Goal: Task Accomplishment & Management: Manage account settings

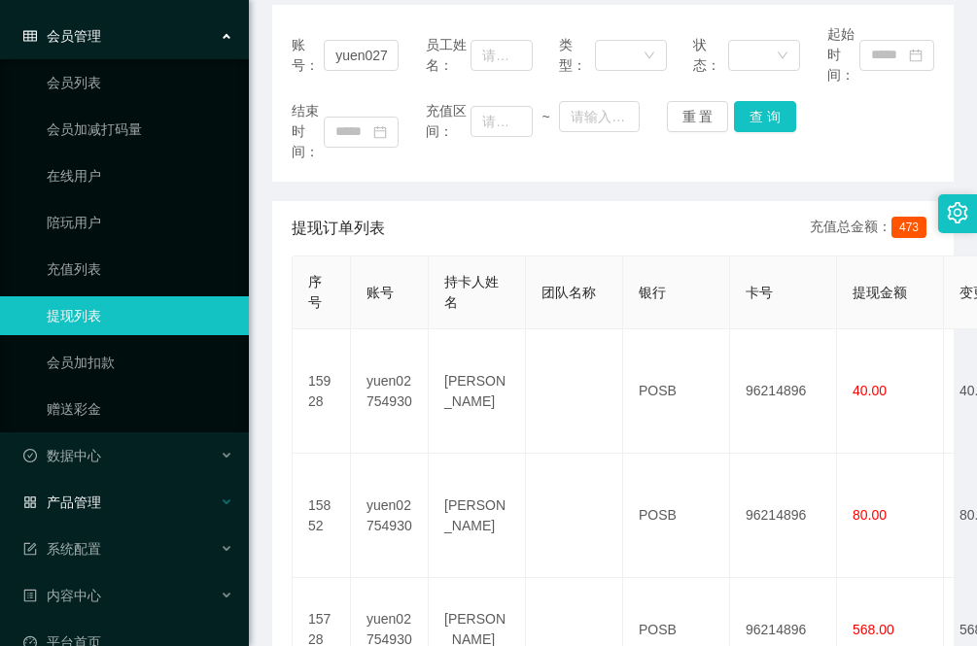
scroll to position [99, 0]
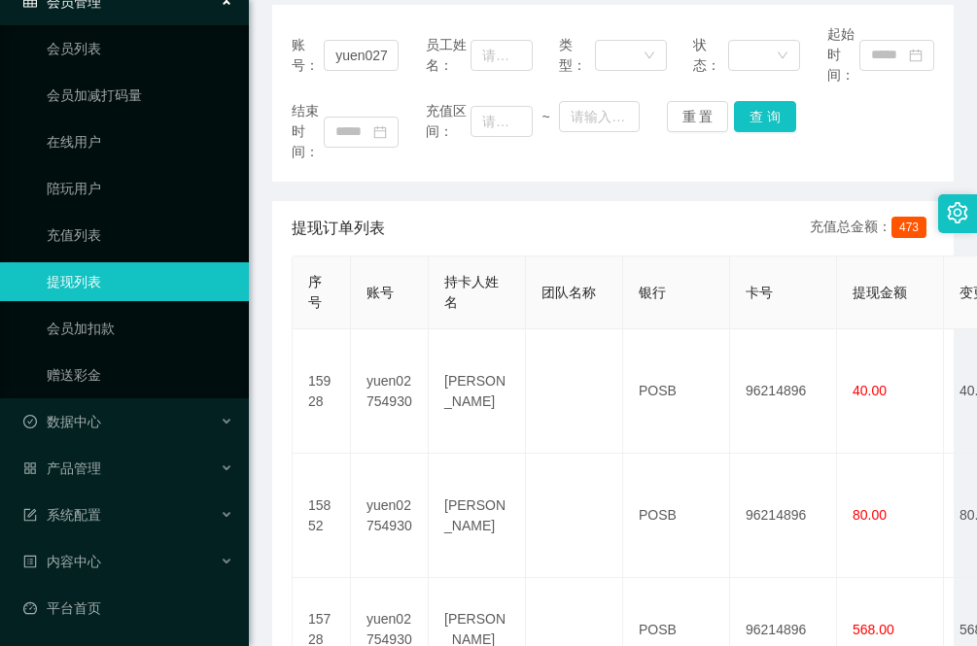
click at [264, 25] on main "关闭左侧 关闭右侧 关闭其它 刷新页面 提现列表 首页 / 会员管理 / 提现列表 / 提现列表 账号： yuen02754930 员工姓名： 类型： 状态：…" at bounding box center [613, 520] width 728 height 1403
drag, startPoint x: 387, startPoint y: 59, endPoint x: 219, endPoint y: 58, distance: 168.2
click at [219, 58] on section "工作台代理端 会员管理 会员列表 会员加减打码量 在线用户 陪玩用户 充值列表 提现列表 会员加扣款 赠送彩金 数据中心 产品管理 系统配置 内容中心 平台首…" at bounding box center [488, 534] width 977 height 1555
paste input "Knn"
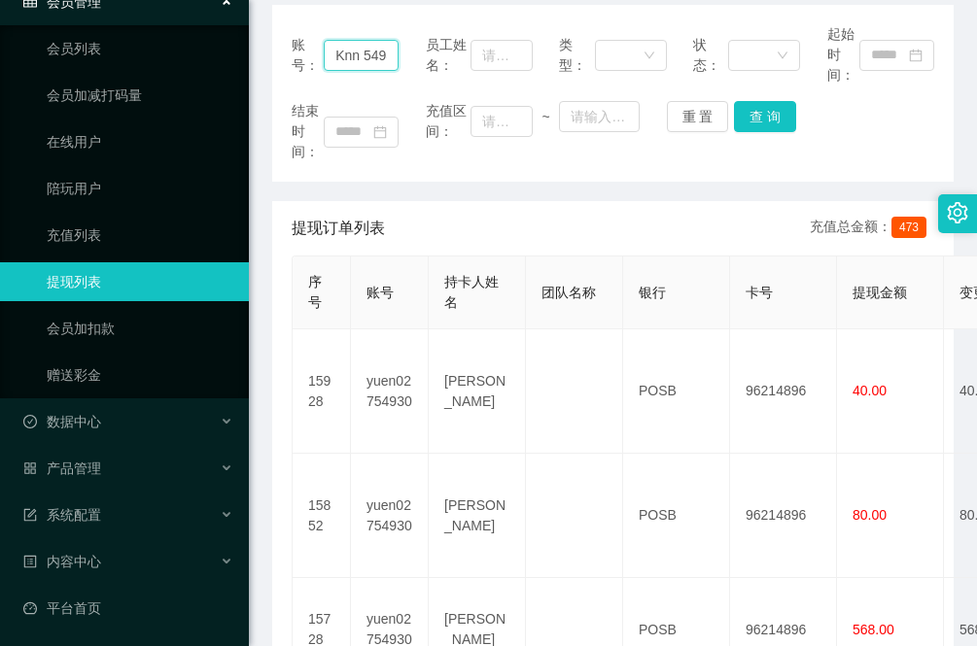
drag, startPoint x: 391, startPoint y: 53, endPoint x: 248, endPoint y: 59, distance: 143.0
click at [248, 59] on section "工作台代理端 会员管理 会员列表 会员加减打码量 在线用户 陪玩用户 充值列表 提现列表 会员加扣款 赠送彩金 数据中心 产品管理 系统配置 内容中心 平台首…" at bounding box center [488, 534] width 977 height 1555
type input "0"
drag, startPoint x: 371, startPoint y: 61, endPoint x: 260, endPoint y: 68, distance: 112.0
click at [260, 68] on main "关闭左侧 关闭右侧 关闭其它 刷新页面 提现列表 首页 / 会员管理 / 提现列表 / 提现列表 账号： 0 员工姓名： 类型： 状态： 起始时间： 结束时间…" at bounding box center [613, 520] width 728 height 1403
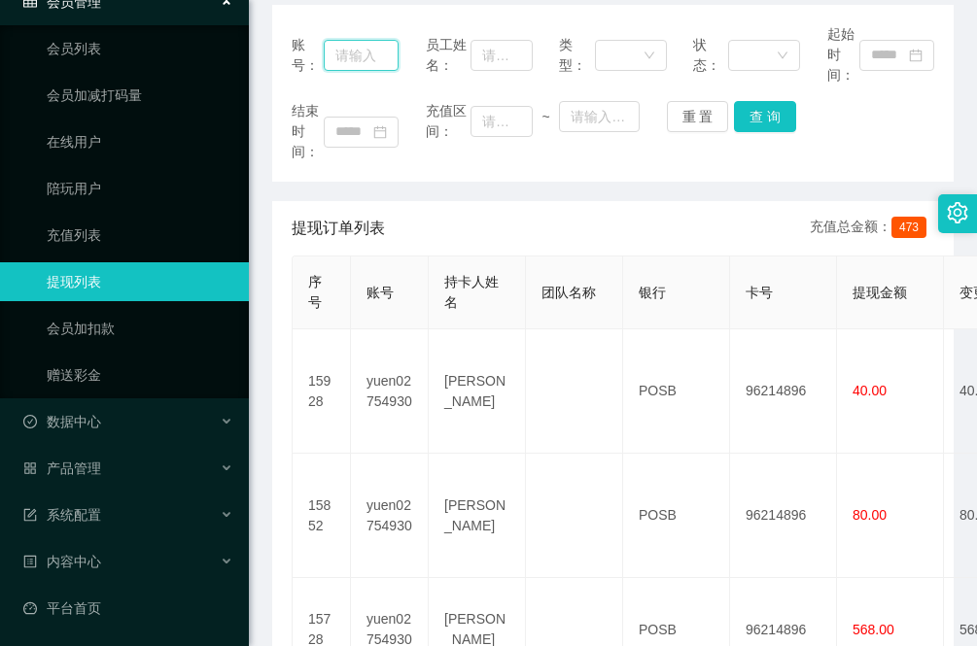
paste input "Knn"
type input "Knn"
click at [758, 122] on button "查 询" at bounding box center [765, 116] width 62 height 31
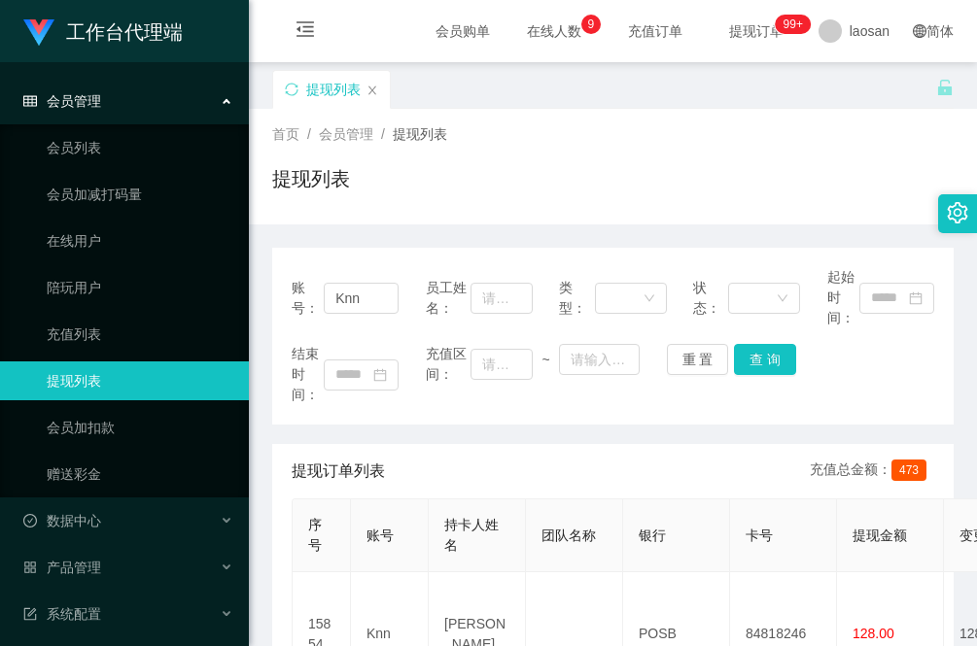
click at [319, 205] on div "提现列表" at bounding box center [612, 186] width 681 height 45
click at [92, 329] on link "充值列表" at bounding box center [140, 334] width 187 height 39
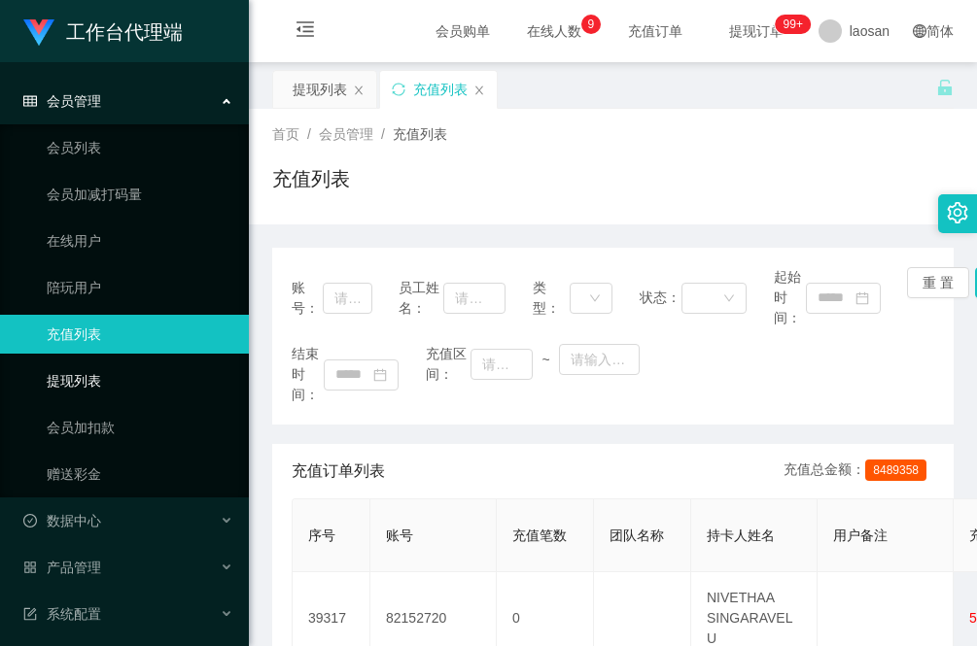
click at [97, 374] on link "提现列表" at bounding box center [140, 381] width 187 height 39
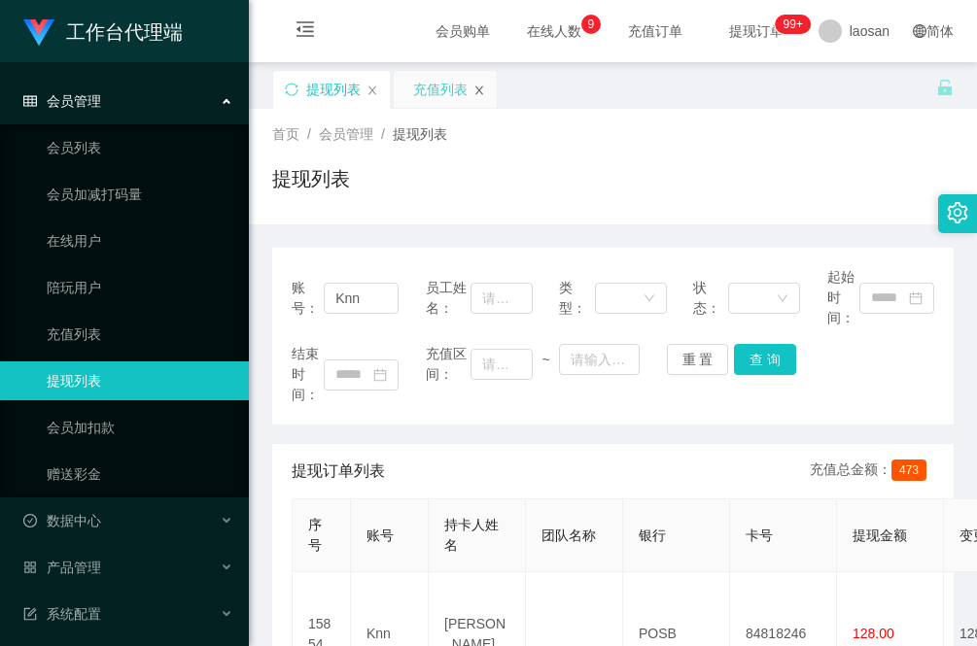
click at [478, 87] on icon "图标: close" at bounding box center [479, 91] width 12 height 12
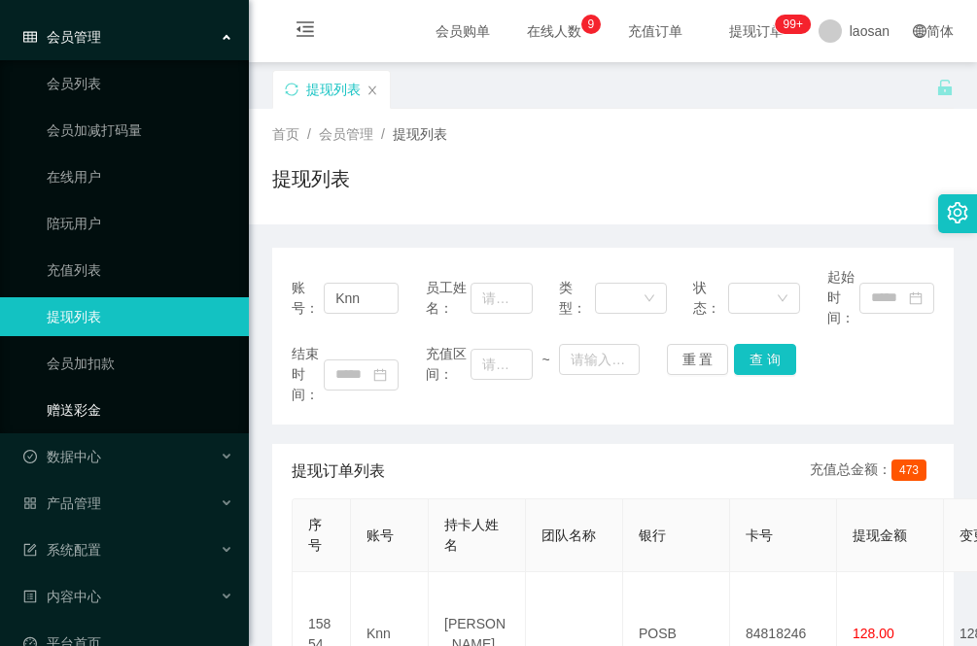
scroll to position [99, 0]
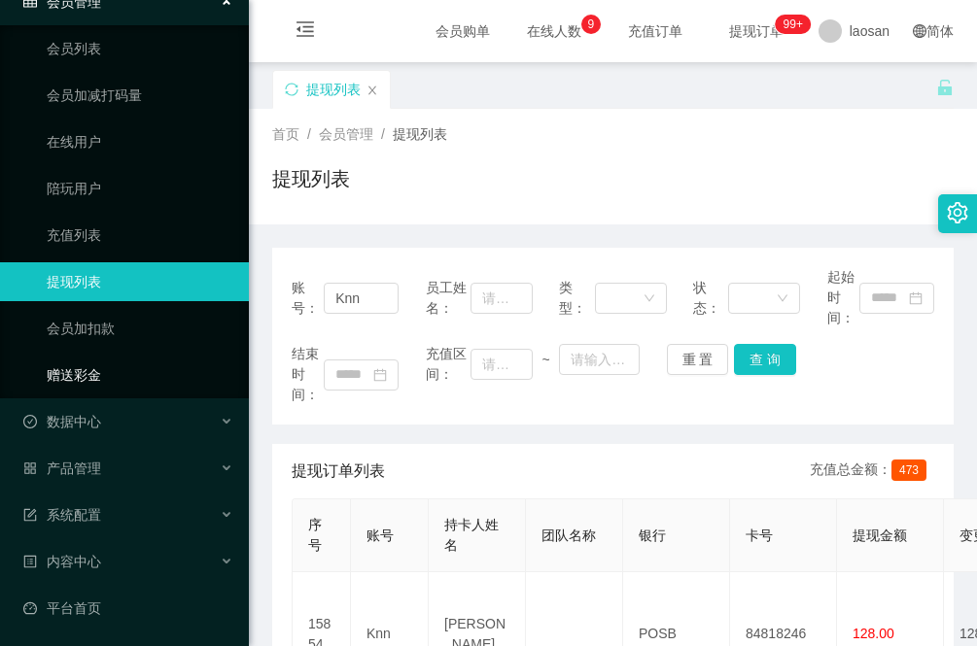
click at [127, 369] on link "赠送彩金" at bounding box center [140, 375] width 187 height 39
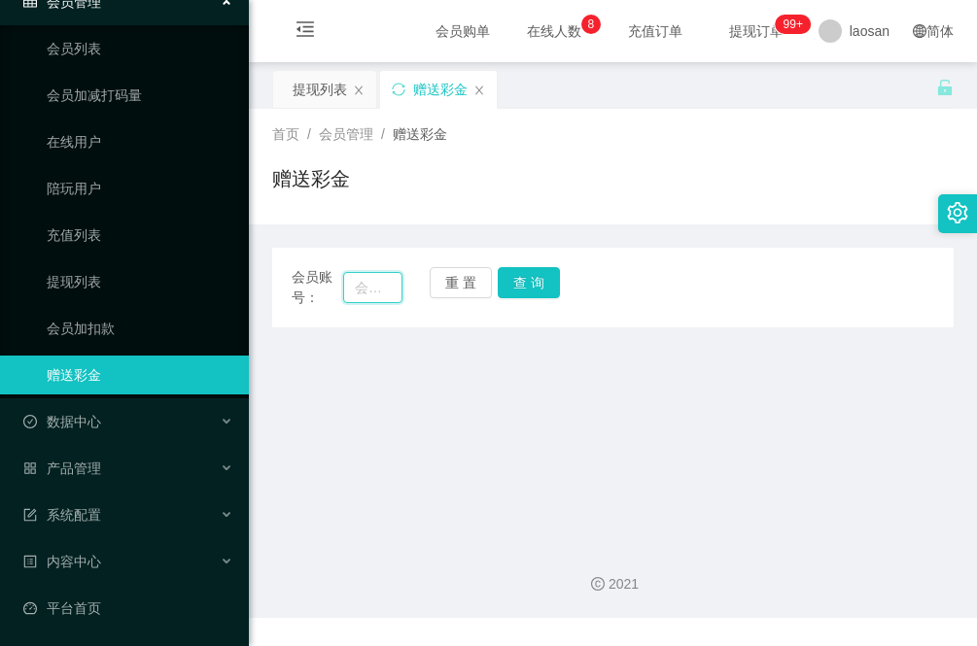
click at [376, 289] on input "text" at bounding box center [372, 287] width 59 height 31
paste input "Knn"
type input "Knn"
click at [536, 275] on button "查 询" at bounding box center [529, 282] width 62 height 31
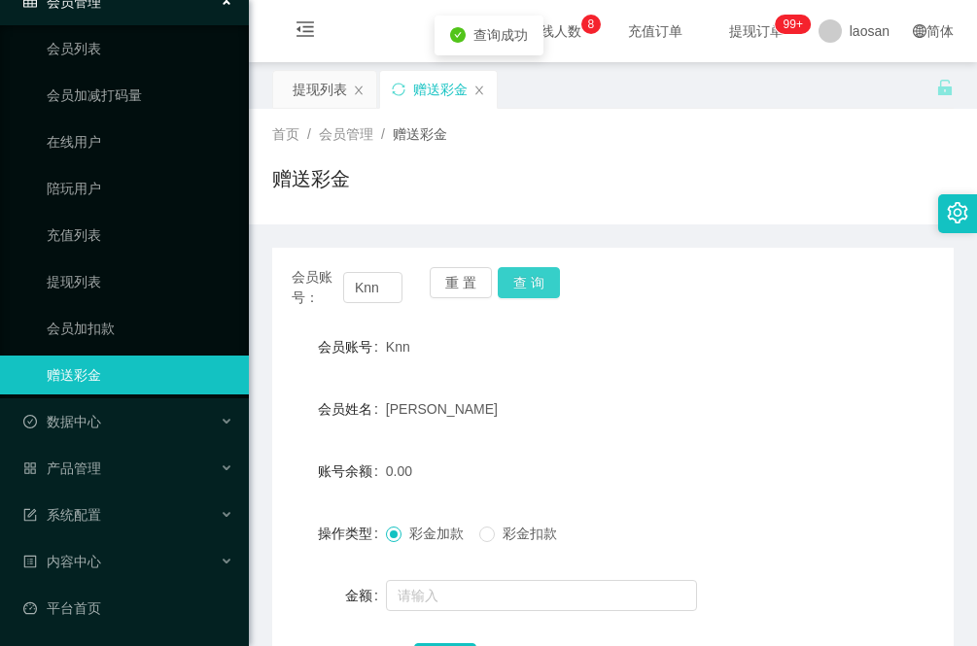
scroll to position [122, 0]
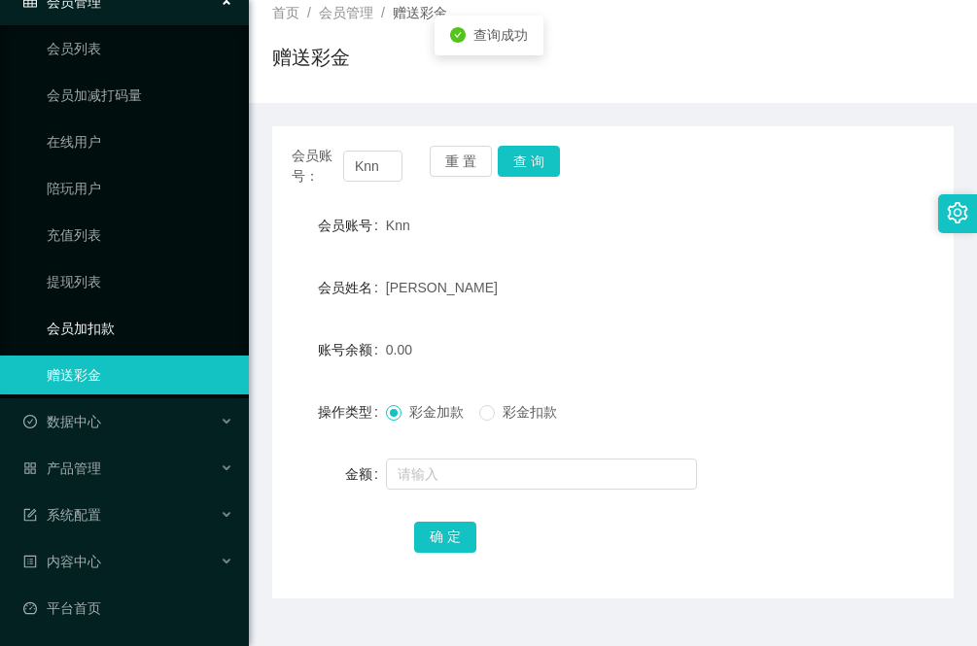
click at [138, 329] on link "会员加扣款" at bounding box center [140, 328] width 187 height 39
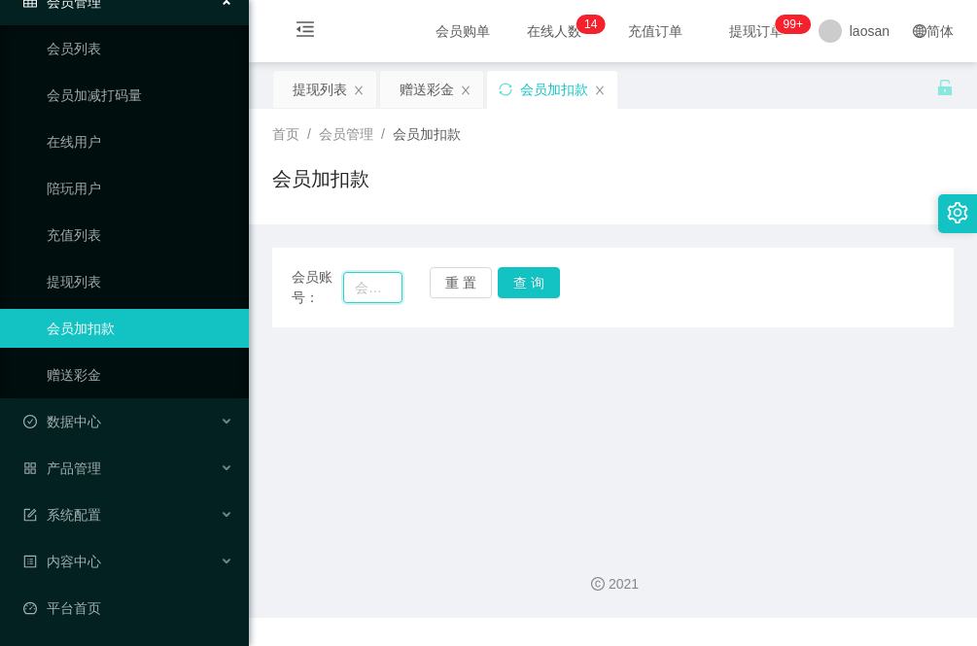
click at [372, 277] on input "text" at bounding box center [372, 287] width 59 height 31
paste input "审核完成，请查询YouTube工作台是否到账"
type input "审核完成，请查询YouTube工作台是否到账"
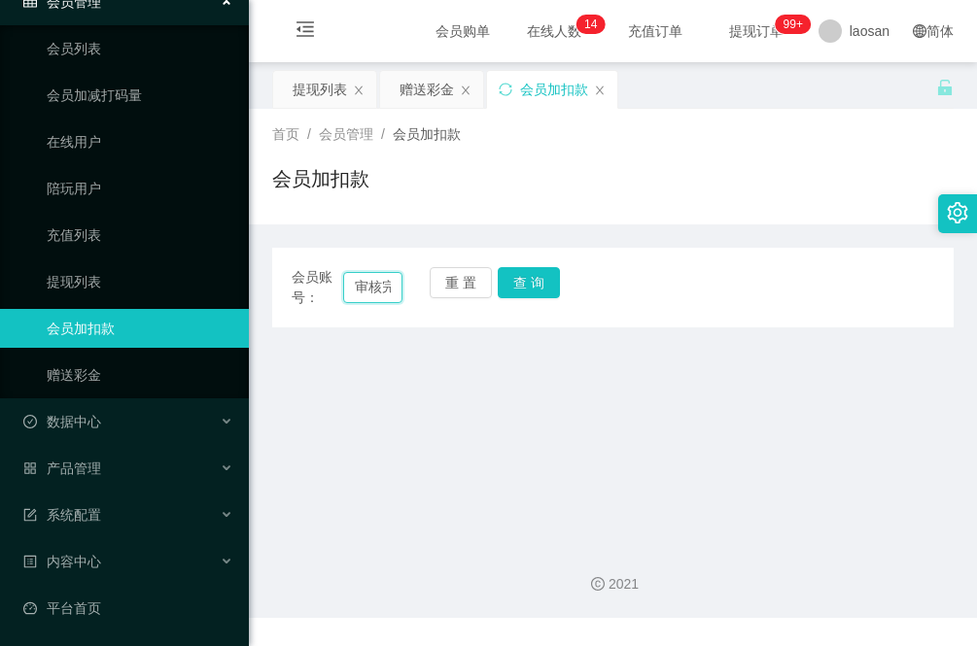
click at [374, 294] on input "审核完成，请查询YouTube工作台是否到账" at bounding box center [372, 287] width 59 height 31
paste input "Knn"
type input "Knn"
click at [536, 277] on button "查 询" at bounding box center [529, 282] width 62 height 31
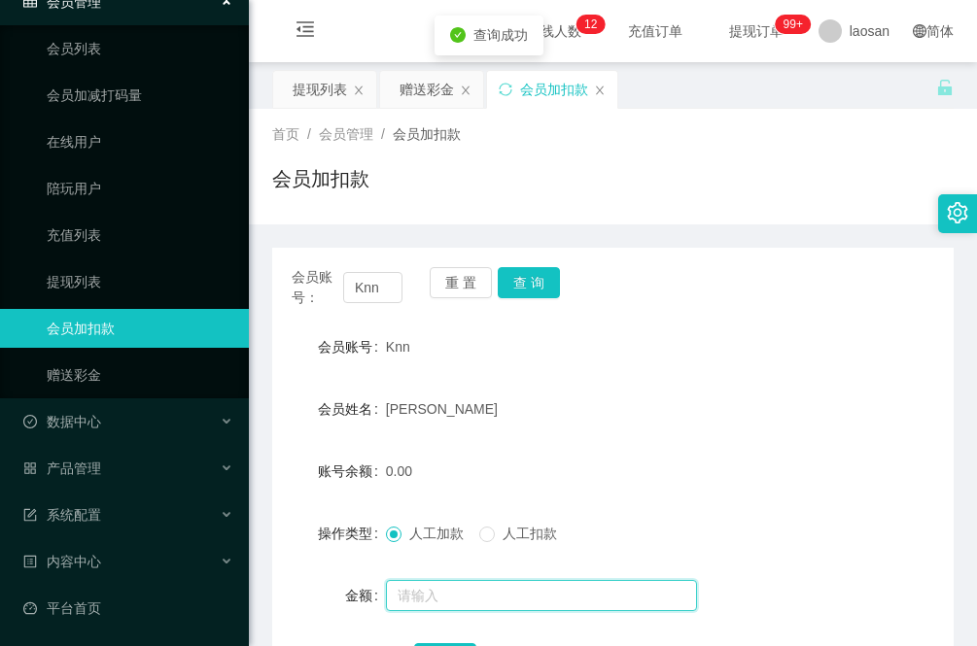
click at [430, 595] on input "text" at bounding box center [541, 595] width 311 height 31
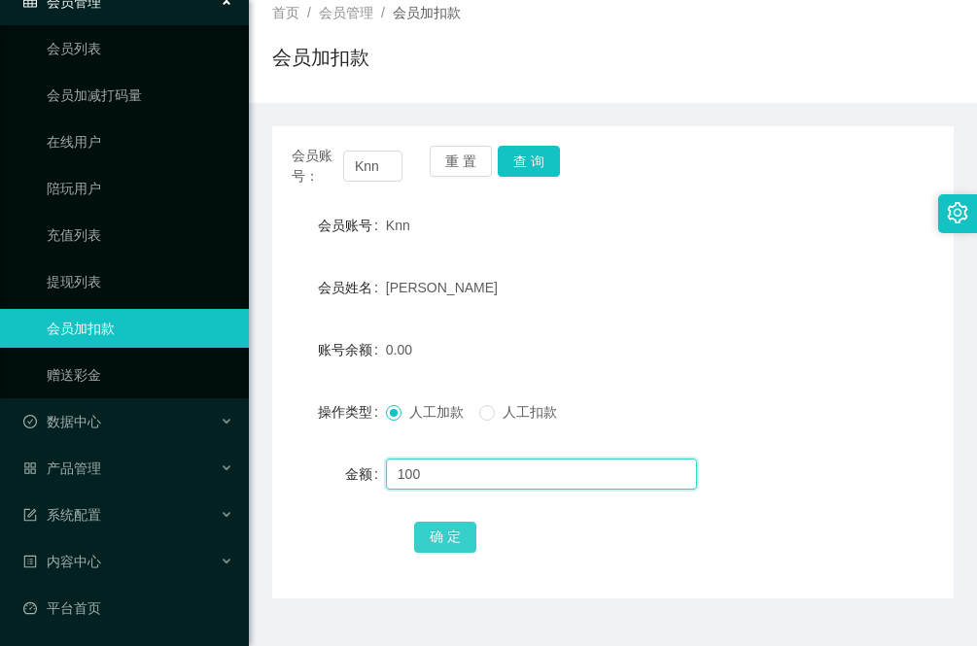
type input "100"
click at [447, 542] on button "确 定" at bounding box center [445, 537] width 62 height 31
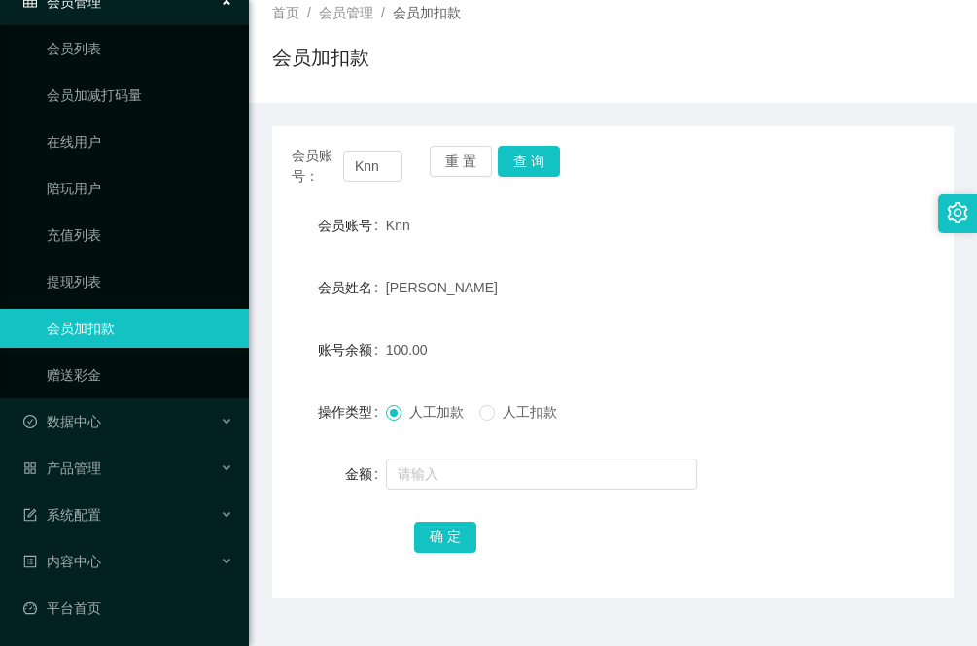
click at [261, 586] on main "关闭左侧 关闭右侧 关闭其它 刷新页面 提现列表 赠送彩金 会员加扣款 首页 / 会员管理 / 会员加扣款 / 会员加扣款 会员账号： Knn 重 置 查 询…" at bounding box center [613, 270] width 728 height 658
click at [533, 161] on button "查 询" at bounding box center [529, 161] width 62 height 31
click at [544, 161] on button "查 询" at bounding box center [529, 161] width 62 height 31
click at [113, 279] on link "提现列表" at bounding box center [140, 281] width 187 height 39
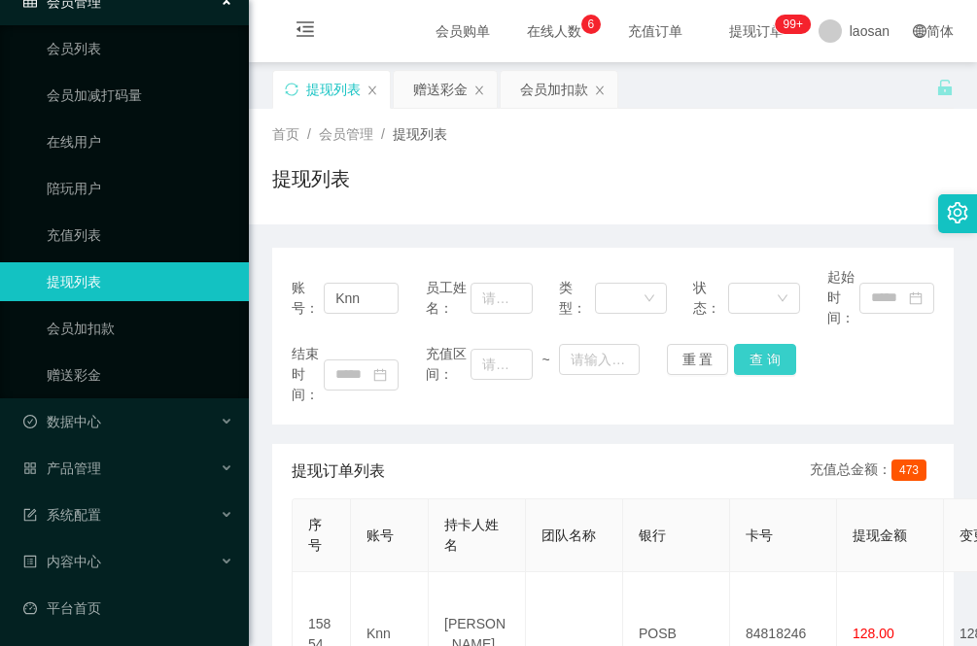
click at [768, 357] on button "查 询" at bounding box center [765, 359] width 62 height 31
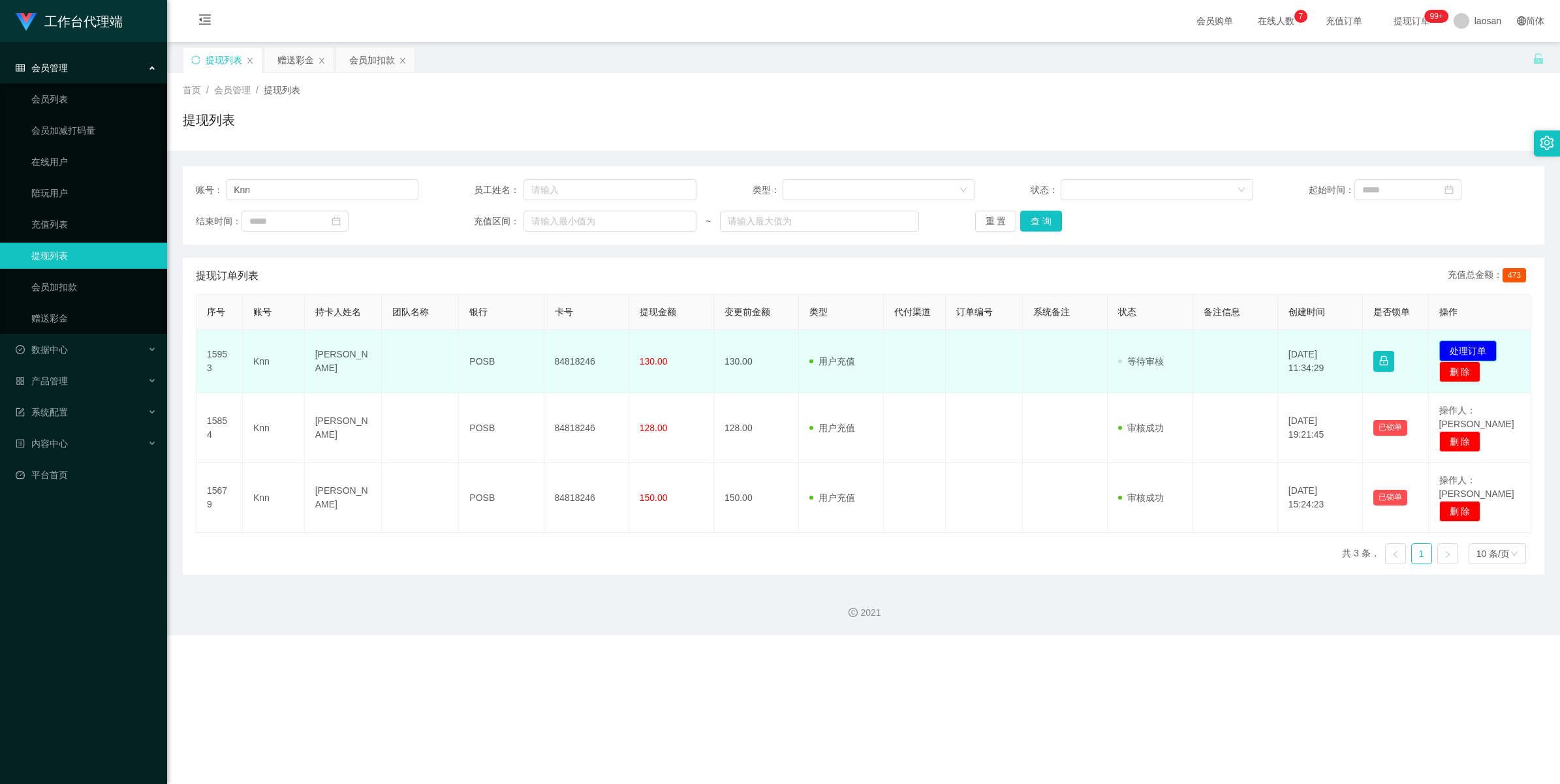
click at [655, 346] on button "处理订单" at bounding box center [1468, 350] width 58 height 21
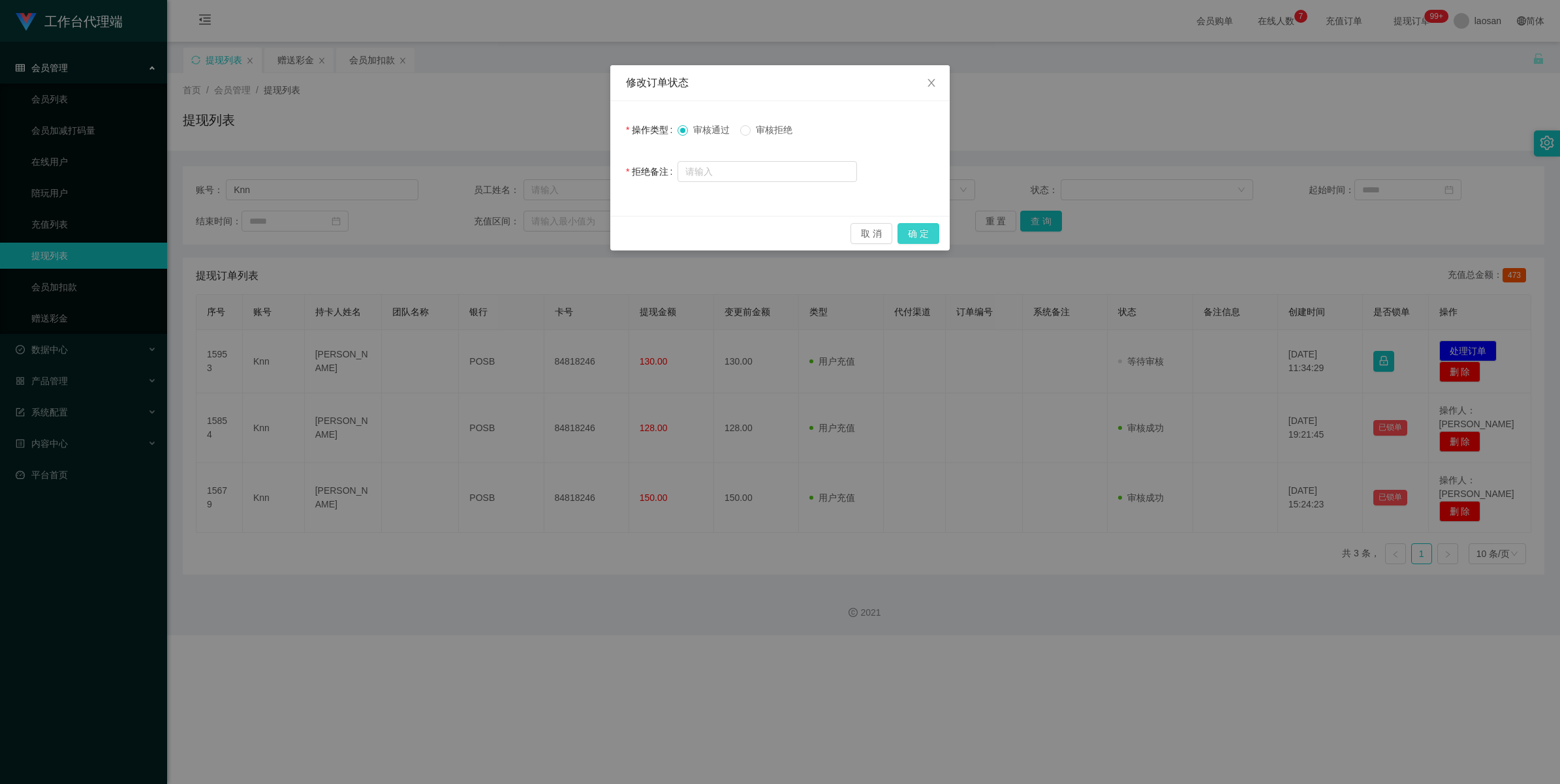
click at [655, 230] on button "确 定" at bounding box center [919, 233] width 42 height 21
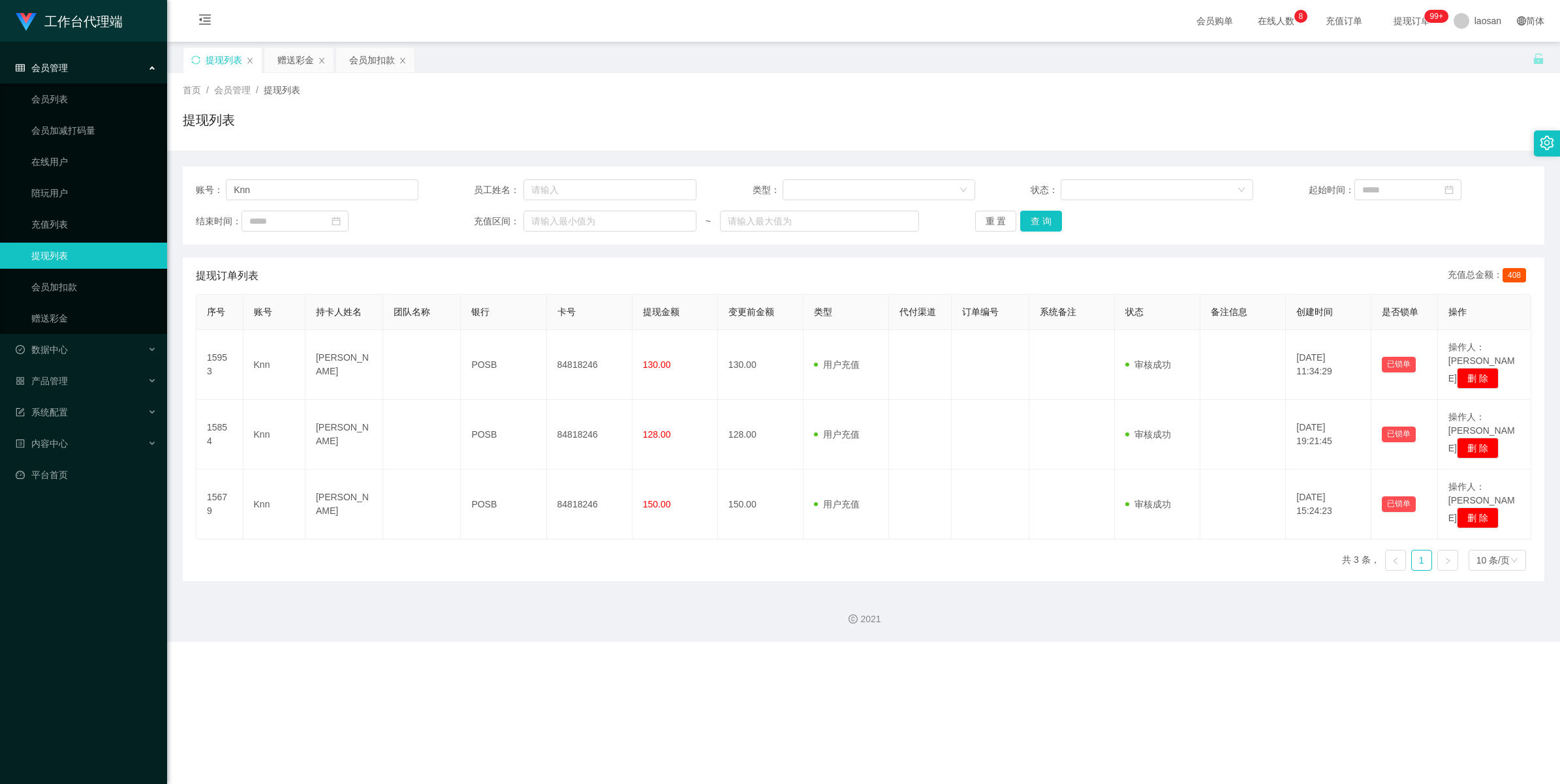
click at [655, 277] on div "提现订单列表 充值总金额： 408" at bounding box center [864, 276] width 1336 height 36
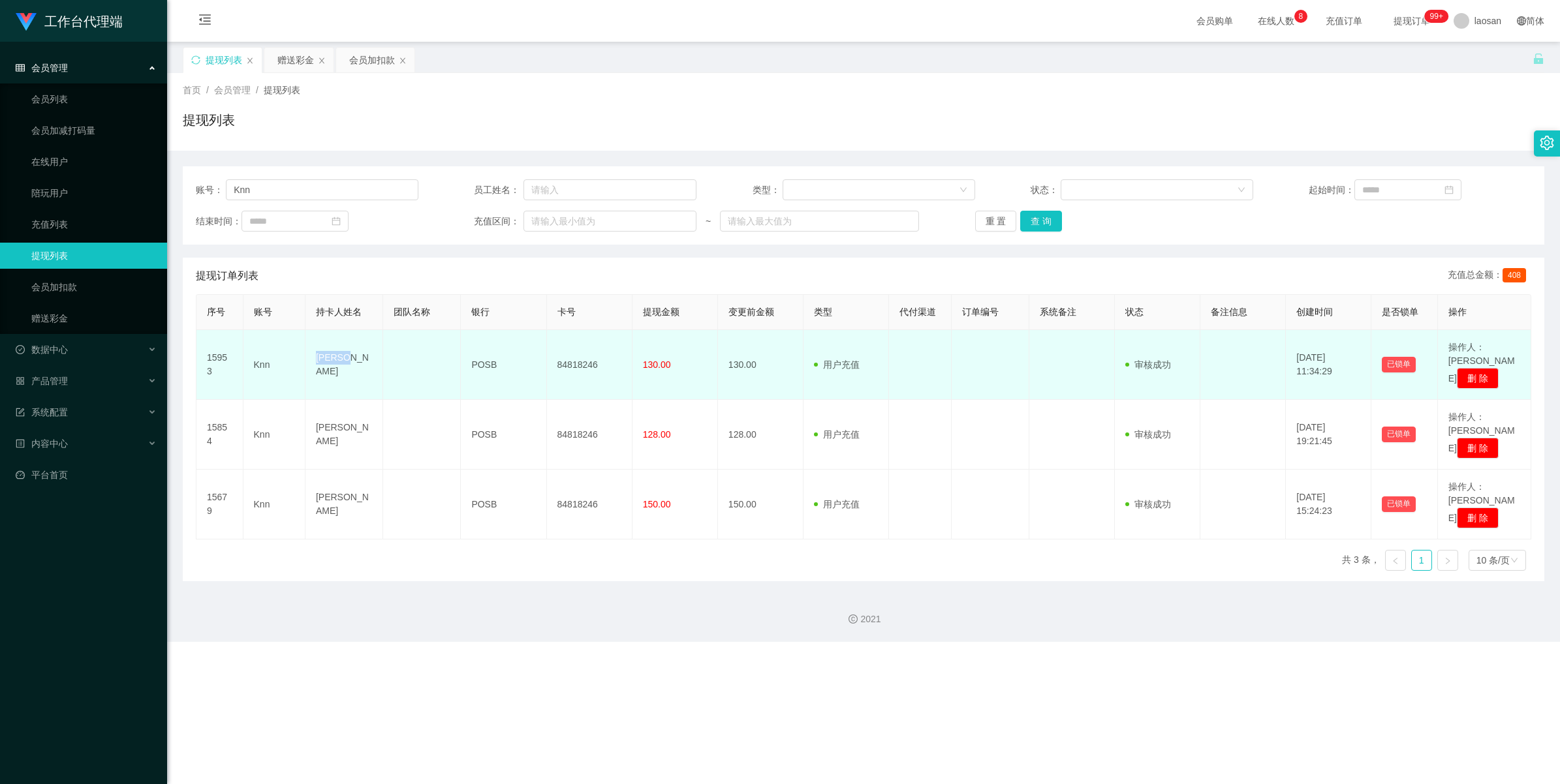
drag, startPoint x: 351, startPoint y: 356, endPoint x: 308, endPoint y: 358, distance: 43.0
click at [308, 358] on td "Joanna" at bounding box center [345, 365] width 78 height 70
copy td "Joanna"
drag, startPoint x: 833, startPoint y: 272, endPoint x: 741, endPoint y: 338, distance: 113.2
click at [655, 272] on div "提现订单列表 充值总金额： 408" at bounding box center [864, 276] width 1336 height 36
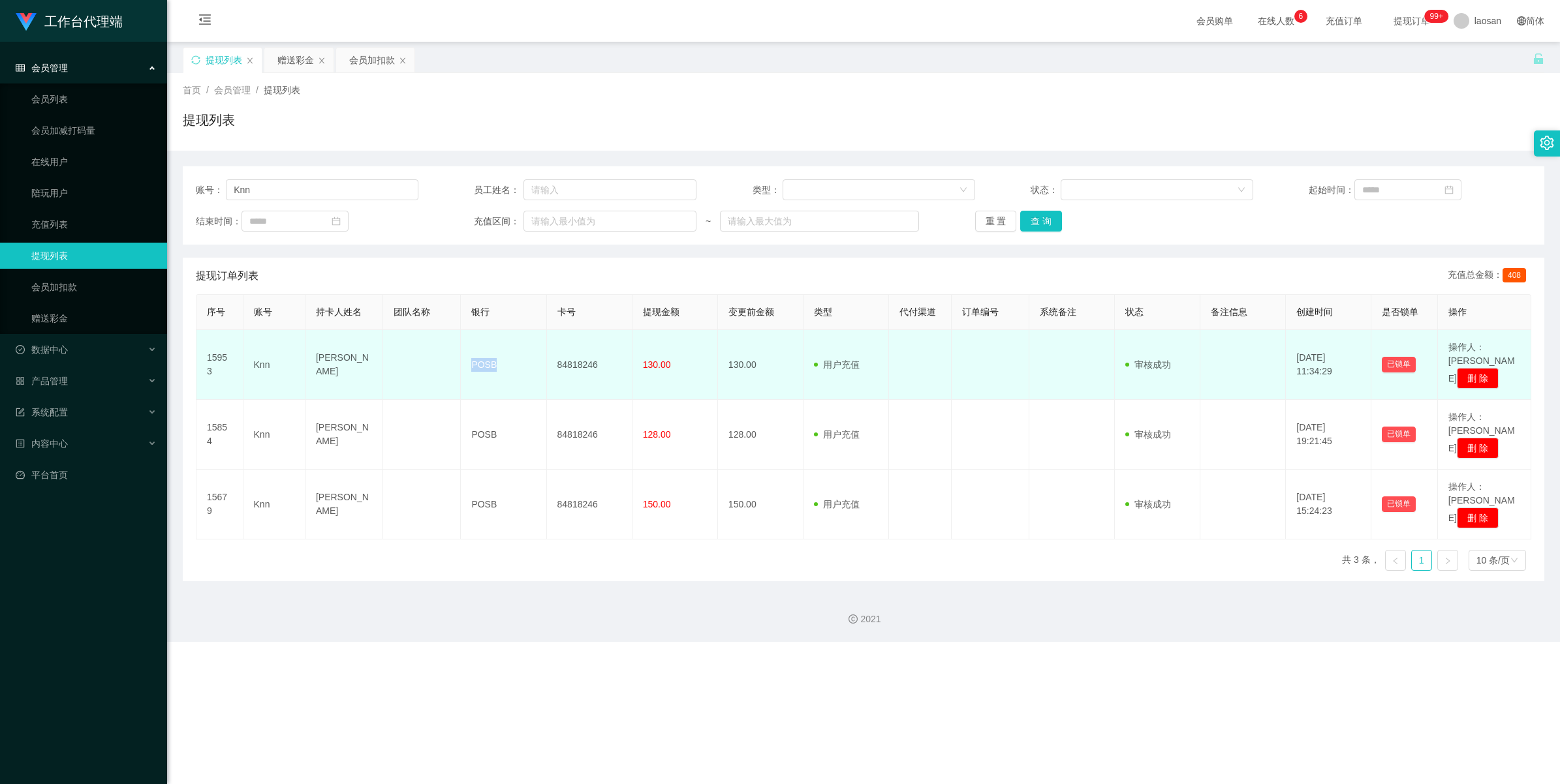
drag, startPoint x: 501, startPoint y: 358, endPoint x: 465, endPoint y: 359, distance: 36.0
click at [465, 359] on td "POSB" at bounding box center [503, 365] width 85 height 70
copy td "POSB"
drag, startPoint x: 600, startPoint y: 360, endPoint x: 555, endPoint y: 361, distance: 45.0
click at [555, 361] on td "84818246" at bounding box center [590, 365] width 85 height 70
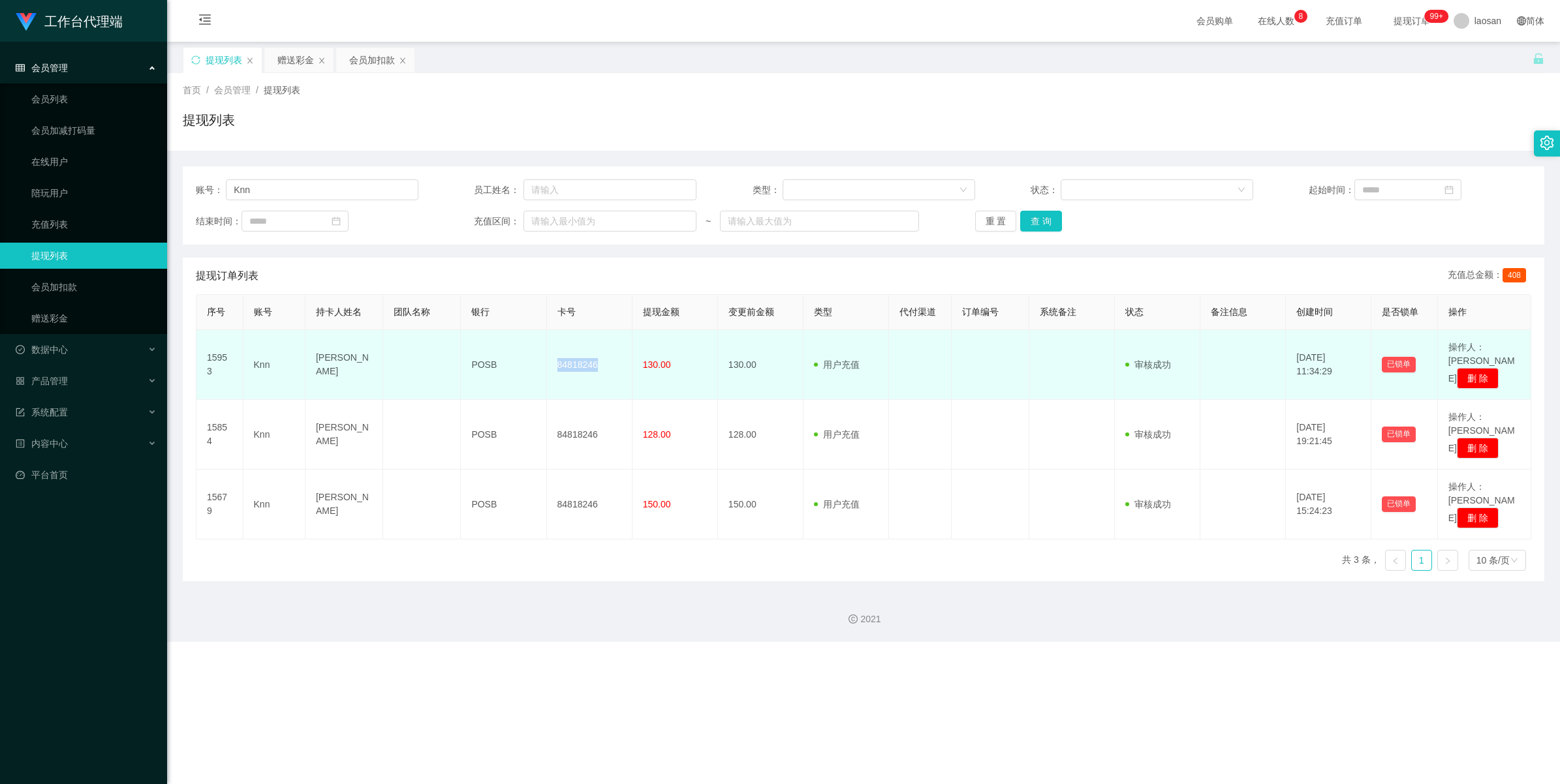
copy td "84818246"
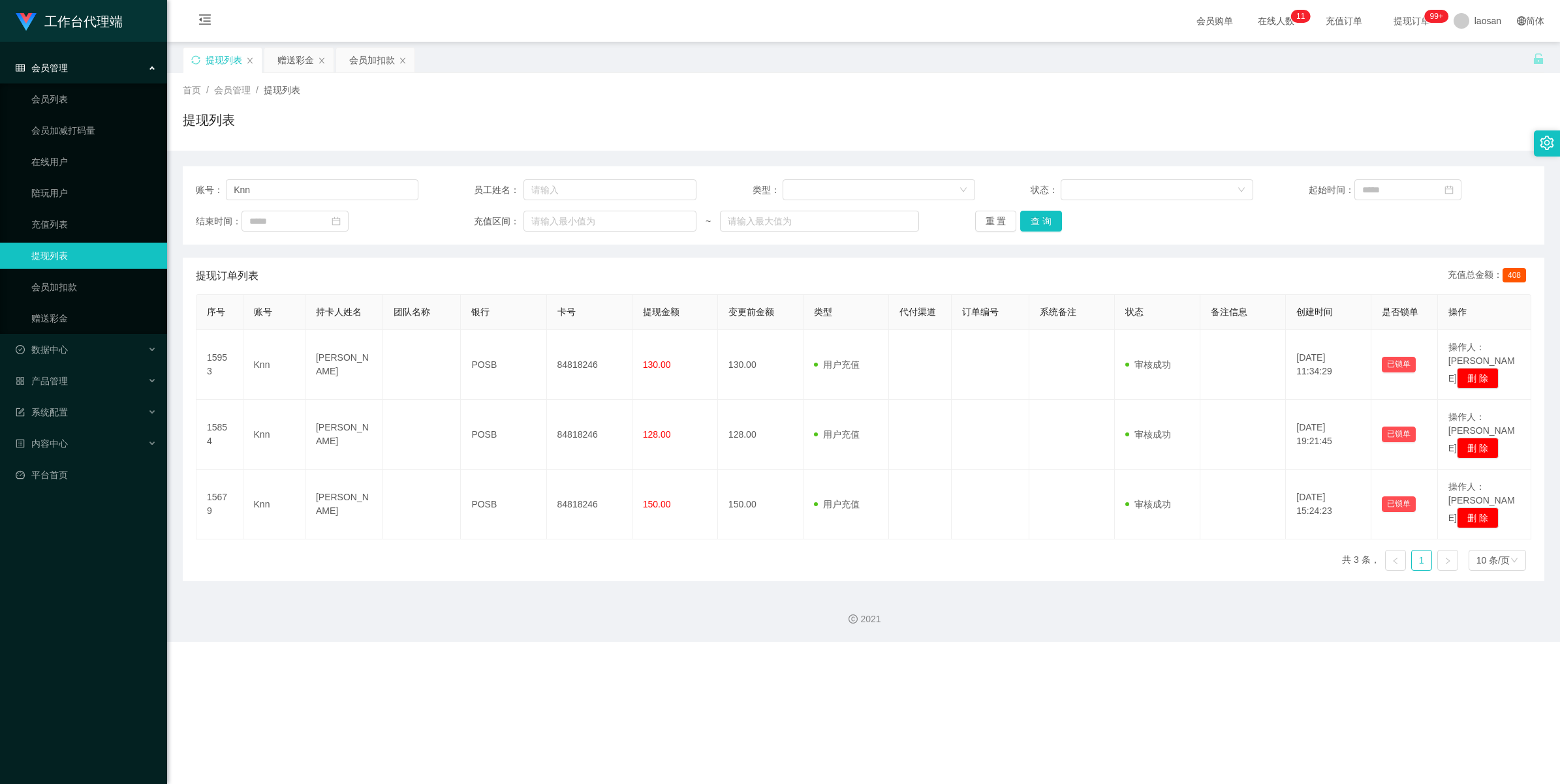
click at [655, 93] on div "首页 / 会员管理 / 提现列表 /" at bounding box center [864, 90] width 1362 height 13
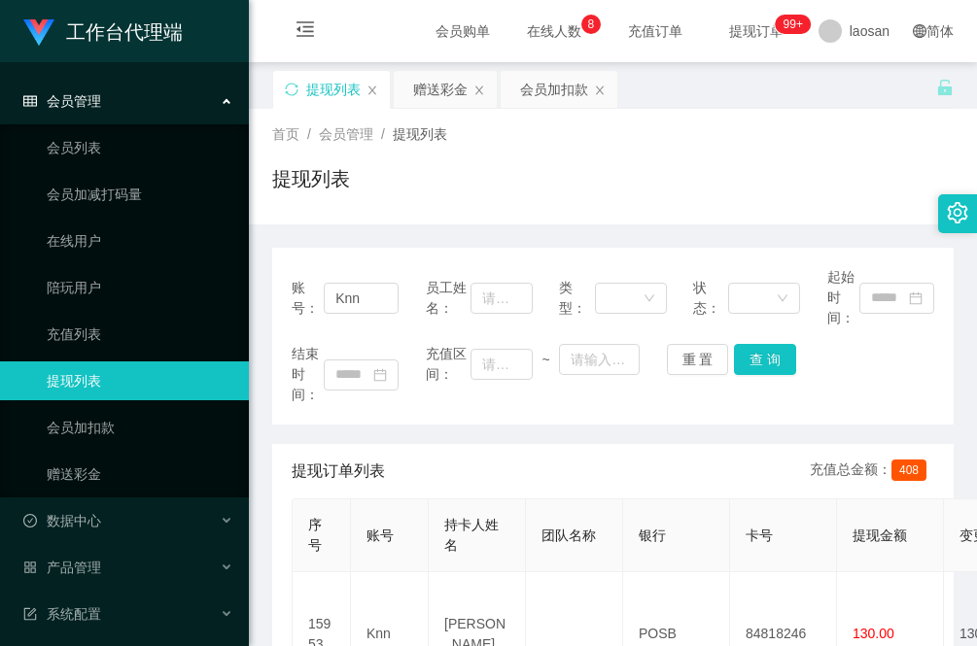
click at [309, 228] on div "账号： Knn 员工姓名： 类型： 状态： 起始时间： 结束时间： 充值区间： ~ 重 置 查 询 提现订单列表 充值总金额： 408 序号 账号 持卡人姓名…" at bounding box center [612, 616] width 681 height 783
click at [79, 433] on link "会员加扣款" at bounding box center [140, 427] width 187 height 39
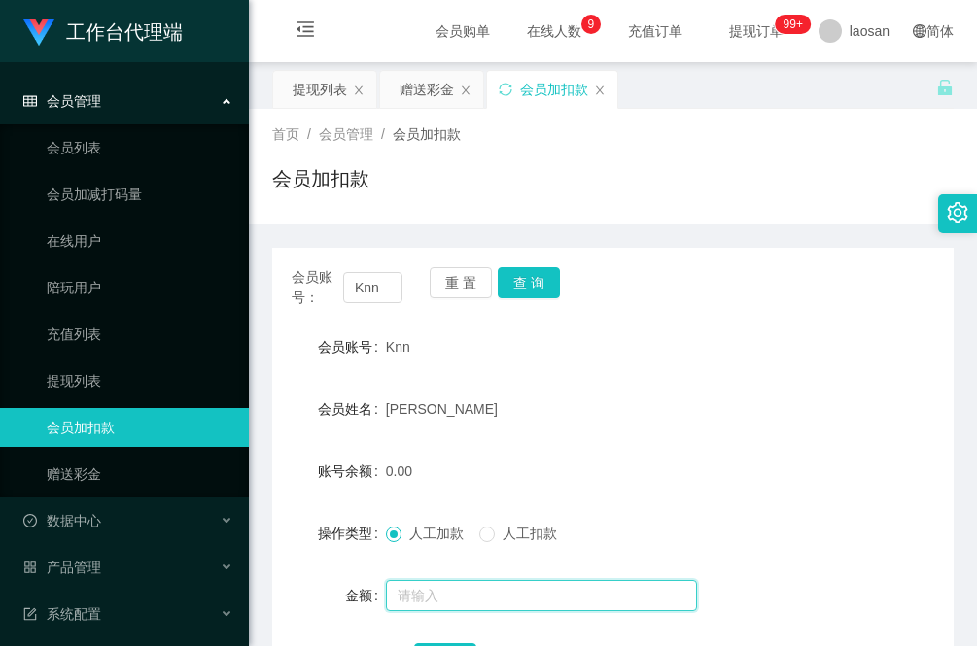
click at [428, 584] on input "text" at bounding box center [541, 595] width 311 height 31
click at [433, 586] on input "text" at bounding box center [541, 595] width 311 height 31
type input "5"
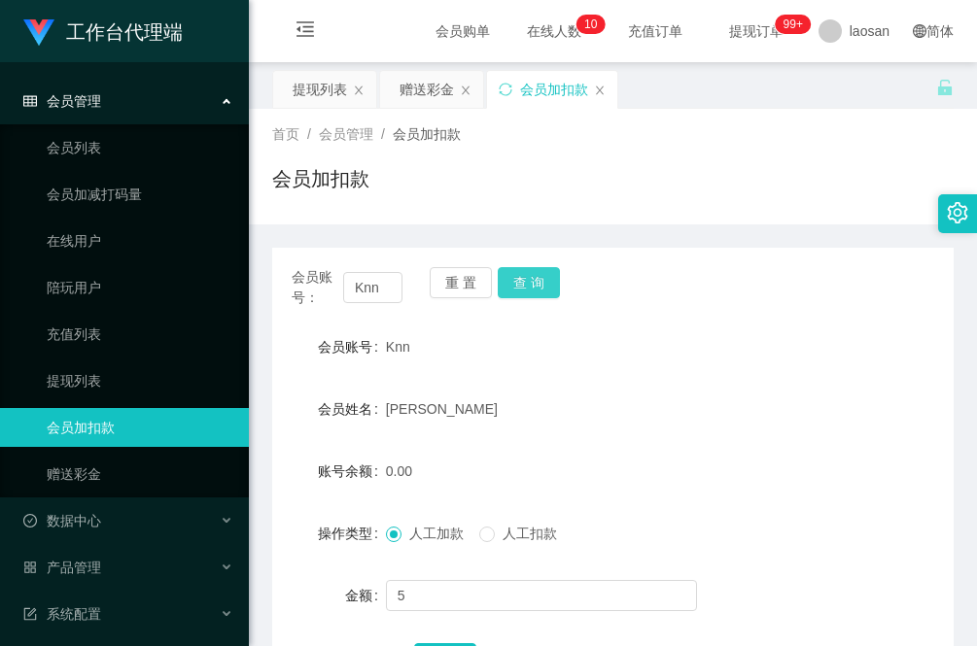
click at [536, 280] on button "查 询" at bounding box center [529, 282] width 62 height 31
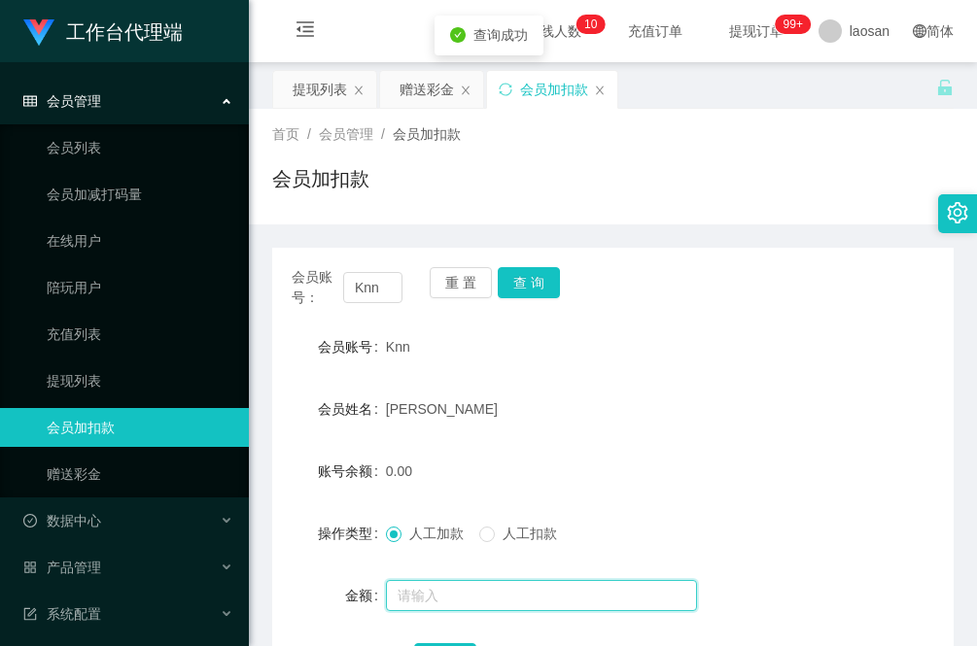
click at [440, 594] on input "text" at bounding box center [541, 595] width 311 height 31
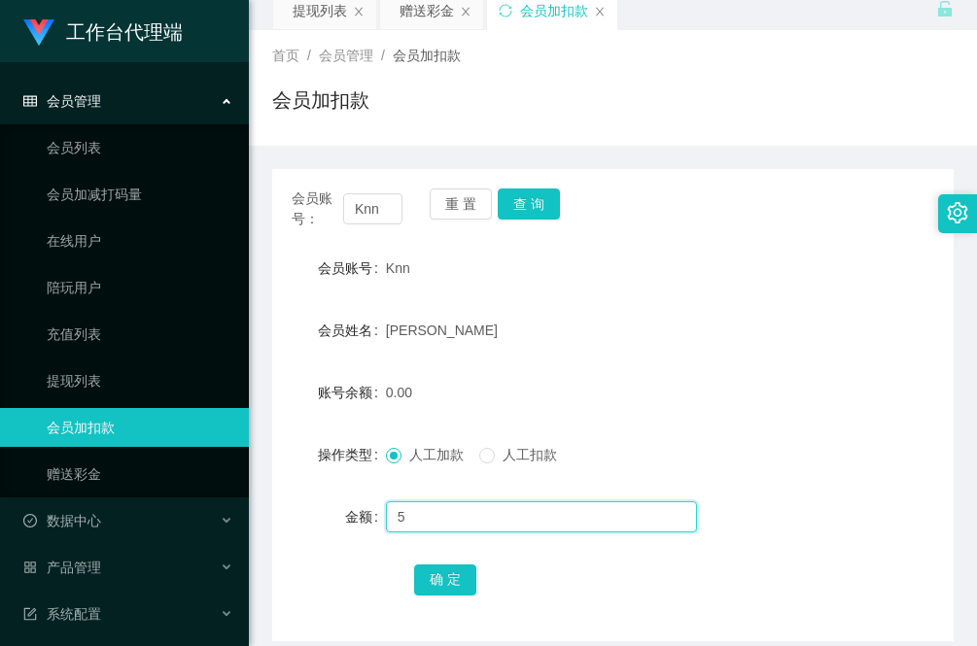
scroll to position [122, 0]
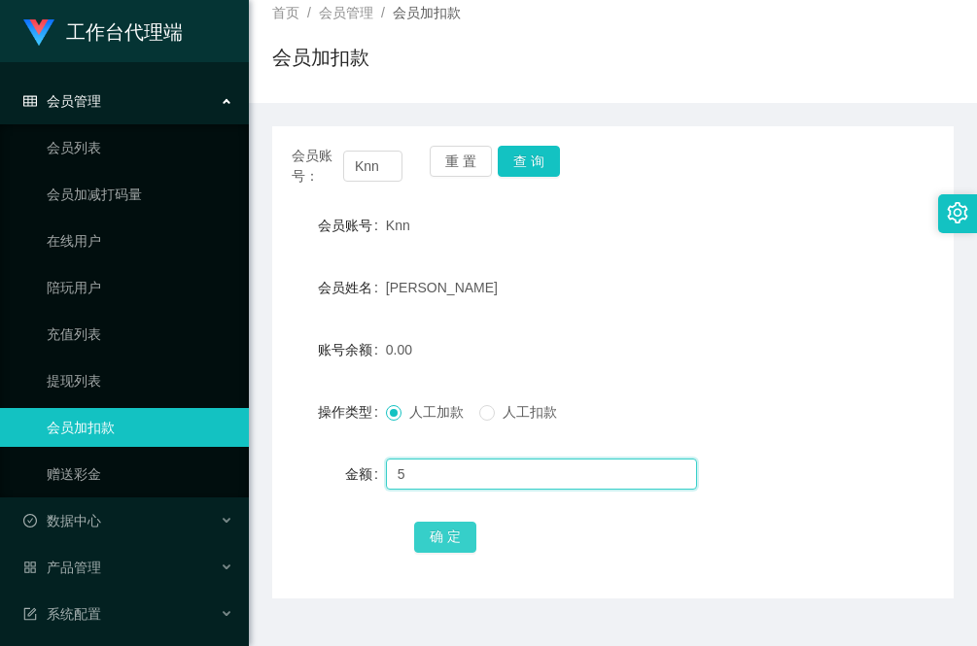
type input "5"
click at [449, 535] on button "确 定" at bounding box center [445, 537] width 62 height 31
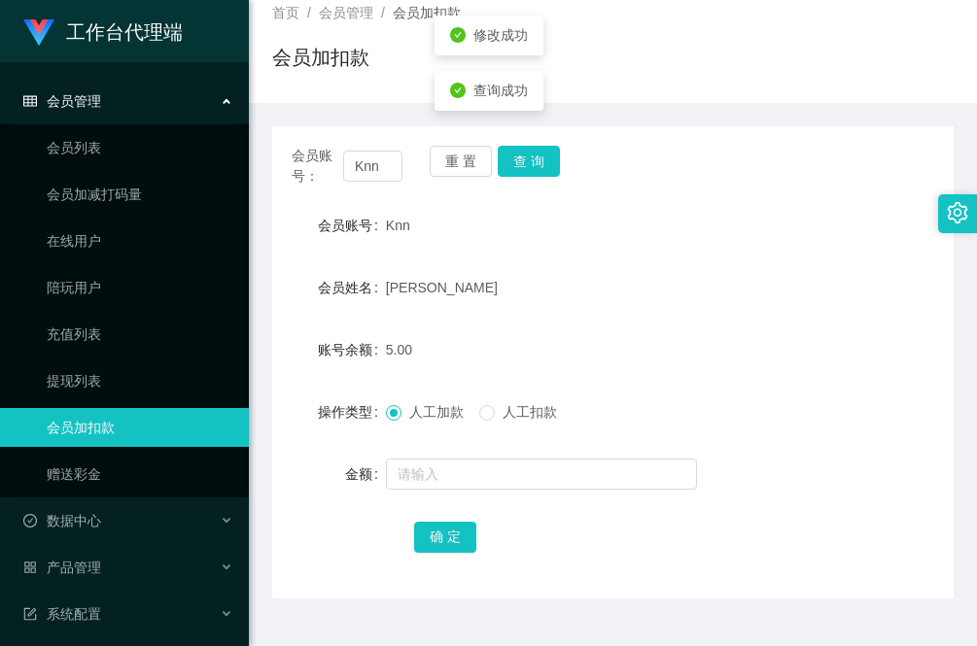
click at [338, 555] on div "确 定" at bounding box center [612, 536] width 681 height 39
click at [272, 510] on form "会员账号 Knn 会员姓名 Joanna 账号余额 5.00 操作类型 人工加款 人工扣款 金额 确 定" at bounding box center [612, 381] width 681 height 350
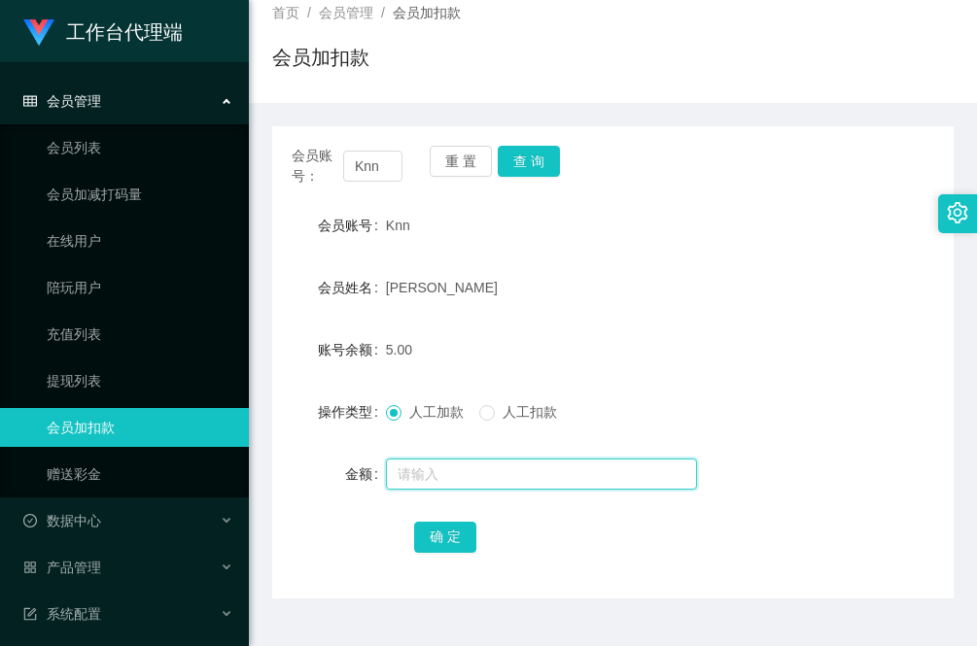
click at [444, 469] on input "text" at bounding box center [541, 474] width 311 height 31
type input "56"
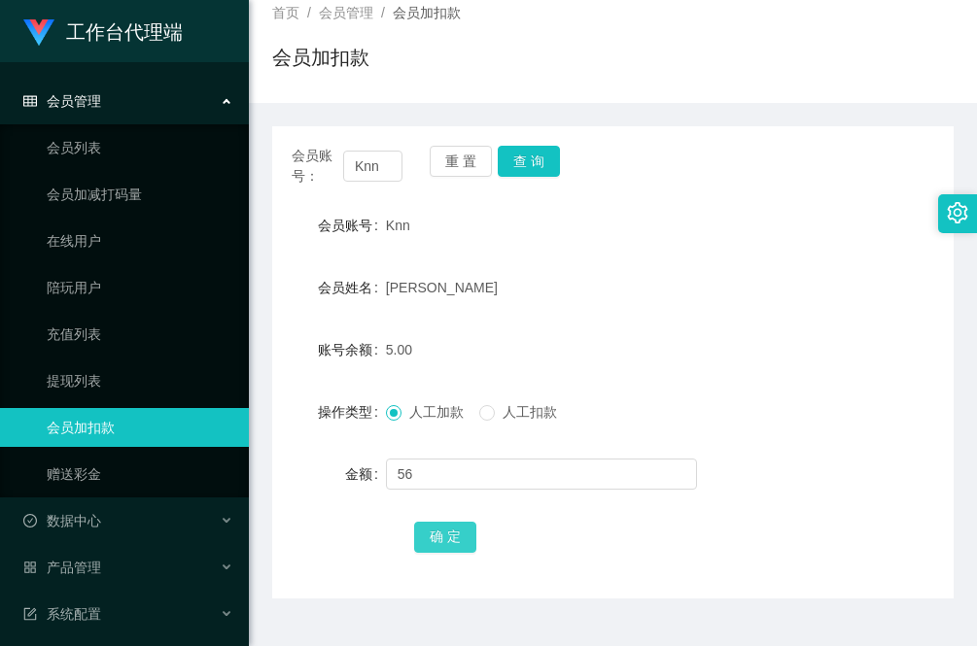
click at [442, 528] on button "确 定" at bounding box center [445, 537] width 62 height 31
click at [284, 533] on div "确 定" at bounding box center [612, 536] width 681 height 39
click at [79, 372] on link "提现列表" at bounding box center [140, 381] width 187 height 39
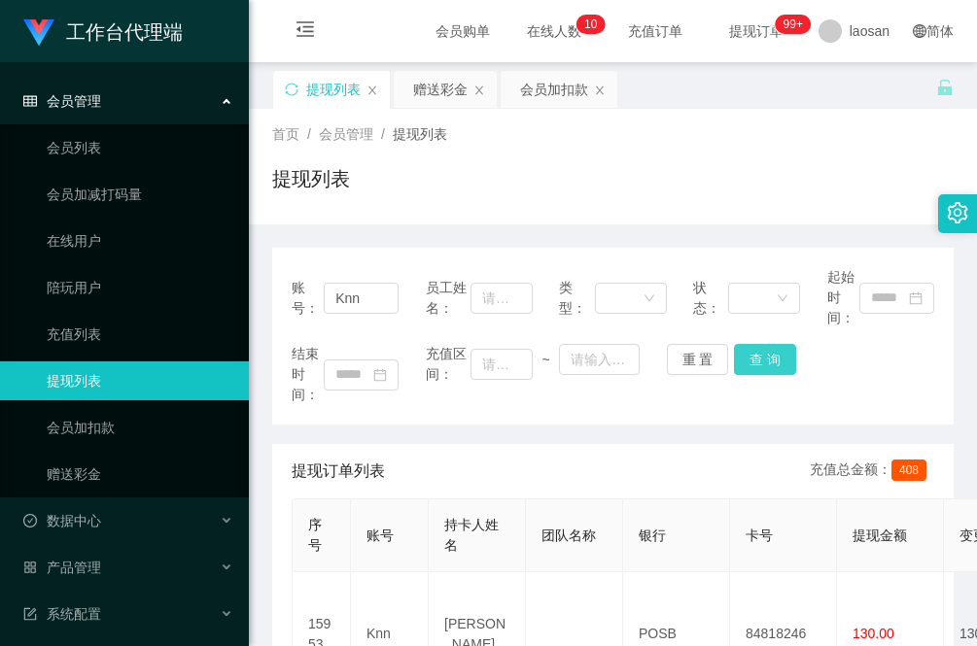
click at [760, 353] on button "查 询" at bounding box center [765, 359] width 62 height 31
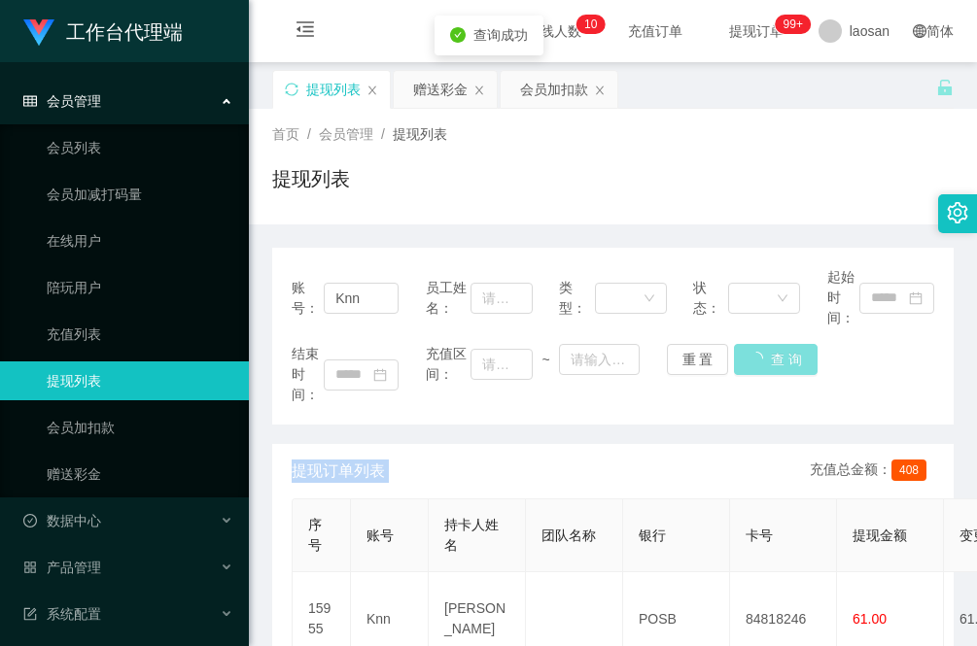
click at [760, 353] on div "重 置 查 询" at bounding box center [720, 359] width 107 height 31
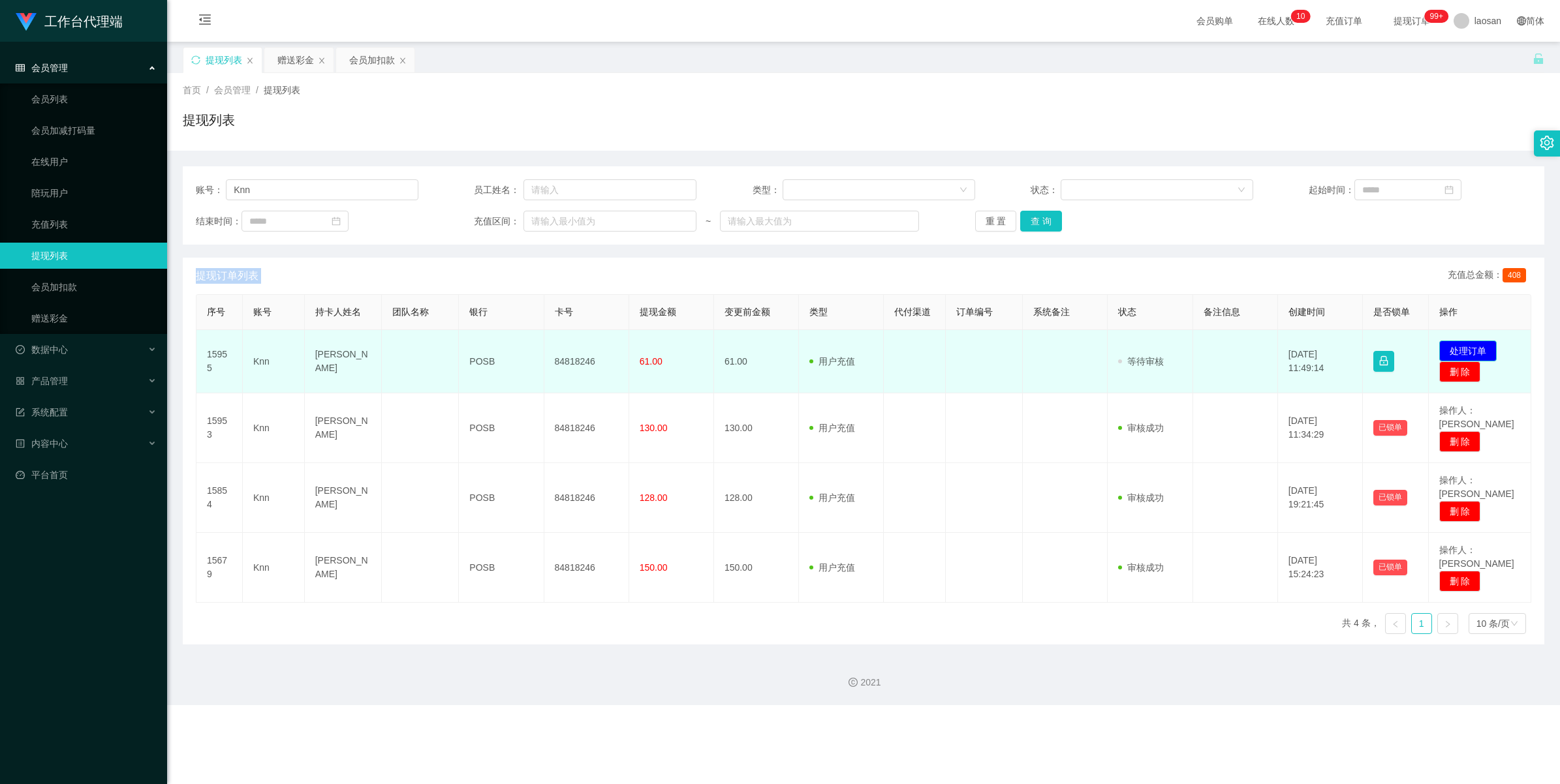
click at [655, 347] on button "处理订单" at bounding box center [1468, 350] width 58 height 21
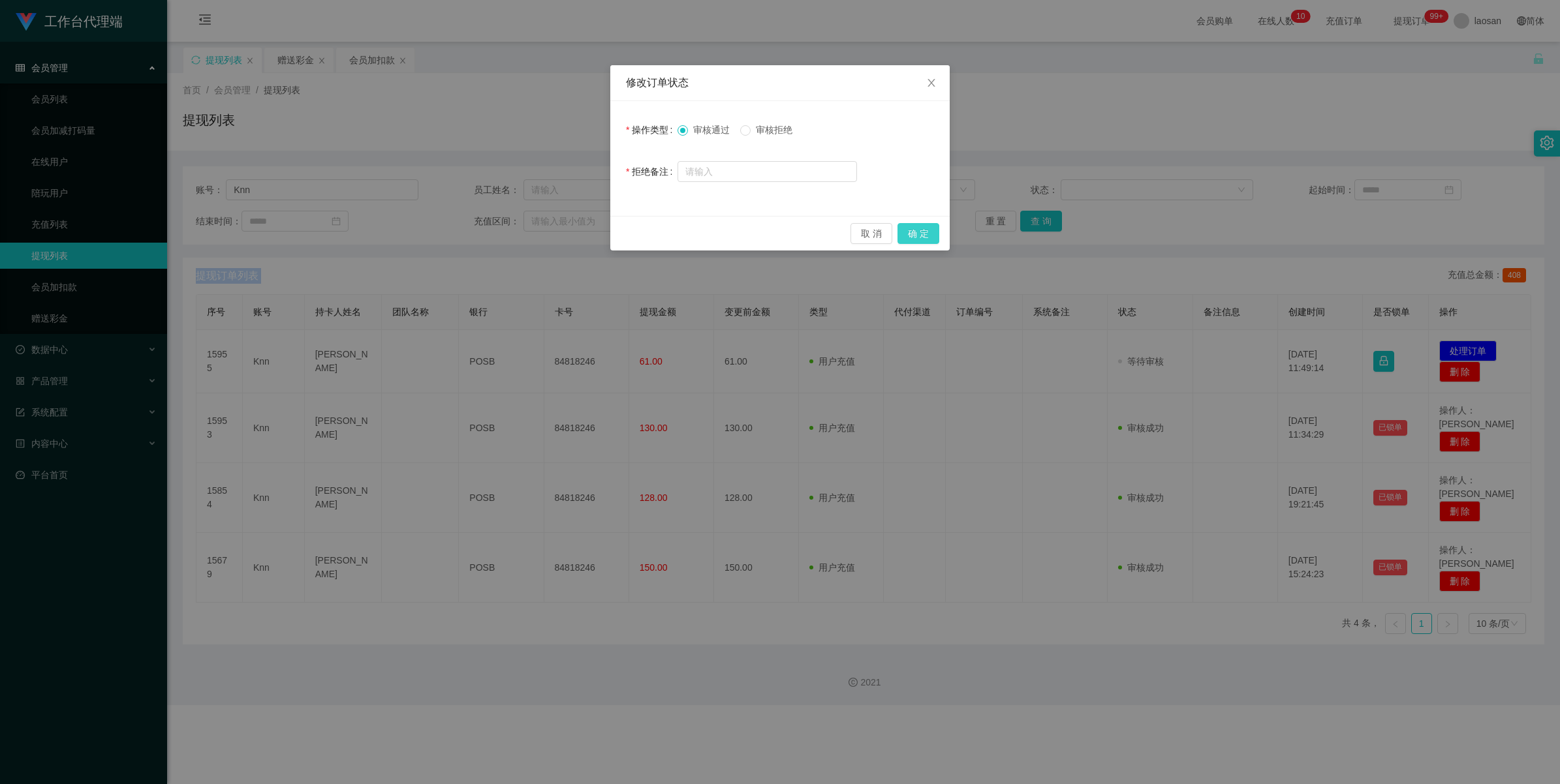
click at [655, 234] on button "确 定" at bounding box center [919, 233] width 42 height 21
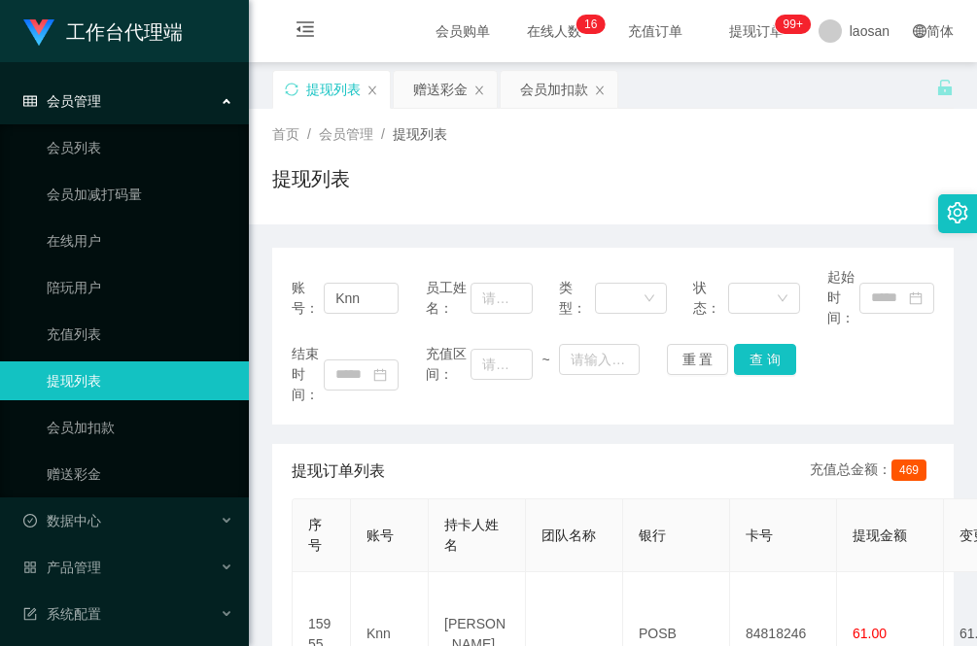
click at [357, 17] on div "会员购单 在线人数 0 1 2 3 4 5 6 7 8 9 0 1 2 3 4 5 6 7 8 9 0 1 2 3 4 5 6 7 8 9 0 1 2 3 4…" at bounding box center [613, 31] width 728 height 63
click at [129, 570] on div "产品管理" at bounding box center [124, 567] width 249 height 39
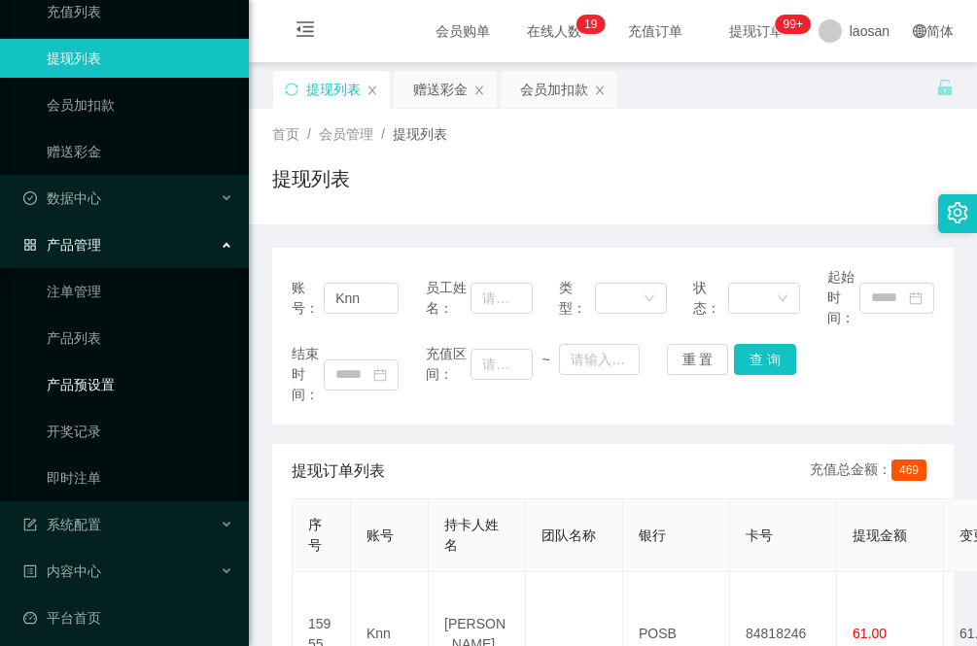
scroll to position [332, 0]
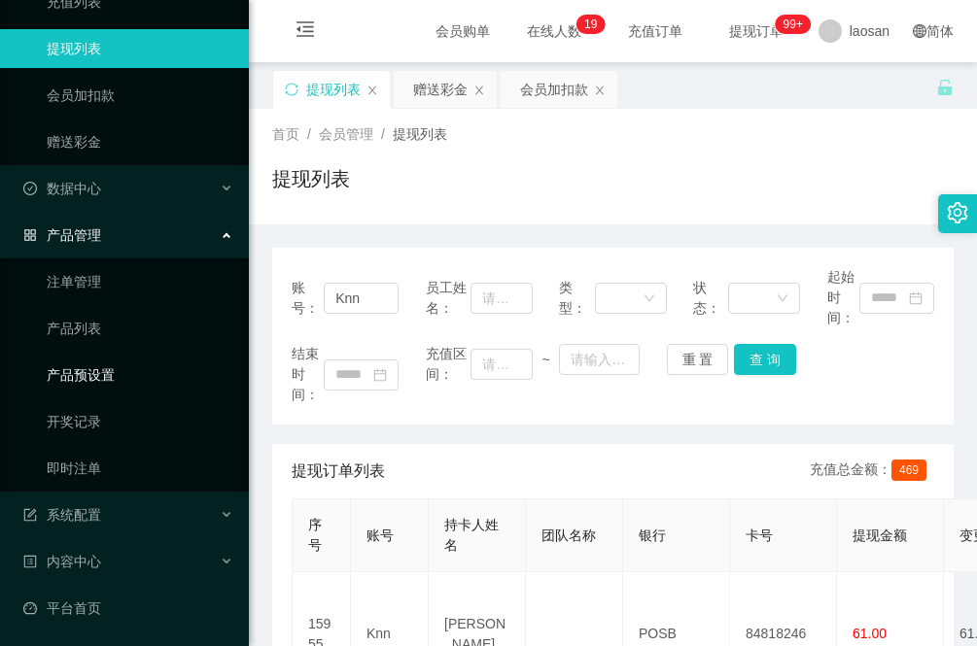
click at [117, 379] on link "产品预设置" at bounding box center [140, 375] width 187 height 39
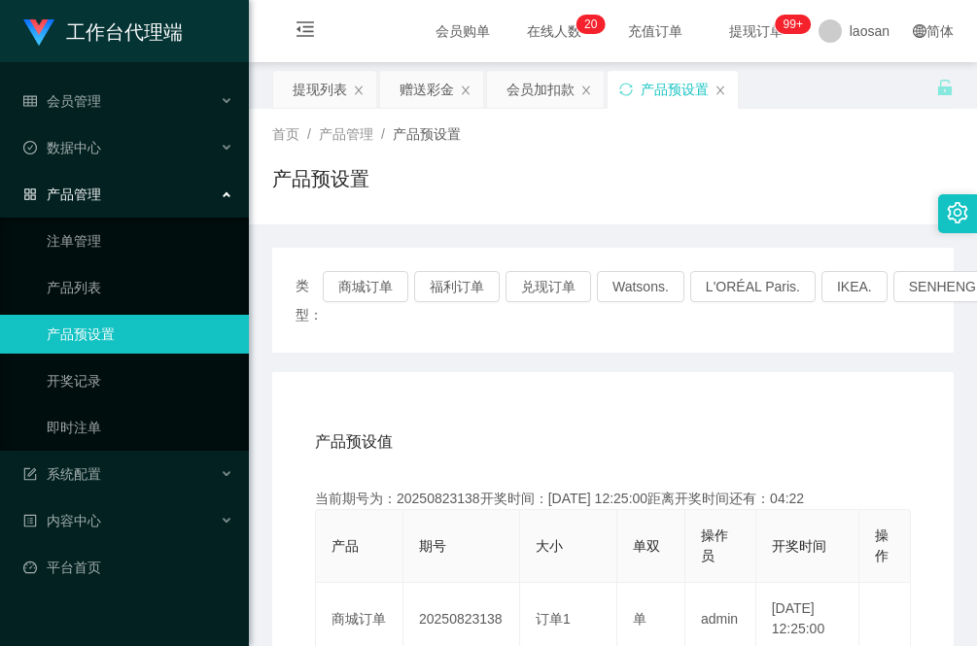
drag, startPoint x: 674, startPoint y: 85, endPoint x: 637, endPoint y: 104, distance: 41.7
click at [637, 104] on div "产品预设置" at bounding box center [673, 89] width 130 height 37
click at [311, 83] on div "提现列表" at bounding box center [320, 89] width 54 height 37
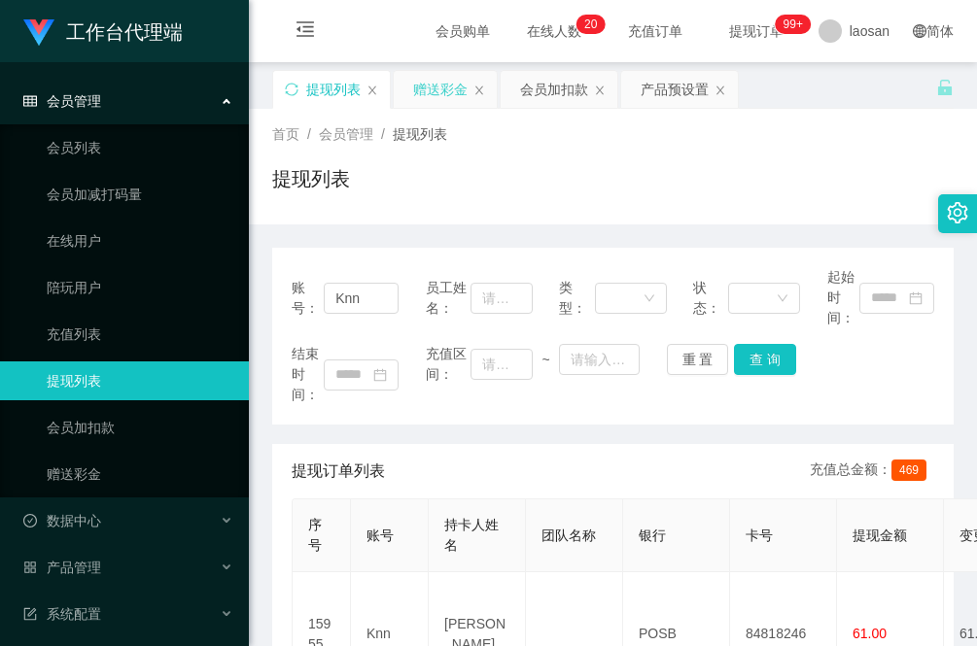
click at [455, 93] on div "赠送彩金" at bounding box center [440, 89] width 54 height 37
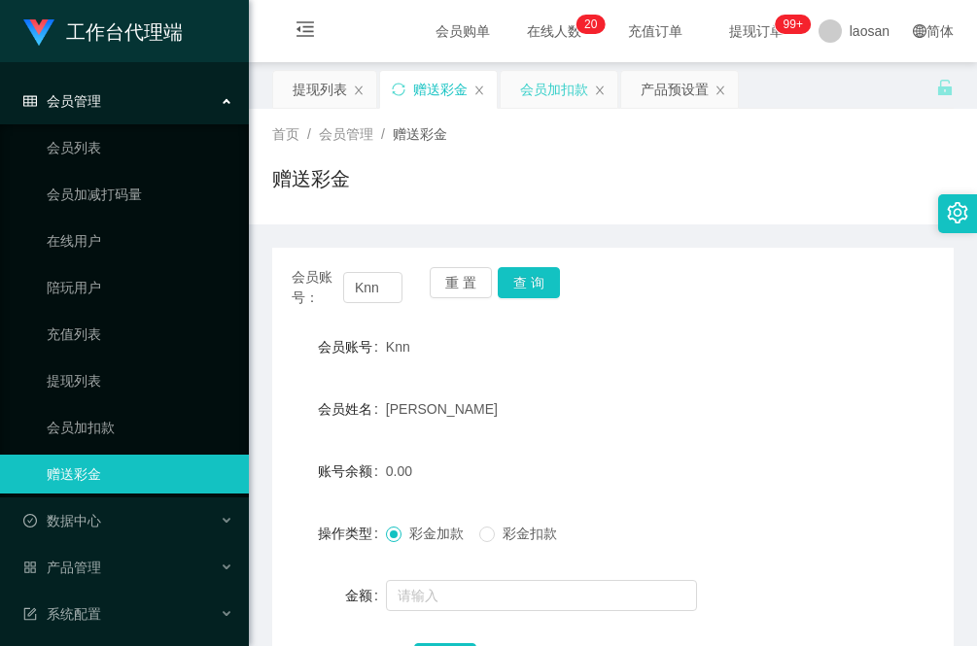
click at [549, 93] on div "会员加扣款" at bounding box center [554, 89] width 68 height 37
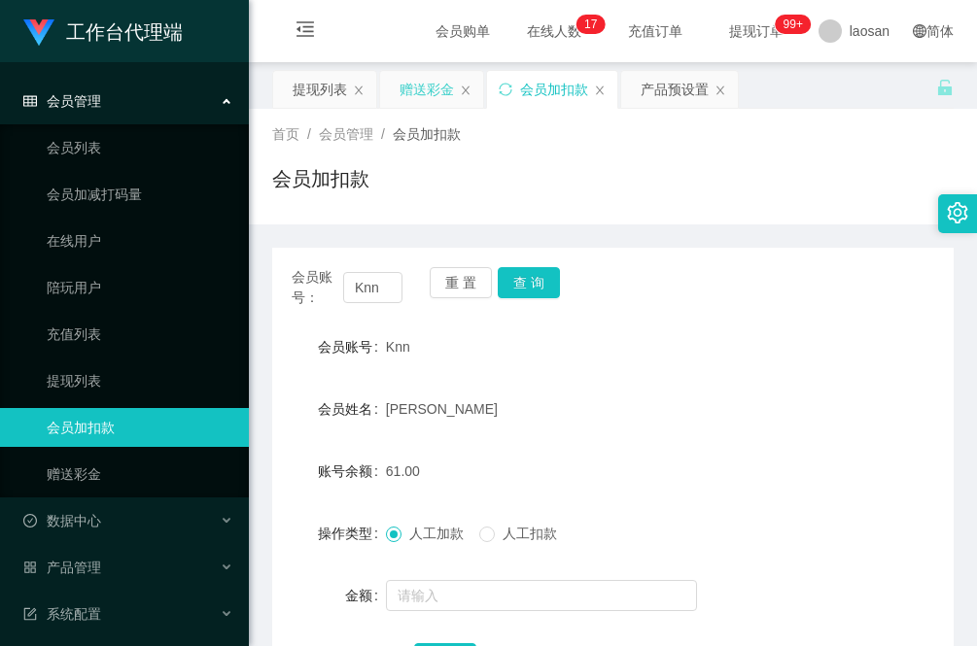
click at [424, 94] on div "赠送彩金" at bounding box center [426, 89] width 54 height 37
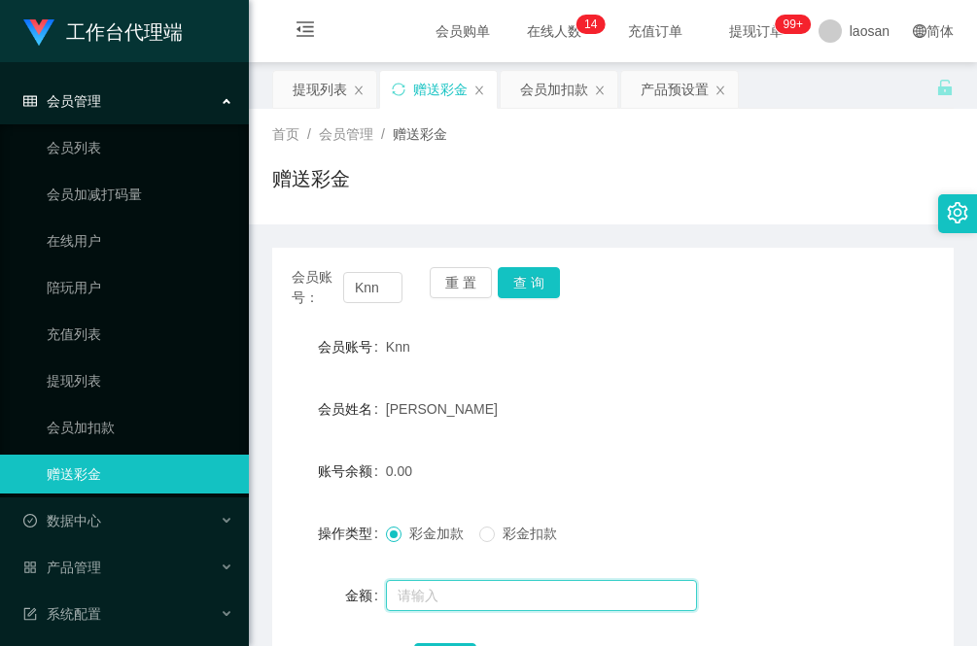
drag, startPoint x: 455, startPoint y: 593, endPoint x: 448, endPoint y: 549, distance: 44.3
click at [455, 593] on input "text" at bounding box center [541, 595] width 311 height 31
click at [167, 108] on div "会员管理" at bounding box center [124, 101] width 249 height 39
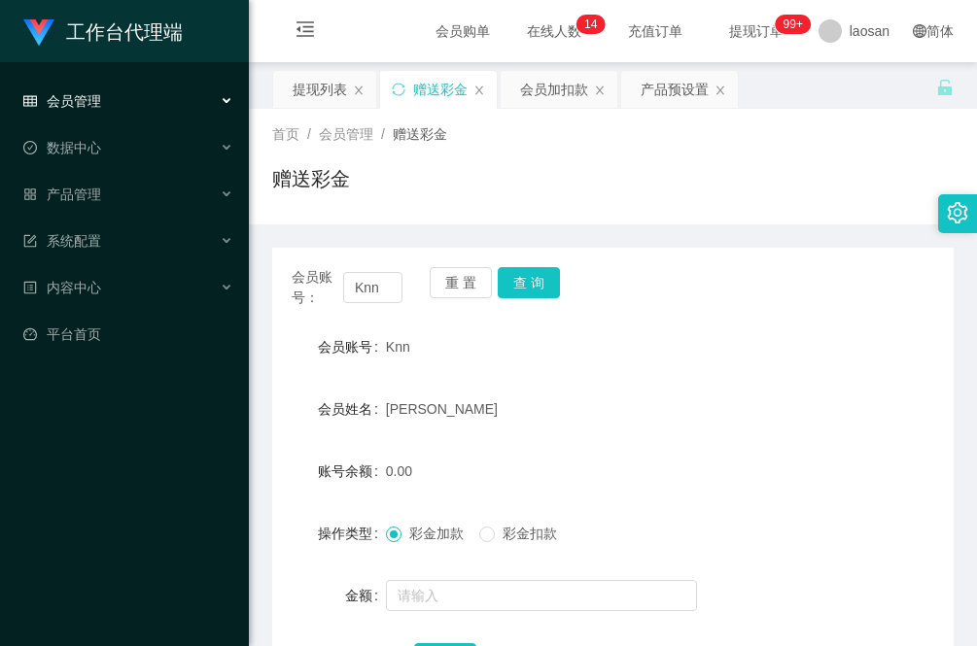
click at [195, 93] on div "会员管理" at bounding box center [124, 101] width 249 height 39
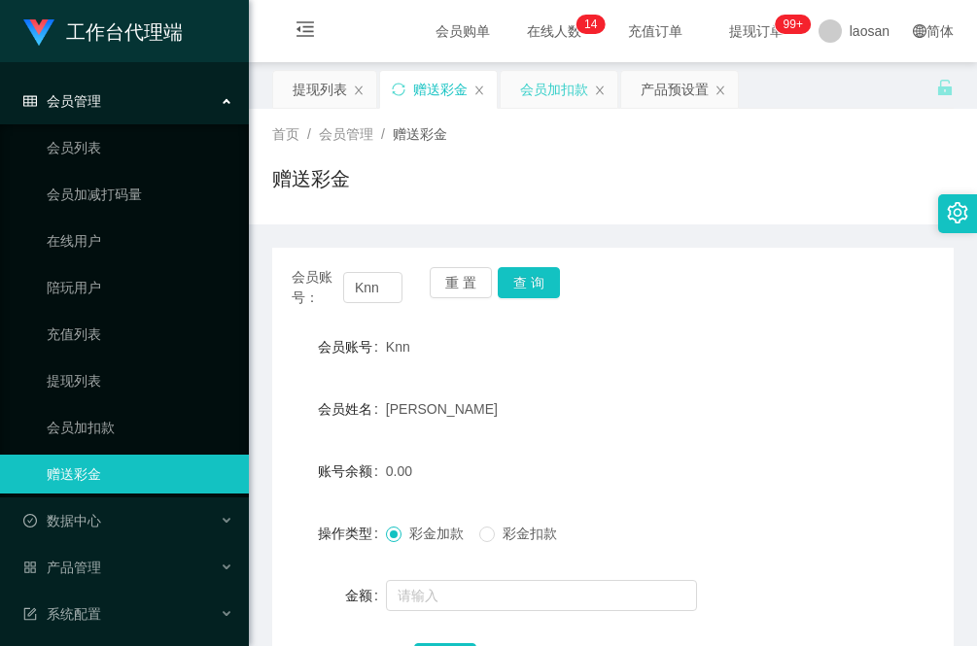
click at [547, 86] on div "会员加扣款" at bounding box center [554, 89] width 68 height 37
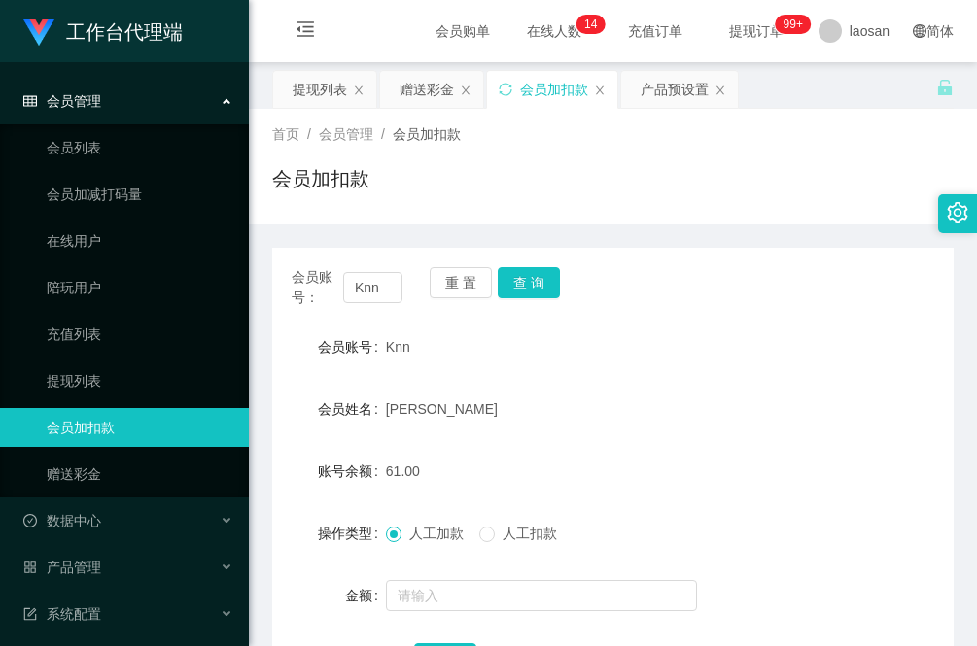
click at [536, 88] on div "会员加扣款" at bounding box center [554, 89] width 68 height 37
click at [409, 102] on div "赠送彩金" at bounding box center [426, 89] width 54 height 37
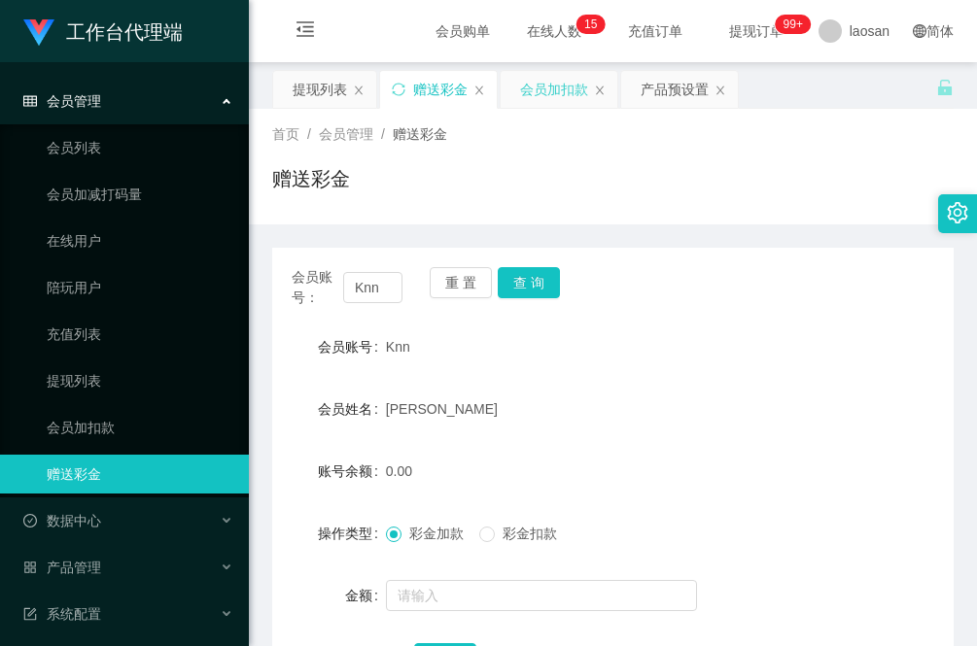
click at [547, 81] on div "会员加扣款" at bounding box center [554, 89] width 68 height 37
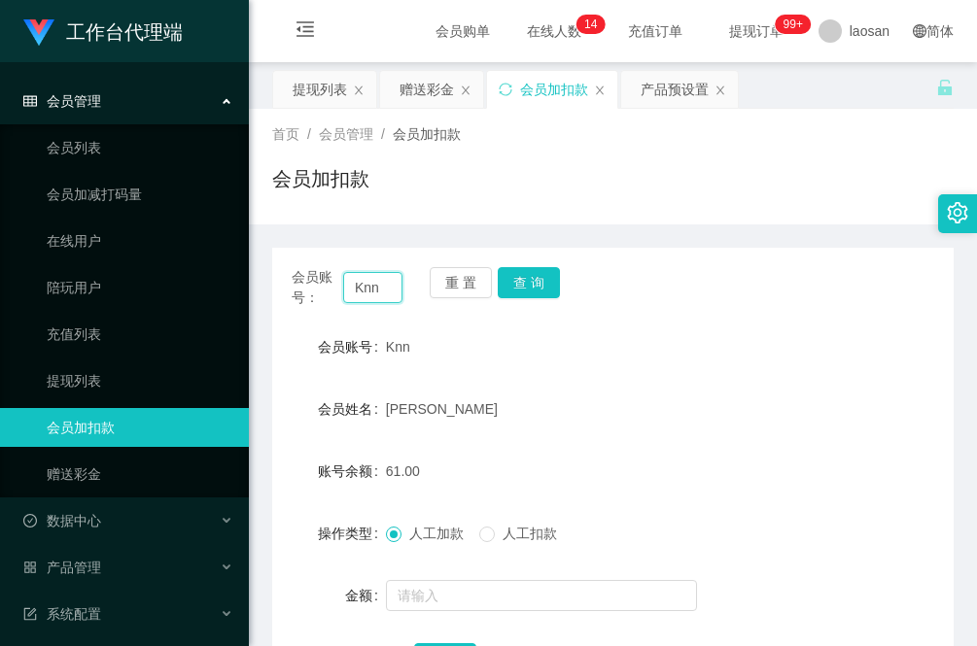
drag, startPoint x: 395, startPoint y: 287, endPoint x: 331, endPoint y: 290, distance: 63.2
click at [331, 290] on div "会员账号： Knn" at bounding box center [347, 287] width 111 height 41
click at [536, 459] on div "61.00" at bounding box center [585, 471] width 398 height 39
click at [411, 86] on div "赠送彩金" at bounding box center [426, 89] width 54 height 37
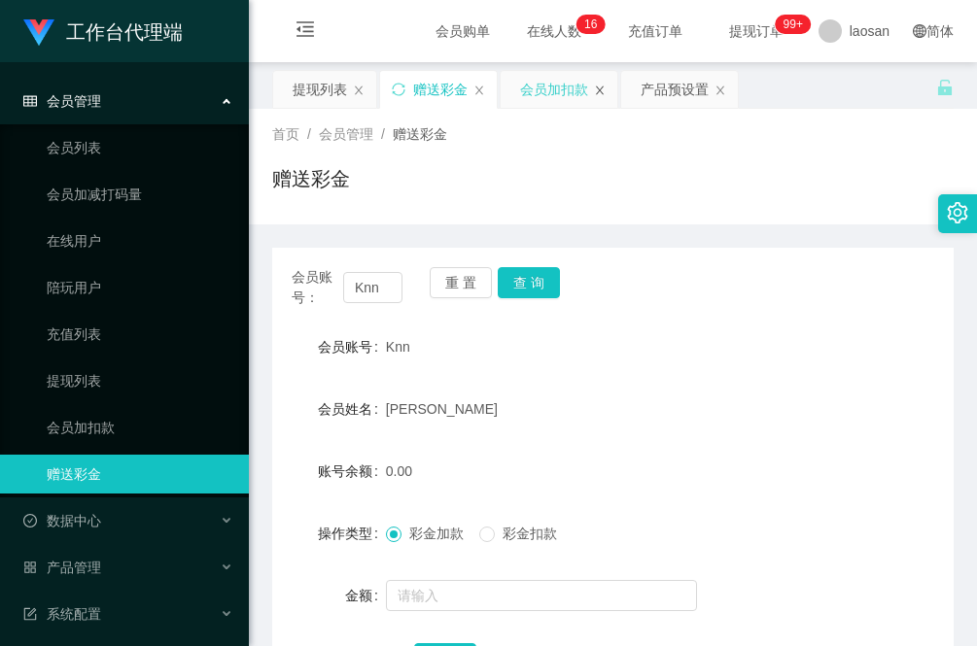
click at [603, 92] on icon "图标: close" at bounding box center [600, 90] width 8 height 9
drag, startPoint x: 356, startPoint y: 21, endPoint x: 389, endPoint y: 2, distance: 38.3
click at [356, 21] on div "会员购单 在线人数 0 1 2 3 4 5 6 7 8 9 0 1 2 3 4 5 6 7 8 9 0 1 2 3 4 5 6 7 8 9 0 1 2 3 4…" at bounding box center [613, 31] width 728 height 63
click at [390, 283] on input "Knn" at bounding box center [372, 287] width 59 height 31
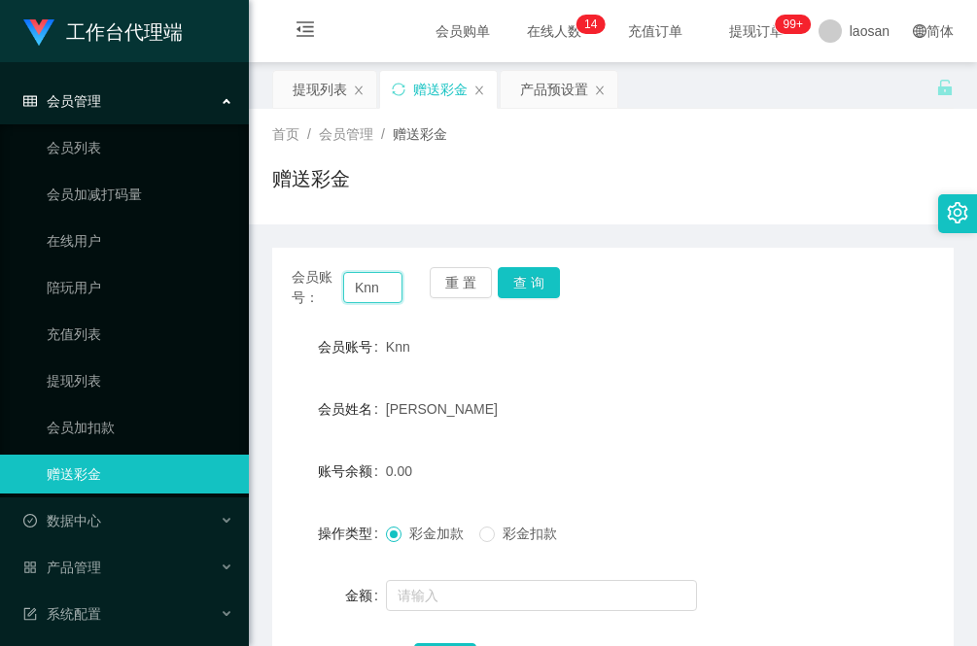
paste input "SweetDeals2Nite"
type input "SweetDeals2Nite"
click at [532, 274] on button "查 询" at bounding box center [529, 282] width 62 height 31
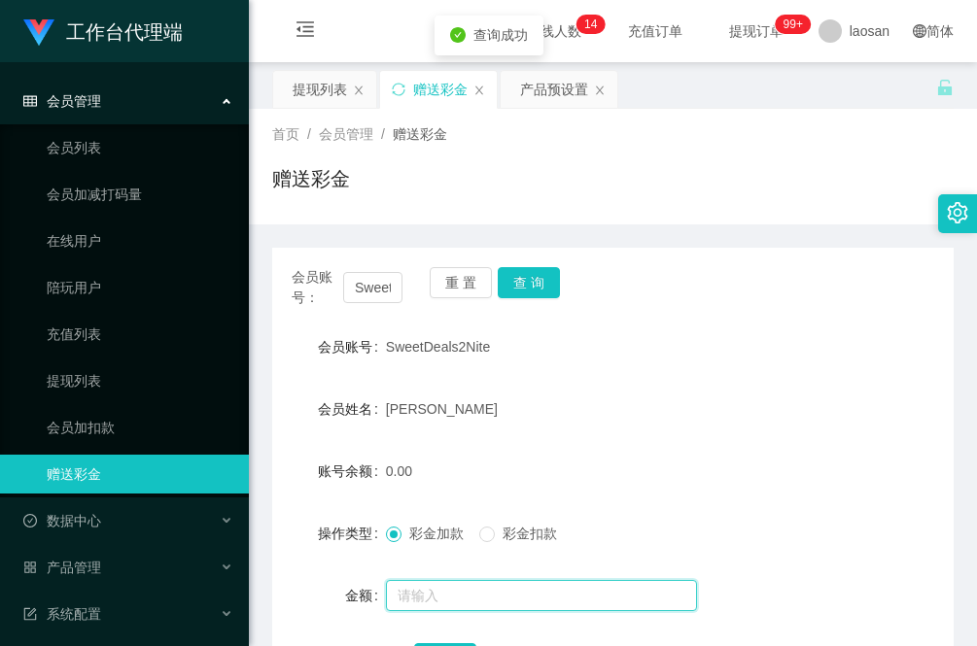
click at [464, 580] on input "text" at bounding box center [541, 595] width 311 height 31
type input "500"
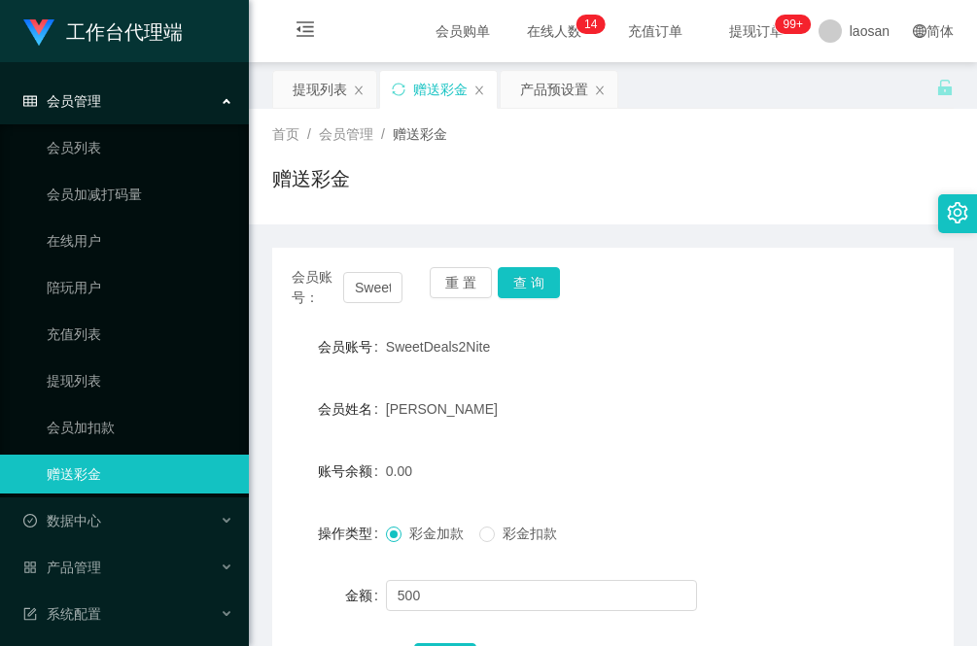
click at [312, 340] on div "会员账号" at bounding box center [329, 347] width 114 height 39
click at [473, 594] on input "500" at bounding box center [541, 595] width 311 height 31
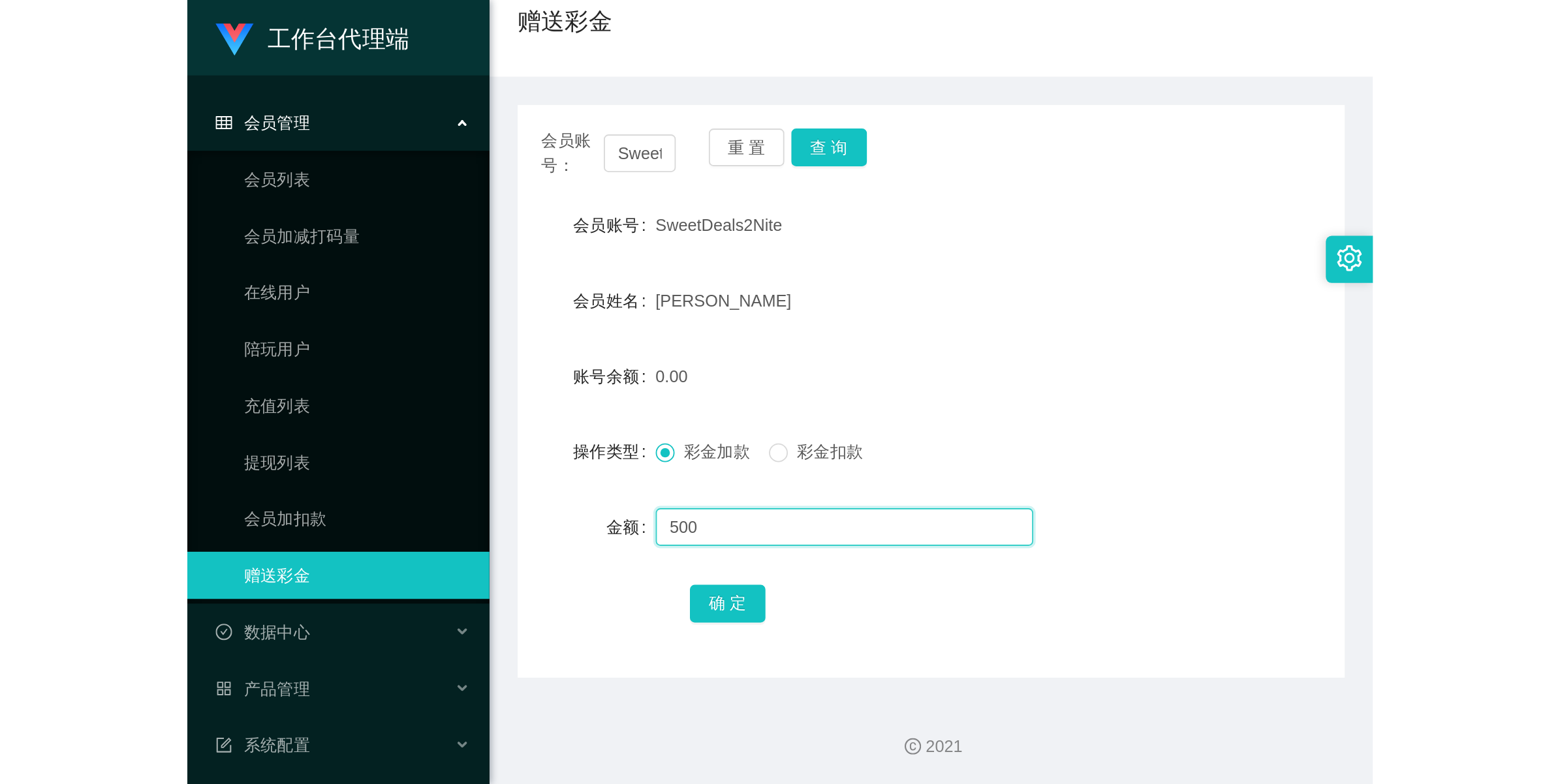
scroll to position [109, 0]
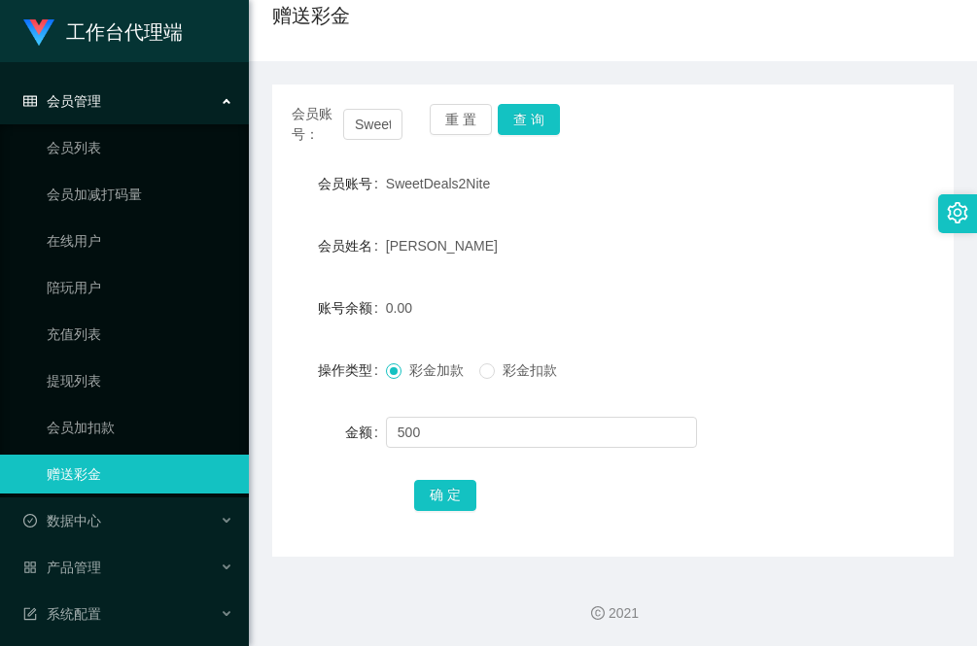
drag, startPoint x: 525, startPoint y: 450, endPoint x: 515, endPoint y: 467, distance: 19.2
click at [525, 450] on div "500" at bounding box center [585, 432] width 398 height 39
click at [450, 492] on button "确 定" at bounding box center [445, 495] width 62 height 31
click at [331, 61] on div "会员账号： SweetDeals2Nite 重 置 查 询 会员账号 SweetDeals2Nite 会员姓名 Jie 账号余额 500.00 操作类型 彩金…" at bounding box center [612, 309] width 681 height 496
click at [358, 128] on input "SweetDeals2Nite" at bounding box center [372, 124] width 59 height 31
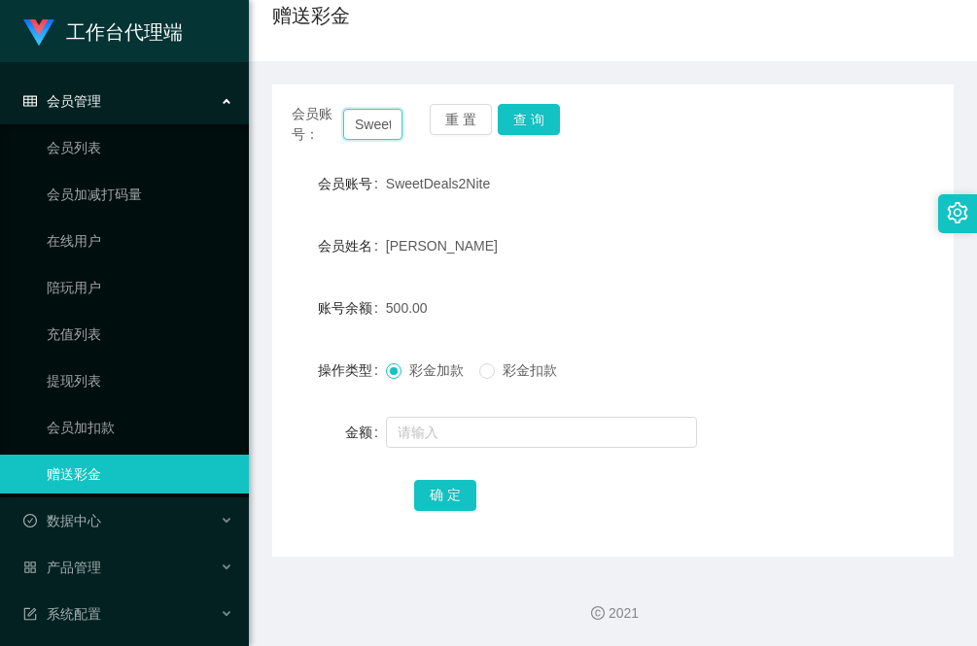
click at [358, 128] on input "SweetDeals2Nite" at bounding box center [372, 124] width 59 height 31
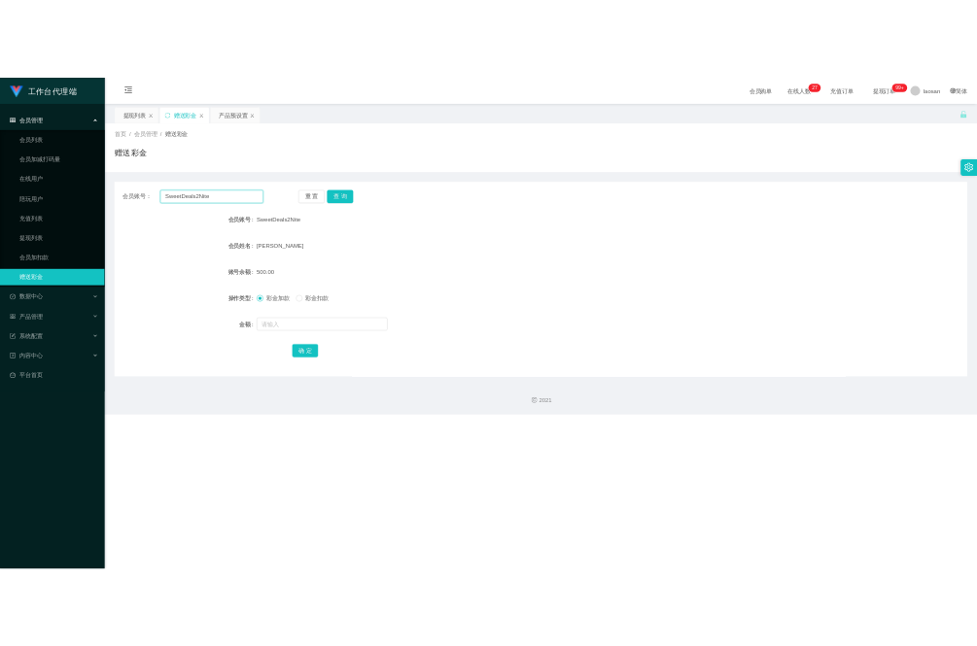
scroll to position [0, 0]
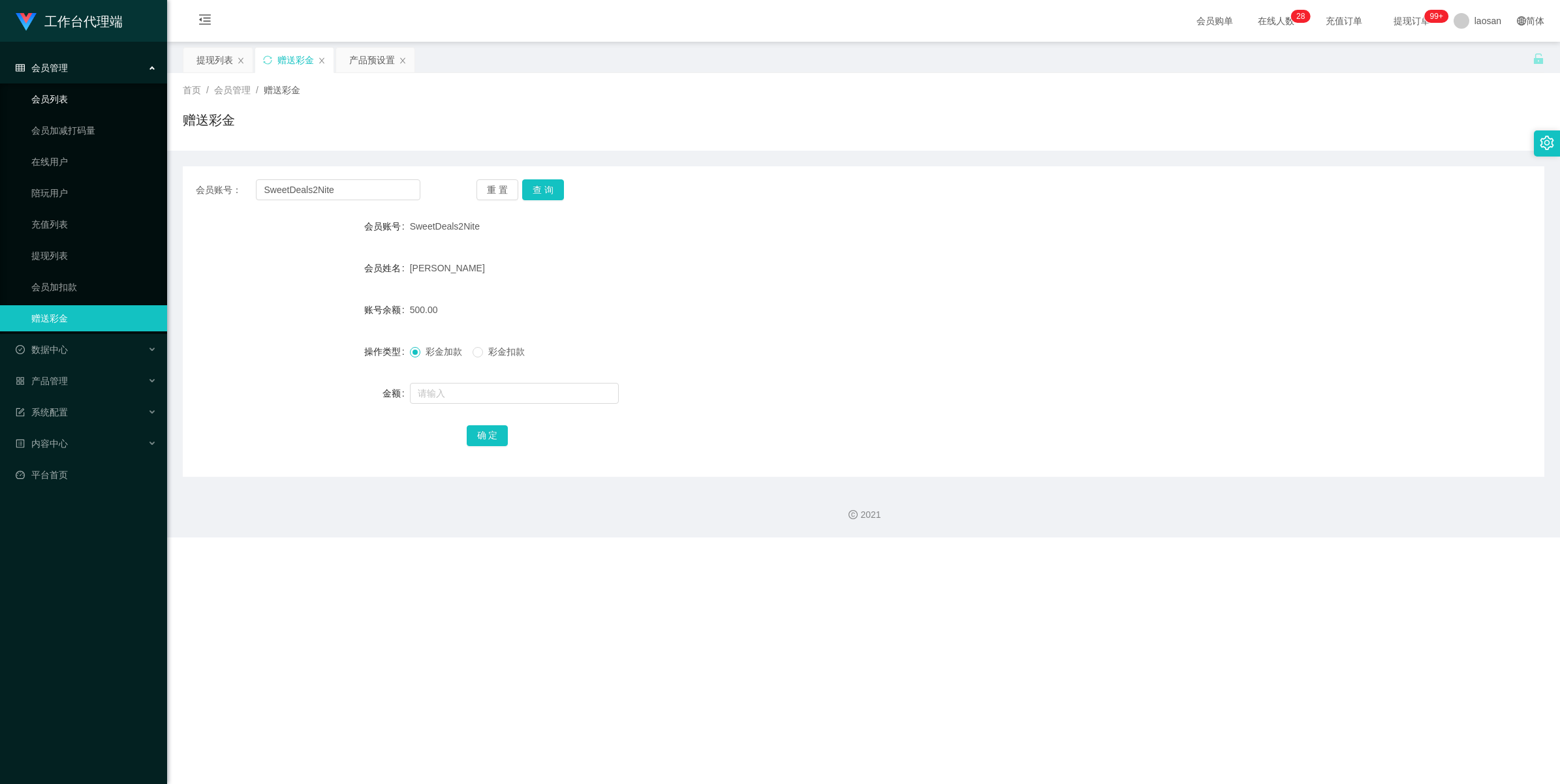
click at [63, 95] on link "会员列表" at bounding box center [94, 99] width 126 height 26
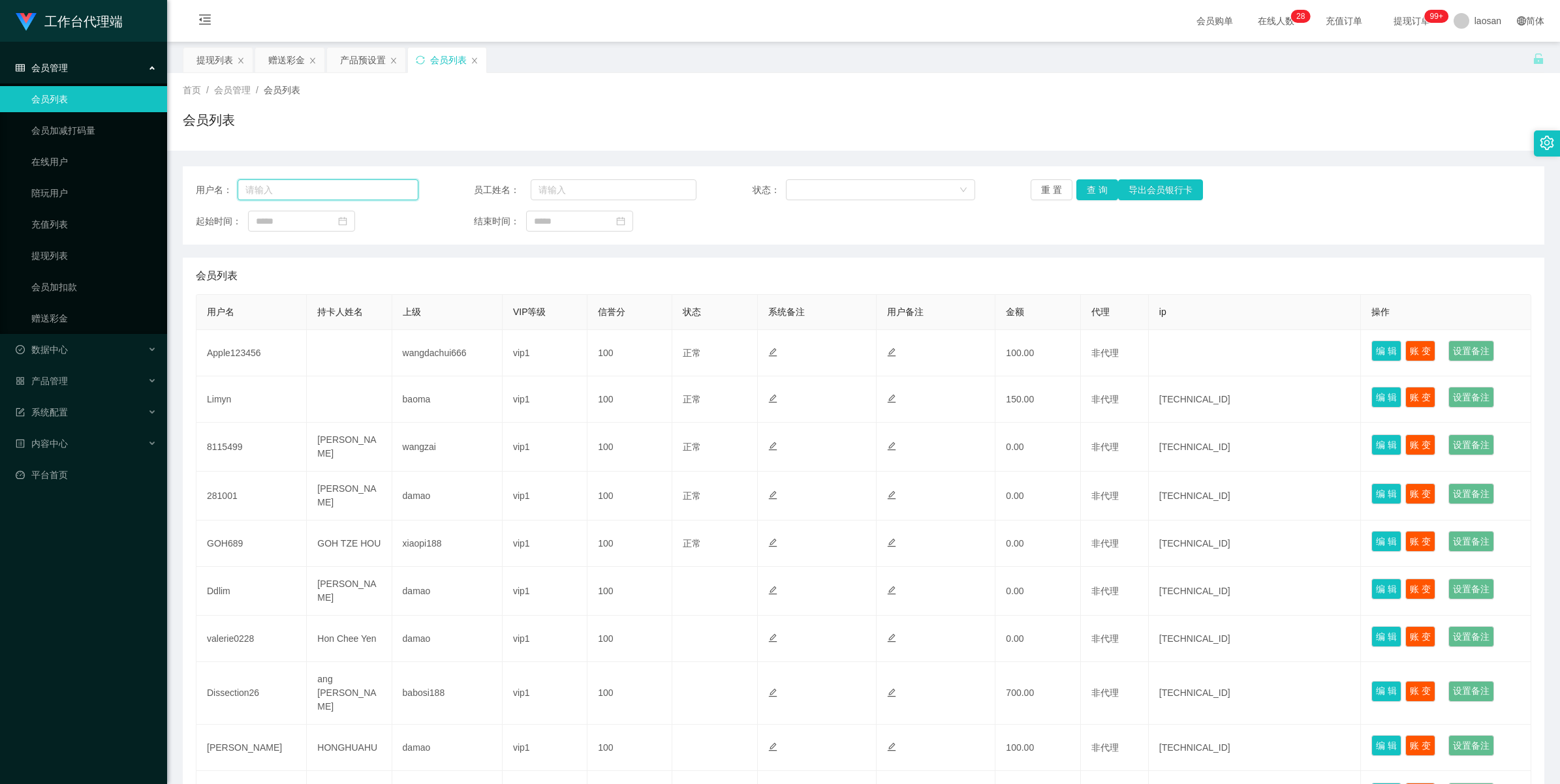
click at [357, 191] on input "text" at bounding box center [328, 189] width 181 height 21
paste input "SweetDeals2Nite"
type input "SweetDeals2Nite"
click at [655, 184] on button "查 询" at bounding box center [1097, 189] width 42 height 21
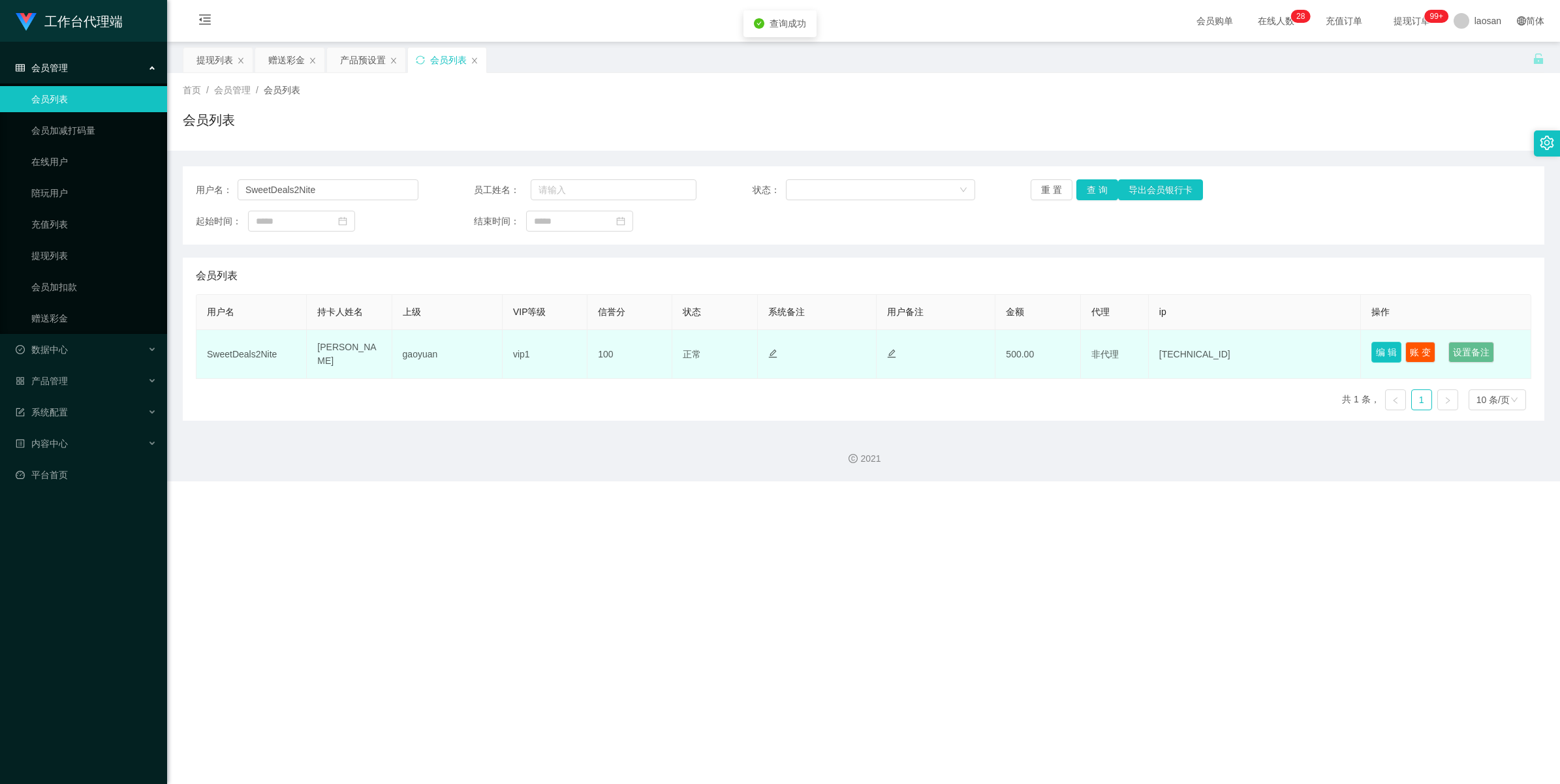
click at [655, 352] on button "编 辑" at bounding box center [1386, 352] width 30 height 21
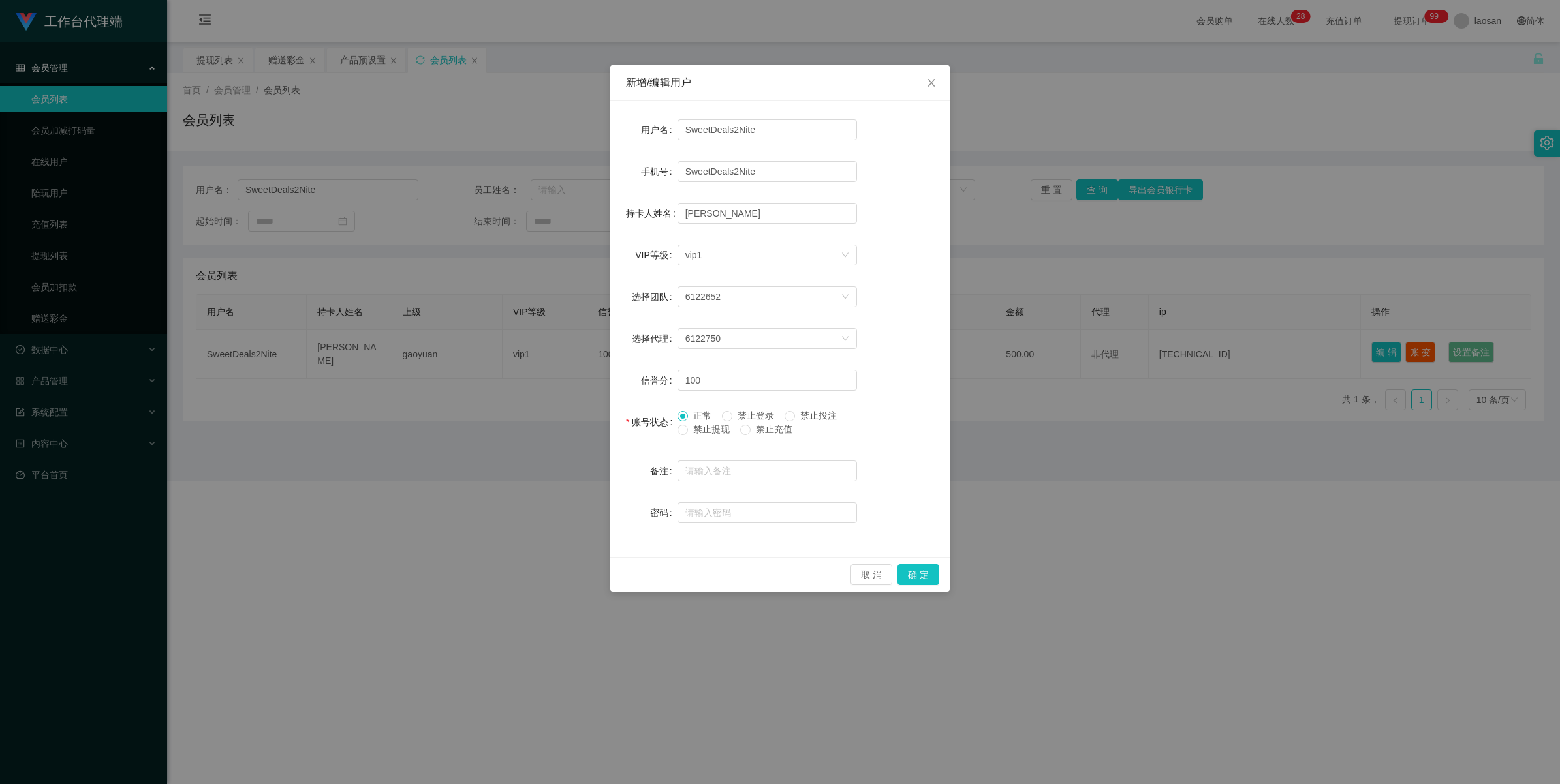
click at [655, 426] on span "禁止提现" at bounding box center [712, 430] width 47 height 11
click at [655, 433] on button "确 定" at bounding box center [919, 575] width 42 height 21
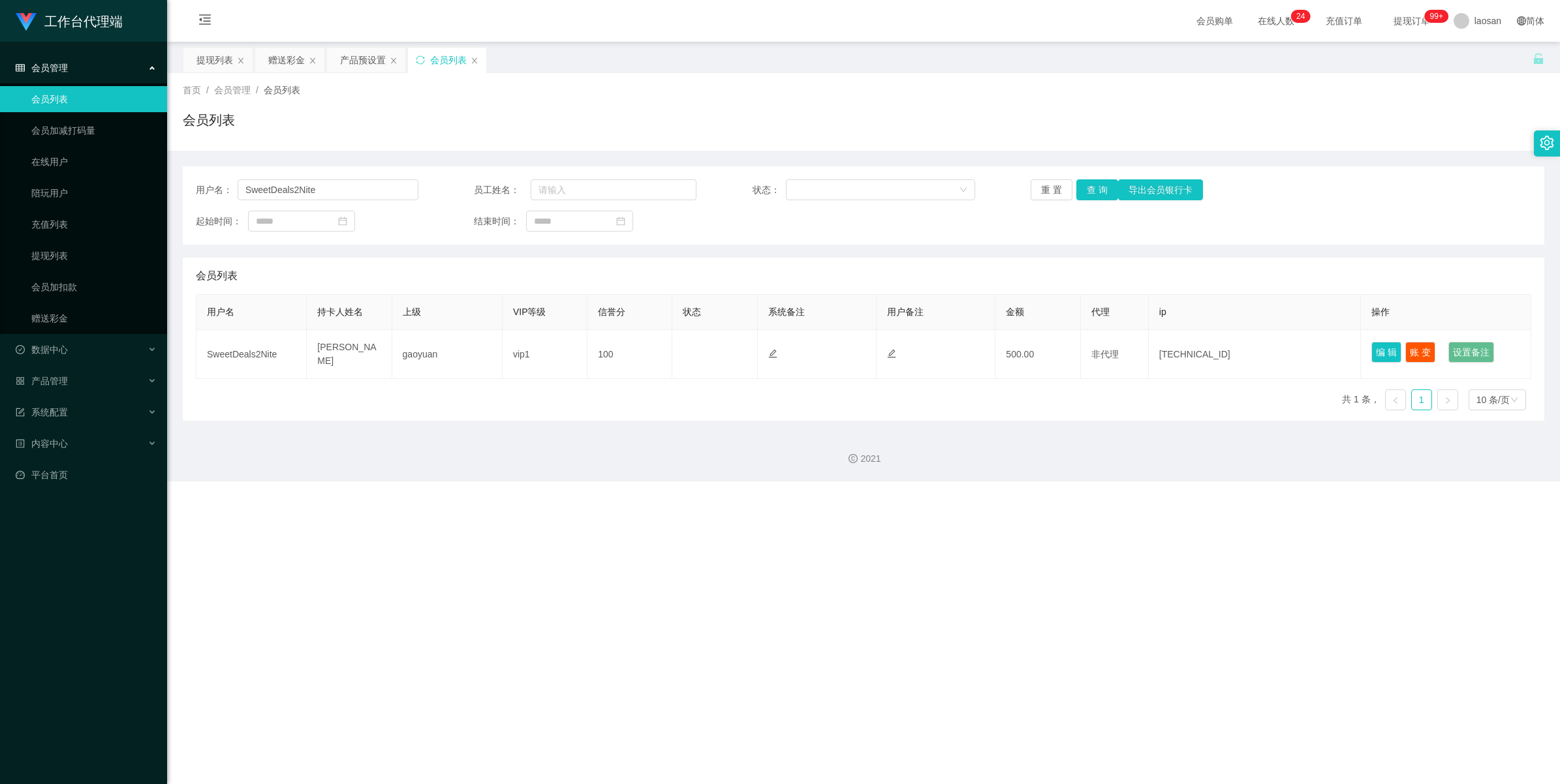
click at [64, 70] on span "会员管理" at bounding box center [42, 68] width 52 height 11
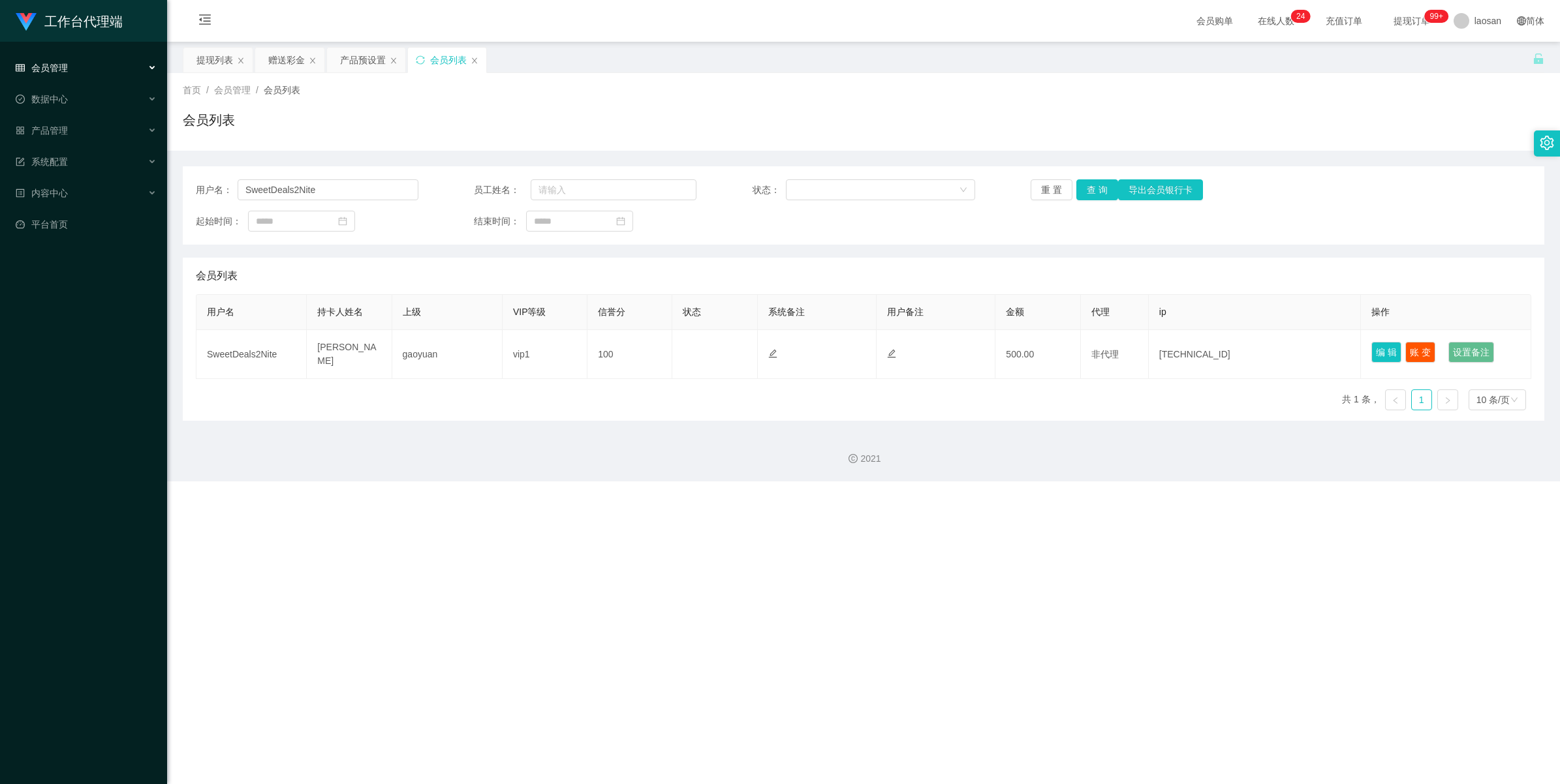
click at [74, 60] on div "会员管理" at bounding box center [83, 68] width 167 height 26
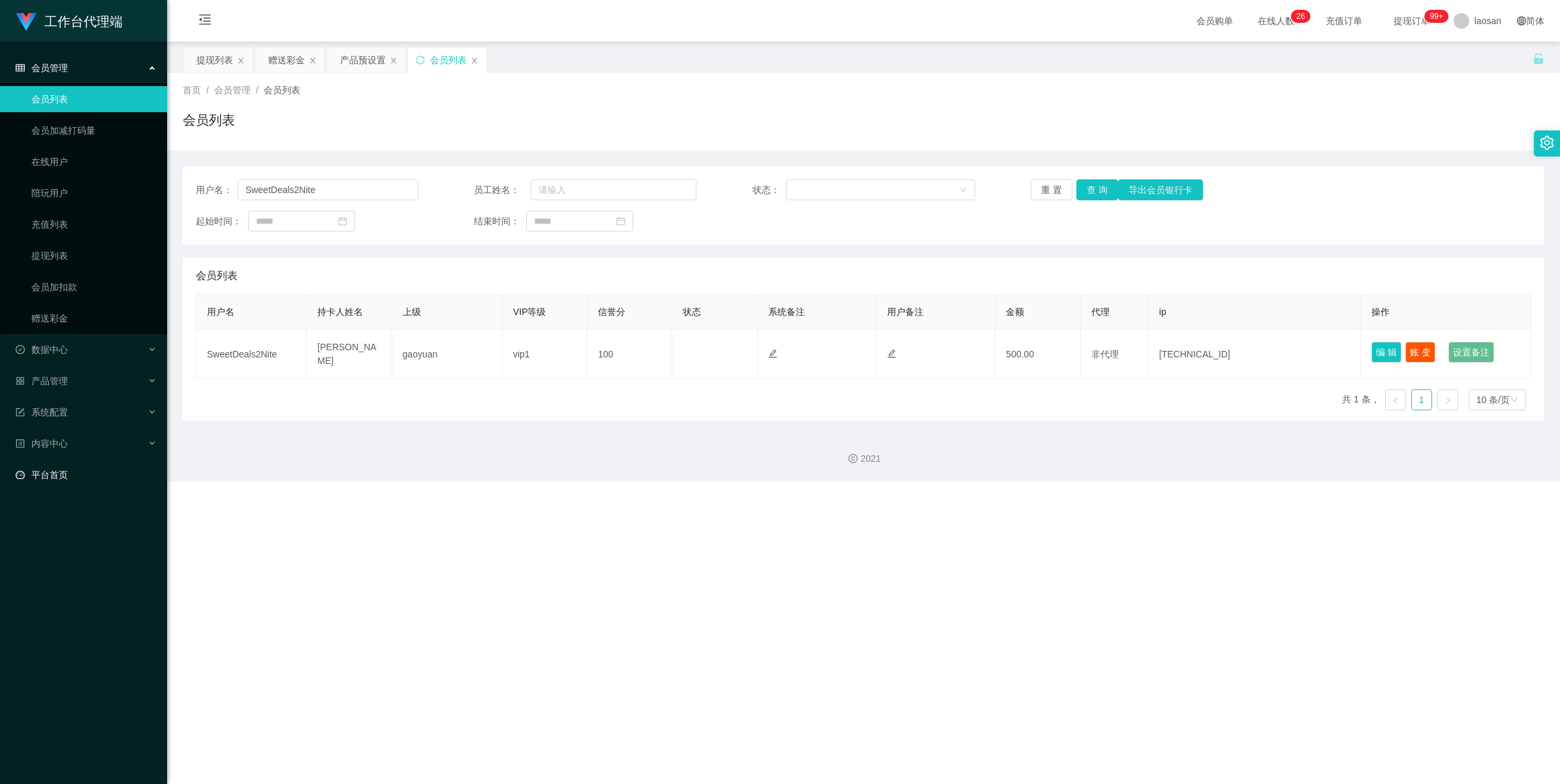
click at [95, 433] on link "平台首页" at bounding box center [86, 475] width 141 height 26
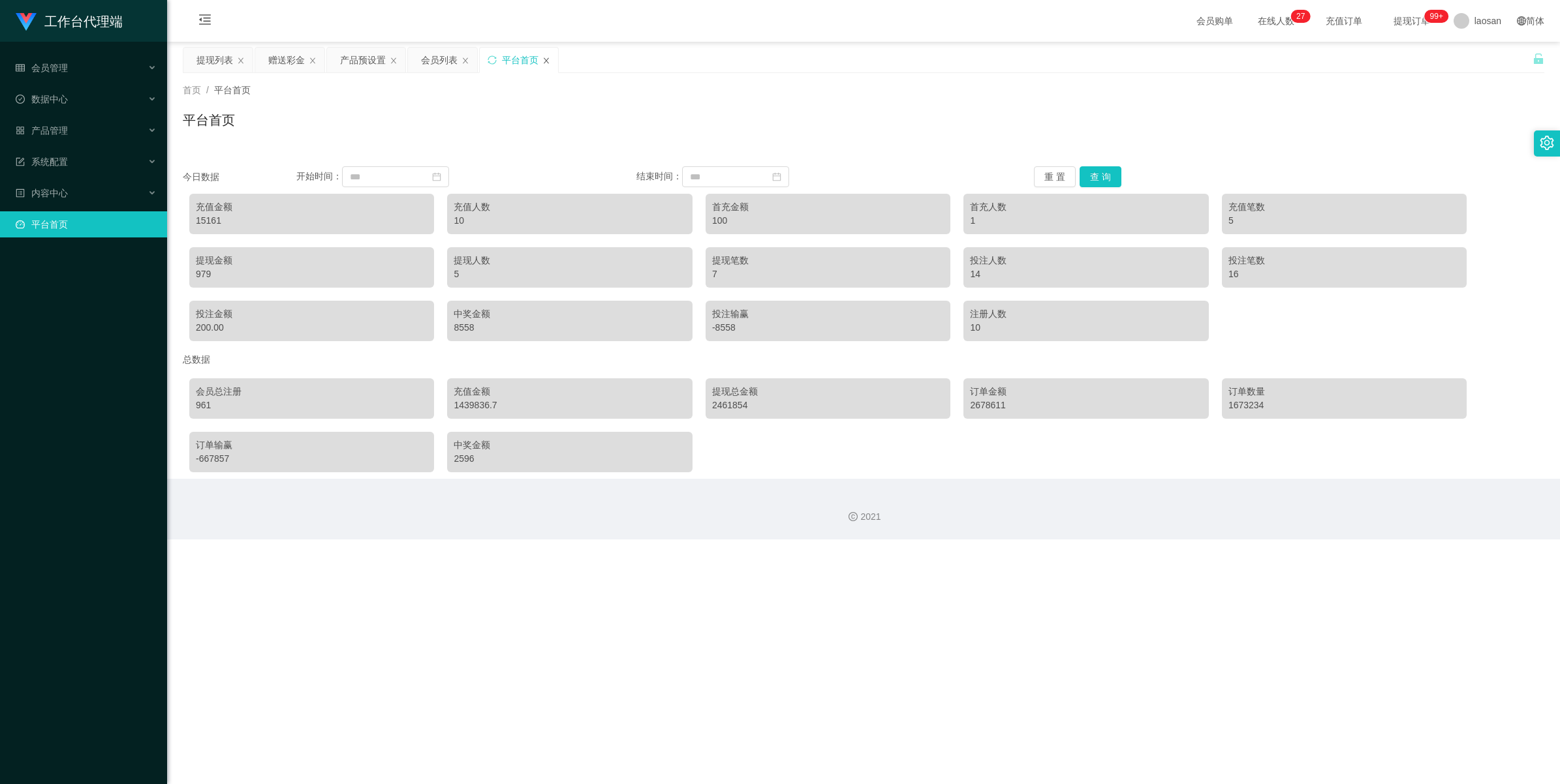
click at [549, 59] on icon "图标: close" at bounding box center [547, 61] width 8 height 8
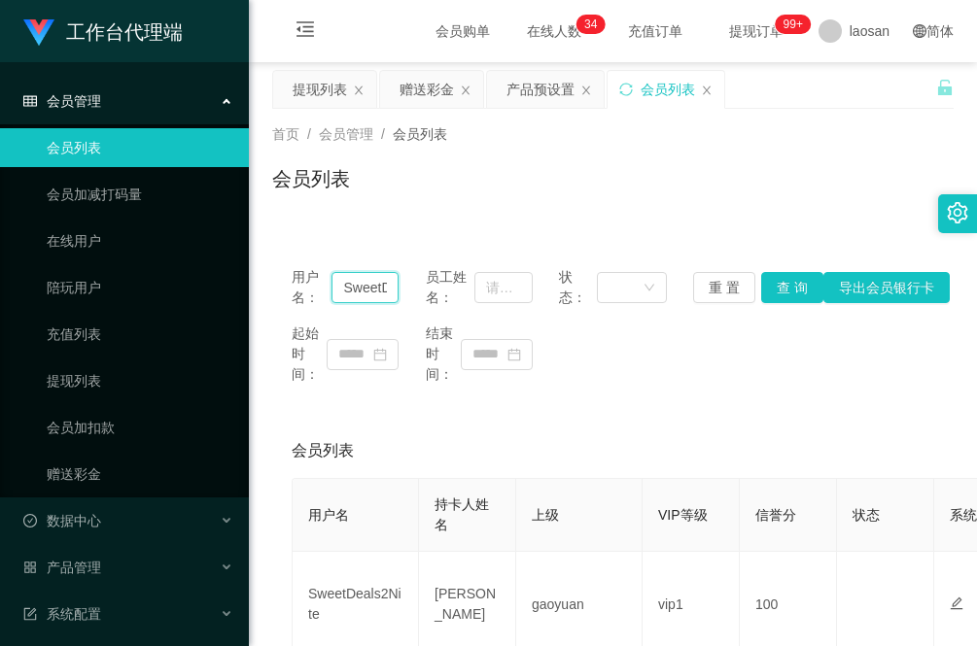
drag, startPoint x: 385, startPoint y: 280, endPoint x: 316, endPoint y: 285, distance: 69.2
click at [316, 285] on div "用户名： SweetDeals2Nite" at bounding box center [345, 287] width 107 height 41
drag, startPoint x: 411, startPoint y: 86, endPoint x: 419, endPoint y: 104, distance: 20.0
click at [413, 86] on div "赠送彩金" at bounding box center [426, 89] width 54 height 37
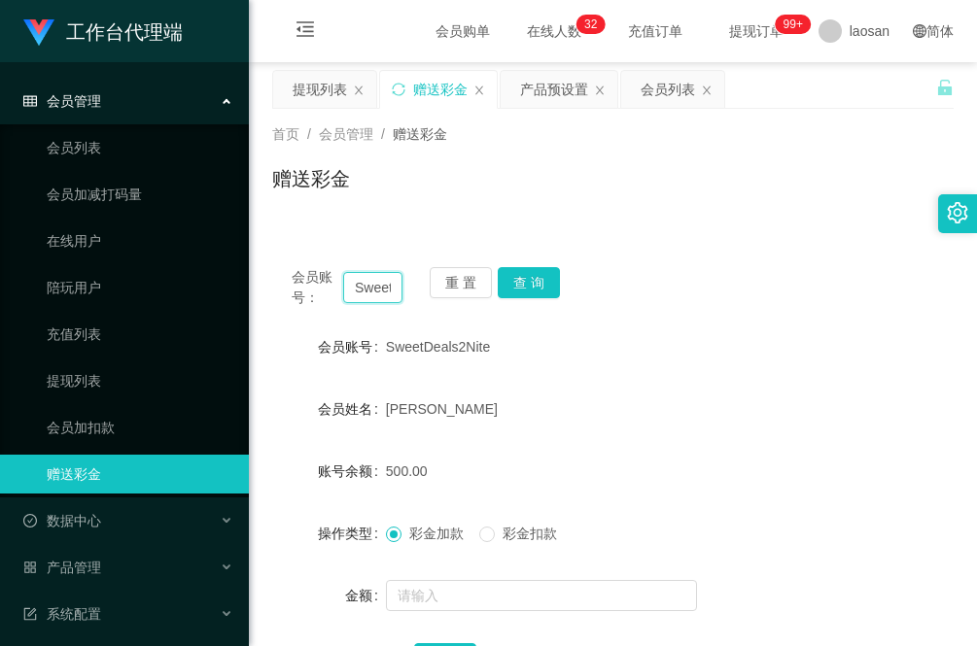
drag, startPoint x: 380, startPoint y: 287, endPoint x: 288, endPoint y: 287, distance: 92.3
click at [288, 287] on div "会员账号： SweetDeals2Nite 重 置 查 询" at bounding box center [612, 287] width 681 height 41
drag, startPoint x: 390, startPoint y: 288, endPoint x: 306, endPoint y: 297, distance: 84.2
click at [306, 297] on div "会员账号： etDeals2Nite" at bounding box center [347, 287] width 111 height 41
type input "ls2Nite"
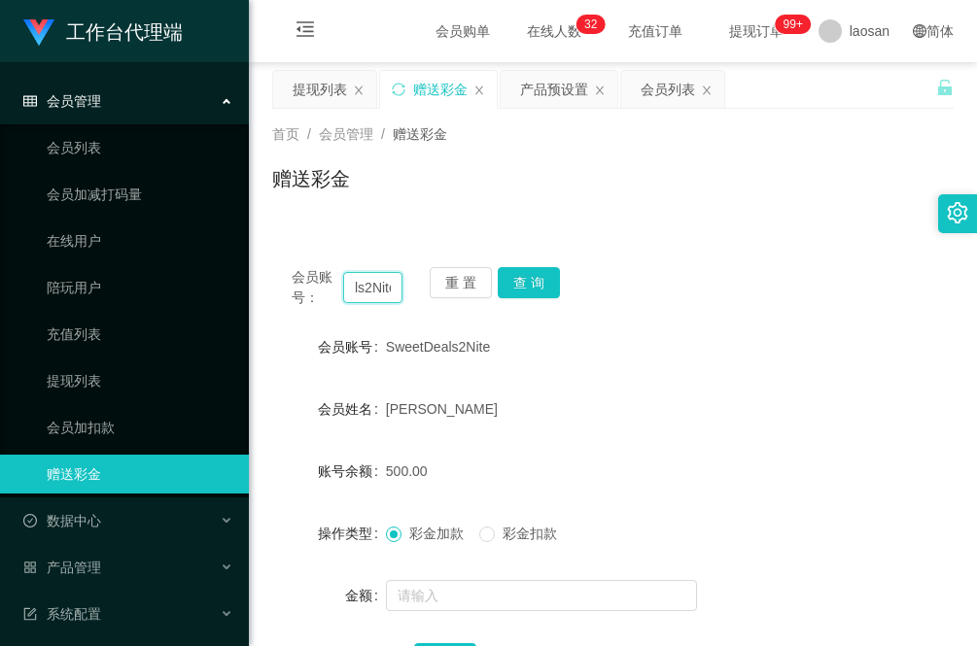
drag, startPoint x: 394, startPoint y: 292, endPoint x: 306, endPoint y: 290, distance: 87.5
click at [306, 290] on div "会员账号： ls2Nite" at bounding box center [347, 287] width 111 height 41
click at [365, 277] on input "text" at bounding box center [372, 287] width 59 height 31
type input "就"
click at [379, 288] on input "jan" at bounding box center [372, 287] width 59 height 31
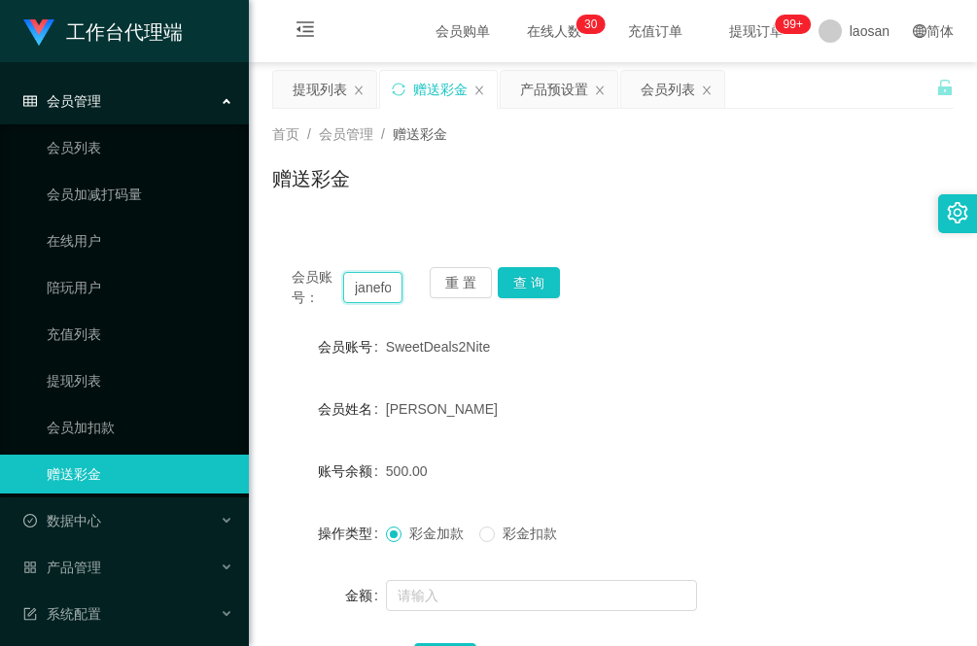
click at [394, 289] on input "janefo" at bounding box center [372, 287] width 59 height 31
type input "janefocusy"
click at [539, 288] on button "查 询" at bounding box center [529, 282] width 62 height 31
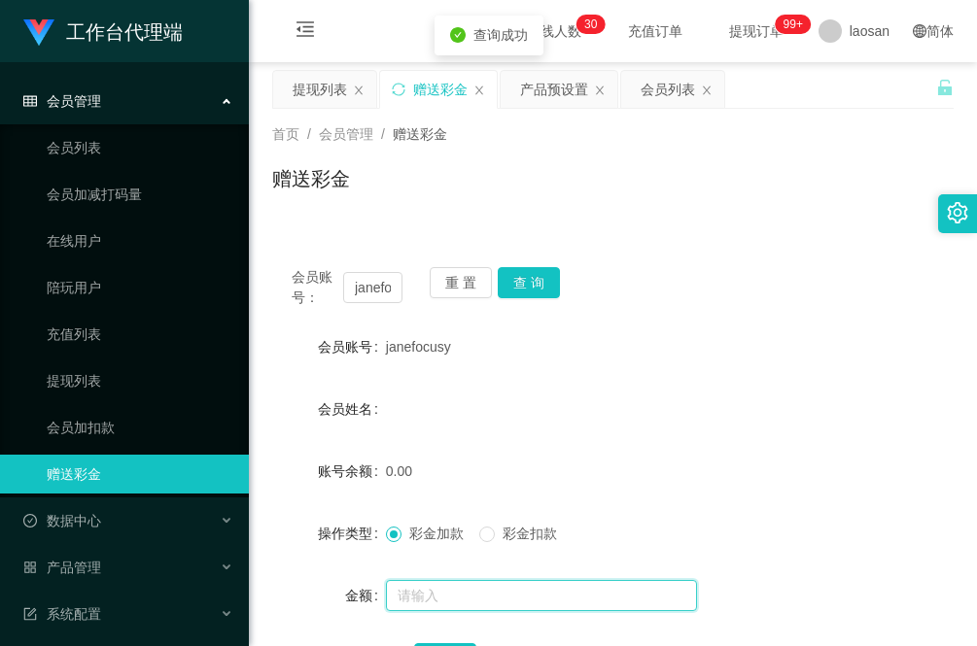
click at [450, 588] on input "text" at bounding box center [541, 595] width 311 height 31
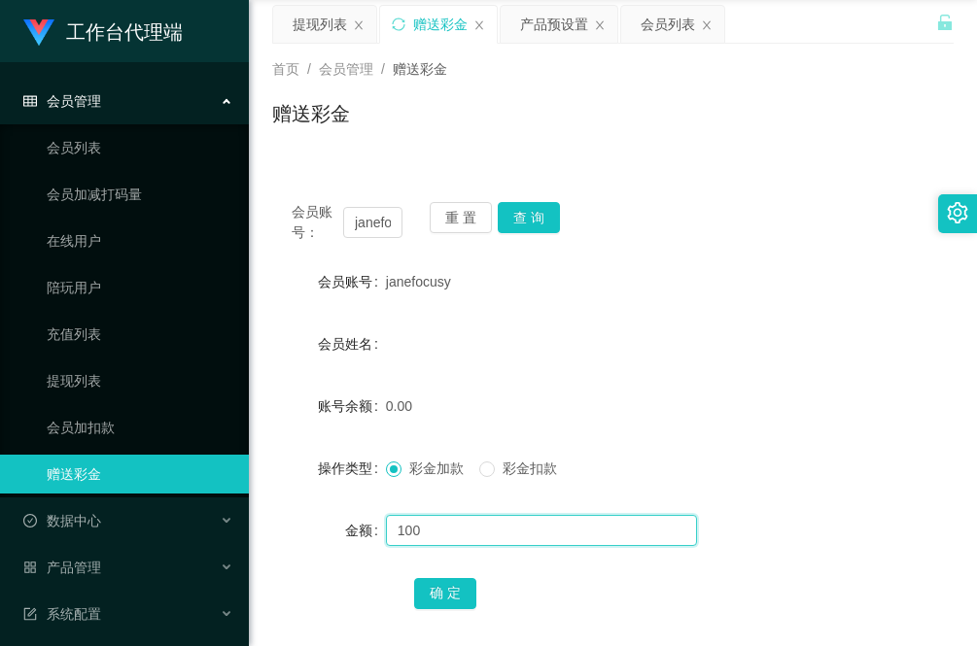
scroll to position [122, 0]
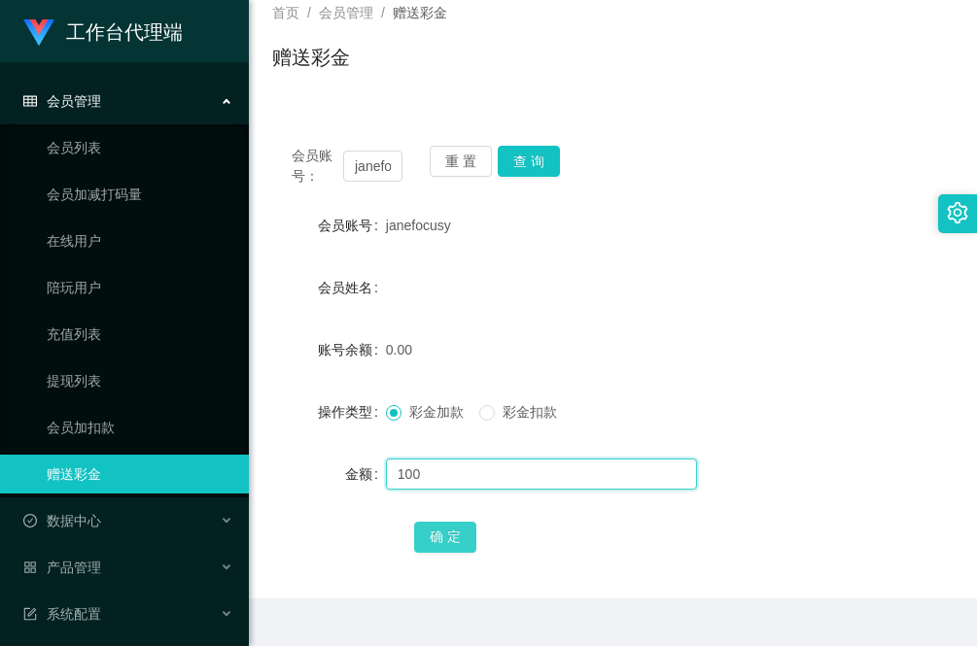
type input "100"
click at [449, 535] on button "确 定" at bounding box center [445, 537] width 62 height 31
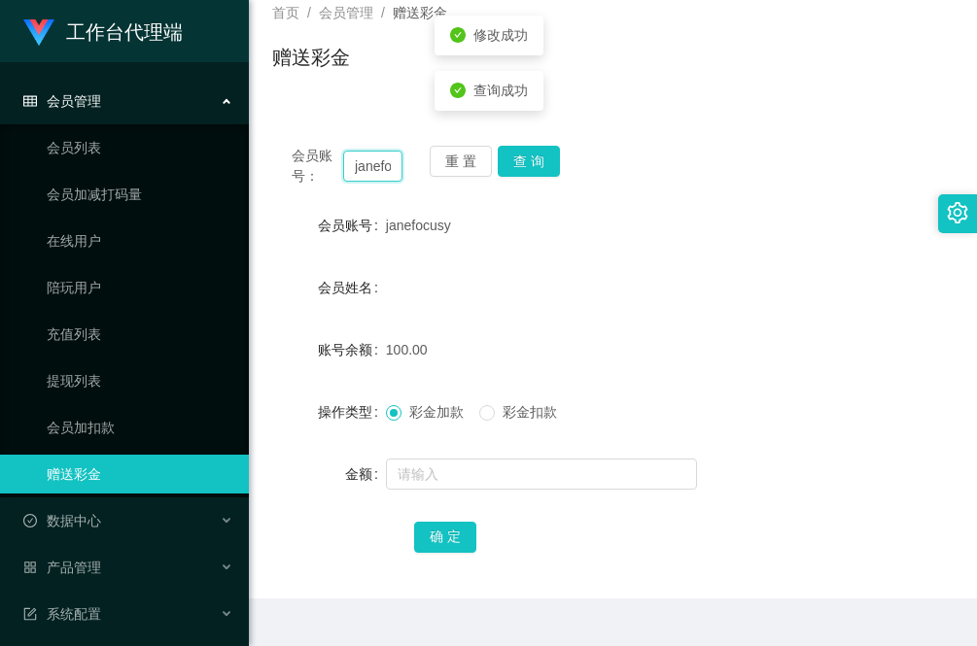
click at [365, 153] on input "janefocusy" at bounding box center [372, 166] width 59 height 31
click at [366, 163] on input "janefocusy" at bounding box center [372, 166] width 59 height 31
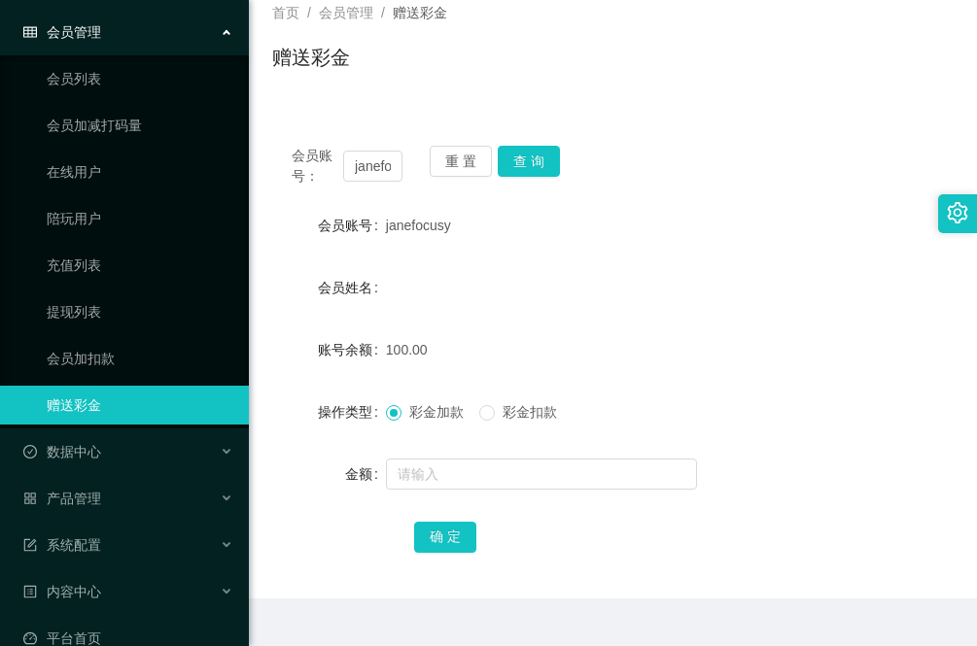
scroll to position [99, 0]
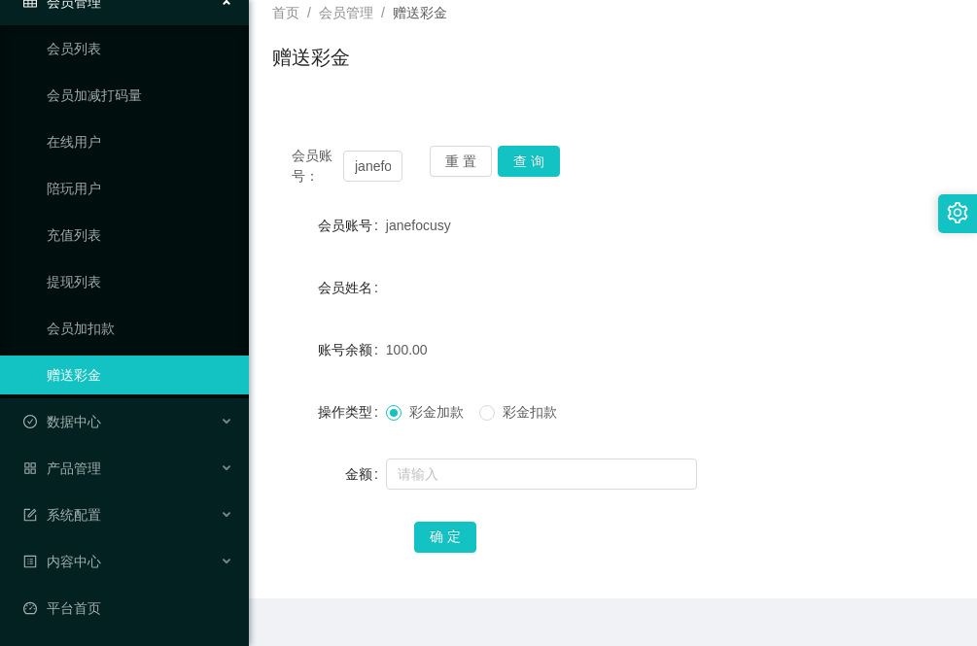
drag, startPoint x: 316, startPoint y: 99, endPoint x: 299, endPoint y: 104, distance: 17.2
click at [316, 99] on div "首页 / 会员管理 / 赠送彩金 / 赠送彩金" at bounding box center [613, 45] width 728 height 116
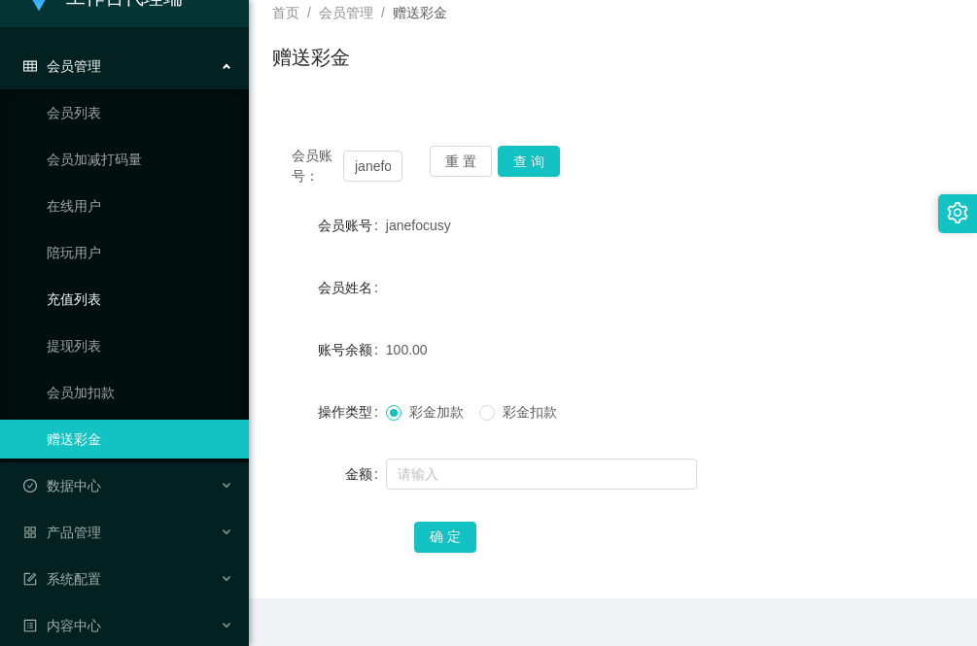
scroll to position [0, 0]
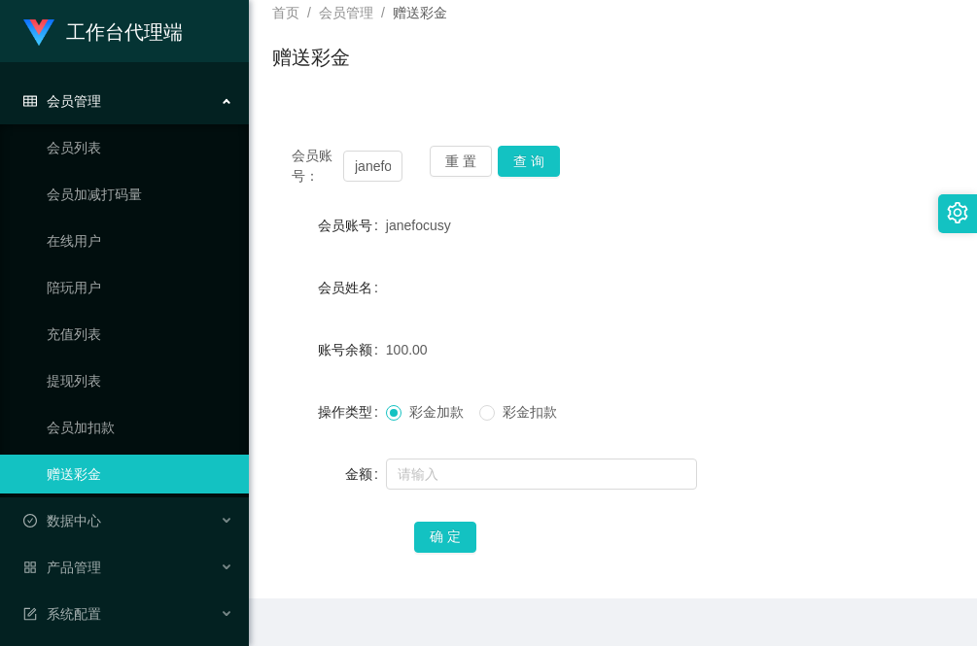
drag, startPoint x: 107, startPoint y: 92, endPoint x: 105, endPoint y: 118, distance: 25.3
click at [107, 92] on div "会员管理" at bounding box center [124, 101] width 249 height 39
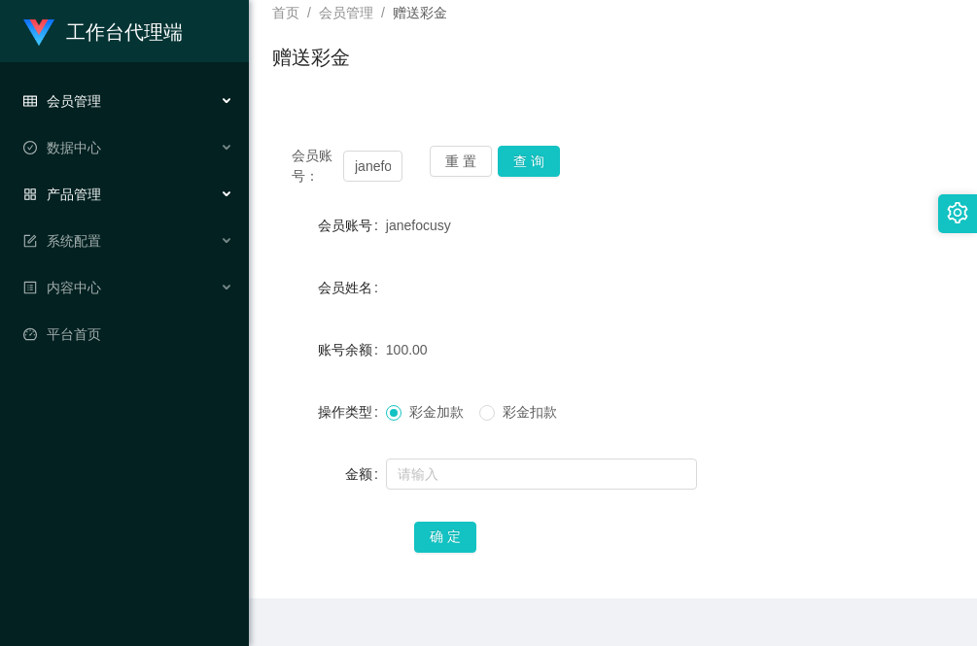
click at [112, 191] on div "产品管理" at bounding box center [124, 194] width 249 height 39
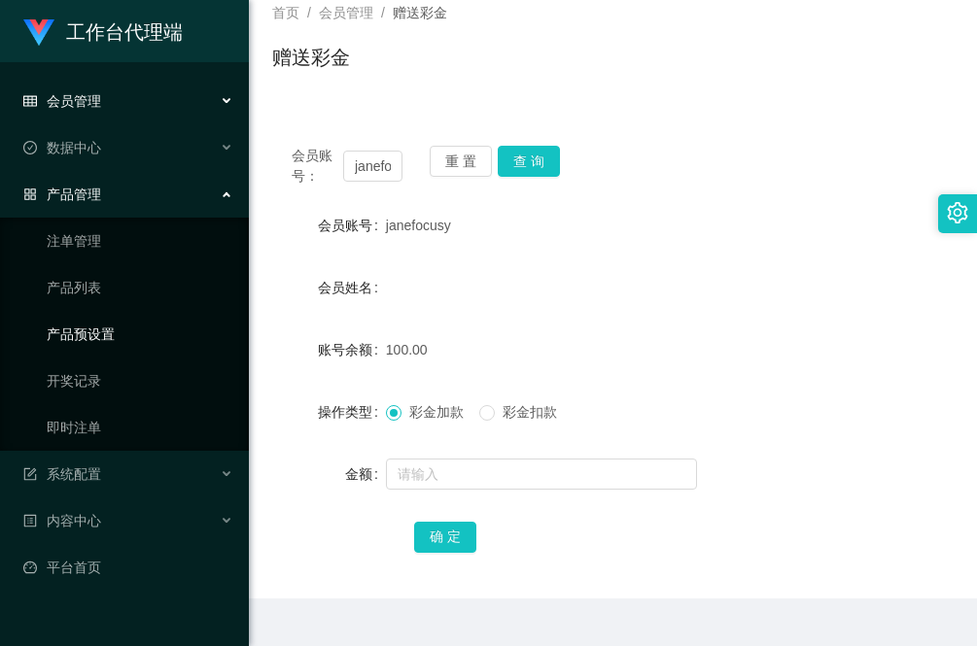
click at [119, 330] on link "产品预设置" at bounding box center [140, 334] width 187 height 39
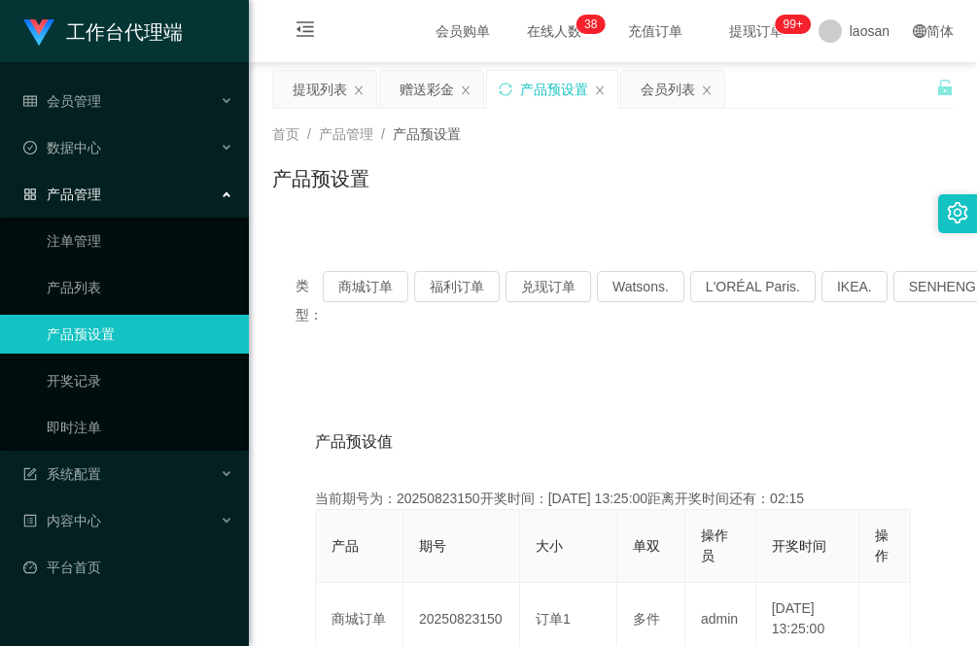
scroll to position [122, 0]
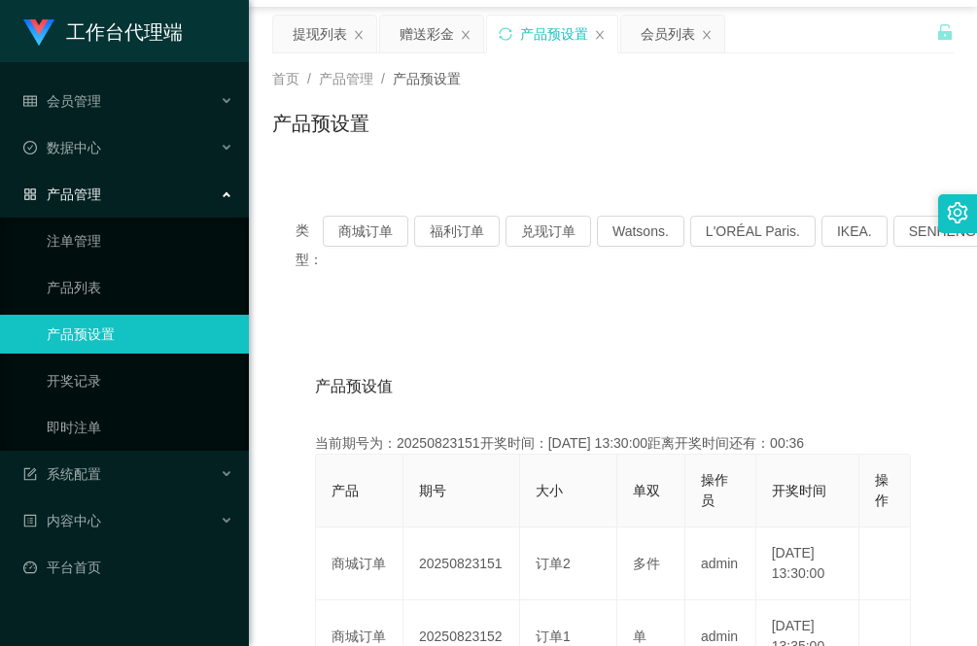
scroll to position [0, 0]
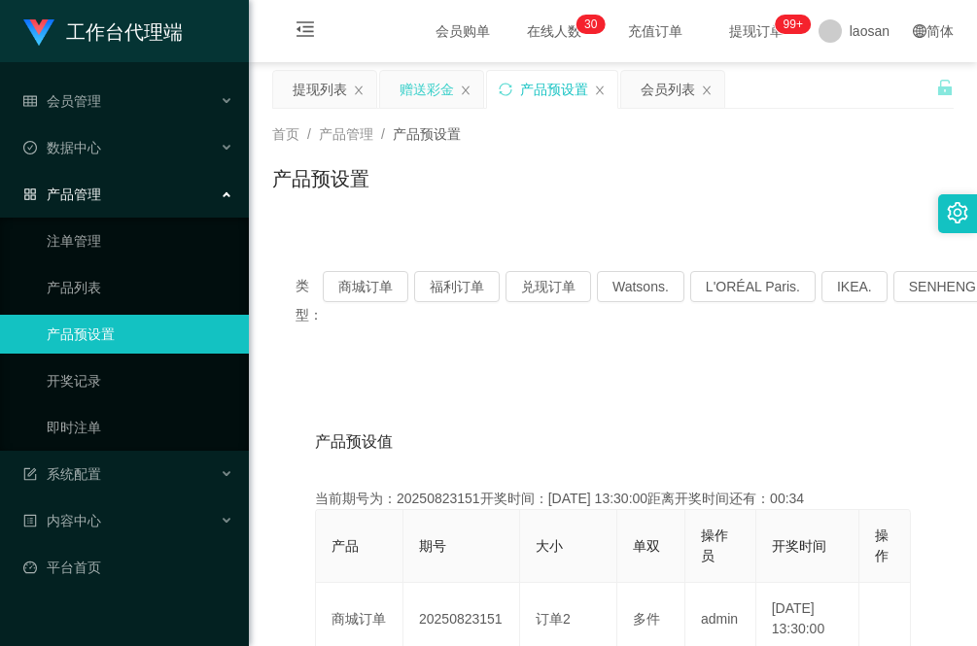
click at [425, 89] on div "赠送彩金" at bounding box center [426, 89] width 54 height 37
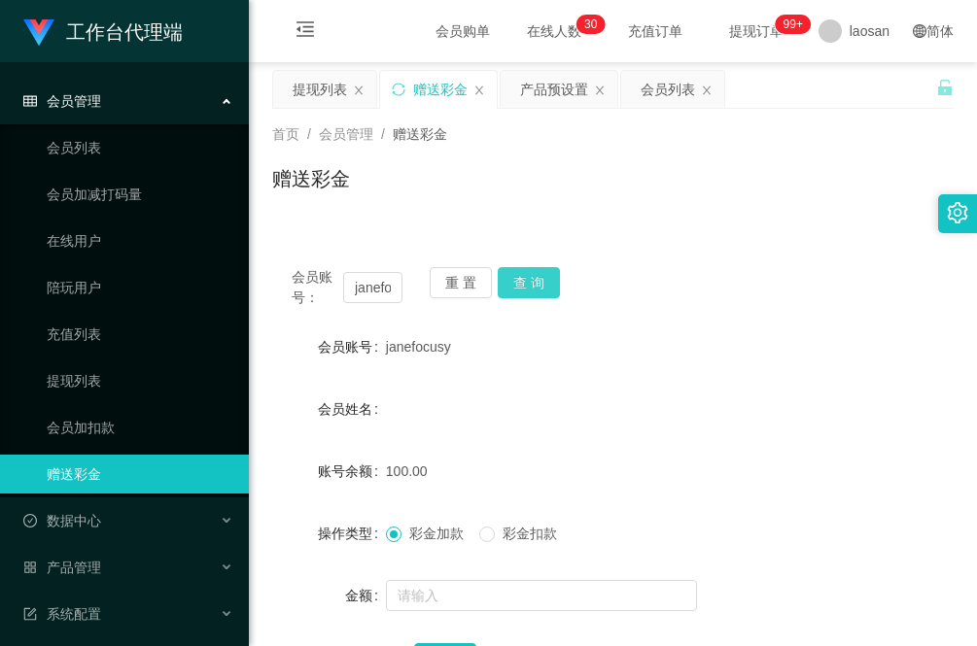
click at [532, 279] on button "查 询" at bounding box center [529, 282] width 62 height 31
click at [532, 279] on button "查 询" at bounding box center [540, 282] width 84 height 31
click at [532, 279] on button "查 询" at bounding box center [529, 282] width 62 height 31
click at [287, 627] on form "会员账号 janefocusy 会员姓名 账号余额 50.00 操作类型 彩金加款 彩金扣款 金额 确 定" at bounding box center [612, 503] width 681 height 350
click at [547, 285] on button "查 询" at bounding box center [529, 282] width 62 height 31
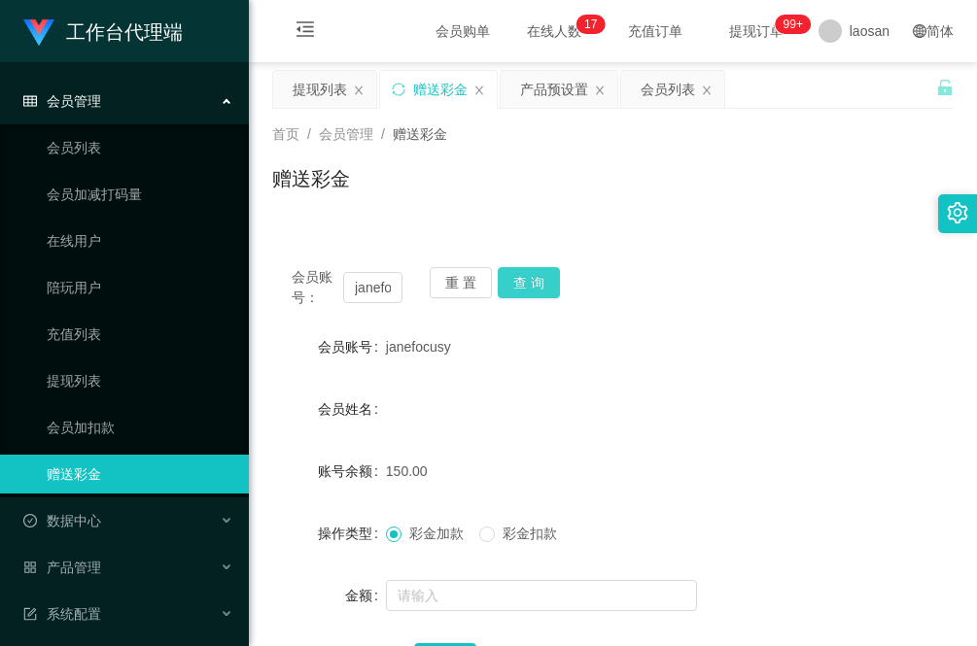
click at [523, 284] on button "查 询" at bounding box center [529, 282] width 62 height 31
click at [525, 284] on button "查 询" at bounding box center [529, 282] width 62 height 31
click at [535, 289] on button "查 询" at bounding box center [529, 282] width 62 height 31
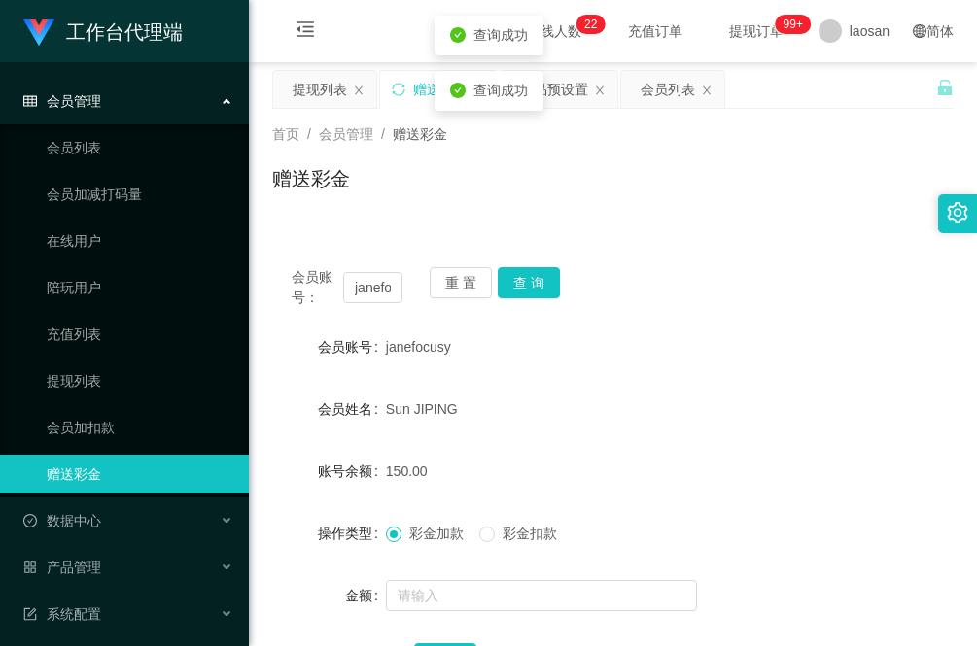
click at [693, 400] on div "Sun JIPING" at bounding box center [585, 409] width 398 height 39
drag, startPoint x: 302, startPoint y: 92, endPoint x: 318, endPoint y: 103, distance: 18.9
click at [302, 92] on div "提现列表" at bounding box center [320, 89] width 54 height 37
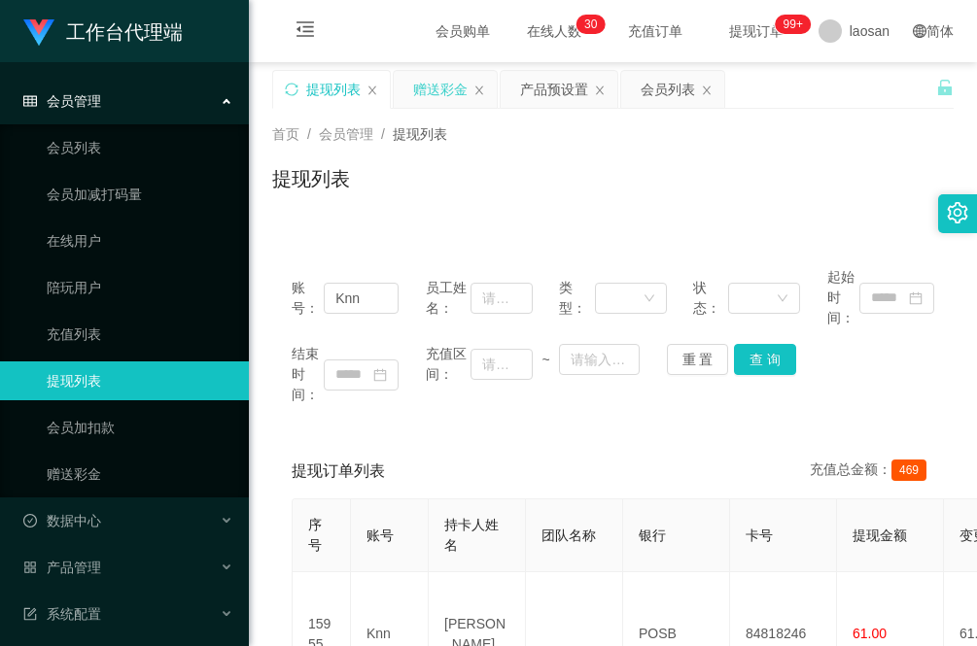
click at [435, 84] on div "赠送彩金" at bounding box center [440, 89] width 54 height 37
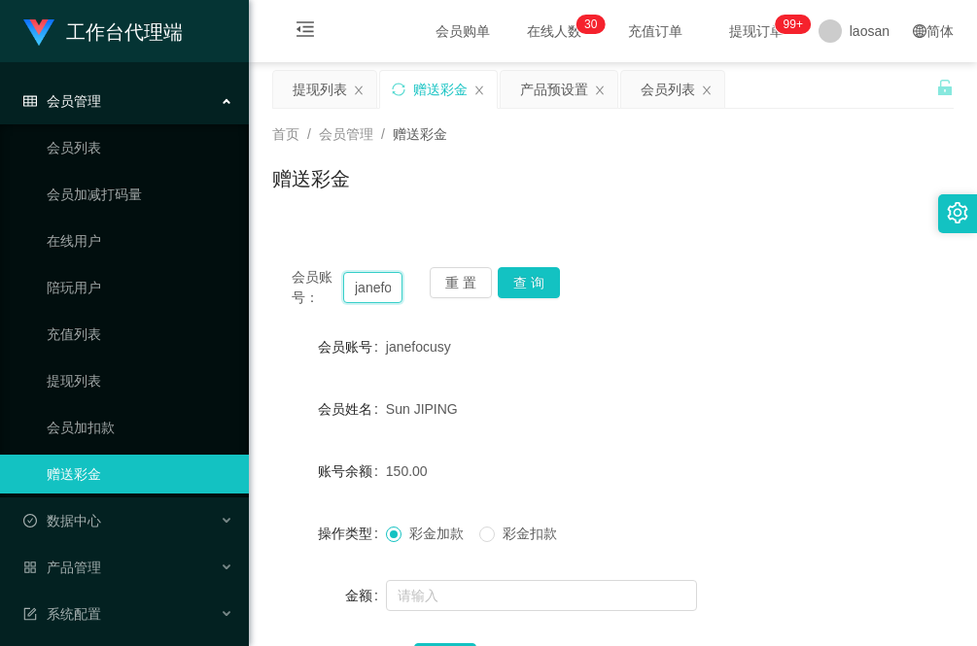
click at [361, 287] on input "janefocusy" at bounding box center [372, 287] width 59 height 31
click at [323, 87] on div "提现列表" at bounding box center [320, 89] width 54 height 37
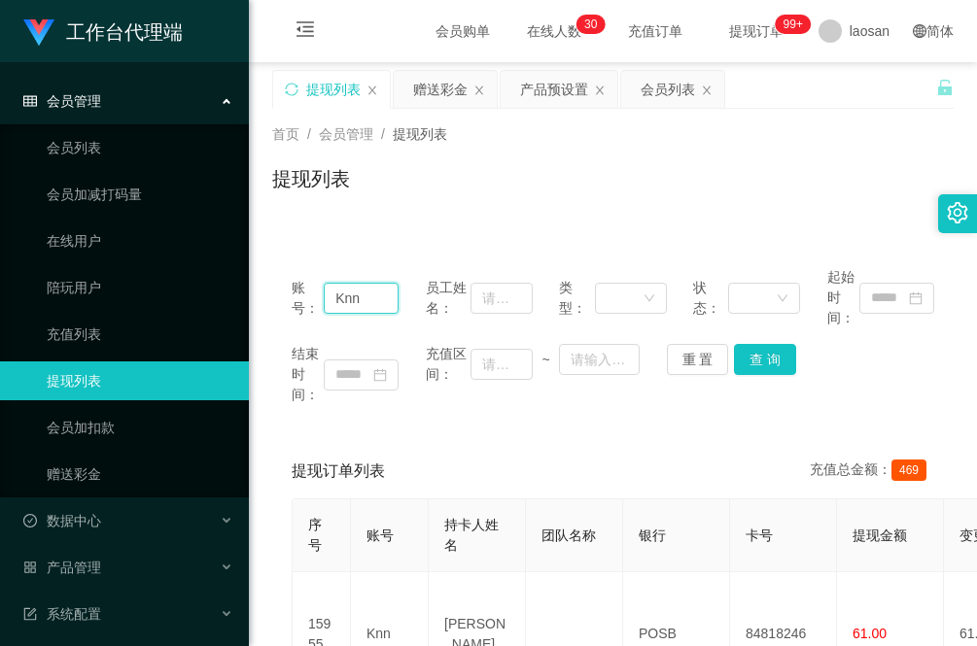
drag, startPoint x: 366, startPoint y: 296, endPoint x: 275, endPoint y: 297, distance: 91.4
click at [275, 297] on div "账号： Knn 员工姓名： 类型： 状态： 起始时间： 结束时间： 充值区间： ~ 重 置 查 询" at bounding box center [612, 336] width 681 height 177
paste input "janefocusy"
click at [769, 362] on button "查 询" at bounding box center [765, 359] width 62 height 31
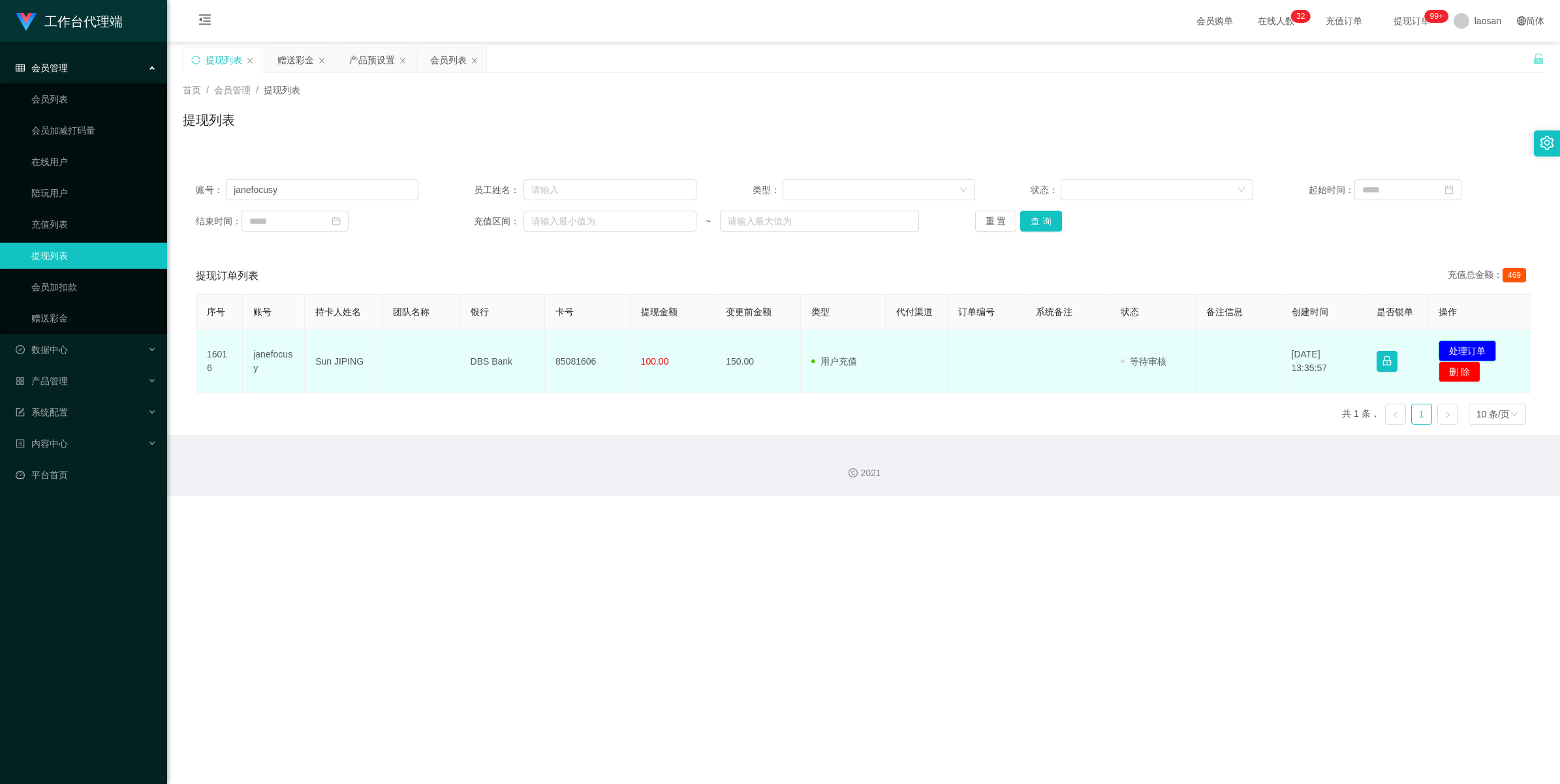
click at [655, 350] on button "处理订单" at bounding box center [1467, 350] width 58 height 21
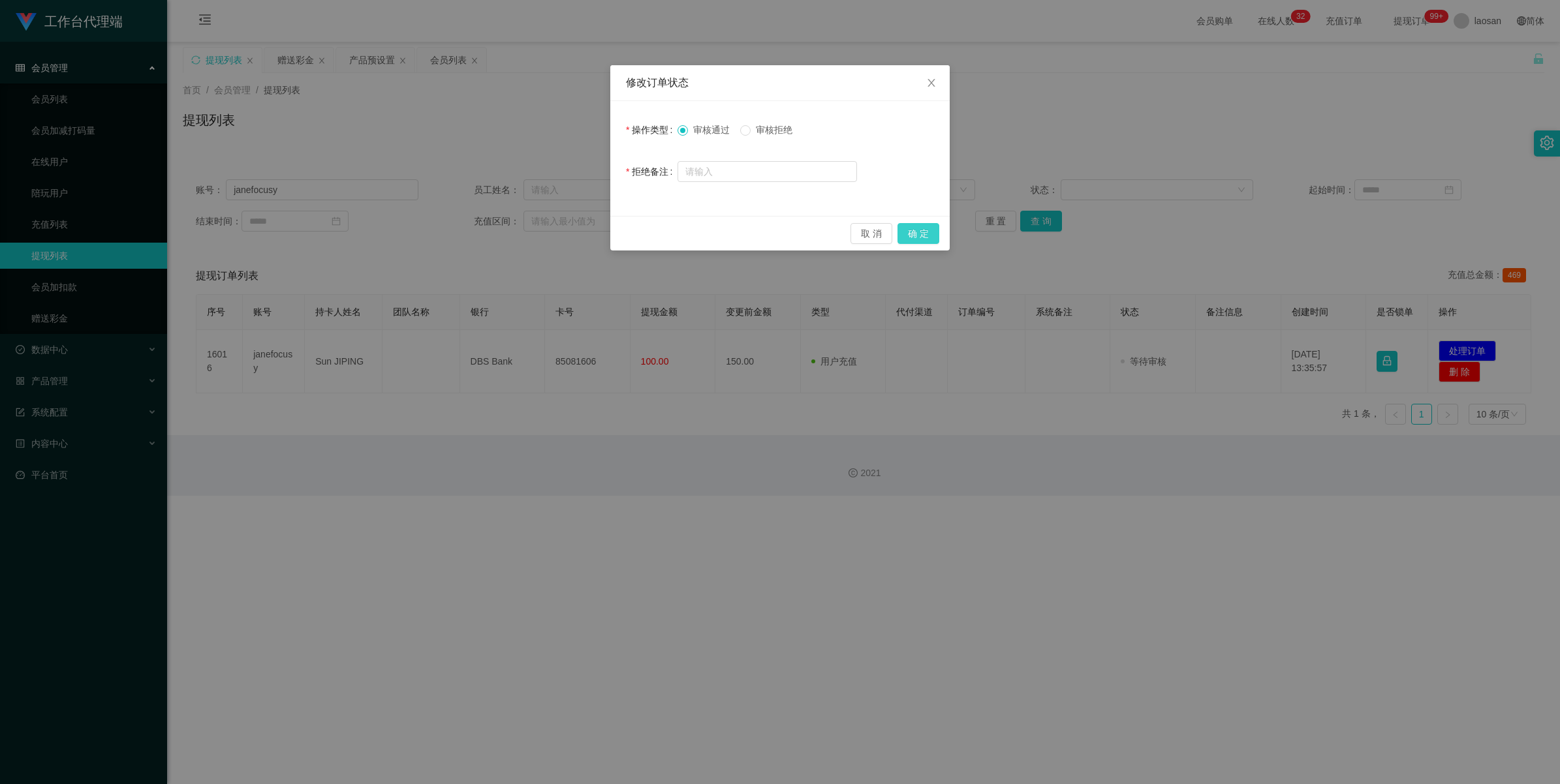
click at [655, 229] on button "确 定" at bounding box center [919, 233] width 42 height 21
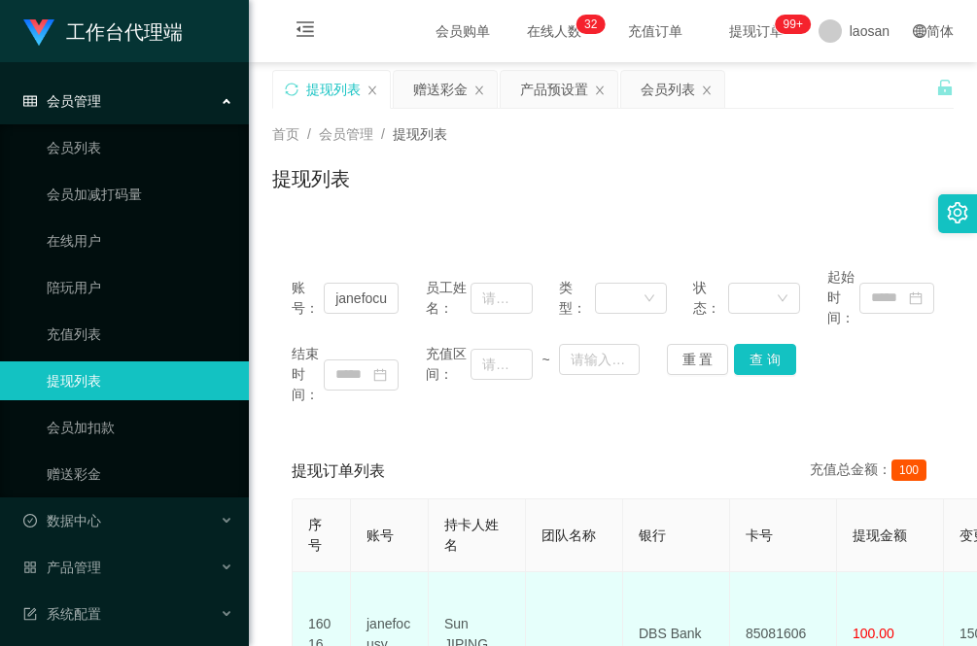
click at [411, 627] on td "janefocusy" at bounding box center [390, 635] width 78 height 124
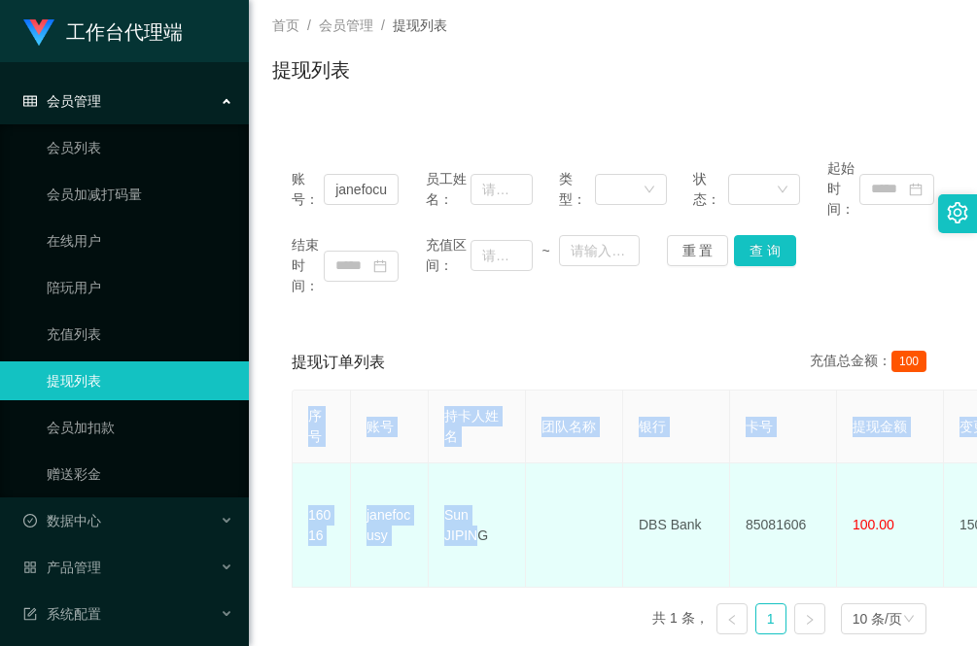
drag, startPoint x: 478, startPoint y: 625, endPoint x: 460, endPoint y: 628, distance: 18.7
click at [460, 628] on section "会员购单 在线人数 0 1 2 3 4 5 6 7 8 9 0 1 2 3 4 5 6 7 8 9 0 1 2 3 4 5 6 7 8 9 0 1 2 3 4…" at bounding box center [613, 316] width 728 height 850
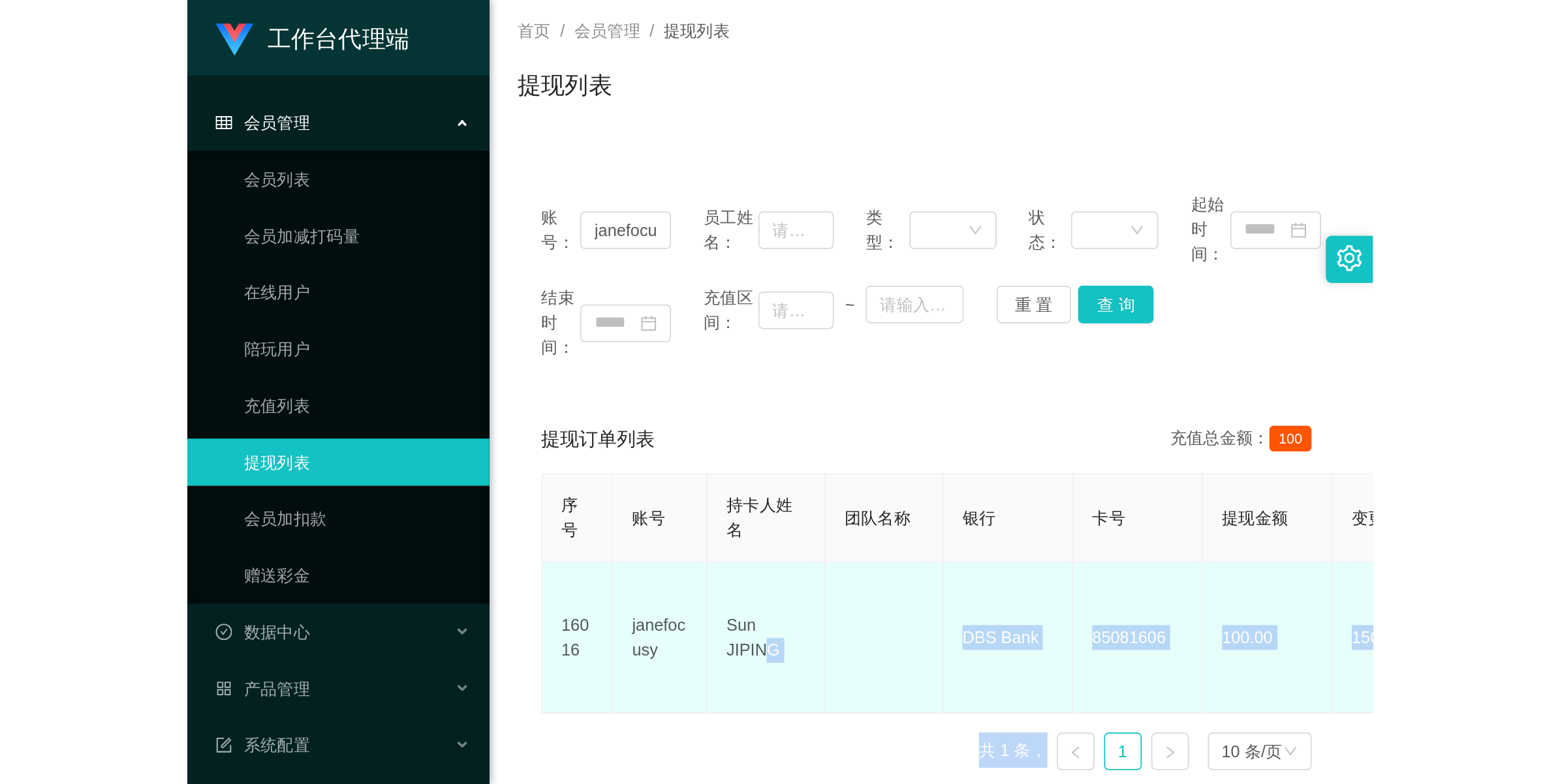
scroll to position [83, 0]
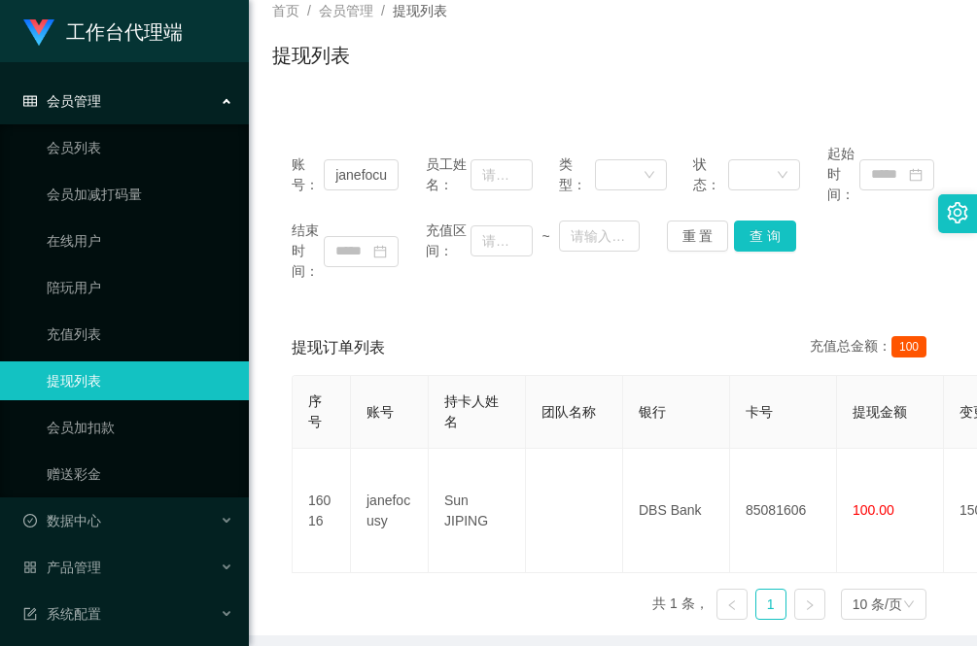
drag, startPoint x: 460, startPoint y: 628, endPoint x: 413, endPoint y: 571, distance: 73.9
click at [413, 571] on div "序号 账号 持卡人姓名 团队名称 银行 卡号 提现金额 变更前金额 类型 代付渠道 订单编号 系统备注 状态 备注信息 创建时间 是否锁单 操作 16016 …" at bounding box center [613, 505] width 643 height 261
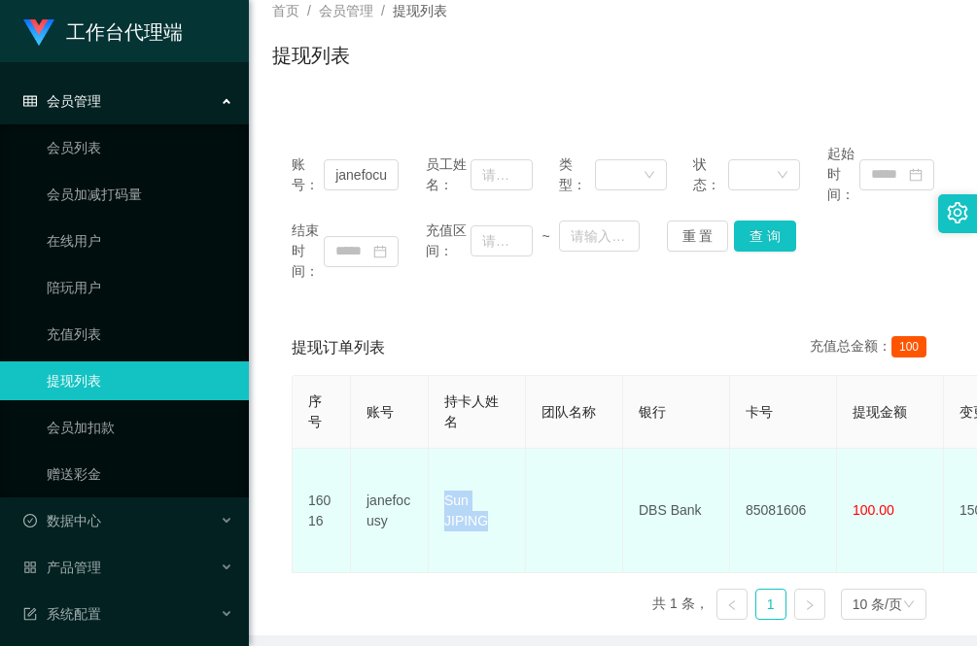
drag, startPoint x: 491, startPoint y: 508, endPoint x: 439, endPoint y: 489, distance: 55.1
click at [439, 489] on td "Sun JIPING" at bounding box center [477, 511] width 97 height 124
copy td "Sun JIPING"
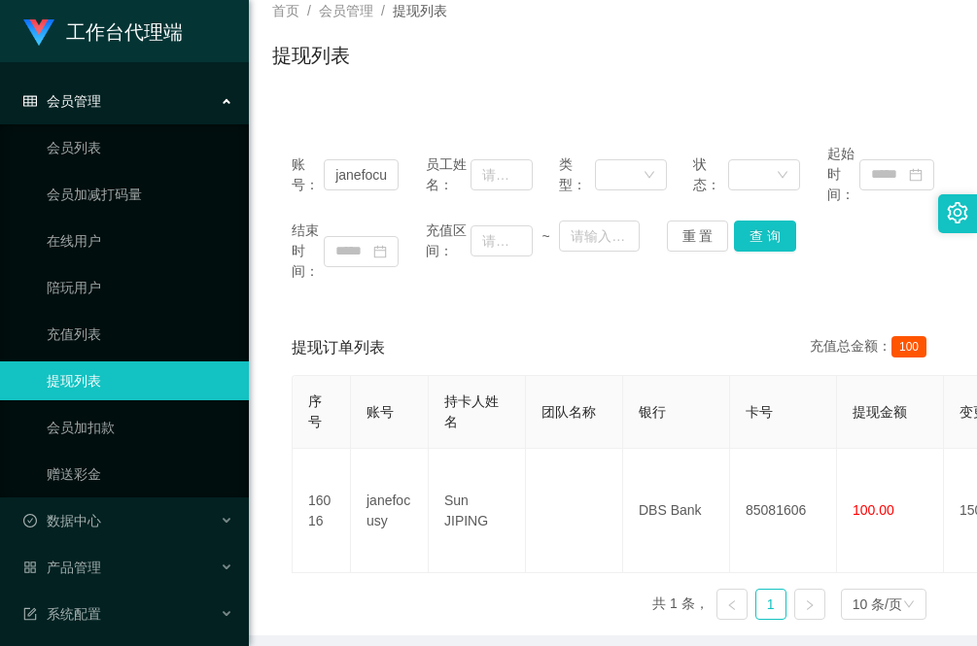
click at [280, 580] on div "提现订单列表 充值总金额： 100 序号 账号 持卡人姓名 团队名称 银行 卡号 提现金额 变更前金额 类型 代付渠道 订单编号 系统备注 状态 备注信息 创…" at bounding box center [612, 478] width 681 height 315
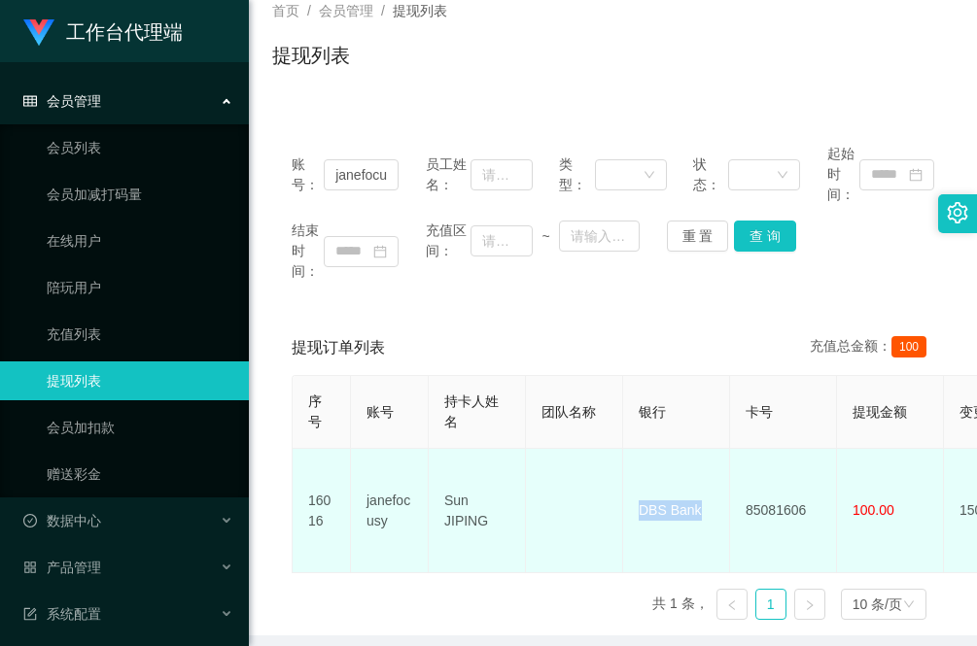
drag, startPoint x: 700, startPoint y: 503, endPoint x: 637, endPoint y: 508, distance: 63.4
click at [637, 508] on td "DBS Bank" at bounding box center [676, 511] width 107 height 124
copy td "DBS Bank"
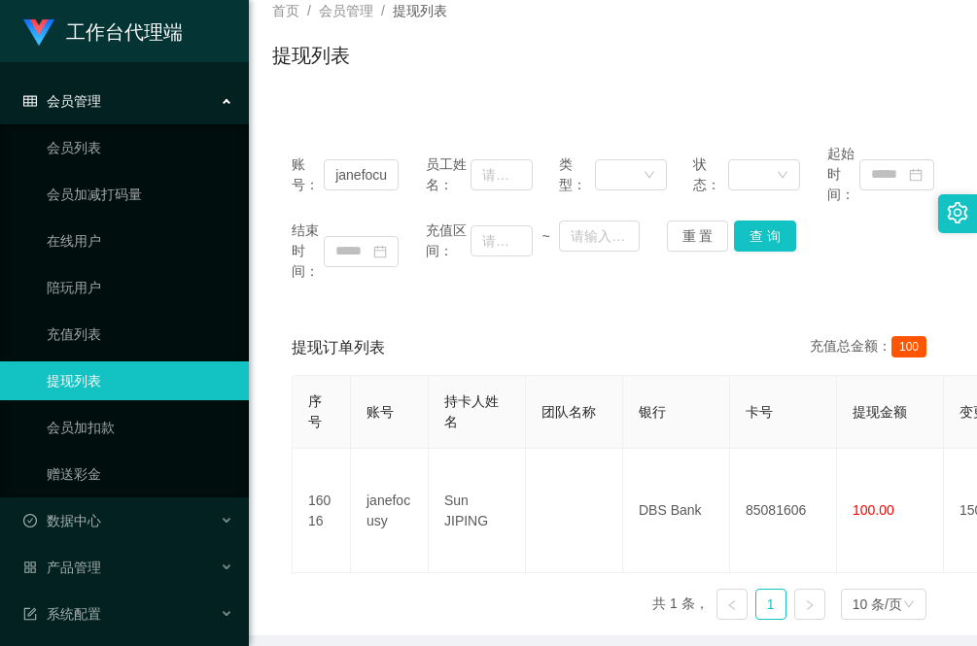
click at [293, 581] on div "序号 账号 持卡人姓名 团队名称 银行 卡号 提现金额 变更前金额 类型 代付渠道 订单编号 系统备注 状态 备注信息 创建时间 是否锁单 操作 16016 …" at bounding box center [613, 505] width 643 height 261
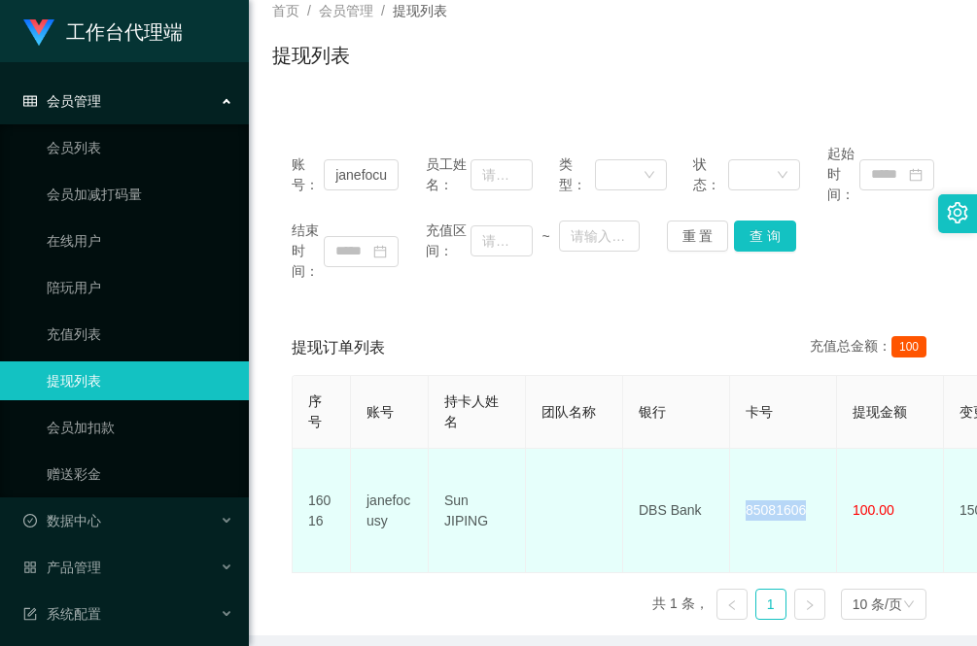
drag, startPoint x: 810, startPoint y: 501, endPoint x: 742, endPoint y: 505, distance: 68.2
click at [742, 505] on td "85081606" at bounding box center [783, 511] width 107 height 124
copy td "85081606"
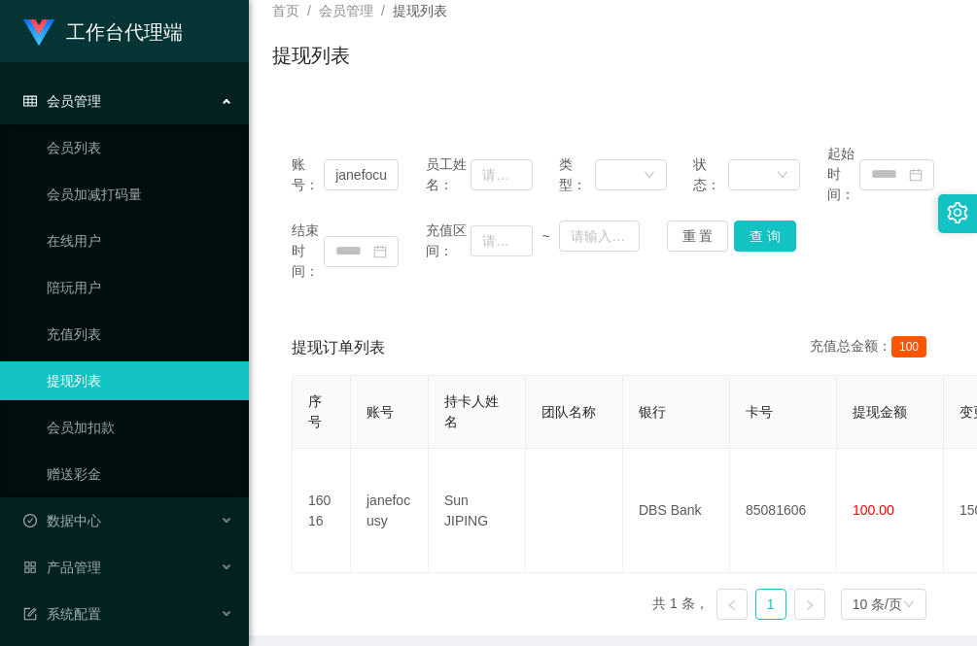
click at [313, 612] on div "序号 账号 持卡人姓名 团队名称 银行 卡号 提现金额 变更前金额 类型 代付渠道 订单编号 系统备注 状态 备注信息 创建时间 是否锁单 操作 16016 …" at bounding box center [613, 505] width 643 height 261
click at [761, 235] on button "查 询" at bounding box center [765, 236] width 62 height 31
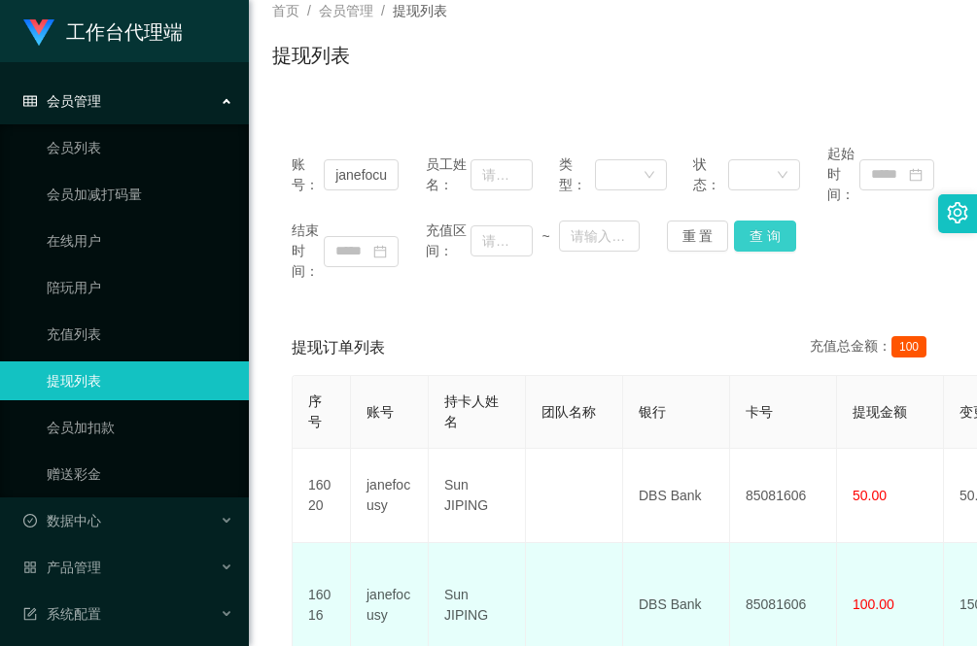
scroll to position [0, 0]
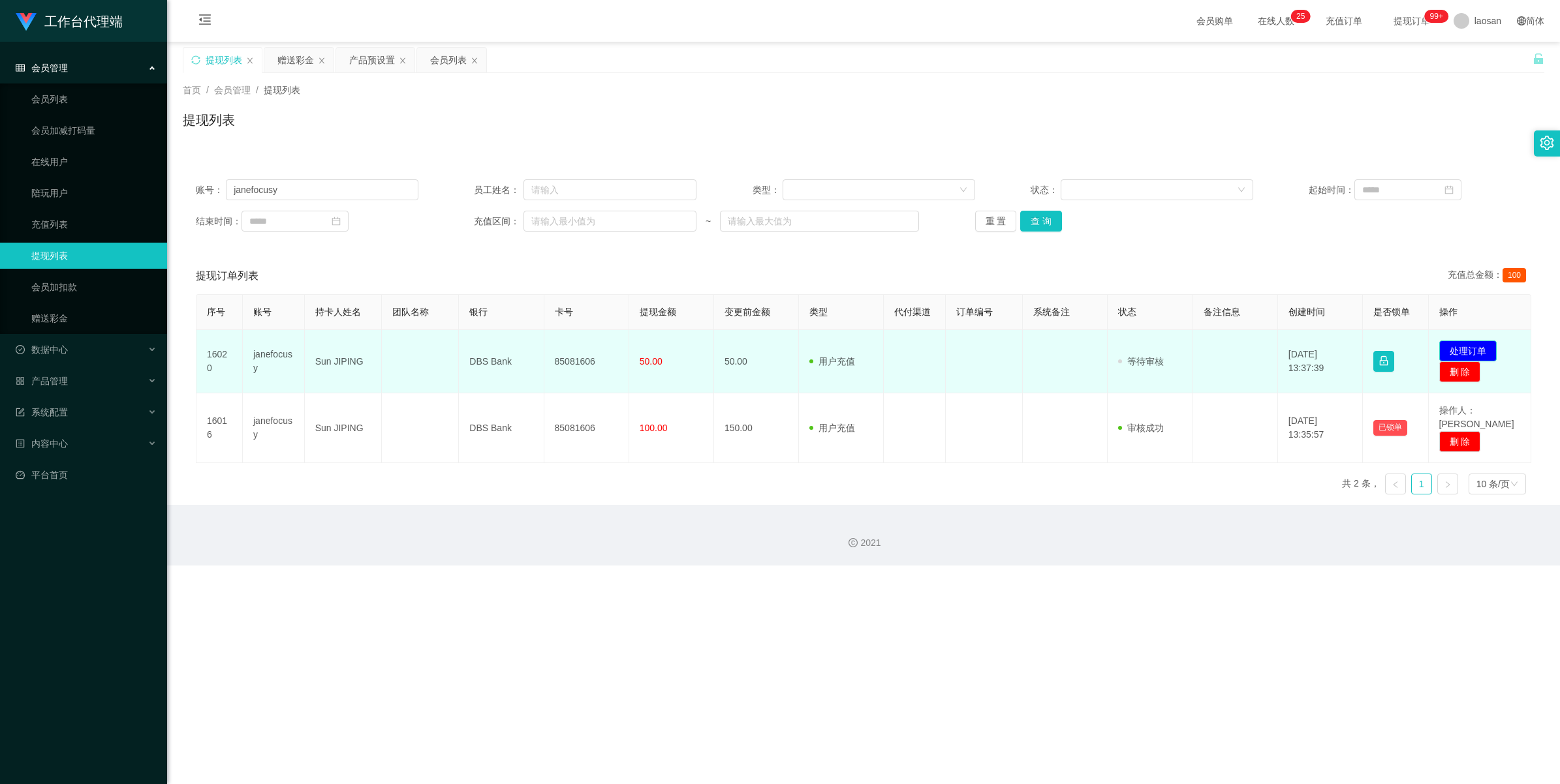
click at [655, 344] on button "处理订单" at bounding box center [1468, 350] width 58 height 21
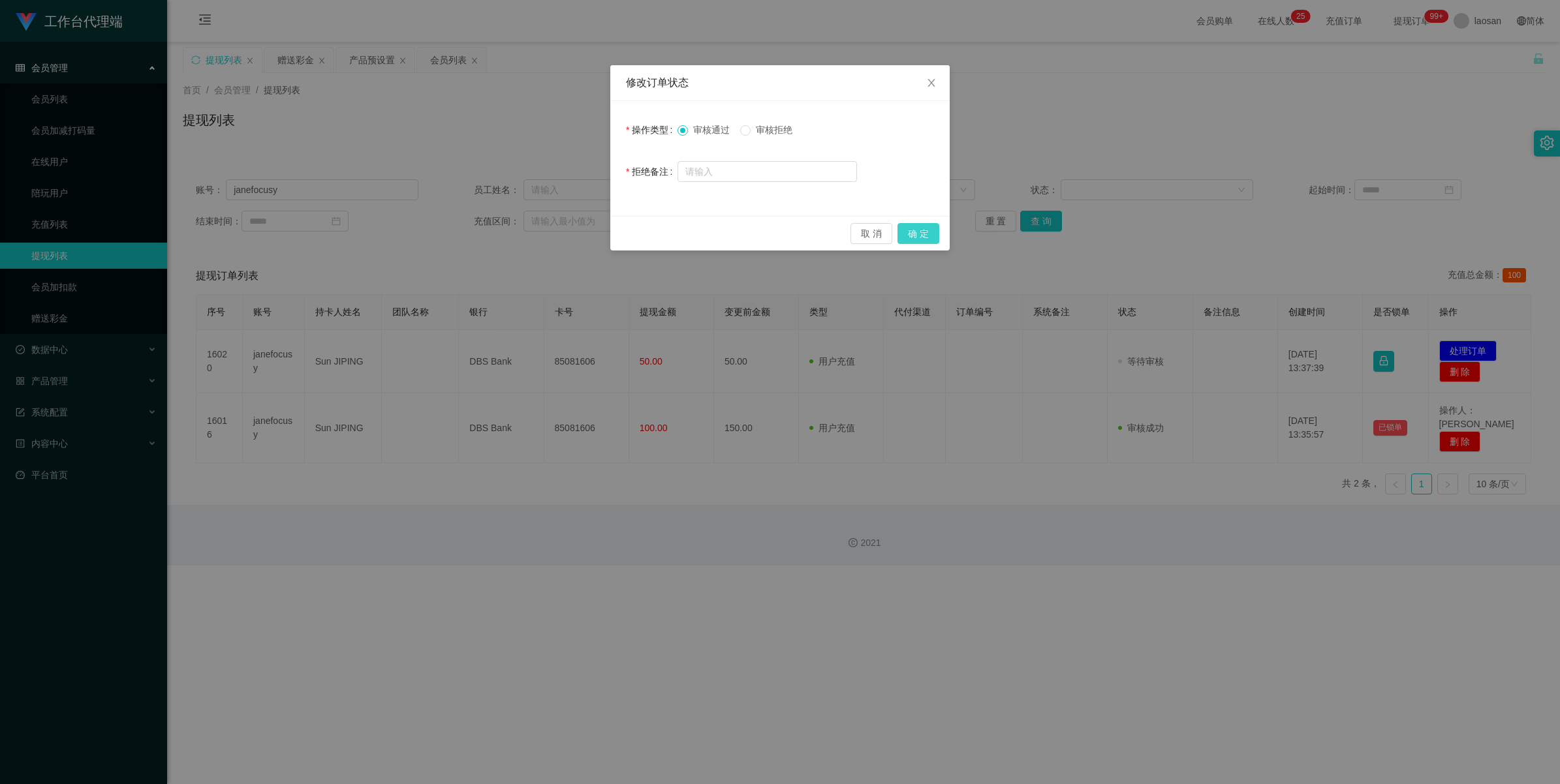
click at [655, 232] on button "确 定" at bounding box center [919, 233] width 42 height 21
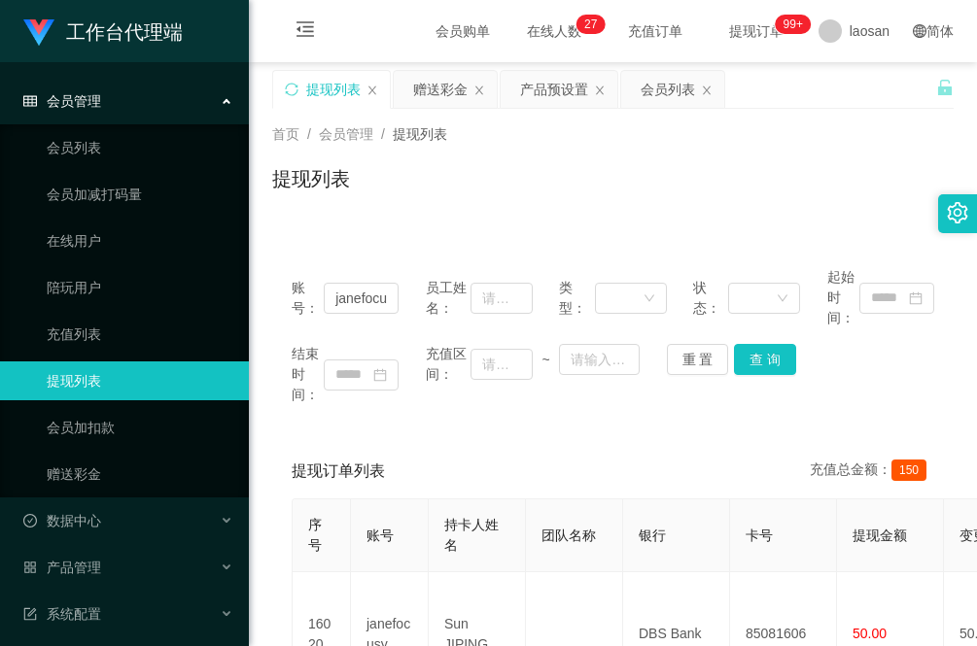
click at [287, 238] on div "账号： janefocusy 员工姓名： 类型： 状态： 起始时间： 结束时间： 充值区间： ~ 重 置 查 询 提现订单列表 充值总金额： 150 序号 账…" at bounding box center [612, 554] width 681 height 659
click at [361, 301] on input "janefocusy" at bounding box center [361, 298] width 75 height 31
drag, startPoint x: 386, startPoint y: 301, endPoint x: 282, endPoint y: 306, distance: 104.1
click at [282, 306] on div "账号： janefocusy 员工姓名： 类型： 状态： 起始时间： 结束时间： 充值区间： ~ 重 置 查 询" at bounding box center [612, 336] width 681 height 177
type input "j"
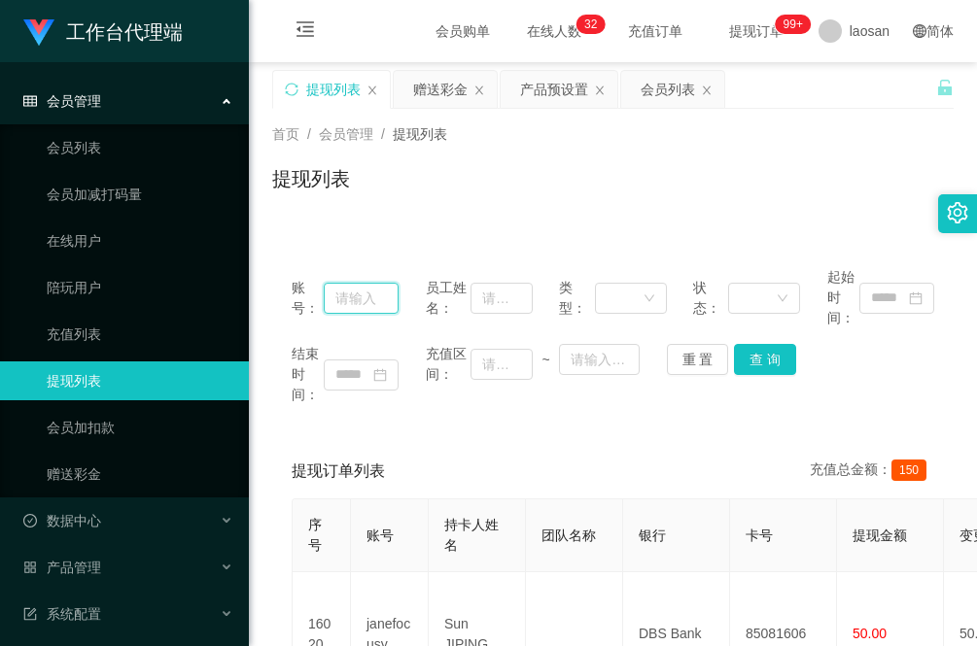
click at [360, 301] on input "text" at bounding box center [361, 298] width 75 height 31
drag, startPoint x: 460, startPoint y: 78, endPoint x: 457, endPoint y: 92, distance: 14.9
click at [460, 78] on div "赠送彩金" at bounding box center [440, 89] width 54 height 37
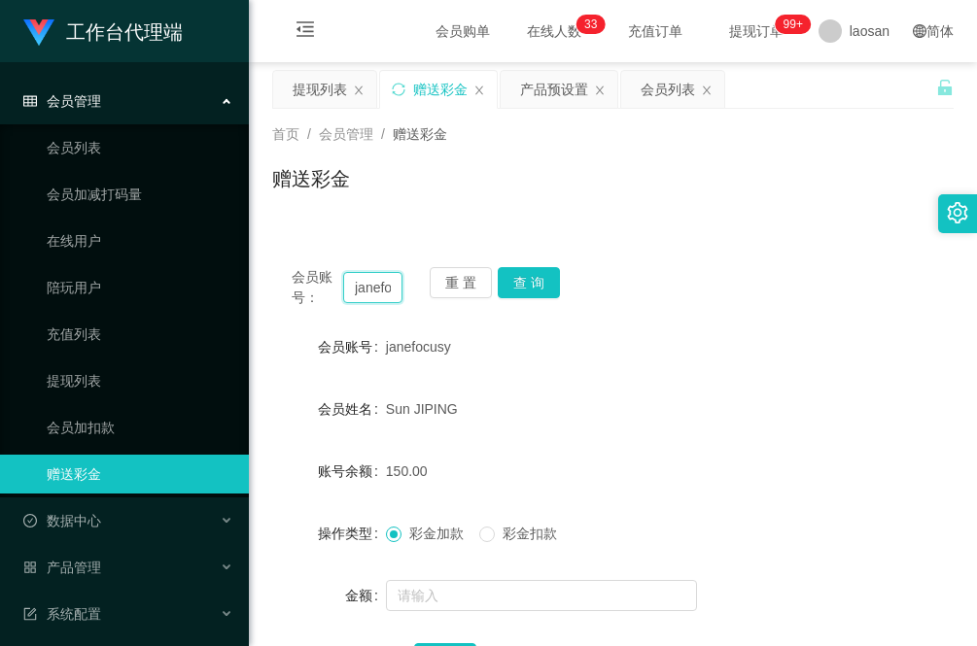
click at [390, 282] on input "janefocusy" at bounding box center [372, 287] width 59 height 31
type input "[PERSON_NAME]"
click at [535, 277] on button "查 询" at bounding box center [529, 282] width 62 height 31
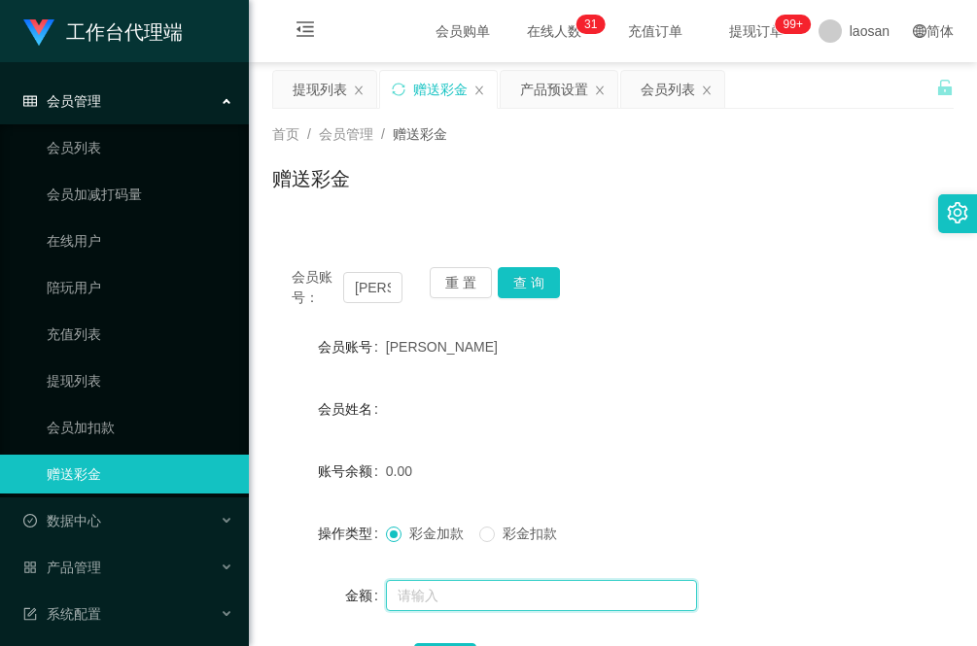
click at [442, 583] on input "text" at bounding box center [541, 595] width 311 height 31
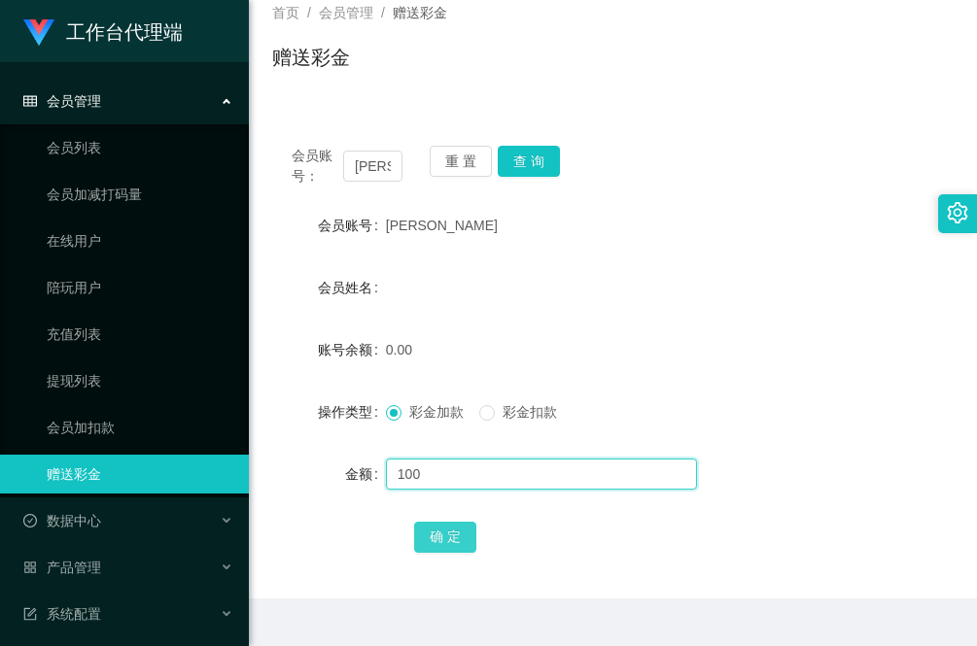
type input "100"
click at [440, 536] on button "确 定" at bounding box center [445, 537] width 62 height 31
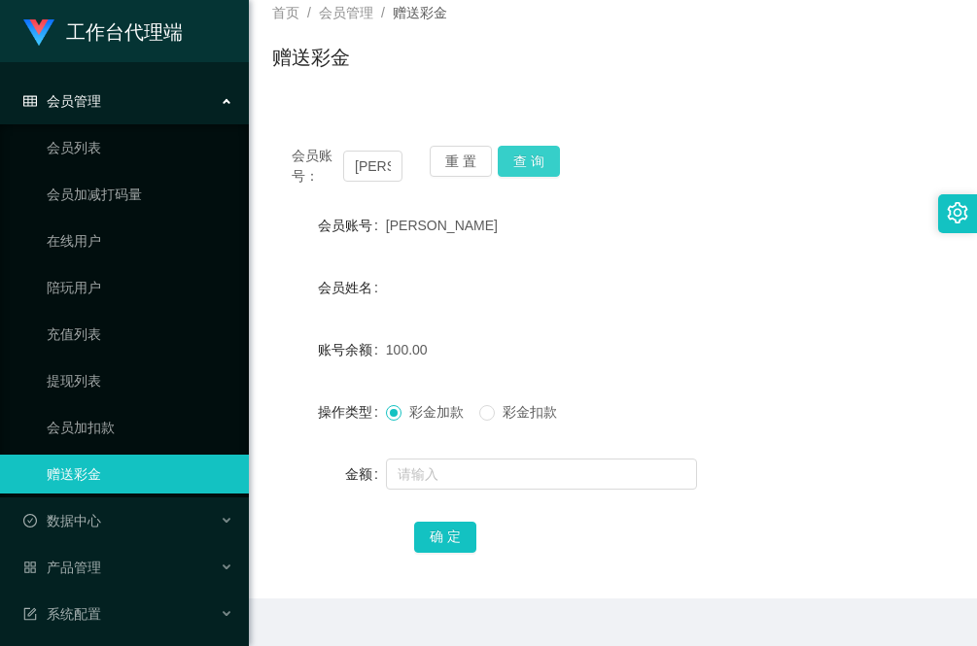
click at [537, 168] on button "查 询" at bounding box center [529, 161] width 62 height 31
click at [369, 170] on input "[PERSON_NAME]" at bounding box center [372, 166] width 59 height 31
click at [270, 89] on div "首页 / 会员管理 / 赠送彩金 / 赠送彩金" at bounding box center [613, 45] width 728 height 116
click at [122, 557] on div "产品管理" at bounding box center [124, 567] width 249 height 39
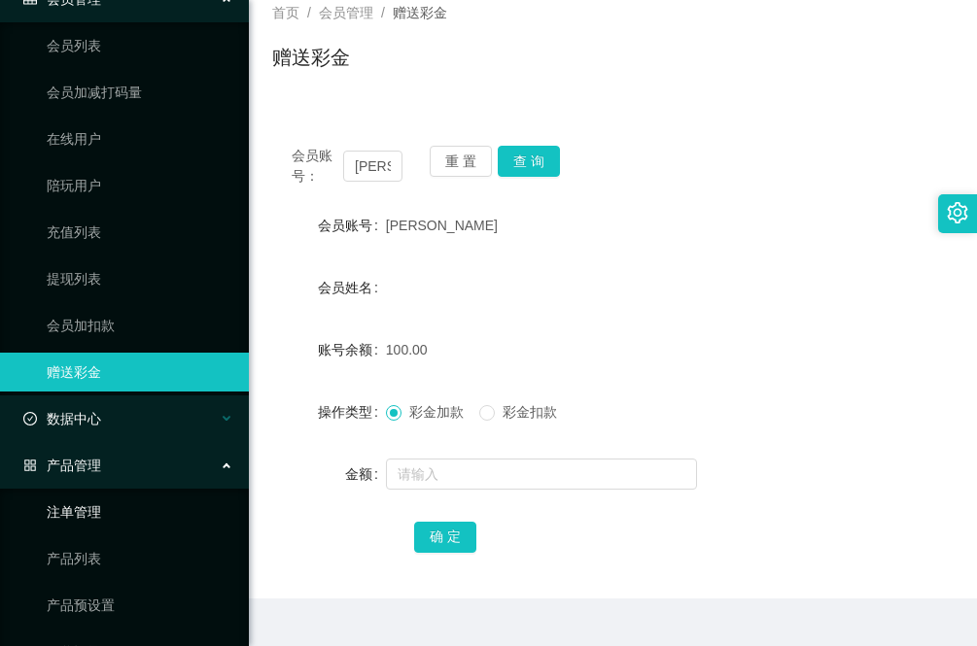
scroll to position [243, 0]
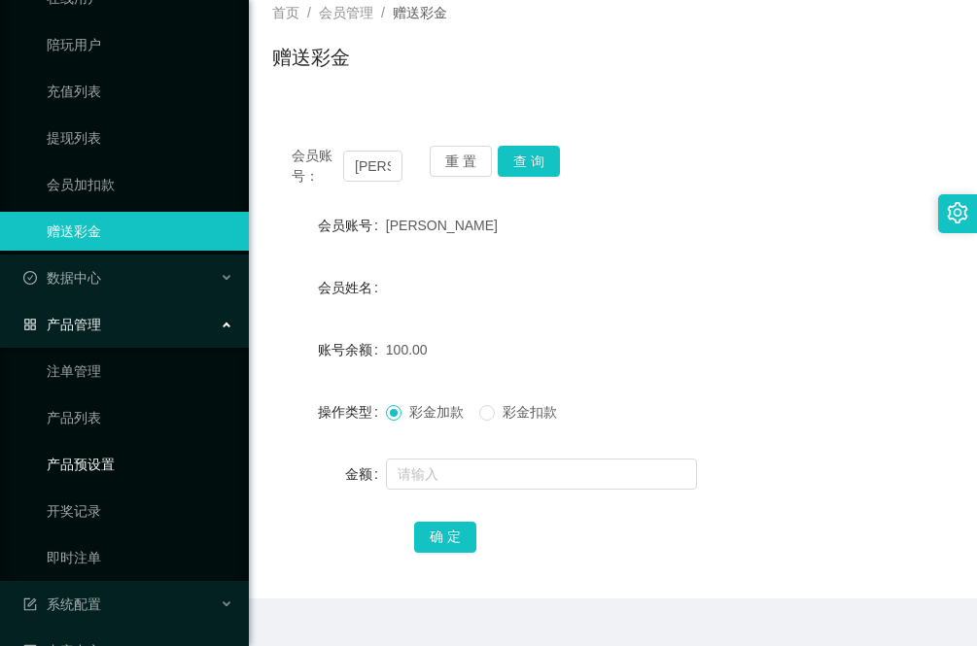
click at [118, 463] on link "产品预设置" at bounding box center [140, 464] width 187 height 39
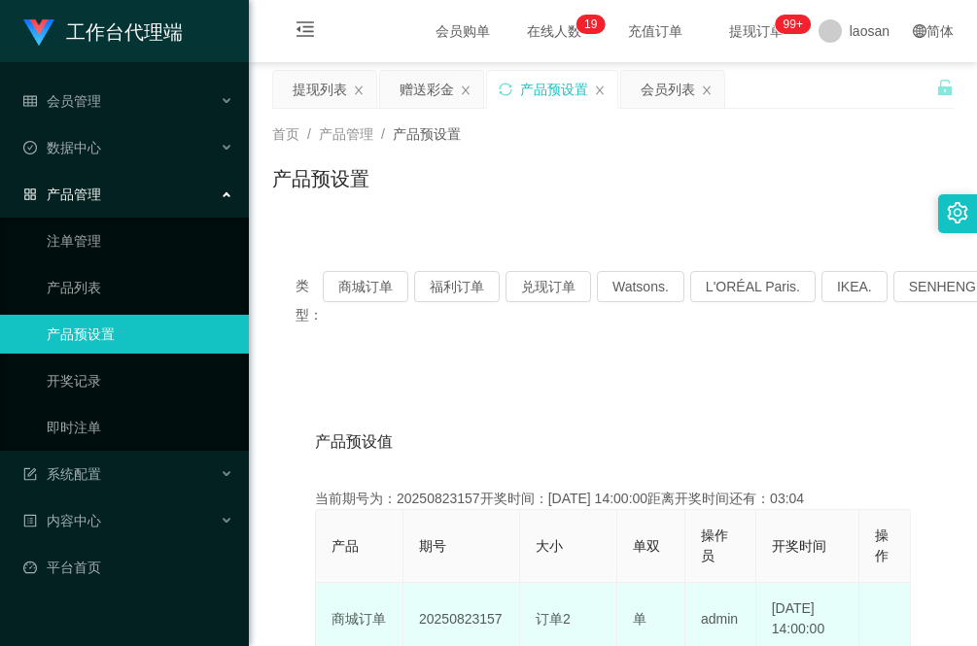
scroll to position [122, 0]
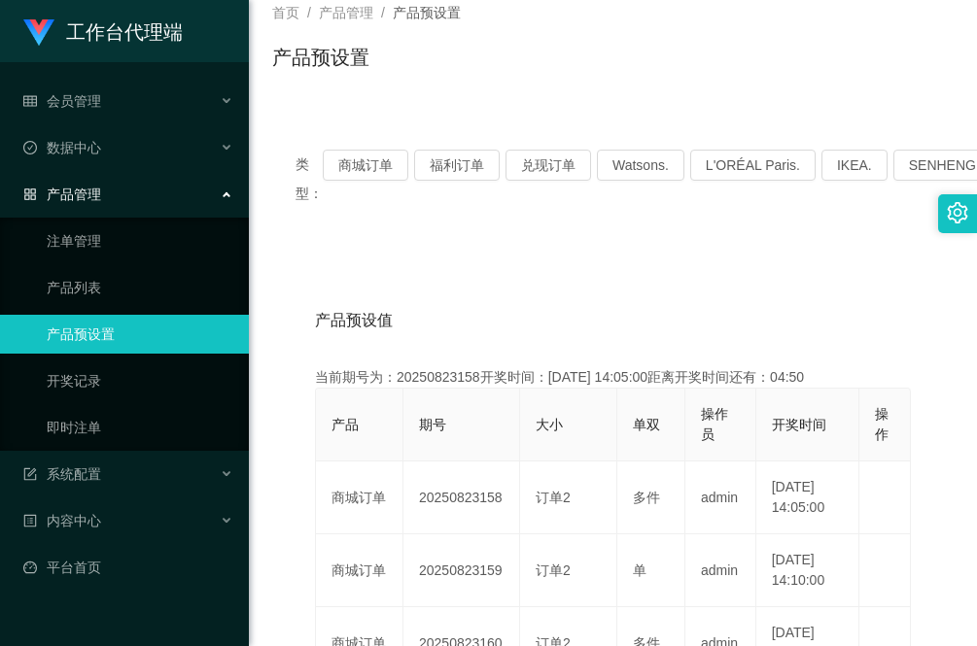
drag, startPoint x: 287, startPoint y: 465, endPoint x: 307, endPoint y: 473, distance: 22.2
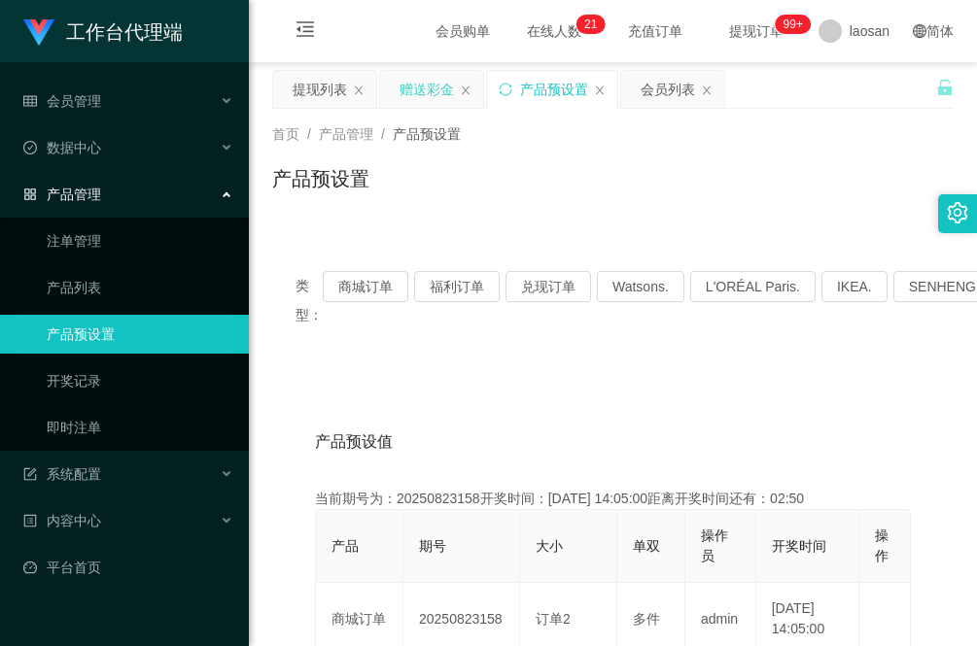
click at [419, 94] on div "赠送彩金" at bounding box center [426, 89] width 54 height 37
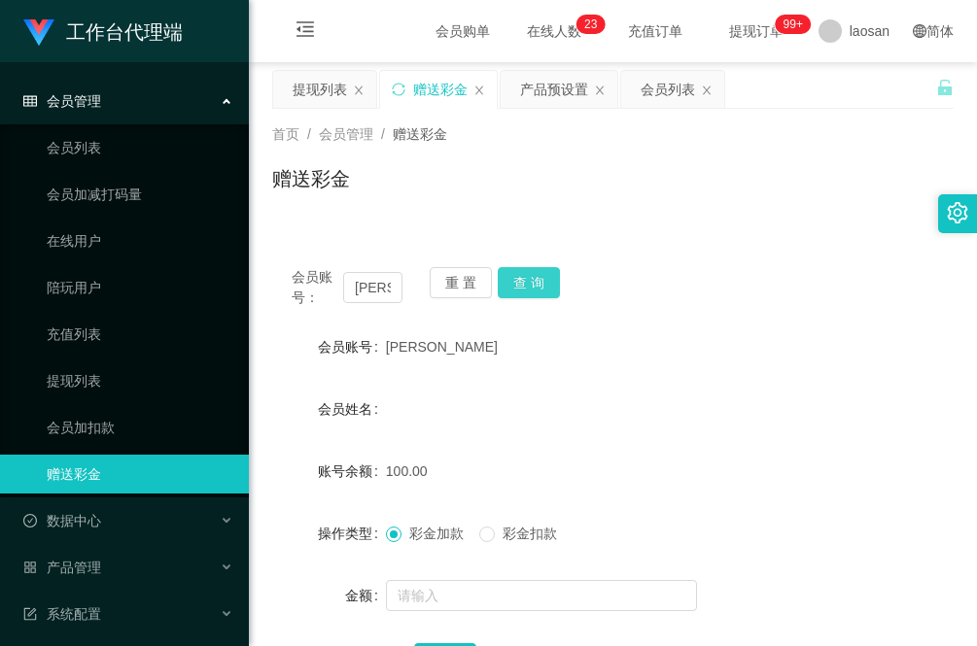
click at [546, 288] on button "查 询" at bounding box center [529, 282] width 62 height 31
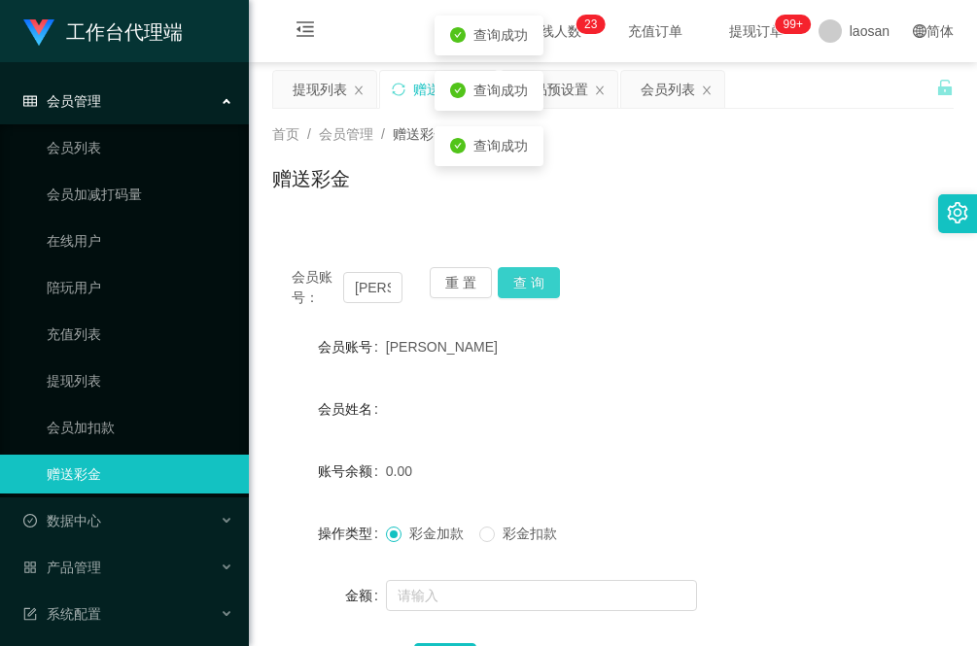
click at [546, 288] on button "查 询" at bounding box center [529, 282] width 62 height 31
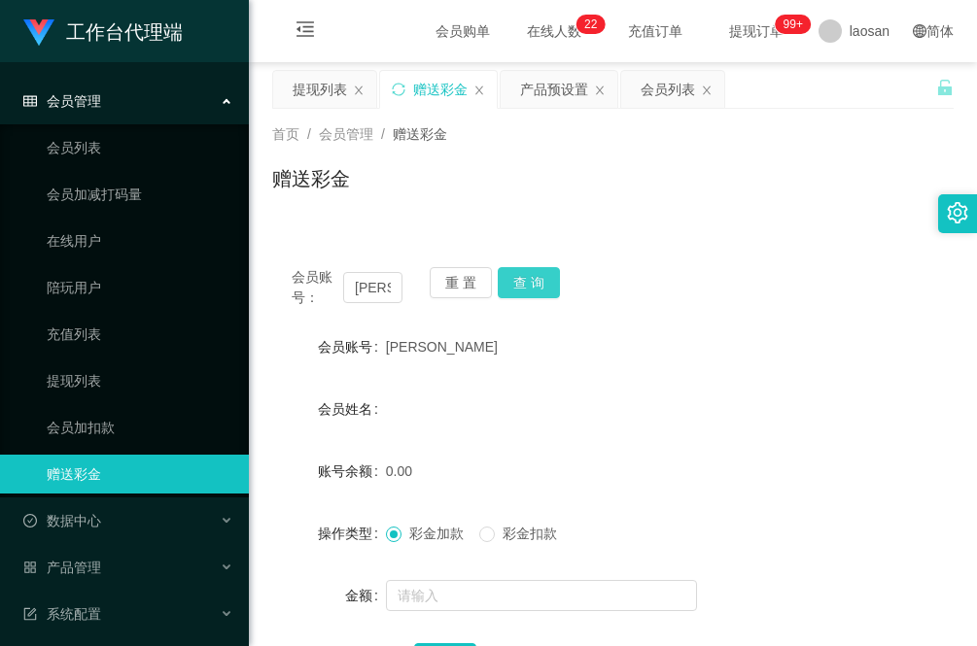
click at [535, 284] on button "查 询" at bounding box center [529, 282] width 62 height 31
drag, startPoint x: 540, startPoint y: 283, endPoint x: 547, endPoint y: 297, distance: 16.1
click at [540, 283] on button "查 询" at bounding box center [529, 282] width 62 height 31
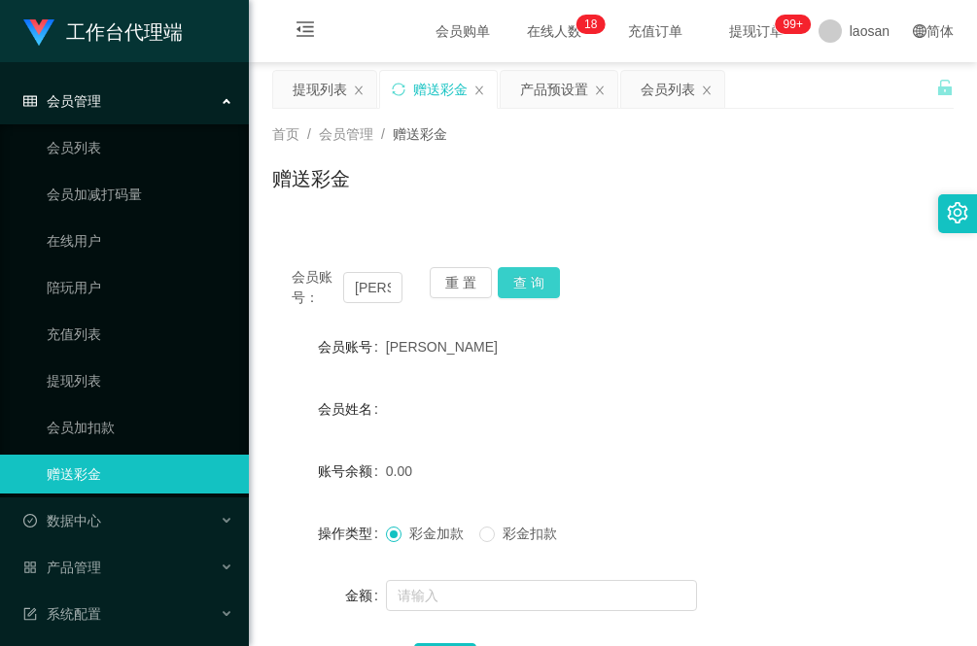
click at [530, 287] on button "查 询" at bounding box center [529, 282] width 62 height 31
click at [542, 288] on button "查 询" at bounding box center [529, 282] width 62 height 31
click at [540, 284] on button "查 询" at bounding box center [529, 282] width 62 height 31
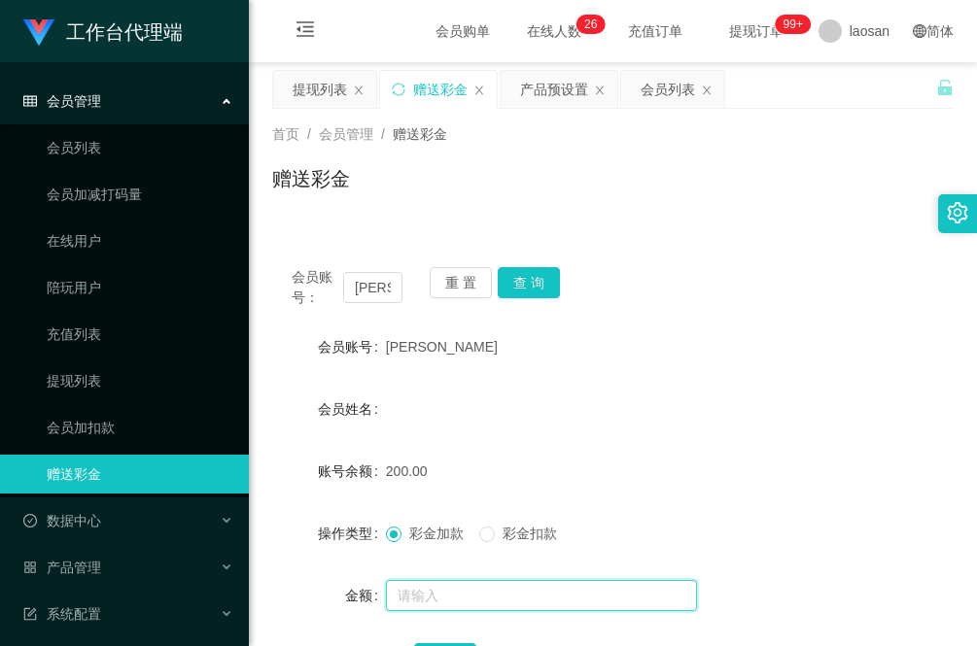
click at [497, 595] on input "text" at bounding box center [541, 595] width 311 height 31
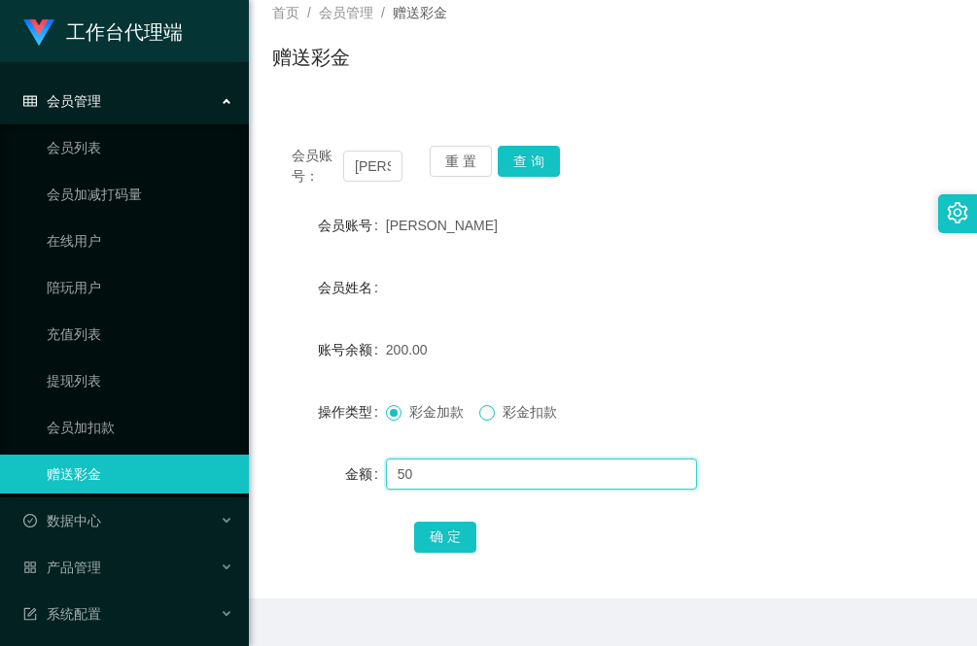
type input "50"
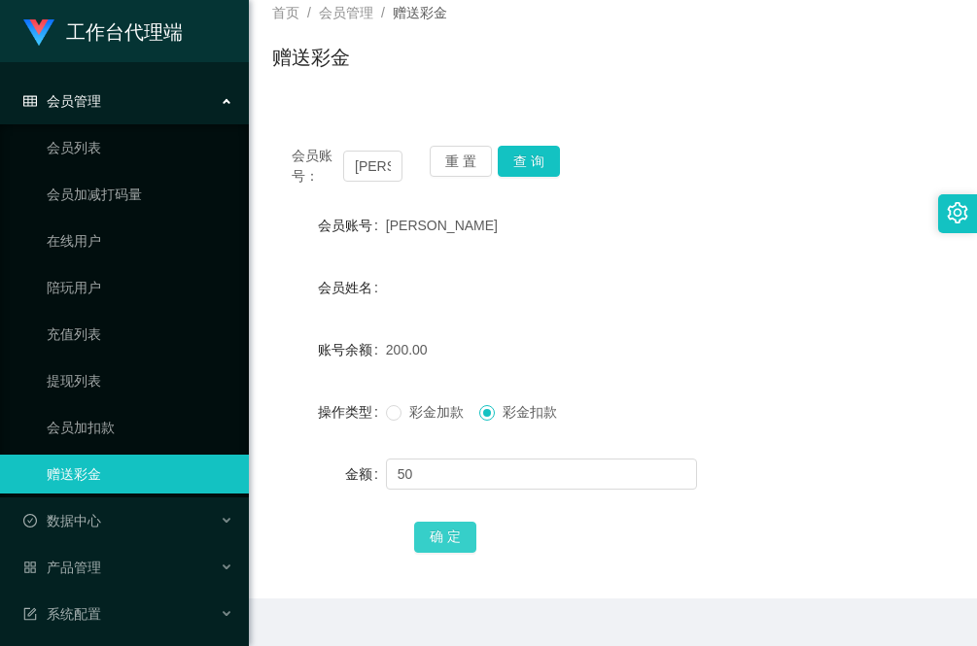
click at [443, 536] on button "确 定" at bounding box center [445, 537] width 62 height 31
click at [301, 555] on div "确 定" at bounding box center [612, 536] width 681 height 39
click at [294, 554] on div "确 定" at bounding box center [612, 536] width 681 height 39
click at [443, 530] on button "确 定" at bounding box center [445, 537] width 62 height 31
click at [443, 530] on span "确 定" at bounding box center [445, 537] width 62 height 16
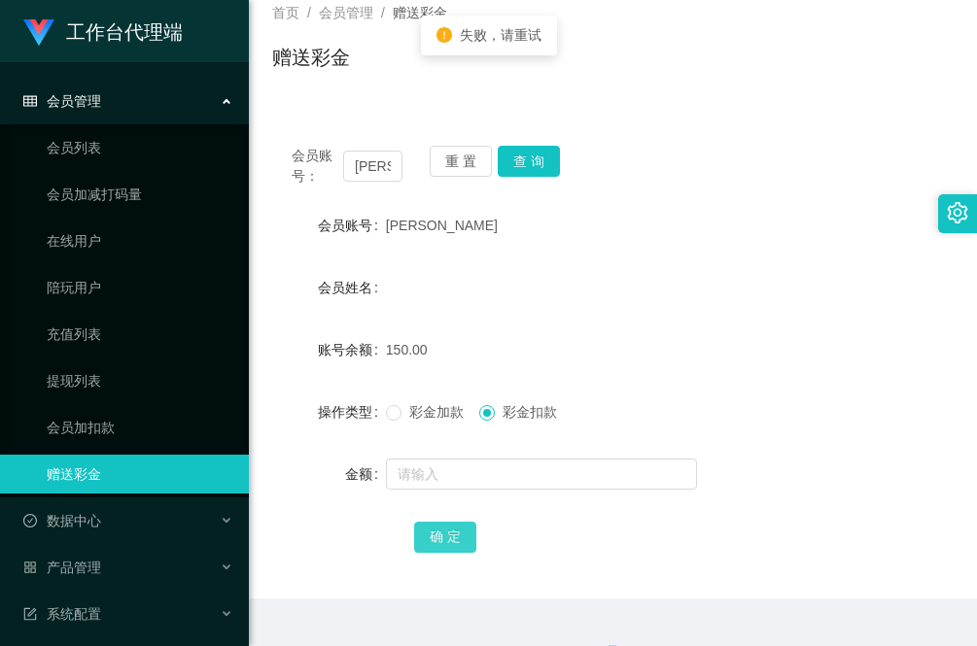
click at [443, 530] on button "确 定" at bounding box center [445, 537] width 62 height 31
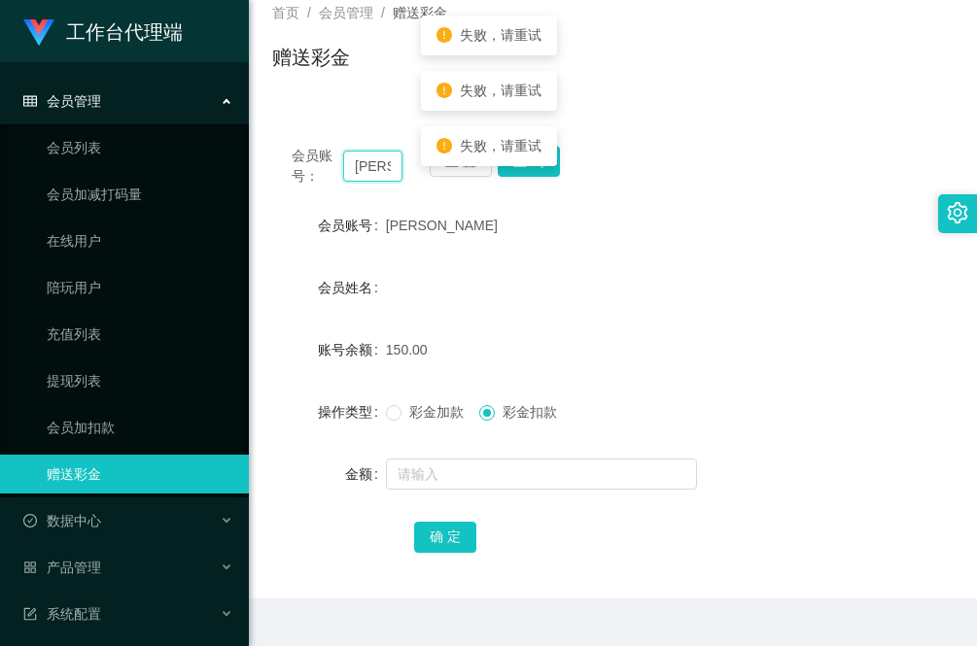
click at [390, 166] on input "[PERSON_NAME]" at bounding box center [372, 166] width 59 height 31
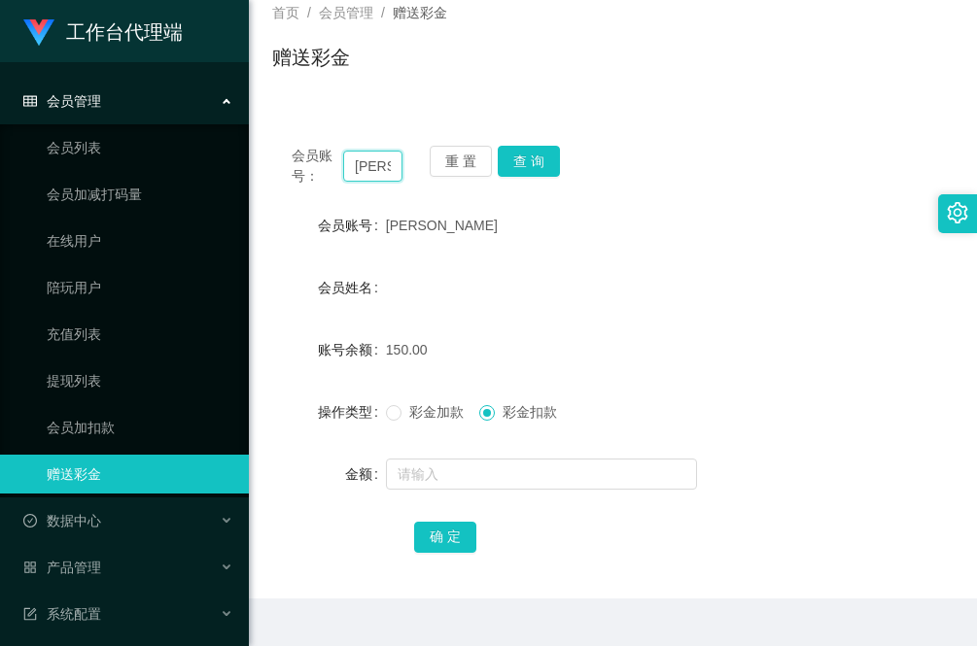
click at [386, 166] on input "[PERSON_NAME]" at bounding box center [372, 166] width 59 height 31
click at [535, 157] on button "查 询" at bounding box center [529, 161] width 62 height 31
click at [530, 163] on button "查 询" at bounding box center [529, 161] width 62 height 31
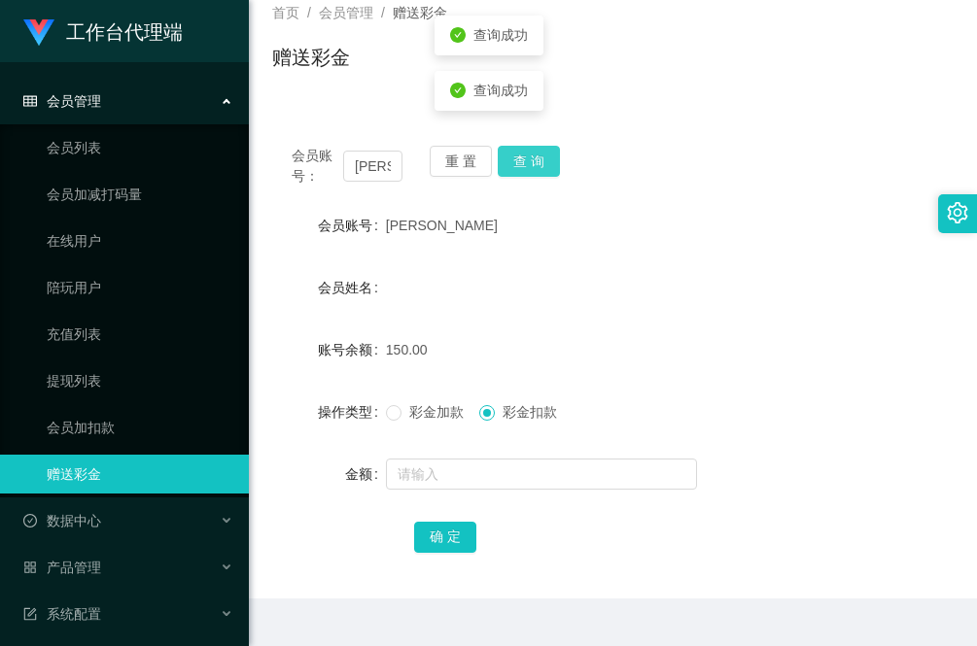
click at [530, 163] on button "查 询" at bounding box center [529, 161] width 62 height 31
click at [322, 559] on div "会员账号： jenson 重 置 查 询 会员账号 Jenson 会员姓名 账号余额 150.00 操作类型 彩金加款 彩金扣款 金额 确 定" at bounding box center [612, 362] width 681 height 472
click at [536, 153] on button "查 询" at bounding box center [529, 161] width 62 height 31
click at [531, 163] on button "查 询" at bounding box center [529, 161] width 62 height 31
click at [538, 166] on button "查 询" at bounding box center [529, 161] width 62 height 31
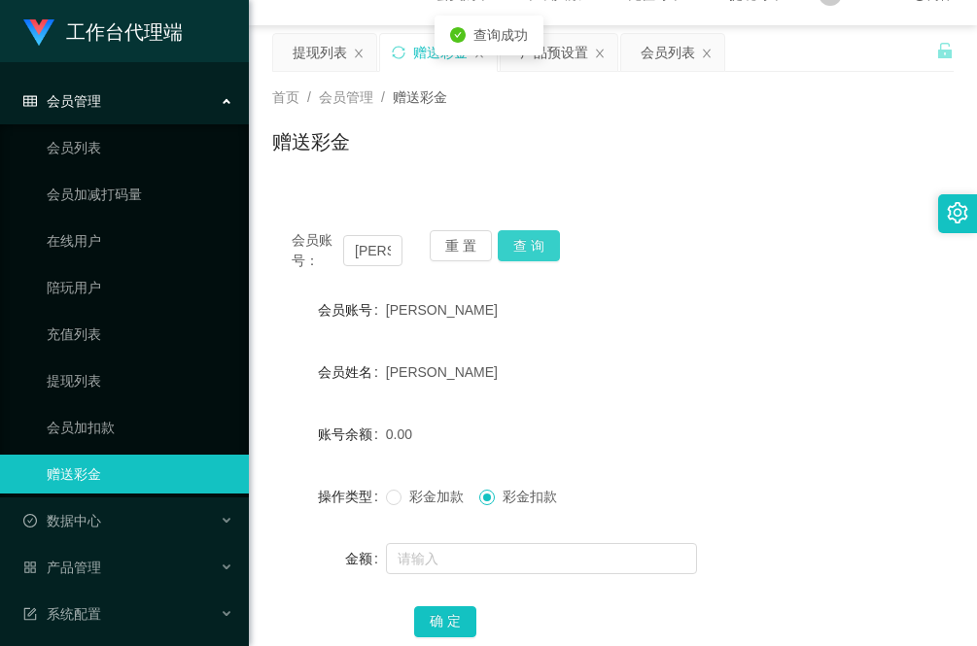
scroll to position [0, 0]
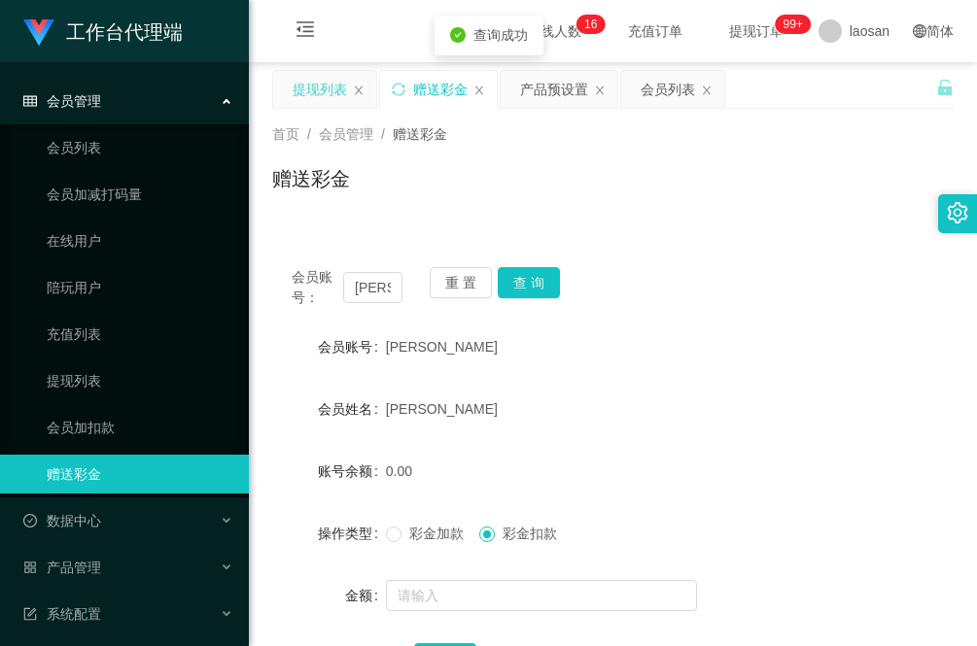
click at [324, 86] on div "提现列表" at bounding box center [320, 89] width 54 height 37
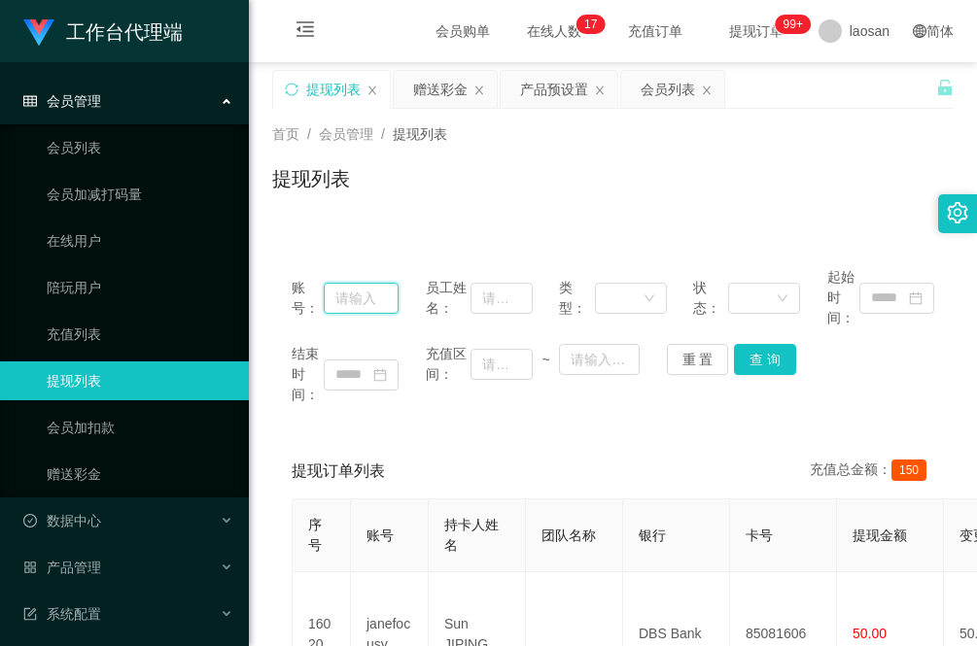
drag, startPoint x: 345, startPoint y: 299, endPoint x: 370, endPoint y: 301, distance: 25.3
click at [345, 299] on input "text" at bounding box center [361, 298] width 75 height 31
paste input "[PERSON_NAME]"
type input "[PERSON_NAME]"
click at [765, 355] on button "查 询" at bounding box center [765, 359] width 62 height 31
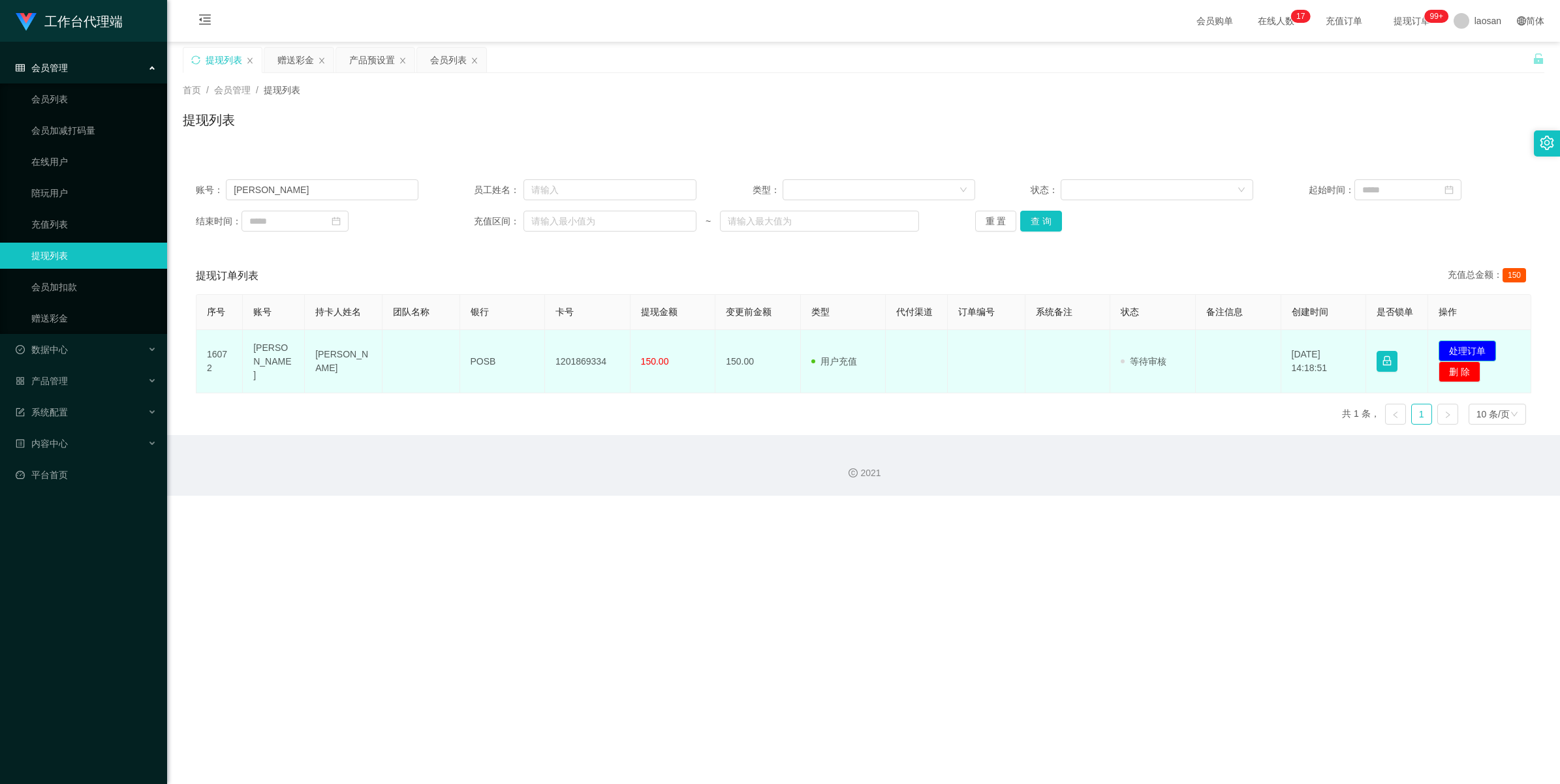
click at [655, 344] on button "处理订单" at bounding box center [1467, 350] width 58 height 21
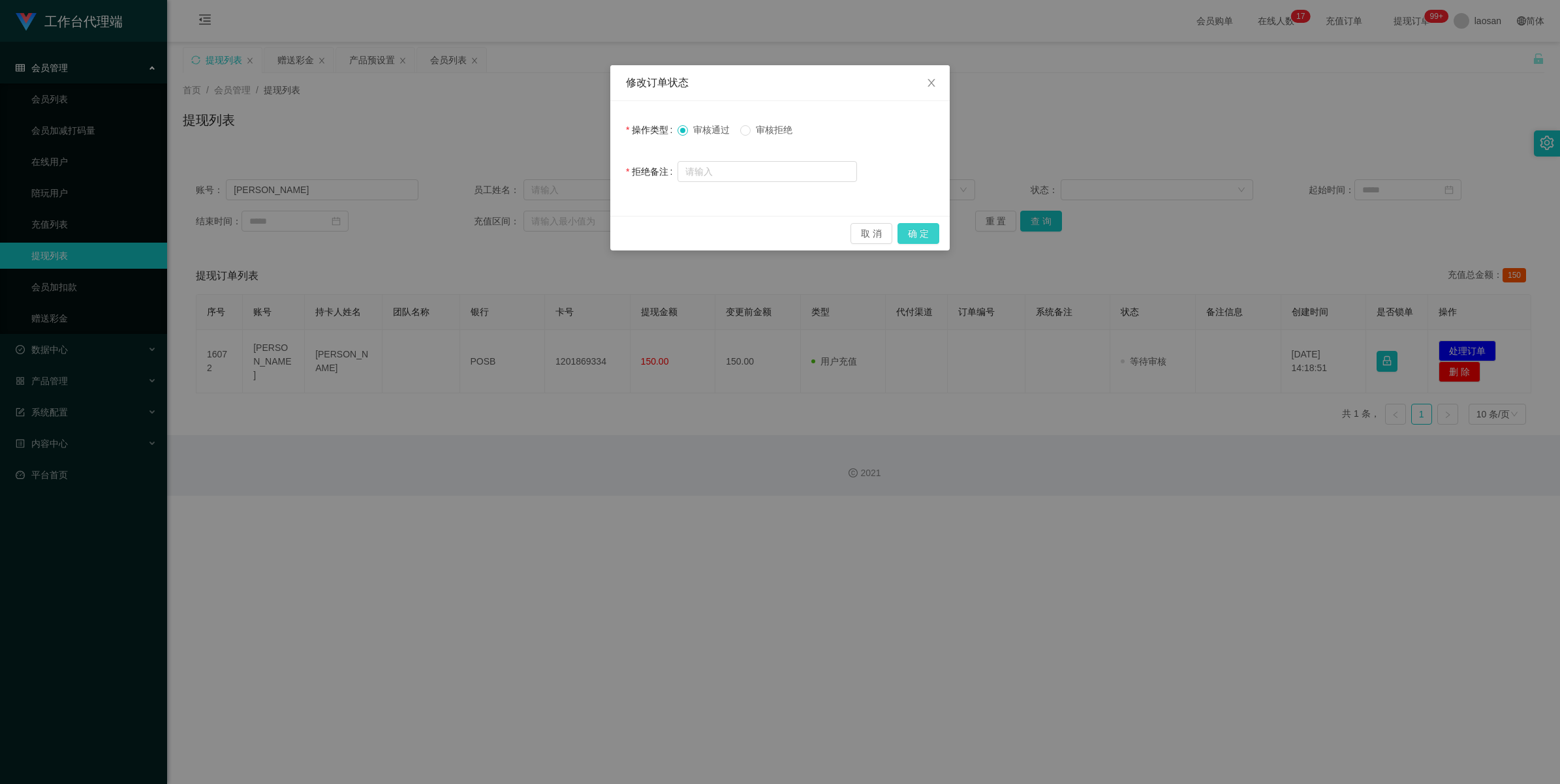
click at [655, 235] on button "确 定" at bounding box center [919, 233] width 42 height 21
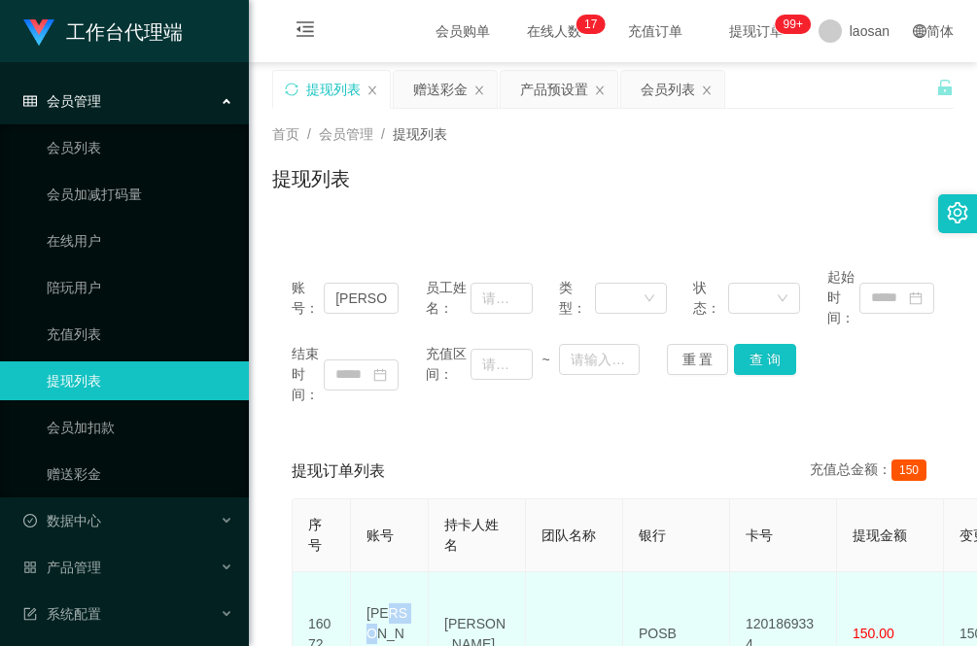
scroll to position [5, 0]
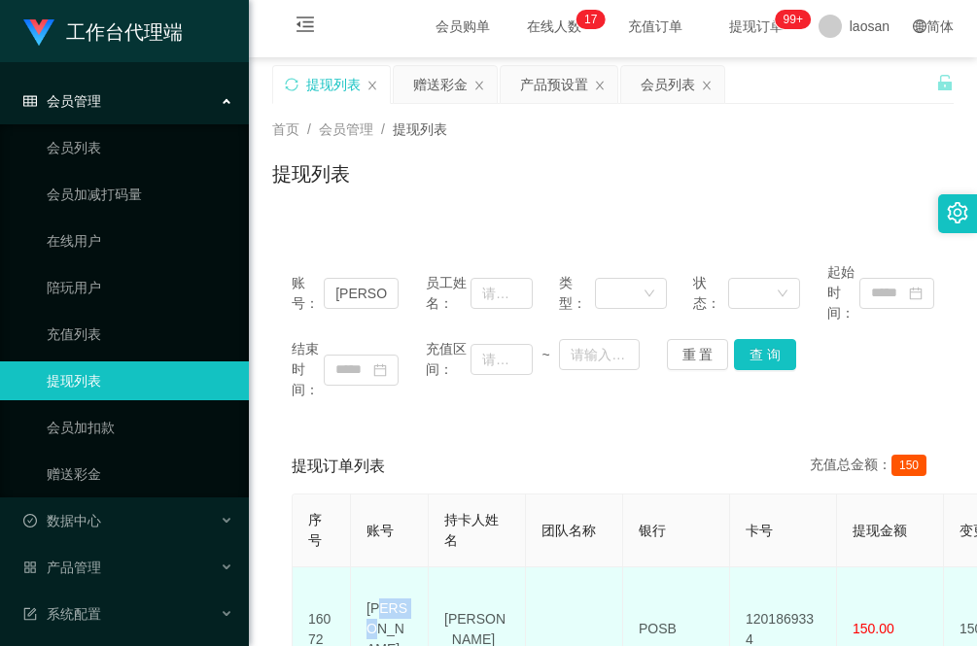
drag, startPoint x: 409, startPoint y: 624, endPoint x: 380, endPoint y: 619, distance: 29.6
click at [380, 619] on td "[PERSON_NAME]" at bounding box center [390, 630] width 78 height 124
drag, startPoint x: 380, startPoint y: 619, endPoint x: 510, endPoint y: 617, distance: 130.3
click at [511, 617] on td "[PERSON_NAME]" at bounding box center [477, 630] width 97 height 124
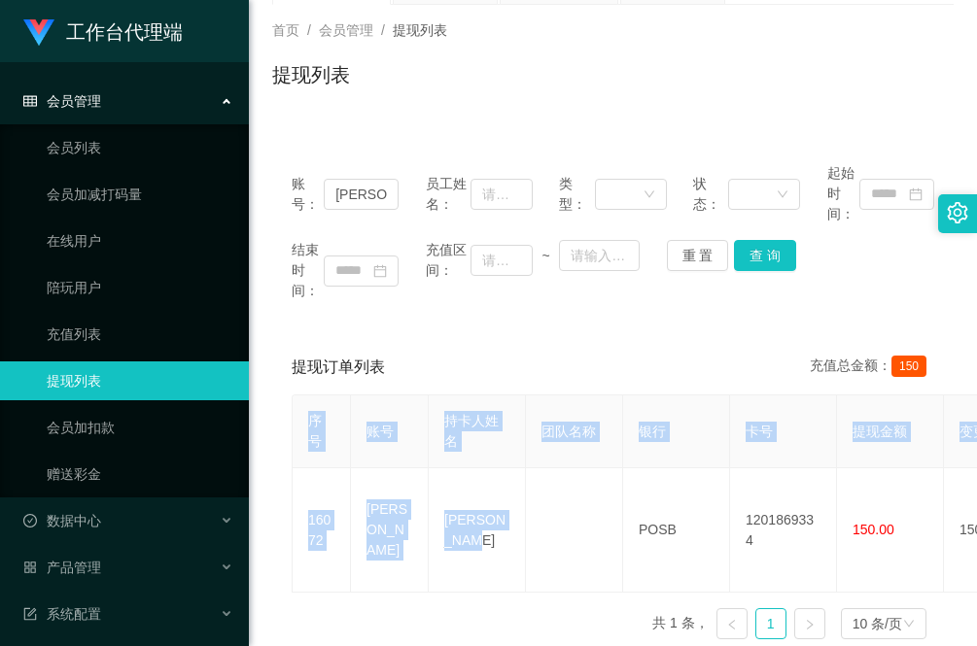
drag, startPoint x: 483, startPoint y: 633, endPoint x: 447, endPoint y: 615, distance: 40.0
click at [447, 615] on div "序号 账号 持卡人姓名 团队名称 银行 卡号 提现金额 变更前金额 类型 代付渠道 订单编号 系统备注 状态 备注信息 创建时间 是否锁单 操作 16072 …" at bounding box center [613, 525] width 643 height 261
drag, startPoint x: 447, startPoint y: 615, endPoint x: 401, endPoint y: 594, distance: 50.4
click at [401, 596] on div "序号 账号 持卡人姓名 团队名称 银行 卡号 提现金额 变更前金额 类型 代付渠道 订单编号 系统备注 状态 备注信息 创建时间 是否锁单 操作 16072 …" at bounding box center [613, 525] width 643 height 261
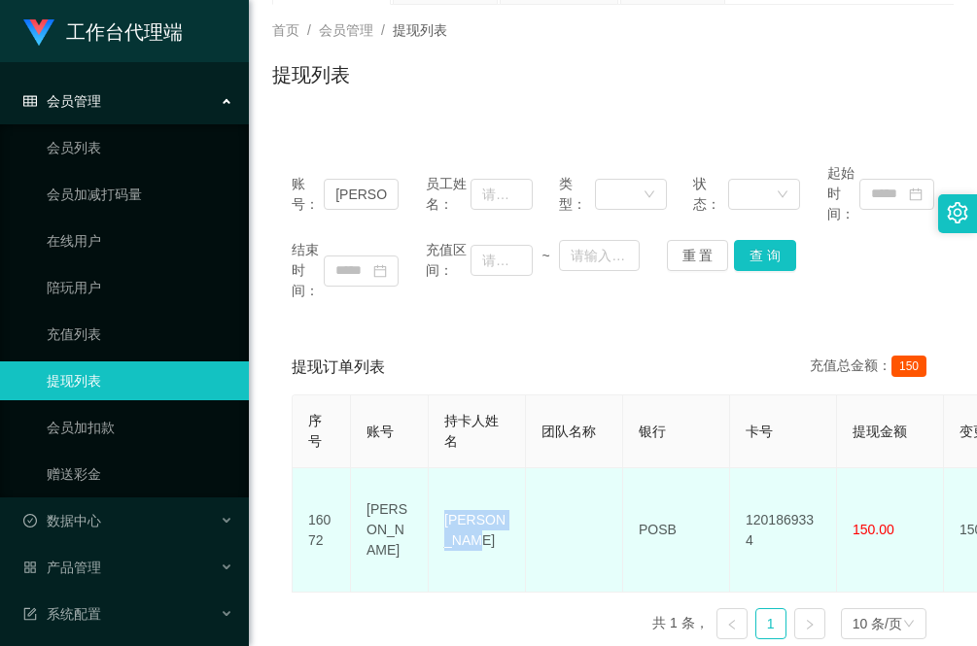
drag, startPoint x: 491, startPoint y: 542, endPoint x: 445, endPoint y: 511, distance: 55.3
click at [445, 511] on td "[PERSON_NAME]" at bounding box center [477, 531] width 97 height 124
copy td "[PERSON_NAME]"
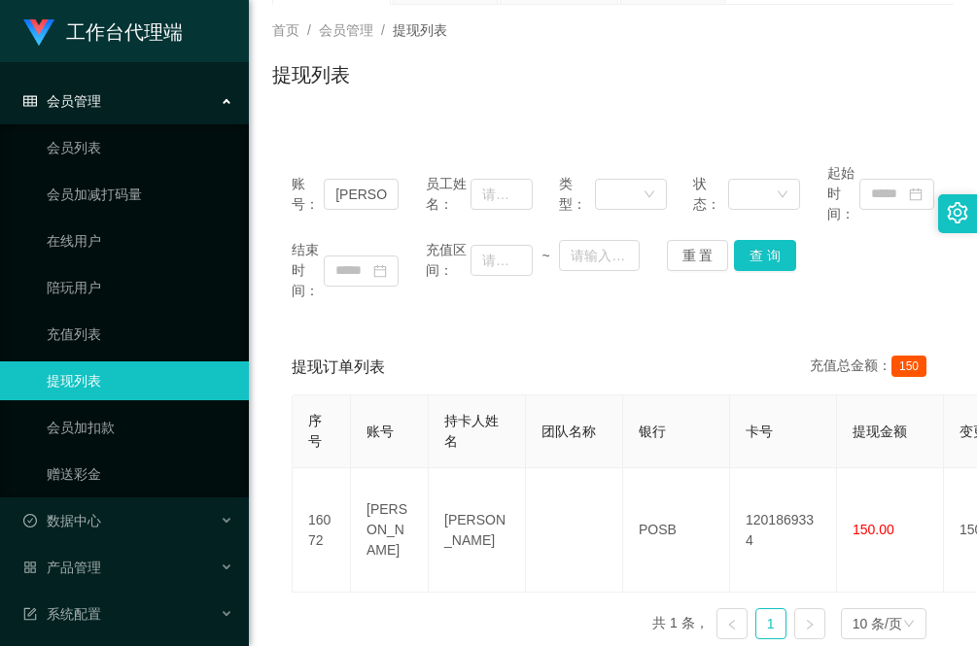
click at [297, 606] on div "序号 账号 持卡人姓名 团队名称 银行 卡号 提现金额 变更前金额 类型 代付渠道 订单编号 系统备注 状态 备注信息 创建时间 是否锁单 操作 16072 …" at bounding box center [613, 525] width 643 height 261
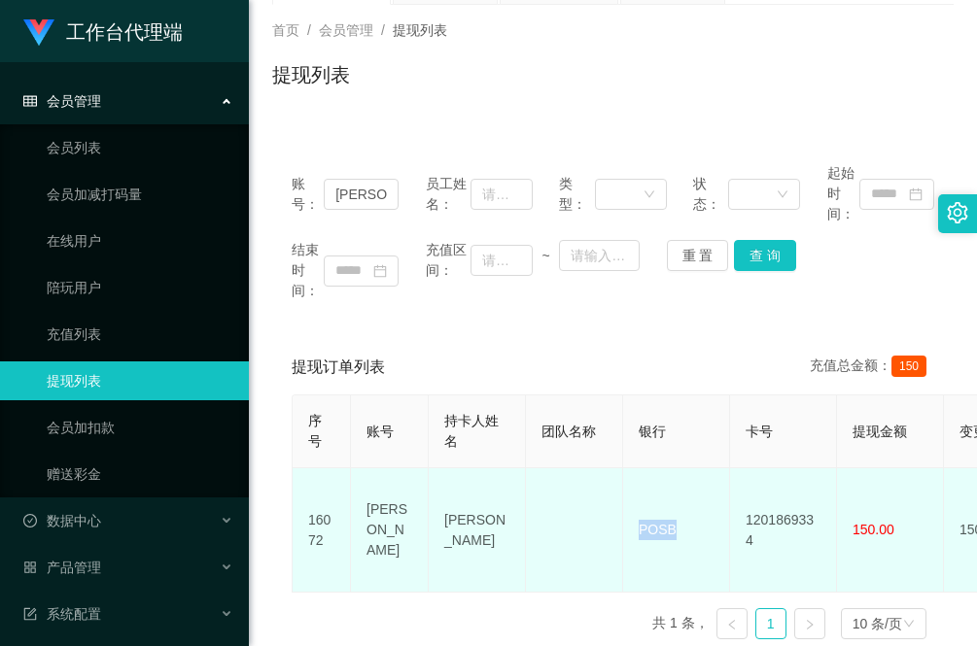
drag, startPoint x: 683, startPoint y: 518, endPoint x: 637, endPoint y: 515, distance: 46.7
click at [637, 515] on td "POSB" at bounding box center [676, 531] width 107 height 124
copy td "POSB"
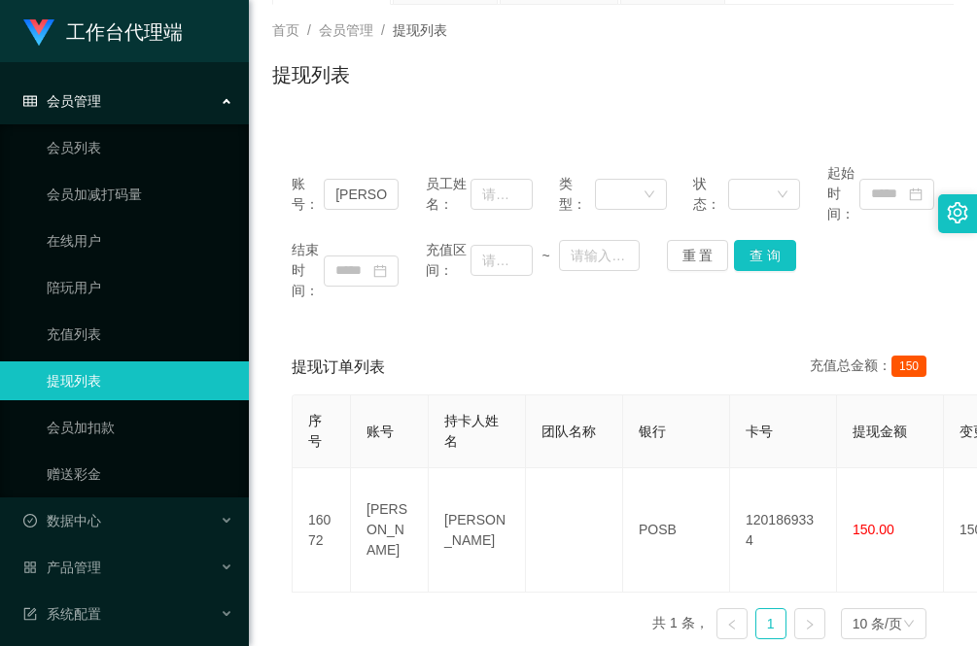
drag, startPoint x: 284, startPoint y: 619, endPoint x: 360, endPoint y: 617, distance: 75.8
click at [284, 619] on div "提现订单列表 充值总金额： 150 序号 账号 持卡人姓名 团队名称 银行 卡号 提现金额 变更前金额 类型 代付渠道 订单编号 系统备注 状态 备注信息 创…" at bounding box center [612, 497] width 681 height 315
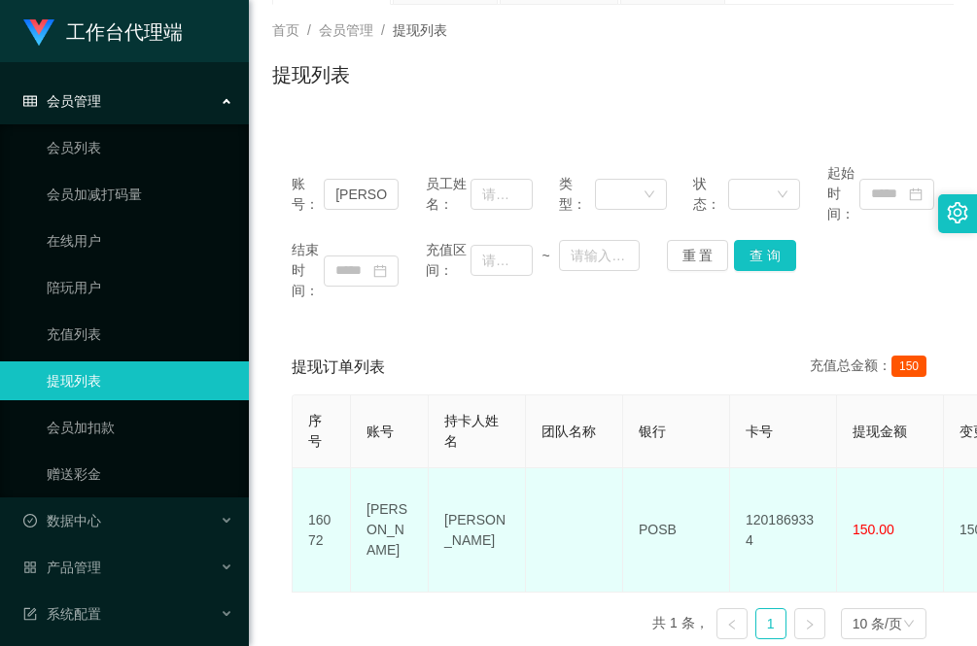
click at [809, 513] on td "1201869334" at bounding box center [783, 531] width 107 height 124
copy td "1201869334"
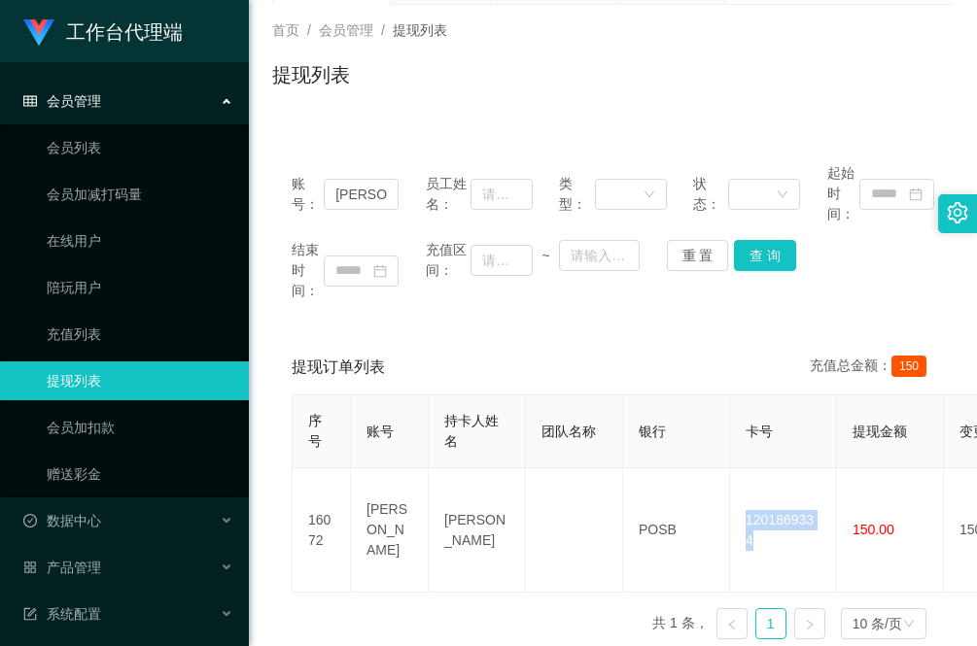
click at [319, 321] on div "账号： jenson 员工姓名： 类型： 状态： 起始时间： 结束时间： 充值区间： ~ 重 置 查 询 提现订单列表 充值总金额： 150 序号 账号 持卡…" at bounding box center [612, 399] width 681 height 511
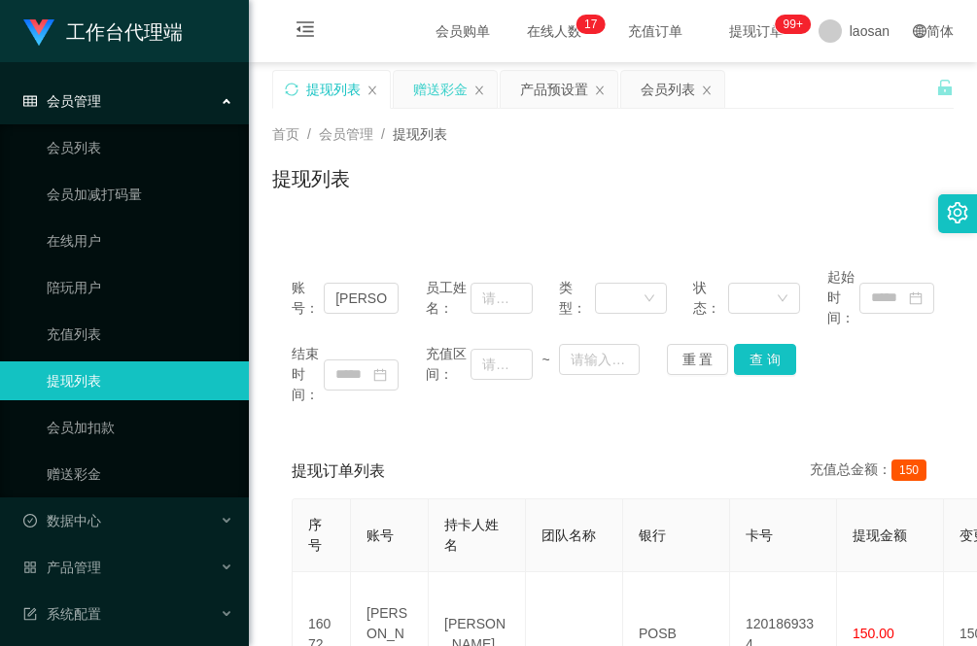
click at [439, 90] on div "赠送彩金" at bounding box center [440, 89] width 54 height 37
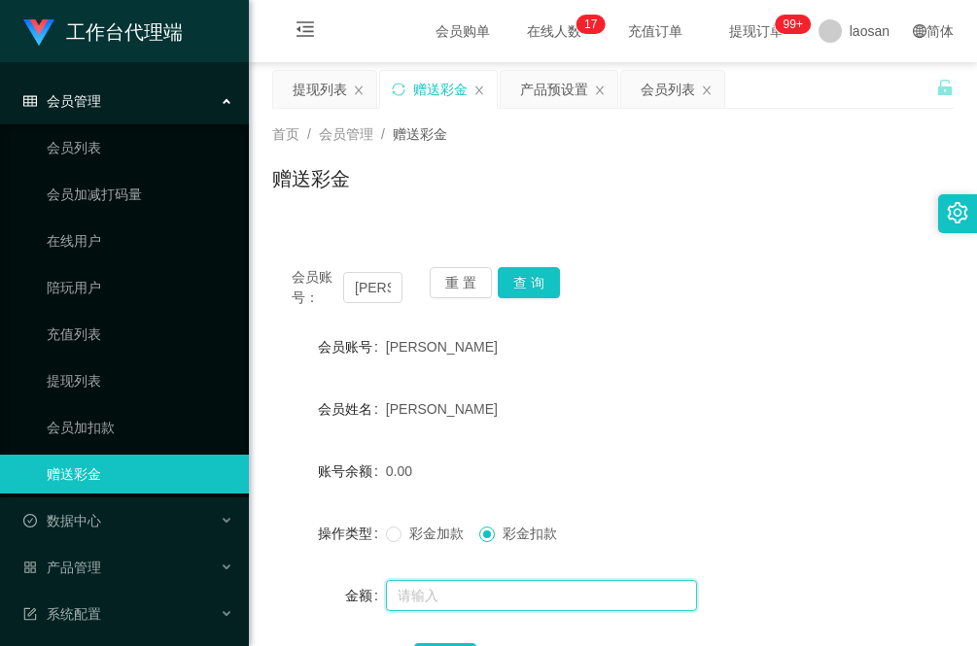
click at [437, 605] on input "text" at bounding box center [541, 595] width 311 height 31
type input "100"
click at [273, 397] on div "会员姓名" at bounding box center [329, 409] width 114 height 39
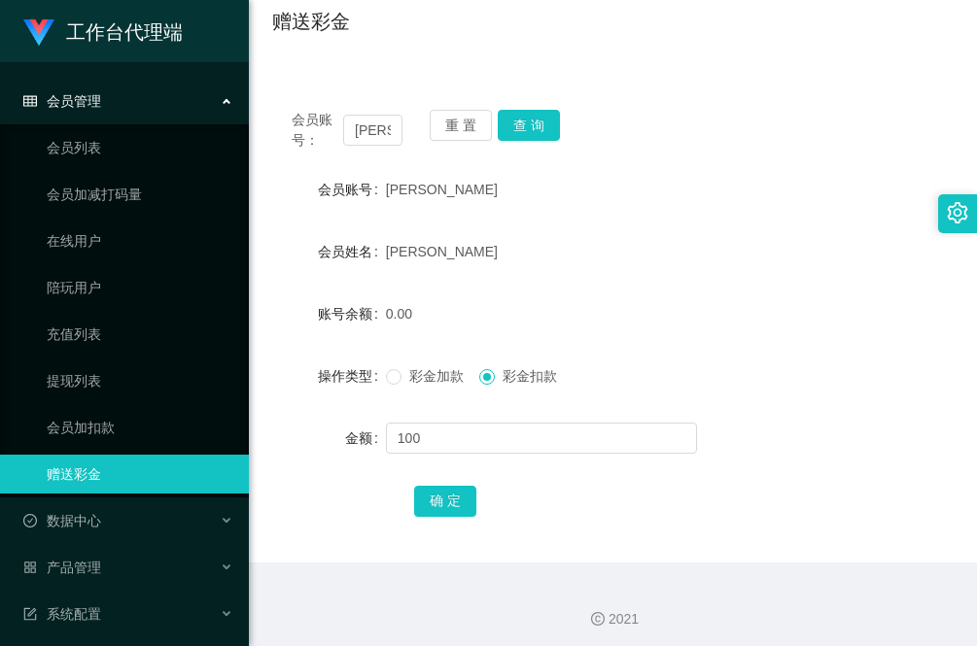
scroll to position [163, 0]
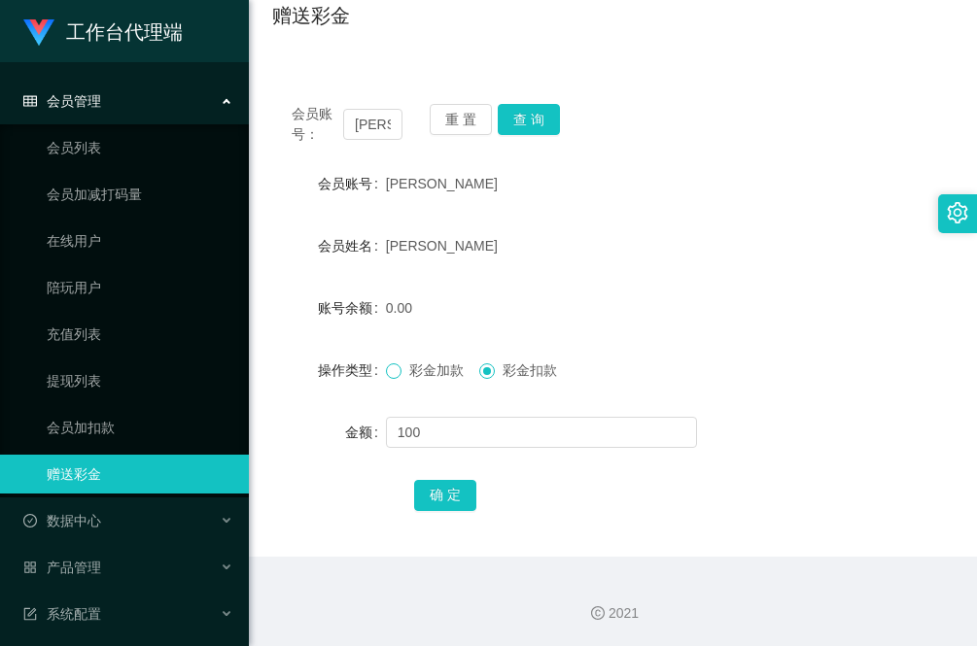
click at [394, 376] on span at bounding box center [394, 372] width 16 height 16
click at [450, 494] on button "确 定" at bounding box center [445, 495] width 62 height 31
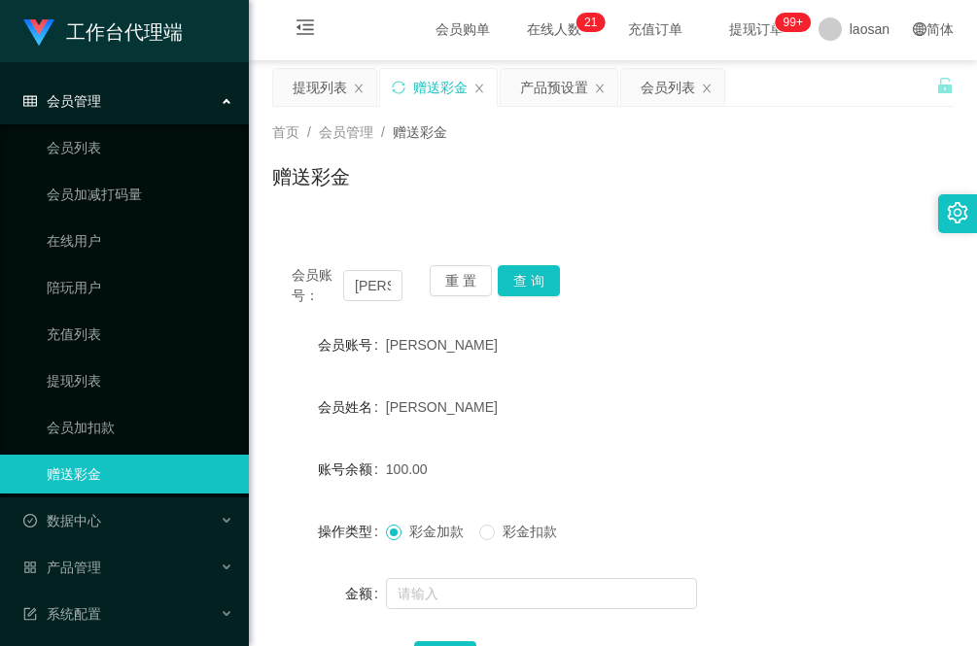
scroll to position [0, 0]
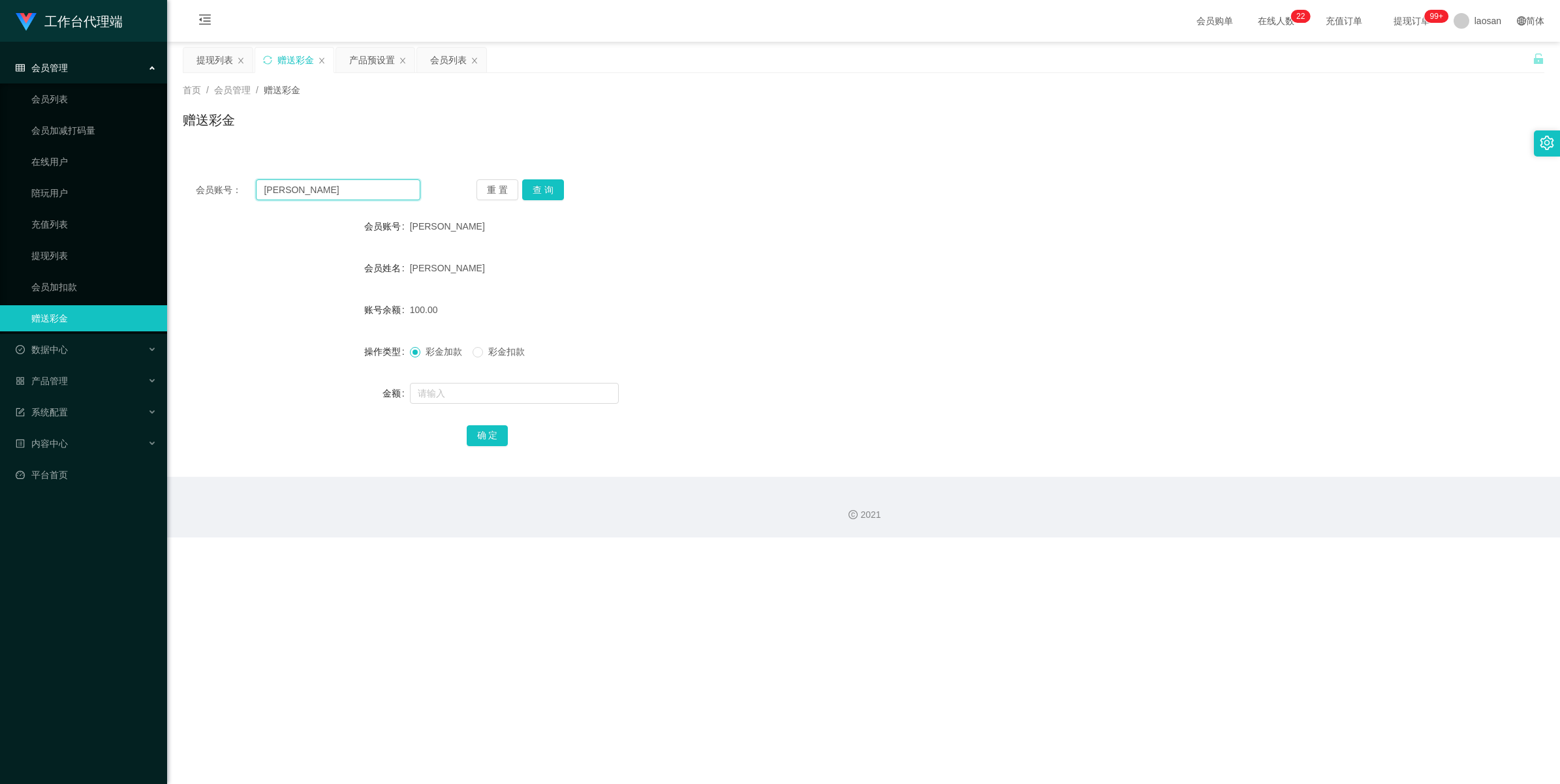
drag, startPoint x: 314, startPoint y: 193, endPoint x: 258, endPoint y: 193, distance: 56.0
click at [258, 193] on input "[PERSON_NAME]" at bounding box center [338, 189] width 165 height 21
drag, startPoint x: 451, startPoint y: 65, endPoint x: 445, endPoint y: 72, distance: 9.2
click at [451, 65] on div "会员列表" at bounding box center [449, 60] width 36 height 25
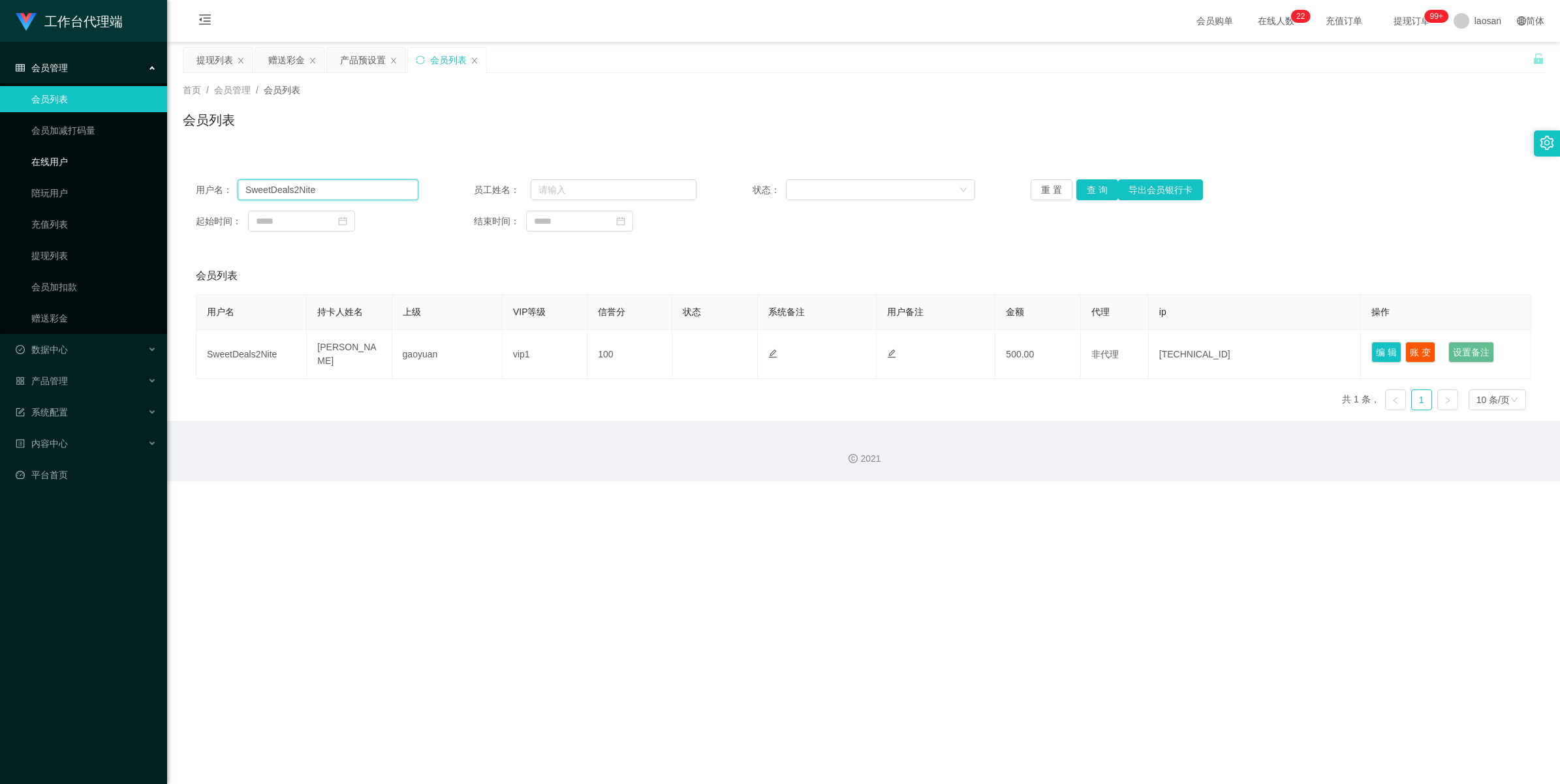
drag, startPoint x: 338, startPoint y: 193, endPoint x: 138, endPoint y: 173, distance: 201.0
click at [116, 168] on section "工作台代理端 会员管理 会员列表 会员加减打码量 在线用户 陪玩用户 充值列表 提现列表 会员加扣款 赠送彩金 数据中心 产品管理 注单管理 产品列表 产品预…" at bounding box center [780, 240] width 1560 height 481
paste input "[PERSON_NAME]"
type input "[PERSON_NAME]"
click at [655, 188] on button "查 询" at bounding box center [1097, 189] width 42 height 21
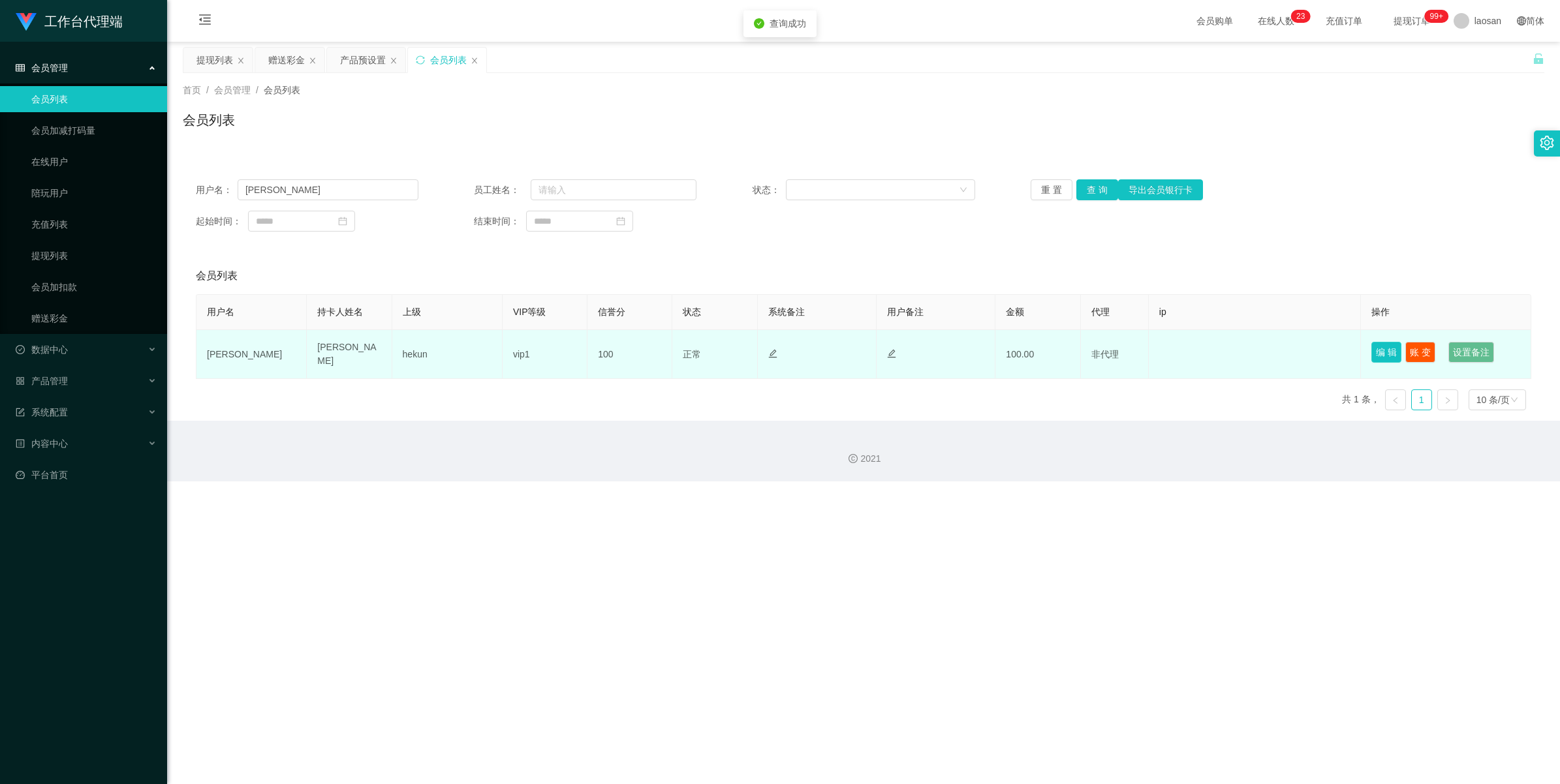
click at [655, 350] on button "编 辑" at bounding box center [1386, 352] width 30 height 21
type input "[PERSON_NAME]"
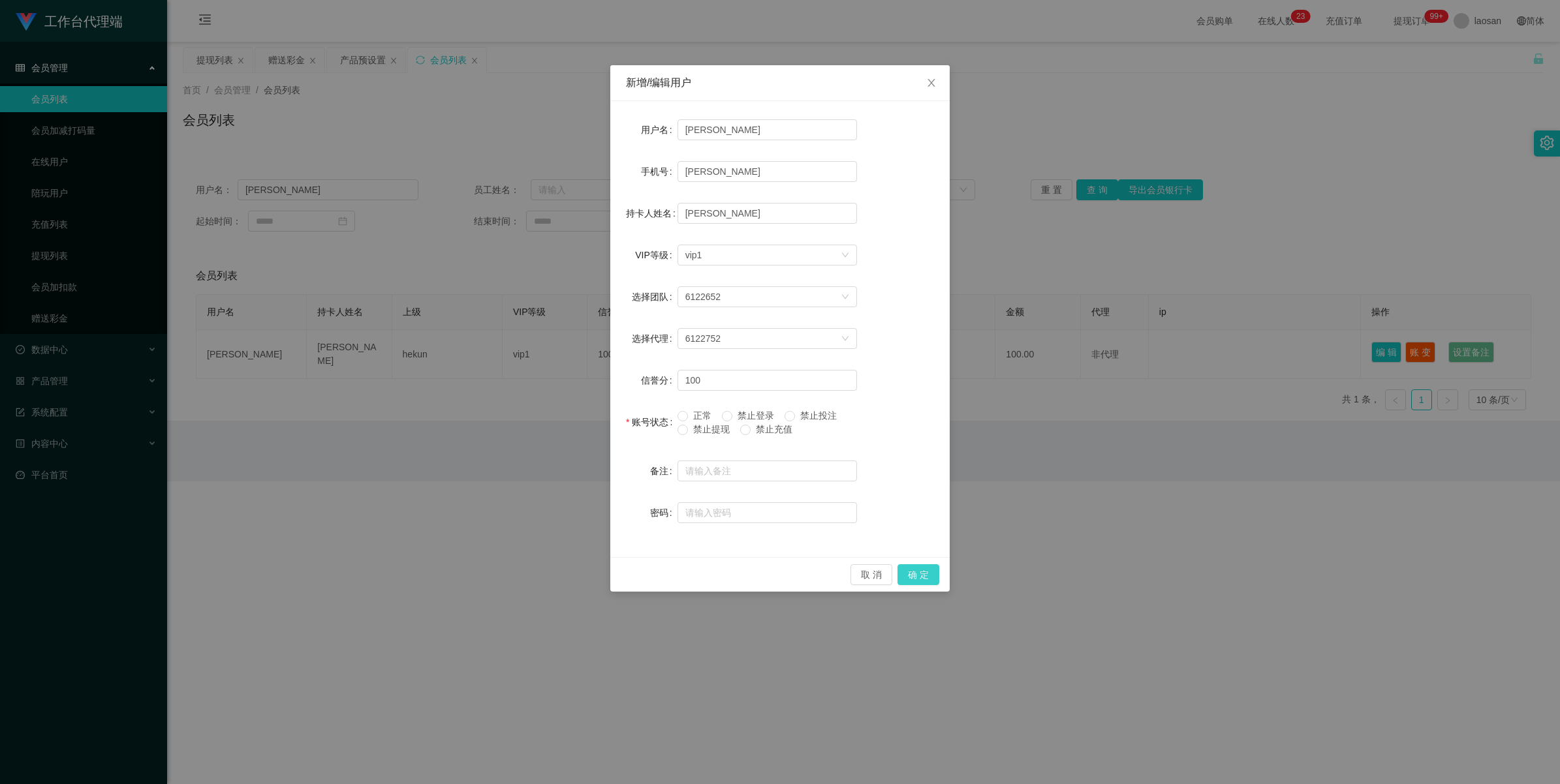
click at [655, 433] on button "确 定" at bounding box center [919, 575] width 42 height 21
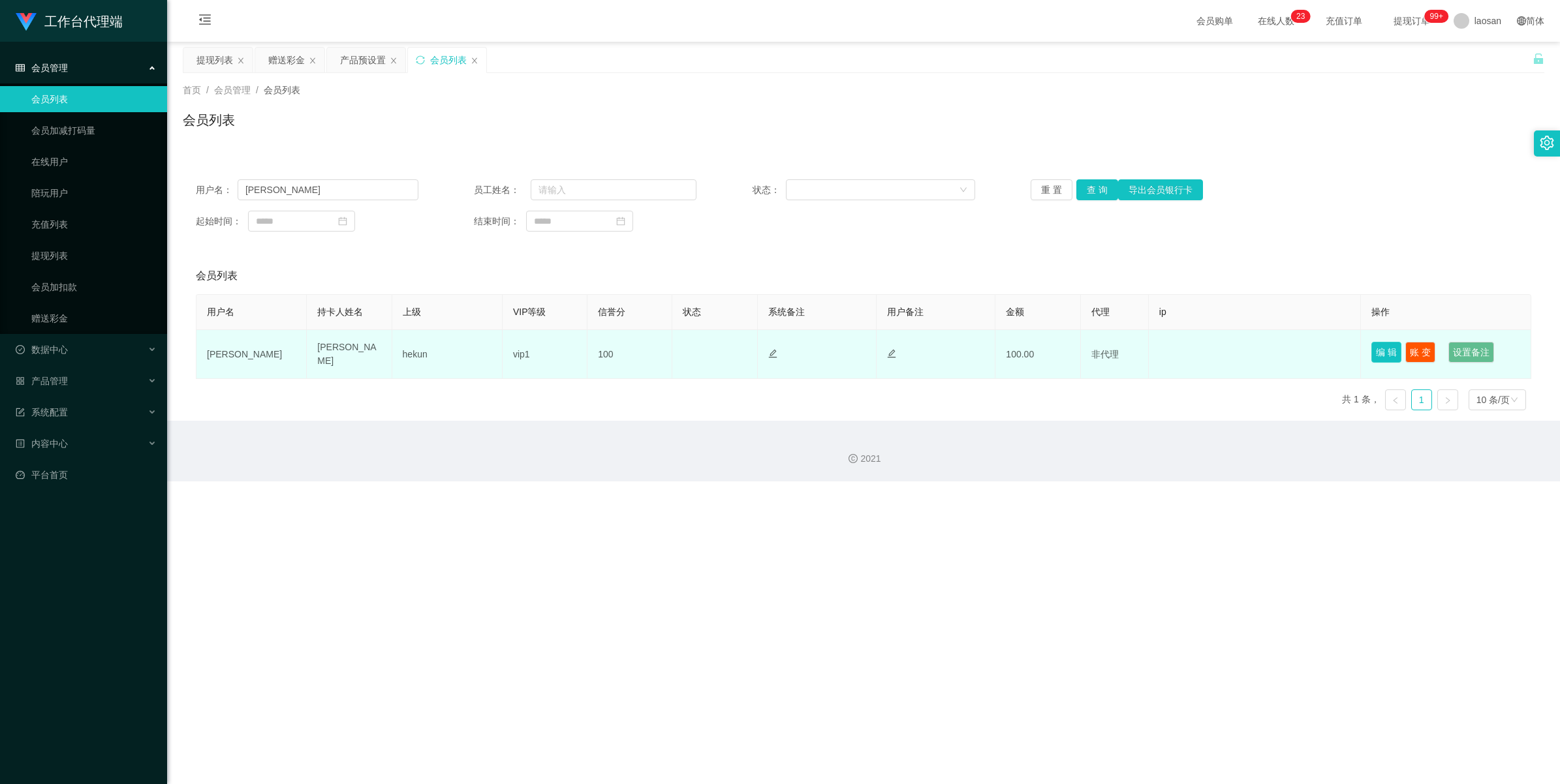
click at [655, 354] on button "编 辑" at bounding box center [1386, 352] width 30 height 21
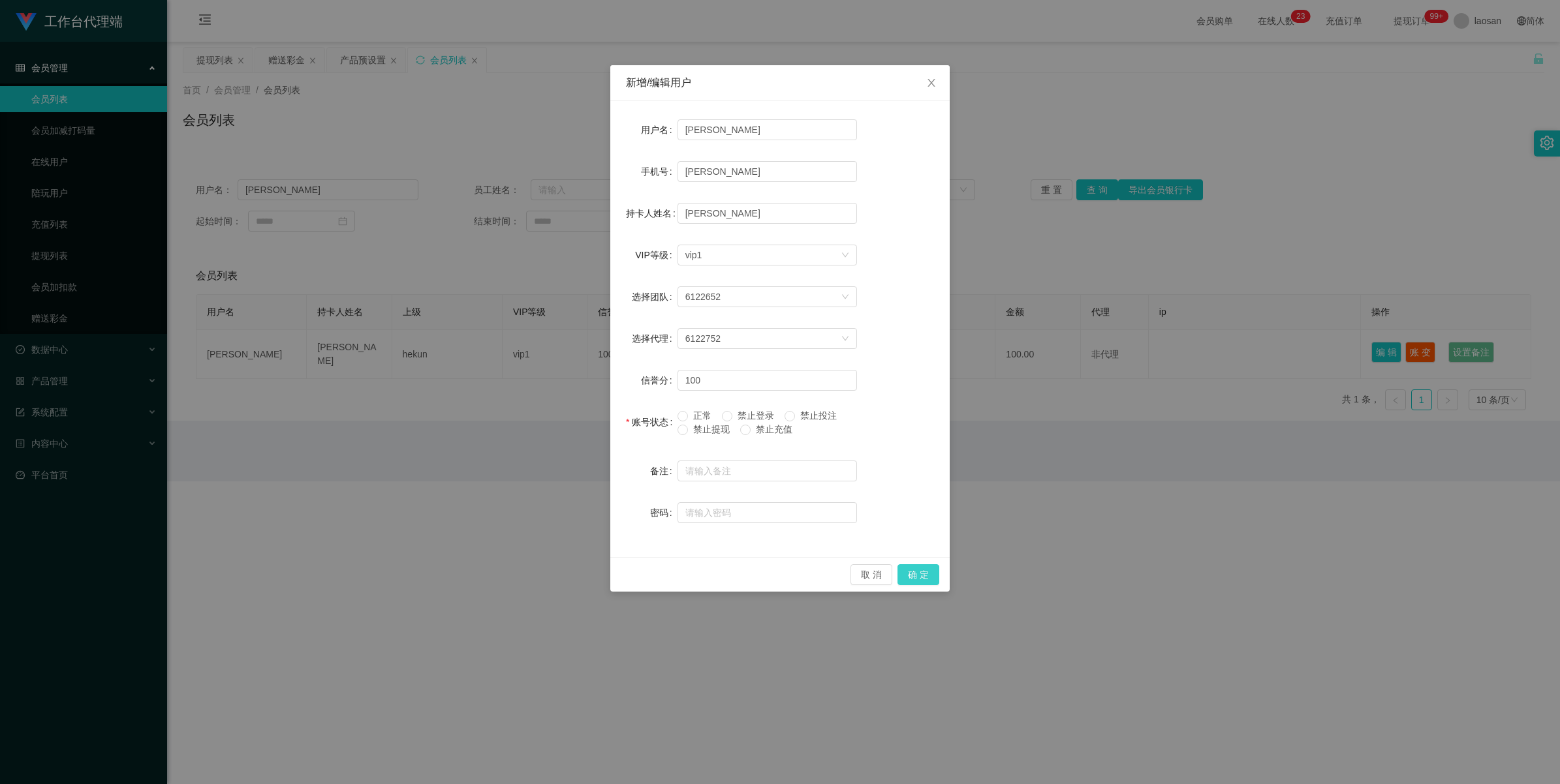
click at [655, 433] on button "确 定" at bounding box center [919, 575] width 42 height 21
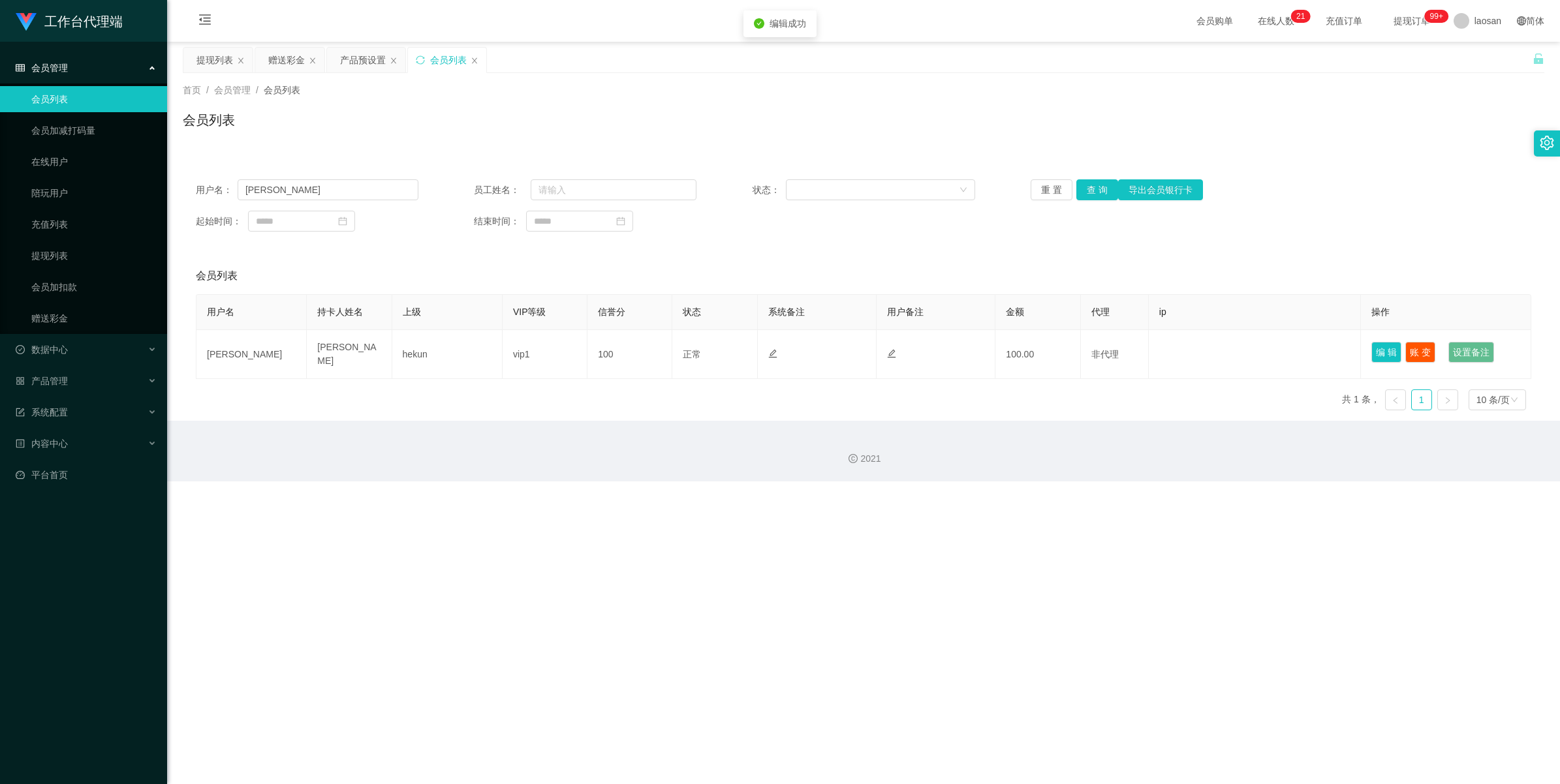
click at [655, 433] on div "工作台代理端 会员管理 会员列表 会员加减打码量 在线用户 陪玩用户 充值列表 提现列表 会员加扣款 赠送彩金 数据中心 产品管理 注单管理 产品列表 产品预…" at bounding box center [780, 392] width 1560 height 784
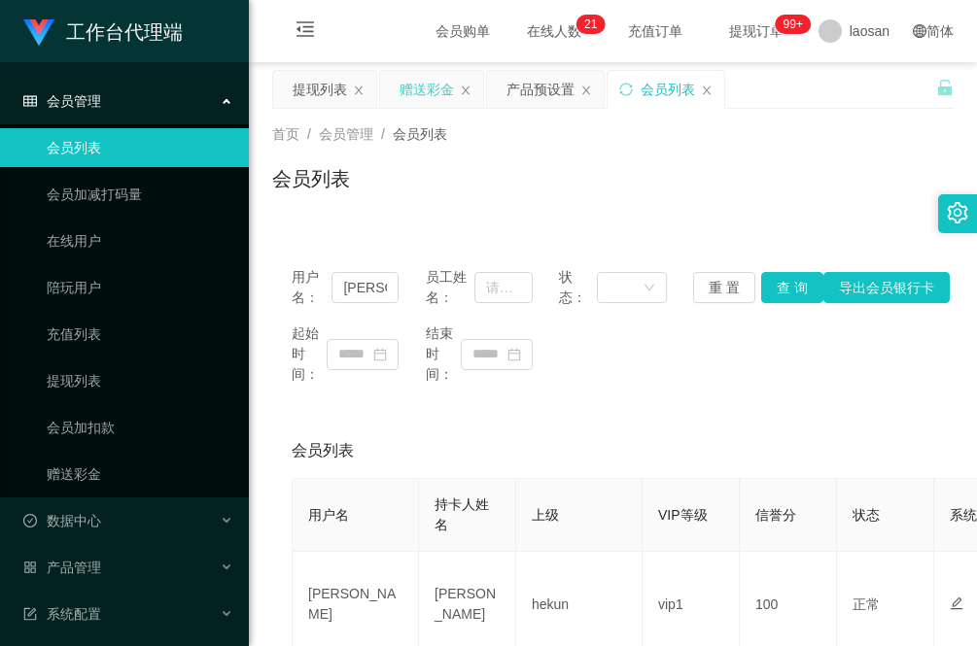
drag, startPoint x: 404, startPoint y: 86, endPoint x: 395, endPoint y: 92, distance: 11.9
click at [404, 86] on div "赠送彩金" at bounding box center [426, 89] width 54 height 37
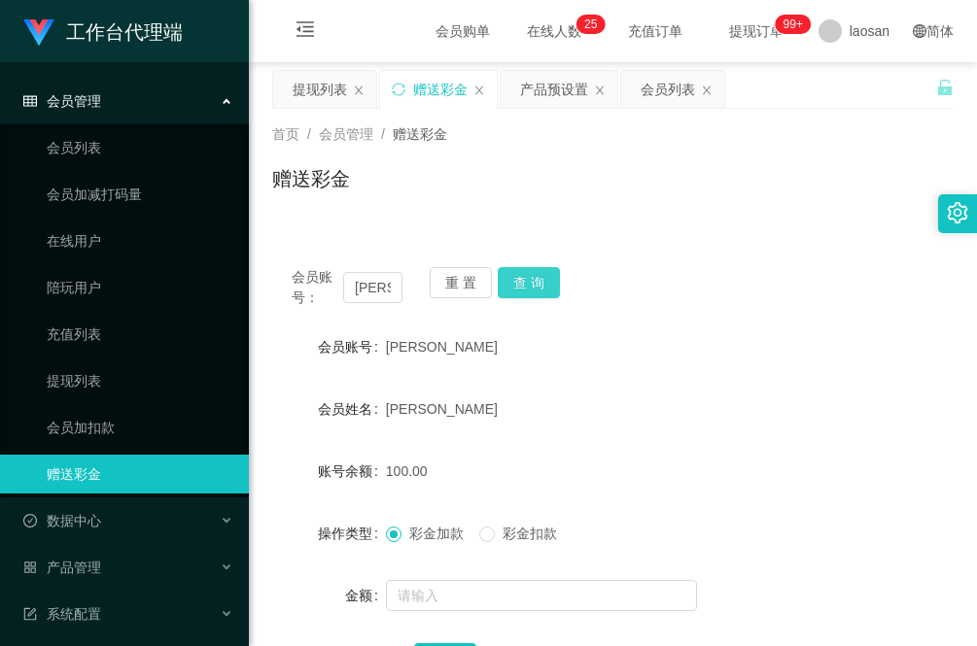
click at [538, 288] on button "查 询" at bounding box center [529, 282] width 62 height 31
click at [263, 546] on main "关闭左侧 关闭右侧 关闭其它 刷新页面 提现列表 赠送彩金 产品预设置 会员列表 首页 / 会员管理 / 赠送彩金 / 赠送彩金 会员账号： jenson 重…" at bounding box center [613, 391] width 728 height 658
click at [532, 289] on button "查 询" at bounding box center [529, 282] width 62 height 31
click at [381, 290] on input "[PERSON_NAME]" at bounding box center [372, 287] width 59 height 31
paste input "[PERSON_NAME]"
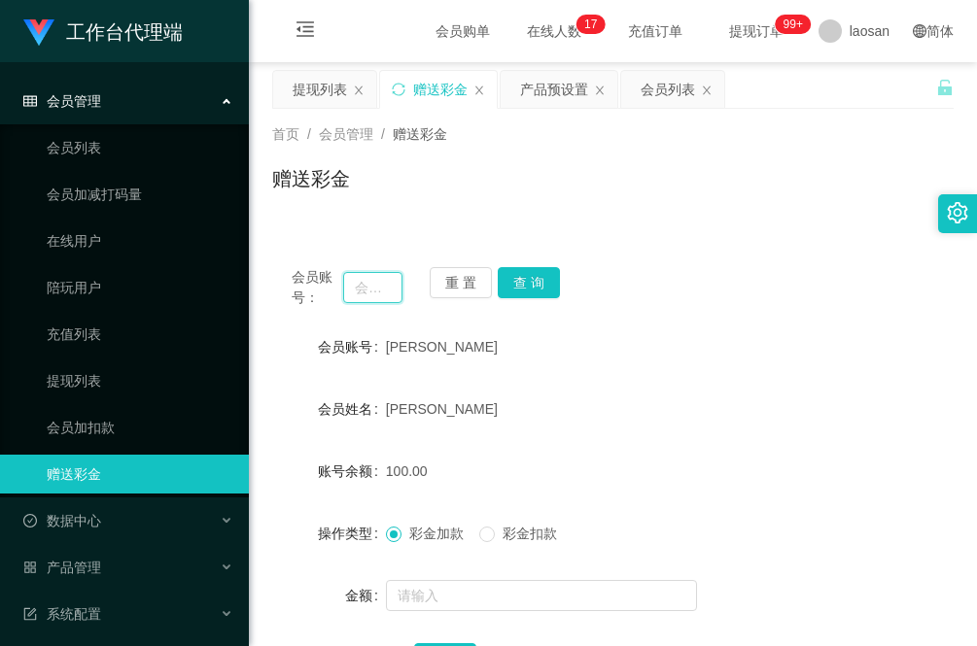
type input "[PERSON_NAME]"
click at [539, 283] on button "查 询" at bounding box center [529, 282] width 62 height 31
click at [706, 418] on div "[PERSON_NAME]" at bounding box center [585, 409] width 398 height 39
click at [303, 88] on div "提现列表" at bounding box center [320, 89] width 54 height 37
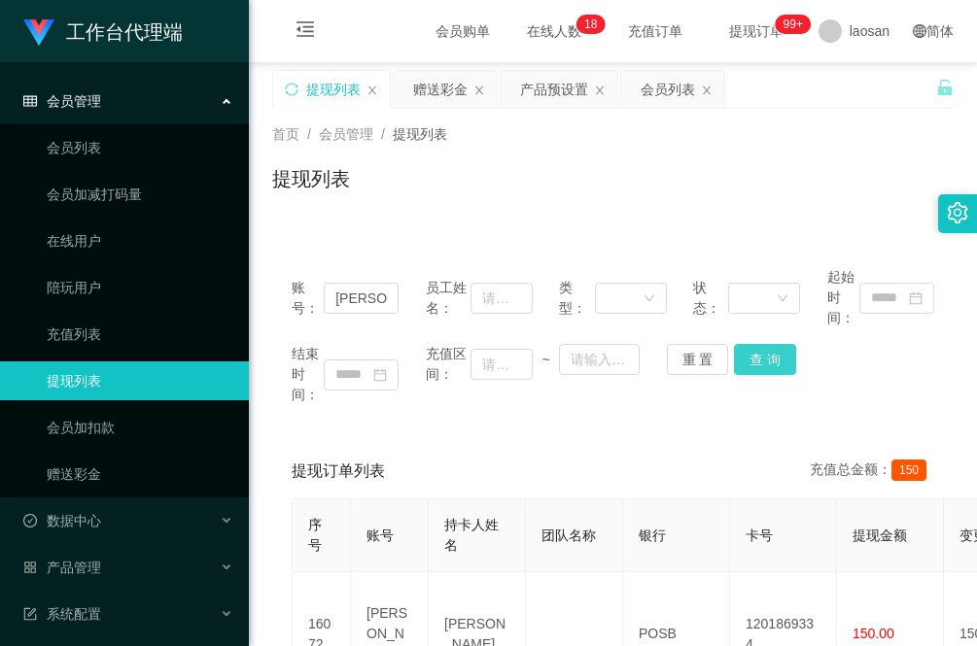
click at [766, 357] on button "查 询" at bounding box center [765, 359] width 62 height 31
click at [453, 93] on div "赠送彩金" at bounding box center [440, 89] width 54 height 37
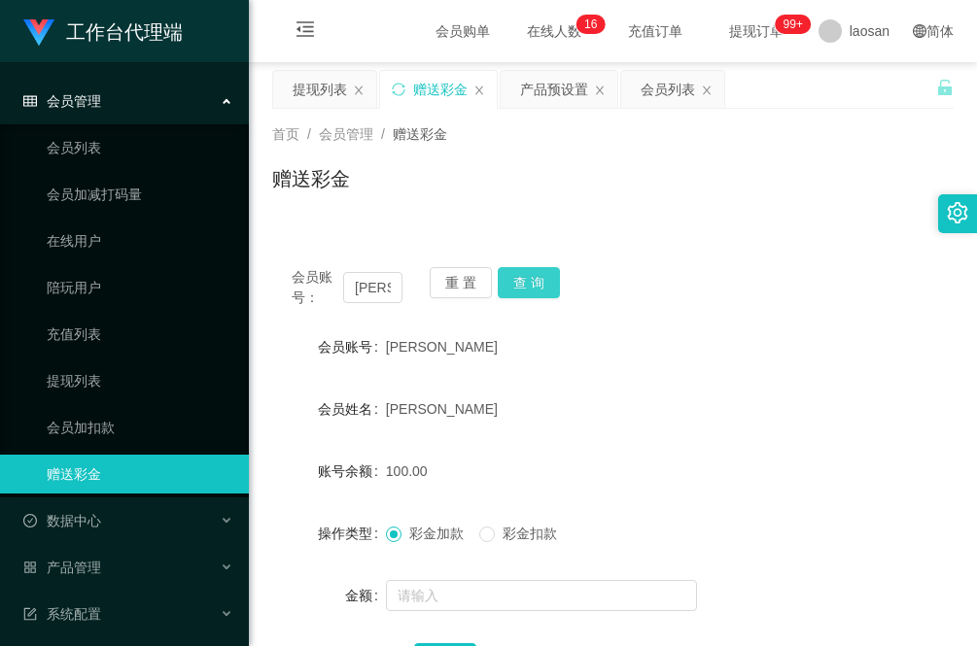
click at [532, 275] on button "查 询" at bounding box center [529, 282] width 62 height 31
click at [701, 428] on div "[PERSON_NAME]" at bounding box center [585, 409] width 398 height 39
drag, startPoint x: 312, startPoint y: 81, endPoint x: 322, endPoint y: 92, distance: 15.2
click at [312, 81] on div "提现列表" at bounding box center [320, 89] width 54 height 37
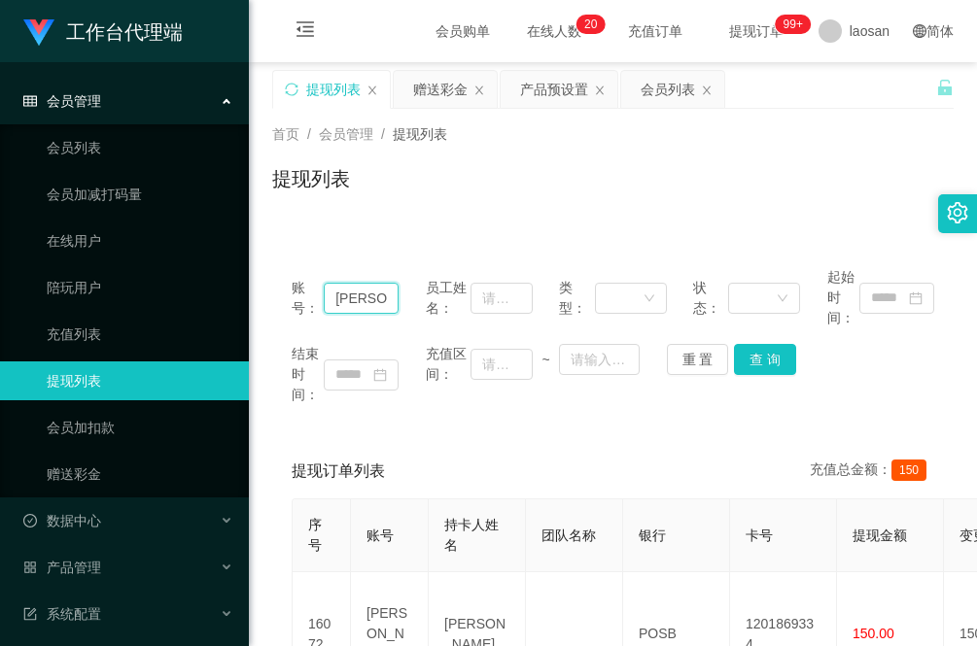
drag, startPoint x: 376, startPoint y: 297, endPoint x: 311, endPoint y: 299, distance: 65.2
click at [311, 299] on div "账号： jenson" at bounding box center [345, 297] width 107 height 61
paste input "janefocusy"
type input "janefocusy"
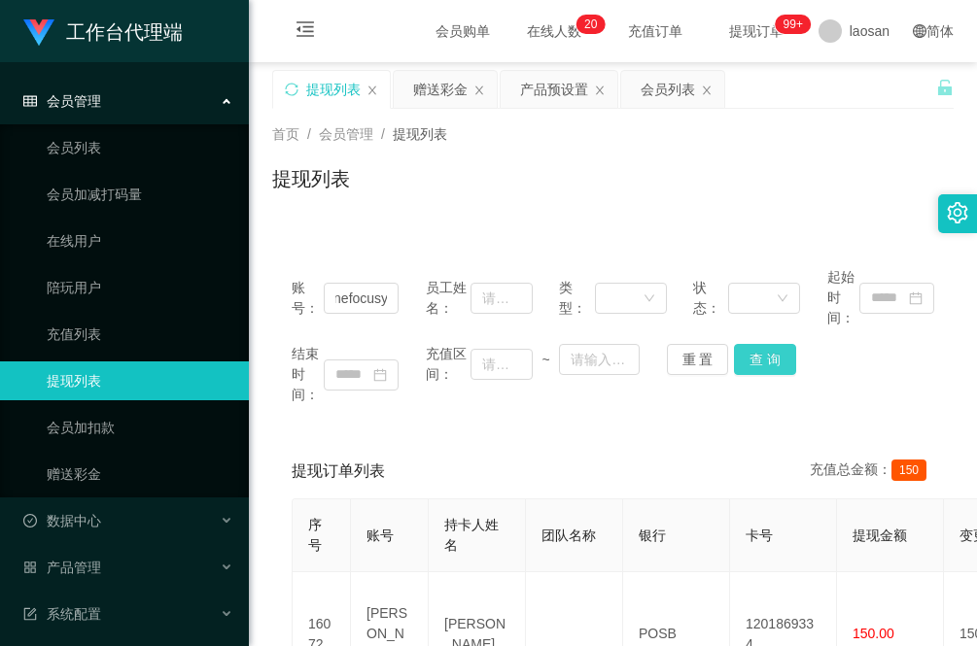
click at [768, 353] on button "查 询" at bounding box center [765, 359] width 62 height 31
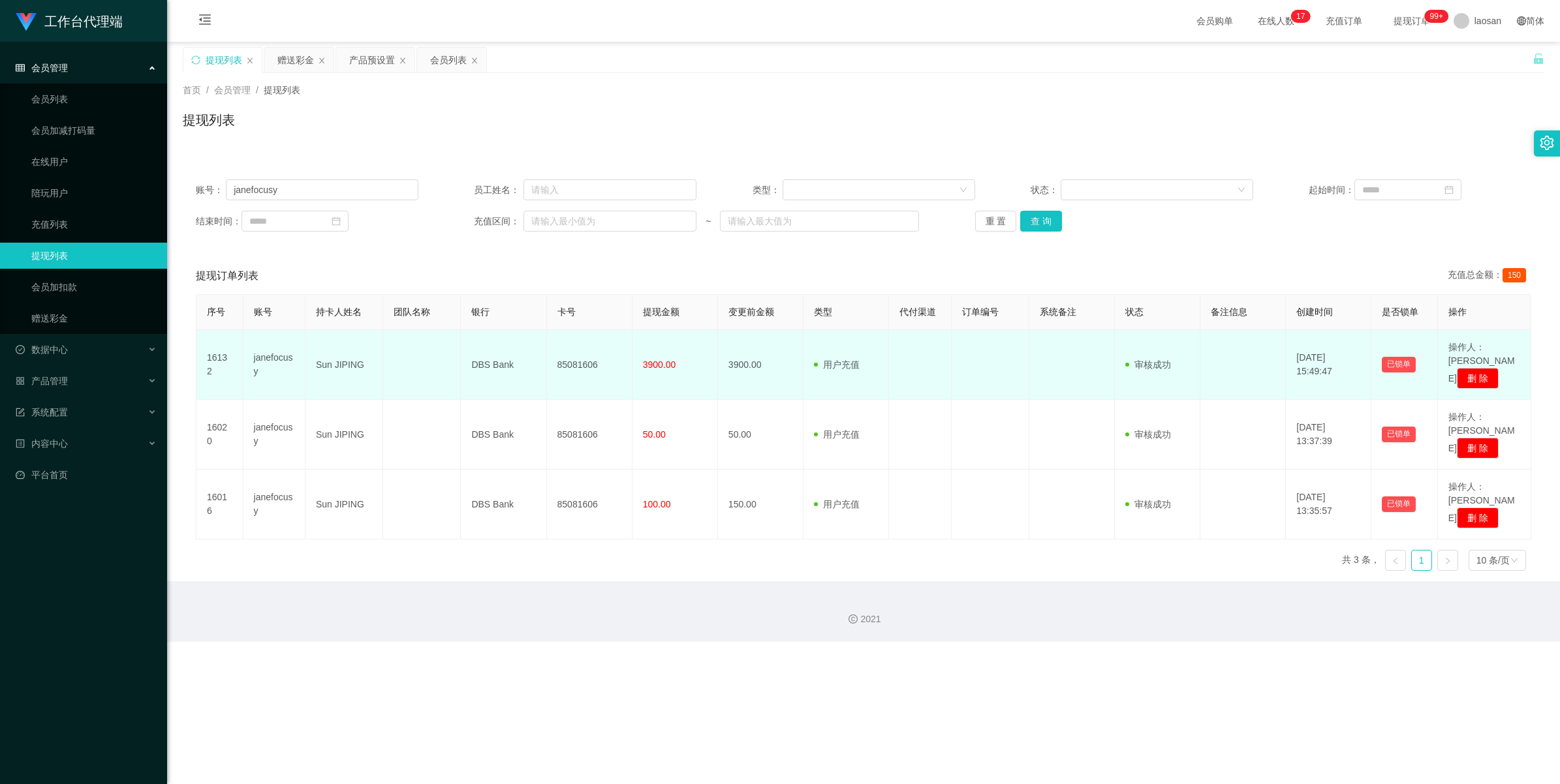
click at [582, 350] on td "85081606" at bounding box center [590, 365] width 85 height 70
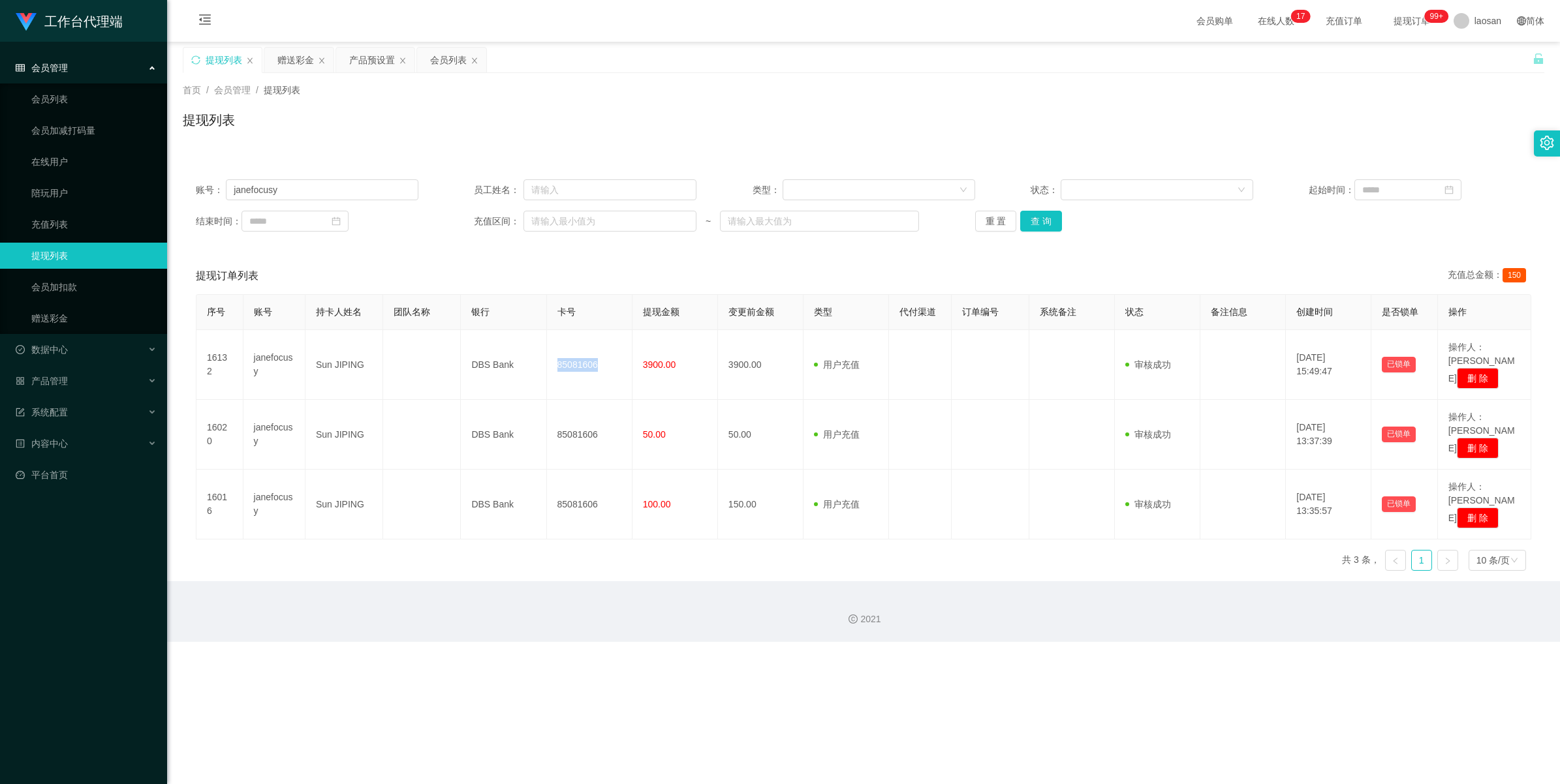
copy td "85081606"
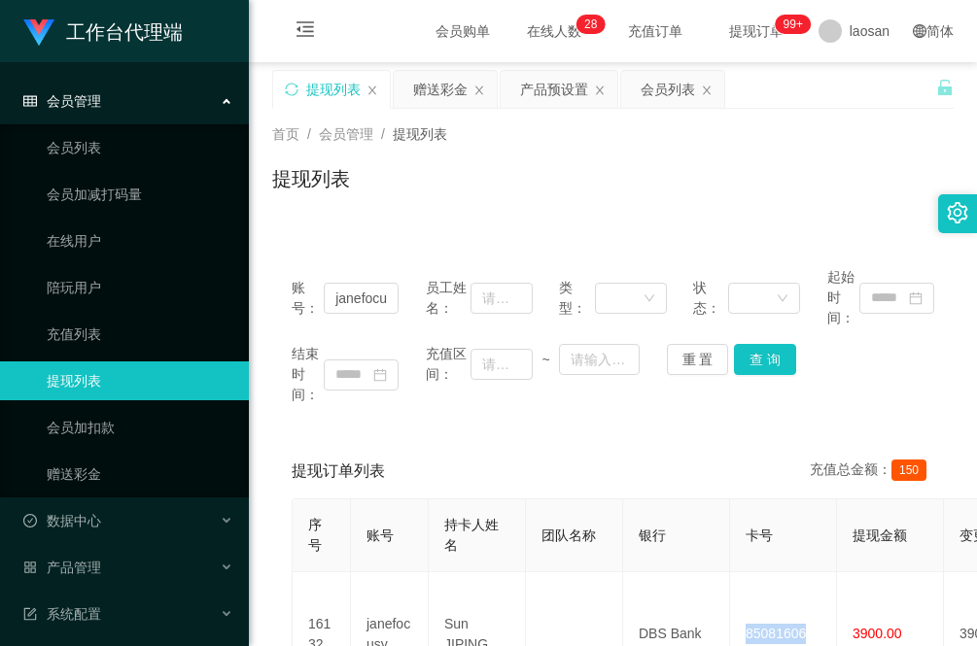
click at [333, 220] on div "首页 / 会员管理 / 提现列表 / 提现列表" at bounding box center [613, 167] width 728 height 116
click at [375, 304] on input "janefocusy" at bounding box center [361, 298] width 75 height 31
paste input "[PERSON_NAME]"
type input "janefojensoncusy"
paste input "[PERSON_NAME]"
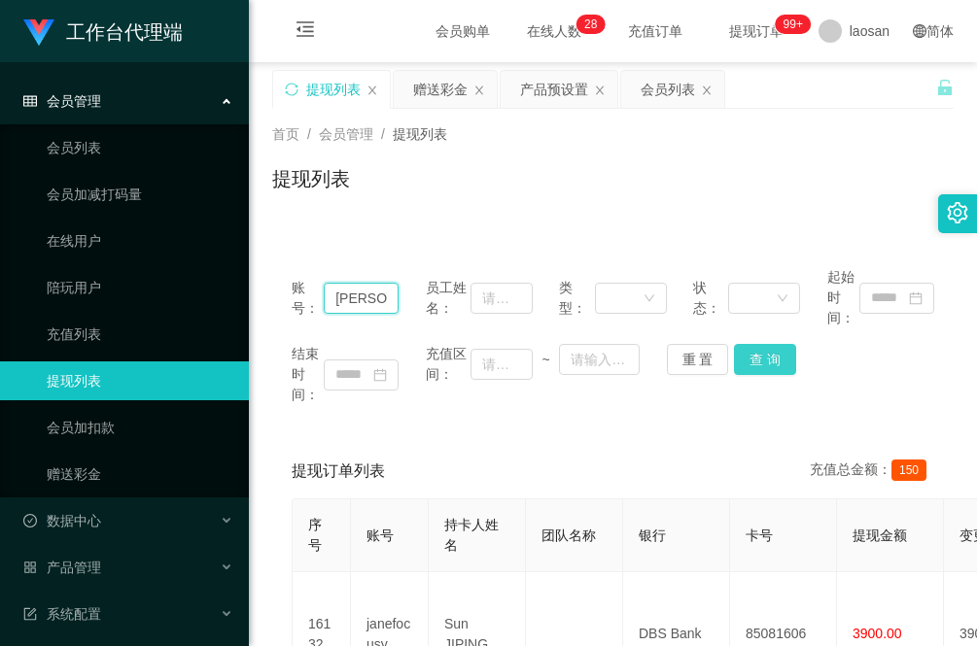
type input "[PERSON_NAME]"
click at [749, 367] on button "查 询" at bounding box center [765, 359] width 62 height 31
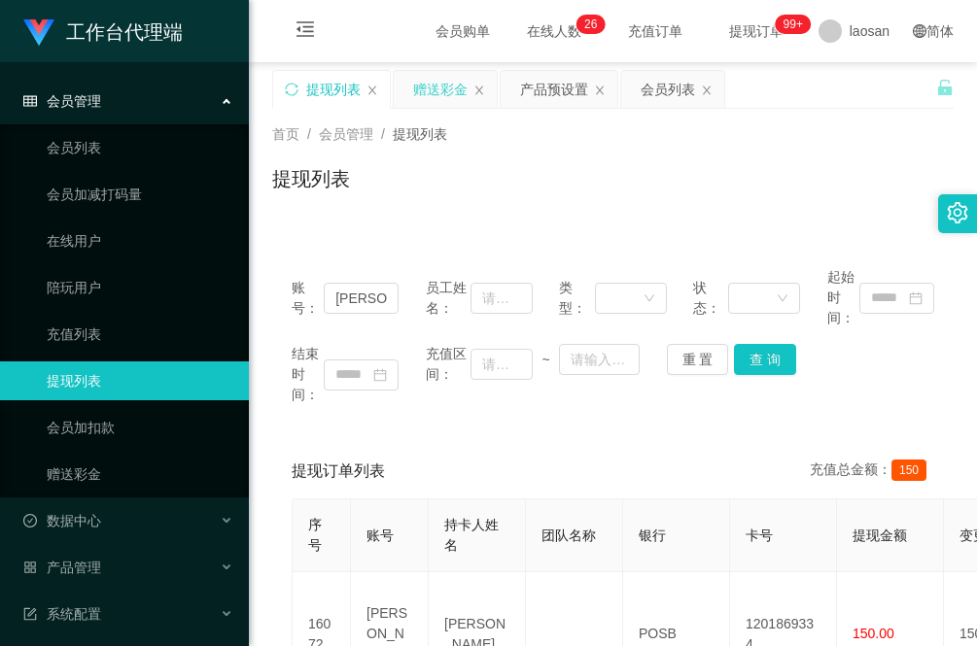
click at [444, 86] on div "赠送彩金" at bounding box center [440, 89] width 54 height 37
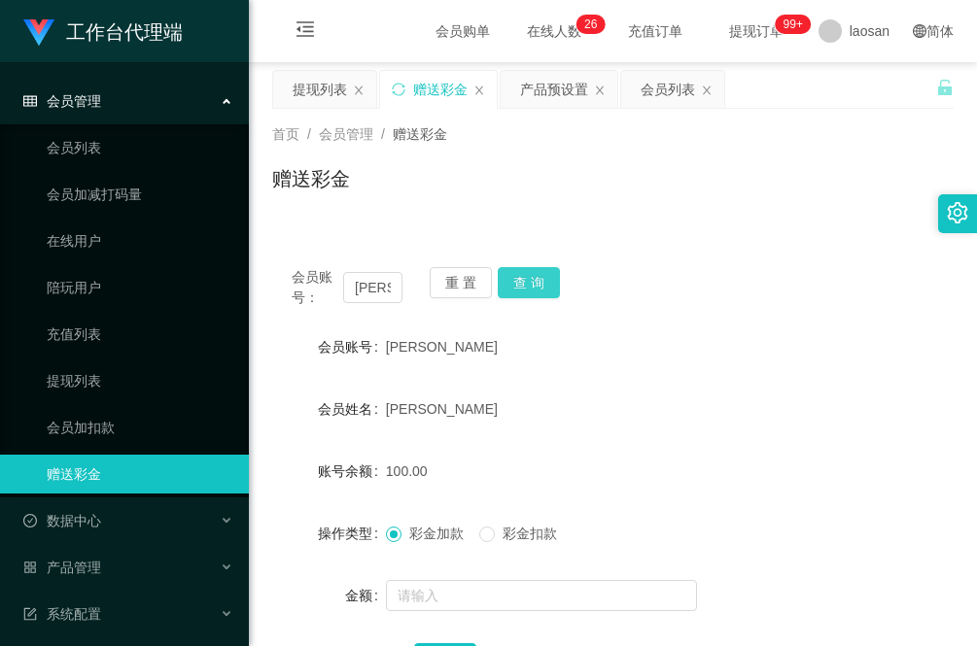
click at [517, 277] on button "查 询" at bounding box center [529, 282] width 62 height 31
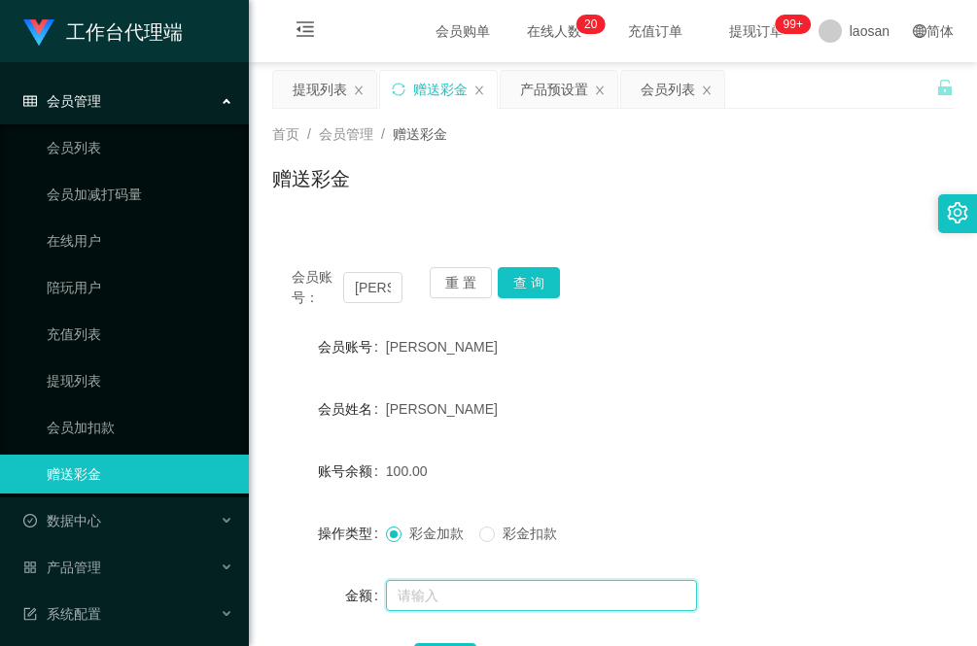
click at [445, 589] on input "text" at bounding box center [541, 595] width 311 height 31
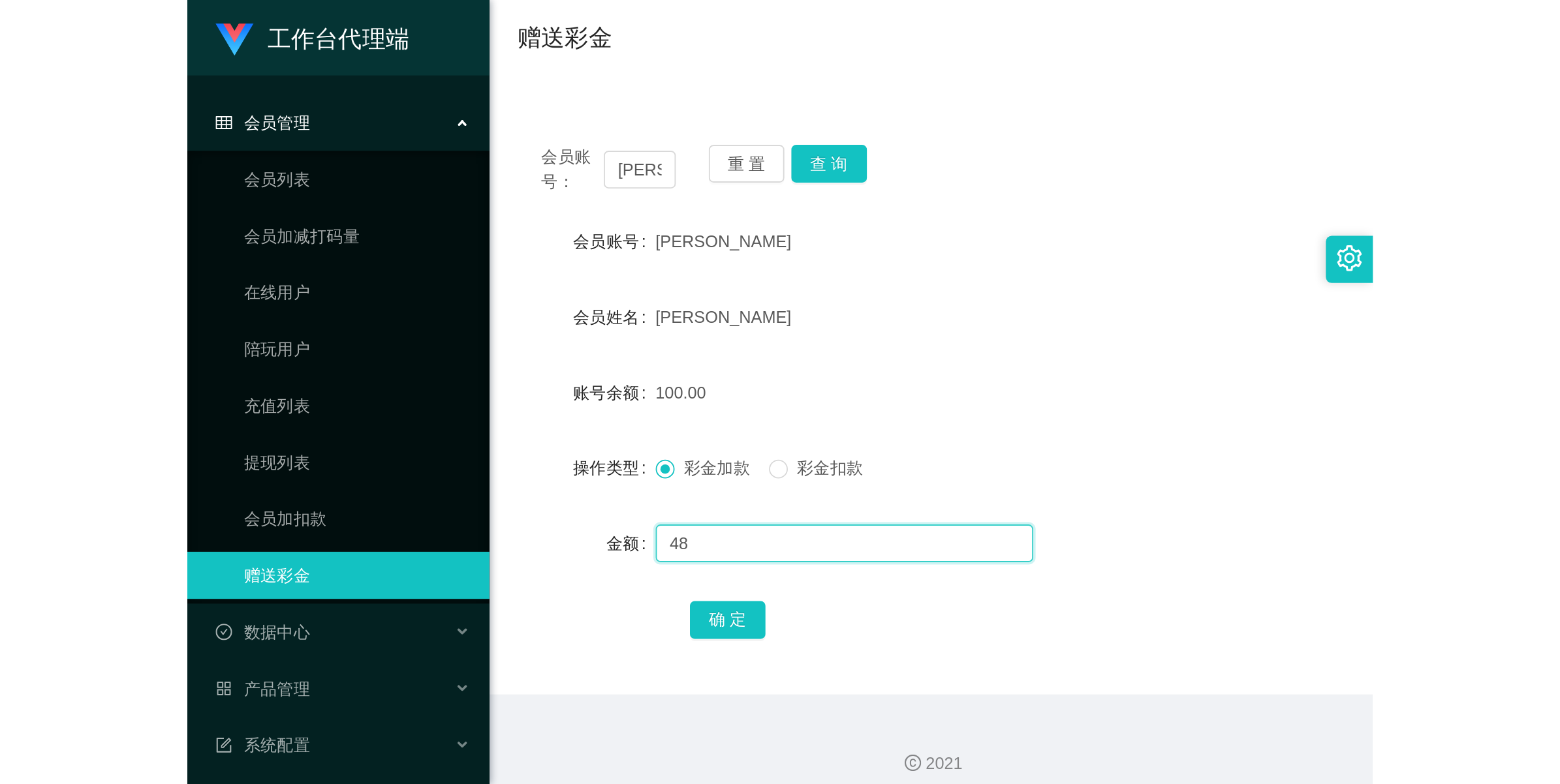
scroll to position [109, 0]
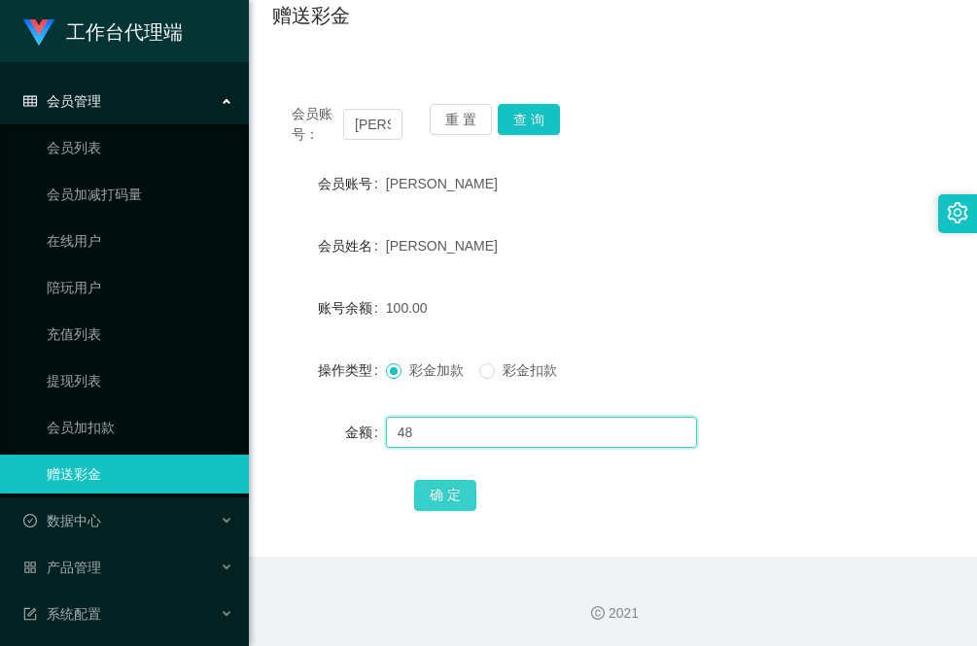
type input "48"
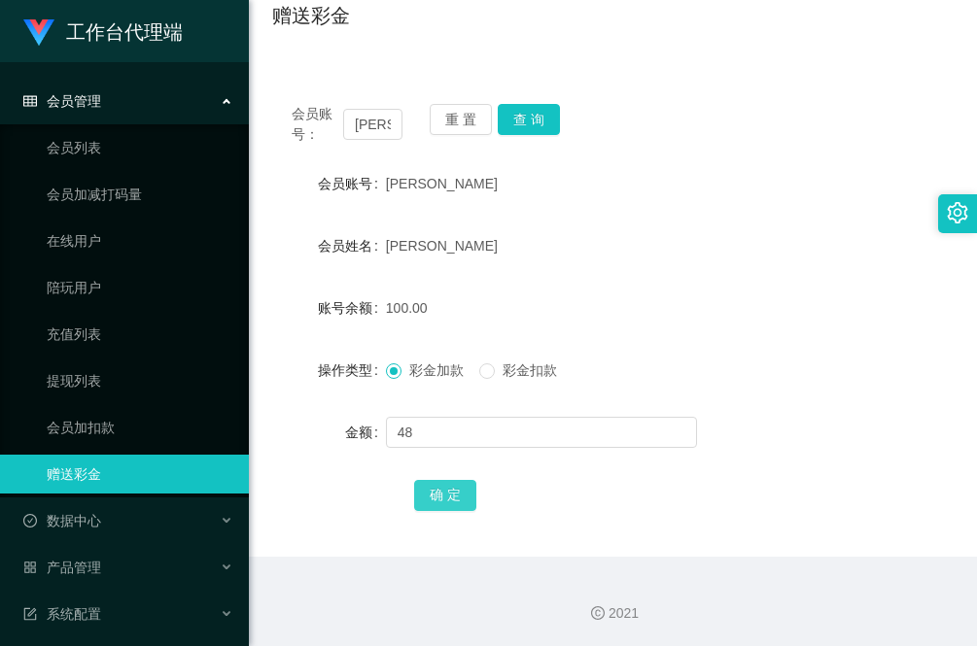
click at [452, 499] on button "确 定" at bounding box center [445, 495] width 62 height 31
click at [685, 240] on div "[PERSON_NAME]" at bounding box center [585, 245] width 398 height 39
click at [526, 113] on button "查 询" at bounding box center [529, 119] width 62 height 31
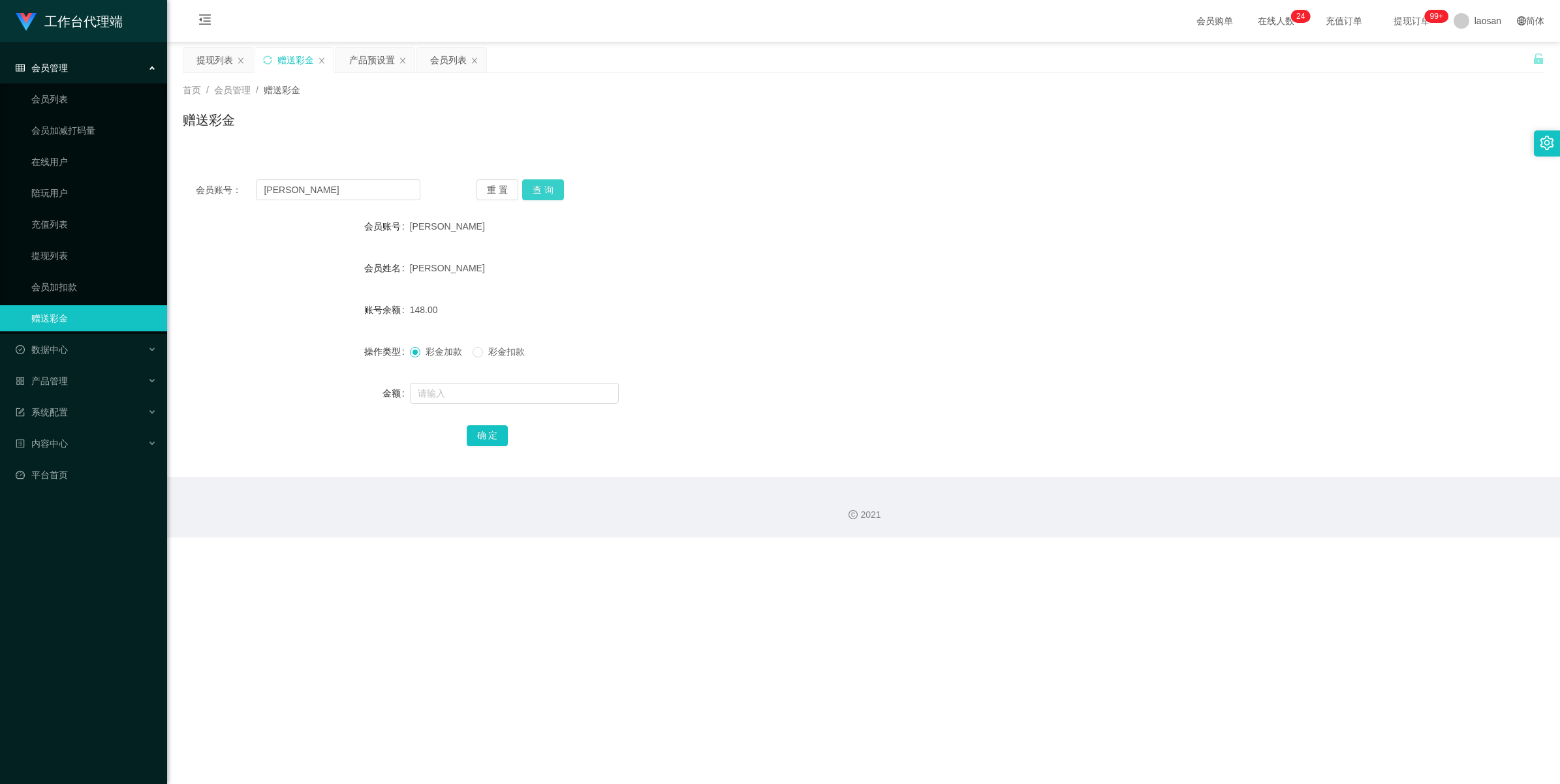
scroll to position [0, 0]
click at [211, 59] on div "提现列表" at bounding box center [215, 60] width 36 height 25
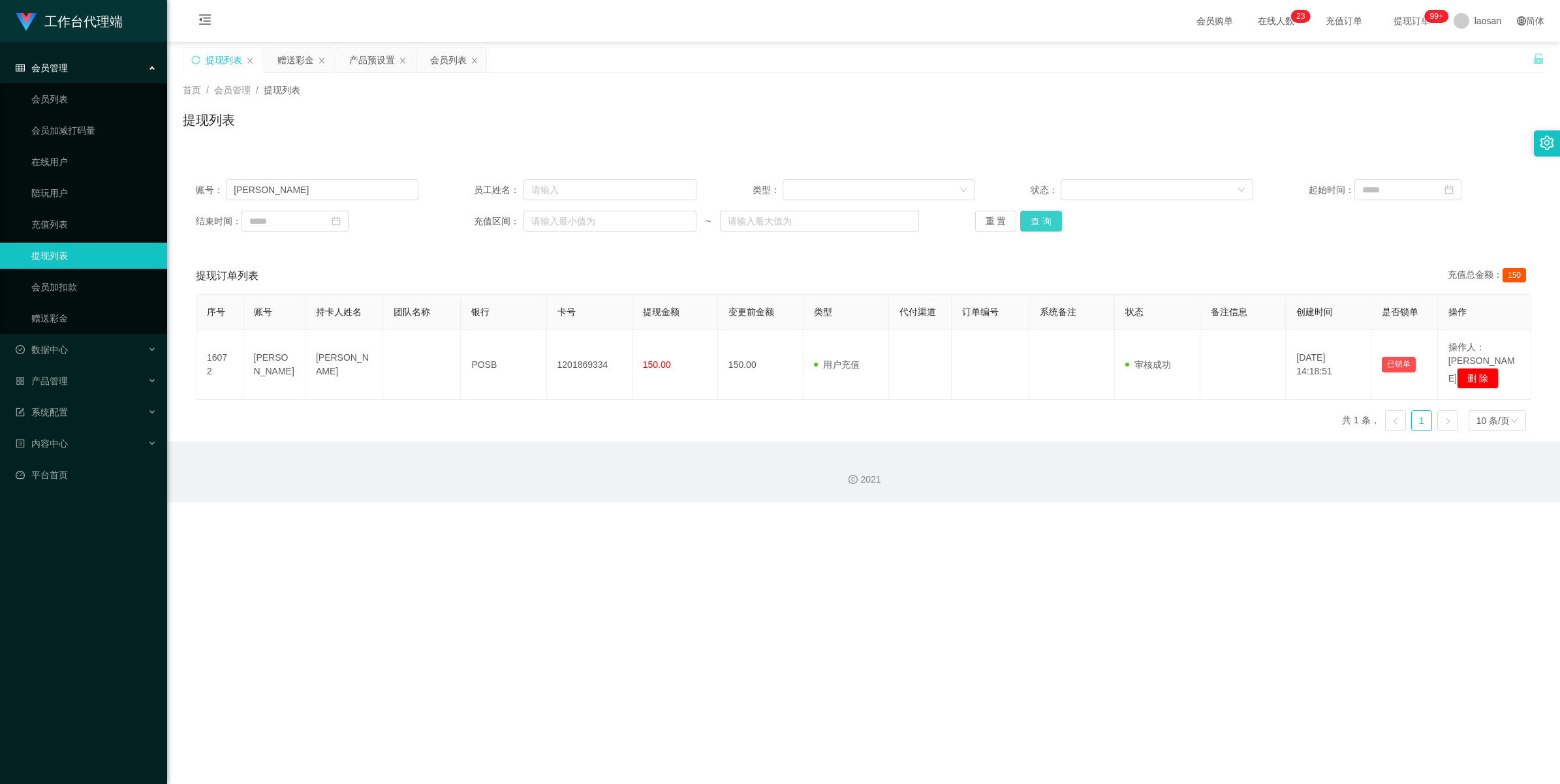
click at [655, 219] on button "查 询" at bounding box center [1041, 221] width 42 height 21
drag, startPoint x: 286, startPoint y: 195, endPoint x: 187, endPoint y: 181, distance: 100.0
click at [187, 181] on div "账号： [PERSON_NAME] 员工姓名： 类型： 状态： 起始时间： 结束时间： 充值区间： ~ 重 置 查 询" at bounding box center [864, 205] width 1362 height 79
paste input "✅ 好的，请帮忙填以下资料： 你可以选择用 银行账户 或 PayNow 来收款，请按这个格式回复： 活动代码： 性别： 年龄： 收款人姓名： 银行名称： 银行…"
type input "✅ 好的，请帮忙填以下资料： 你可以选择用 银行账户 或 PayNow 来收款，请按这个格式回复： 活动代码： 性别： 年龄： 收款人姓名： 银行名称： 银行…"
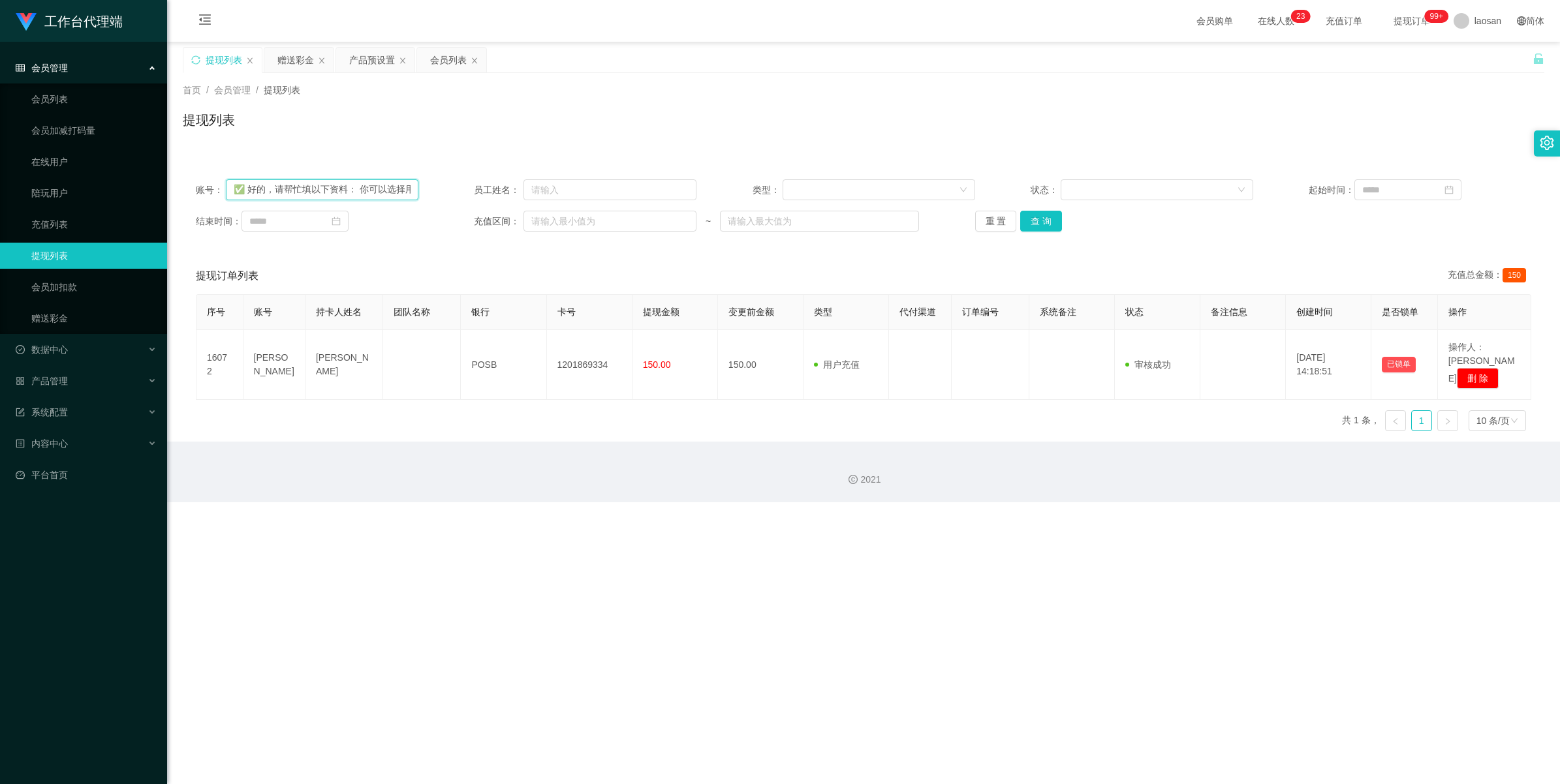
scroll to position [0, 977]
click at [364, 194] on input "✅ 好的，请帮忙填以下资料： 你可以选择用 银行账户 或 PayNow 来收款，请按这个格式回复： 活动代码： 性别： 年龄： 收款人姓名： 银行名称： 银行…" at bounding box center [322, 189] width 193 height 21
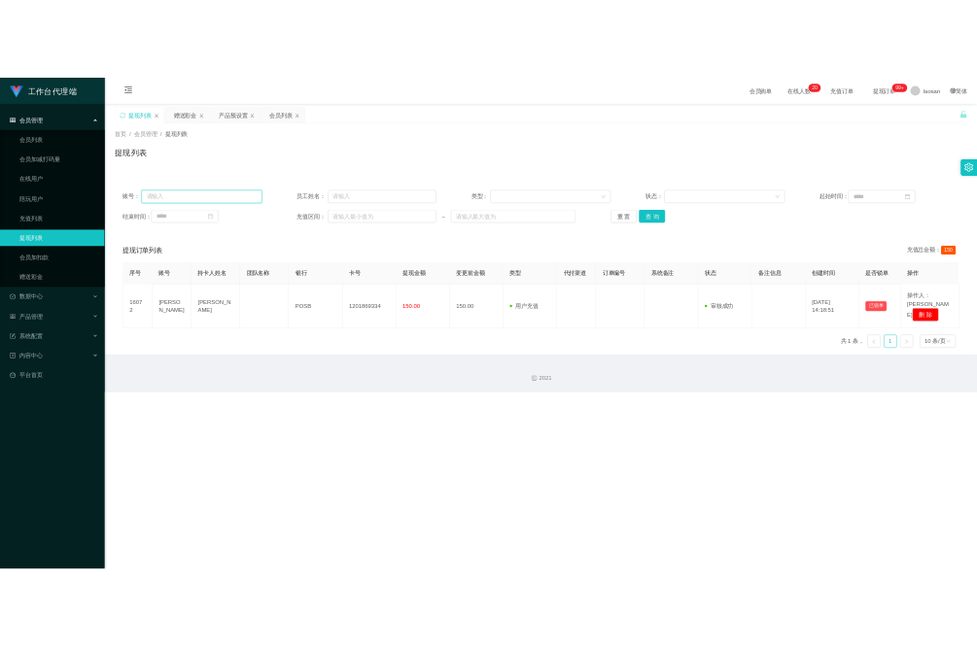
scroll to position [0, 0]
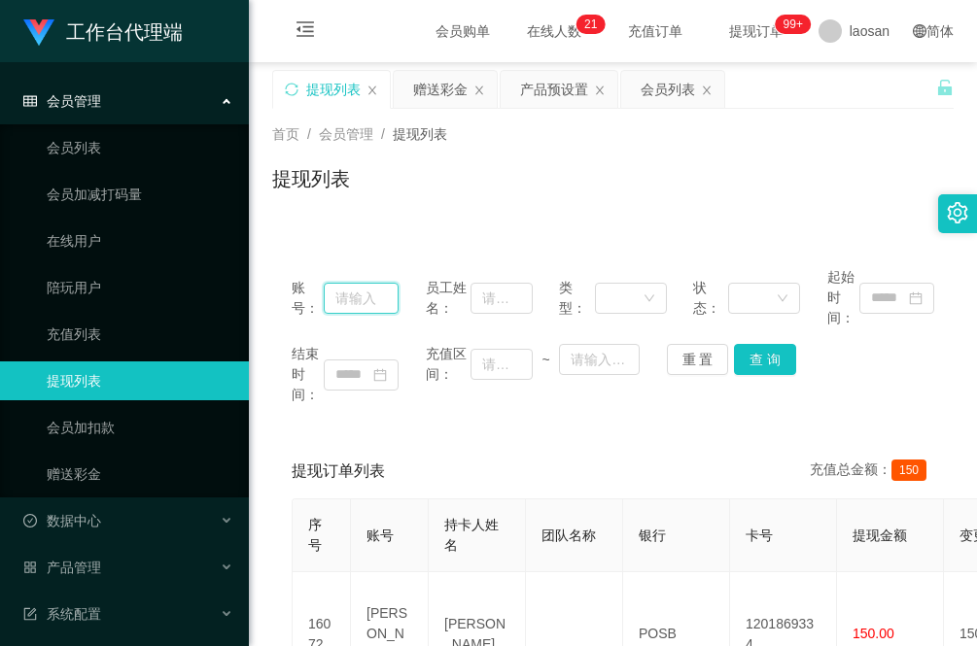
click at [375, 290] on input "text" at bounding box center [361, 298] width 75 height 31
paste input "[PERSON_NAME]"
type input "[PERSON_NAME]"
click at [770, 371] on button "查 询" at bounding box center [765, 359] width 62 height 31
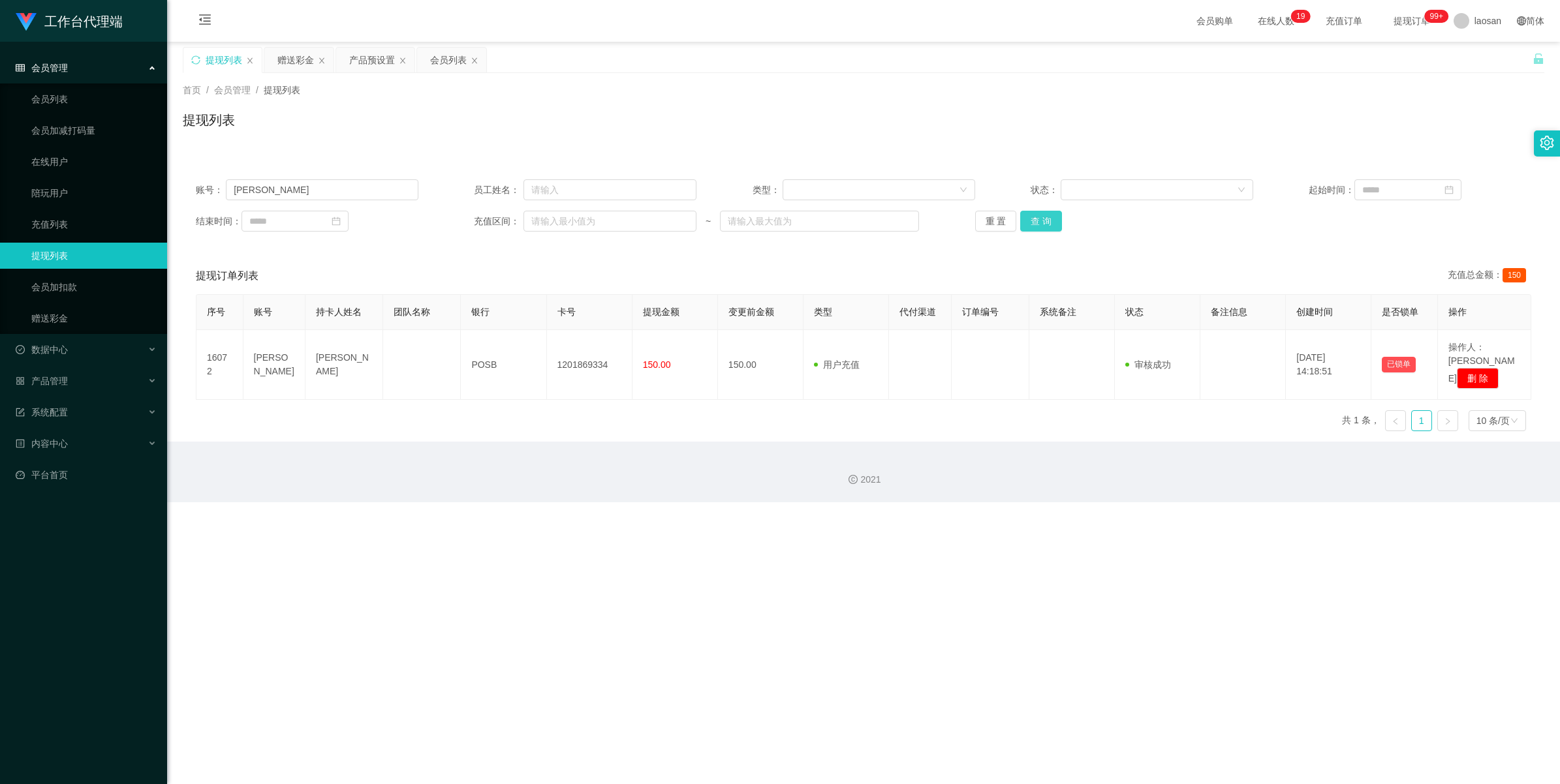
click at [655, 213] on button "查 询" at bounding box center [1041, 221] width 42 height 21
click at [655, 217] on button "查 询" at bounding box center [1041, 221] width 42 height 21
click at [655, 217] on div "重 置 查 询" at bounding box center [1086, 221] width 222 height 21
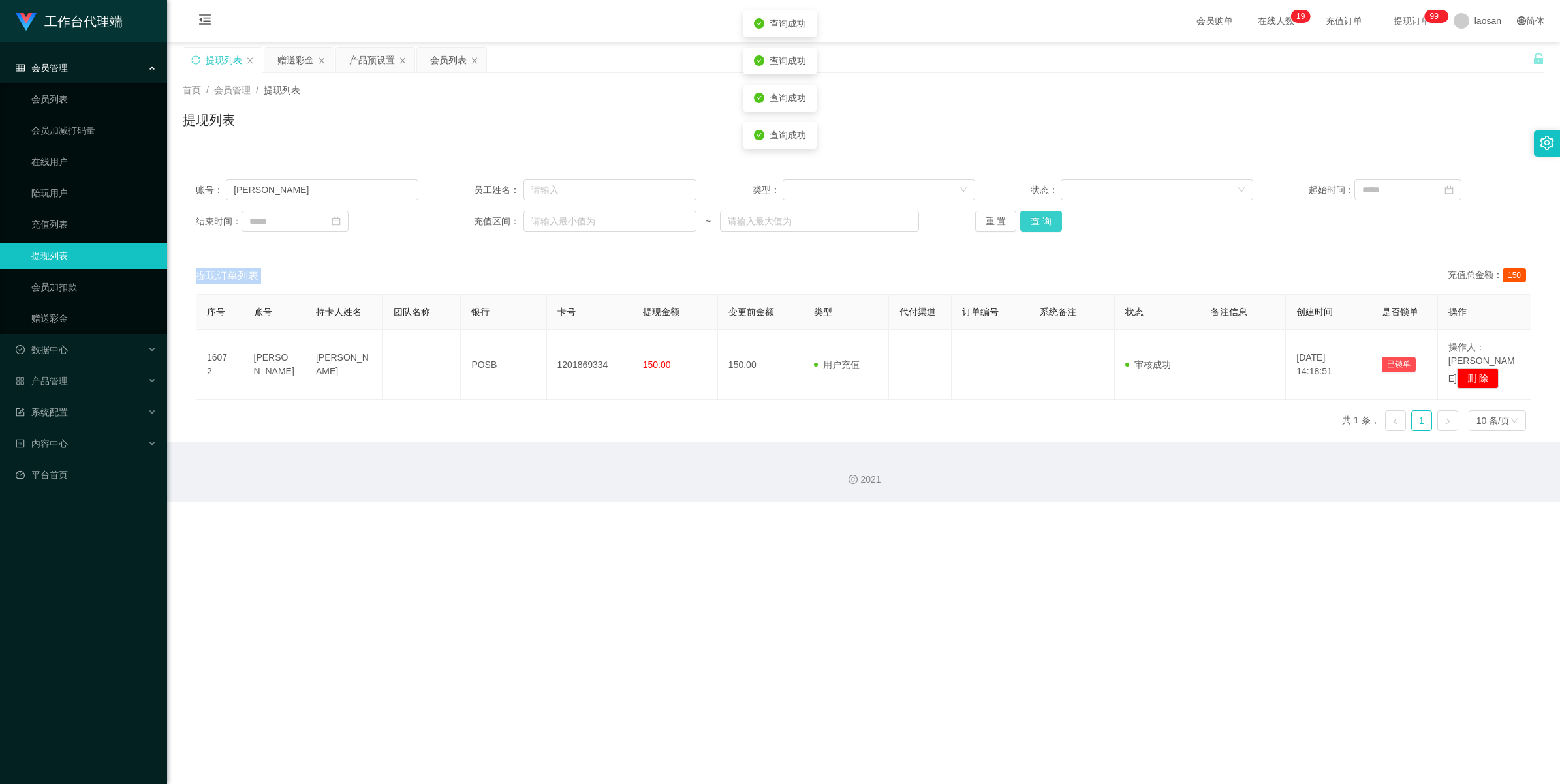
click at [655, 217] on button "查 询" at bounding box center [1041, 221] width 42 height 21
click at [655, 221] on button "查 询" at bounding box center [1041, 221] width 42 height 21
click at [655, 221] on div "重 置 查 询" at bounding box center [1086, 221] width 222 height 21
click at [655, 221] on button "查 询" at bounding box center [1041, 221] width 42 height 21
click at [655, 221] on div "重 置 查 询" at bounding box center [1086, 221] width 222 height 21
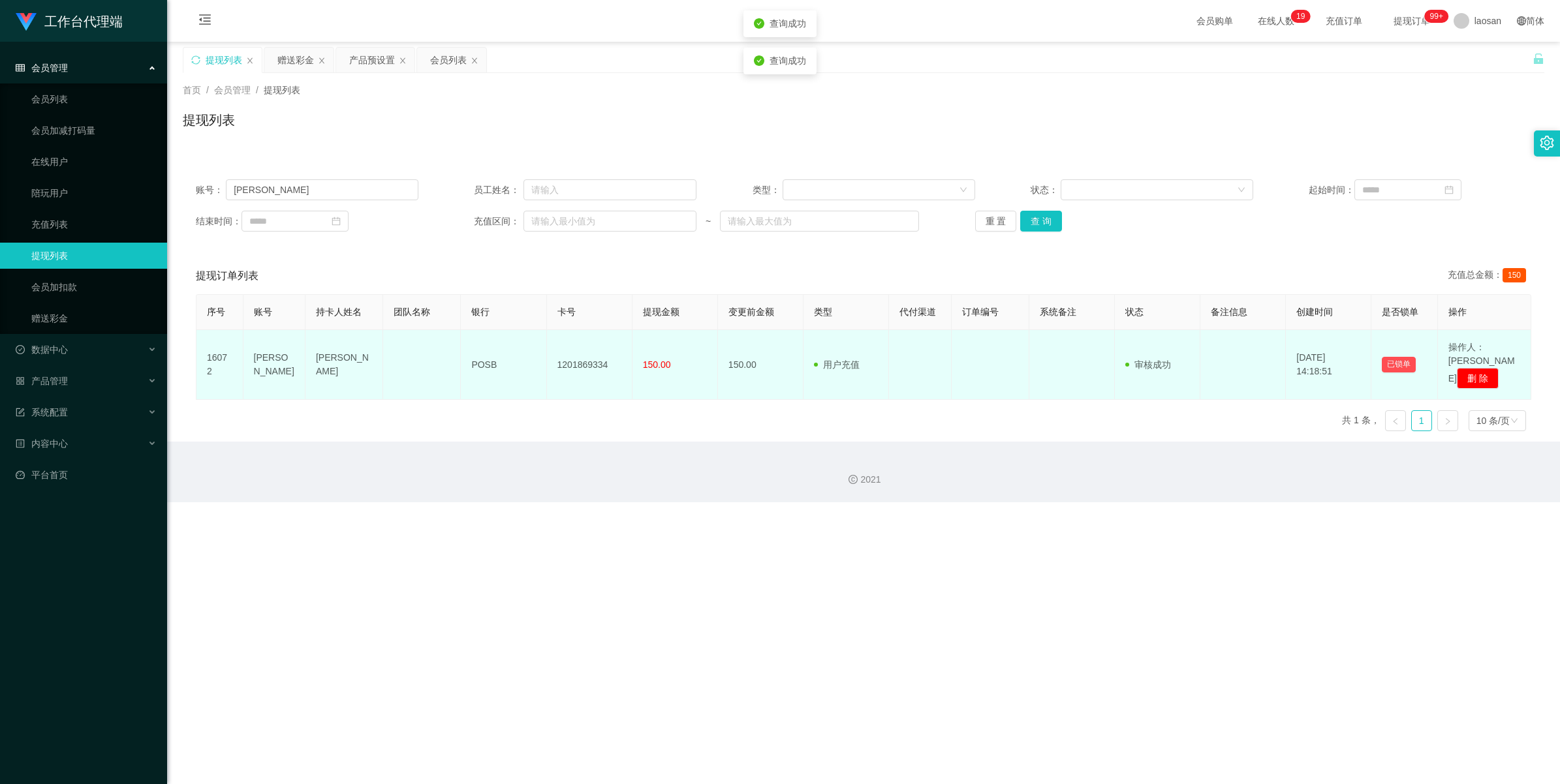
click at [655, 385] on td at bounding box center [1072, 365] width 85 height 70
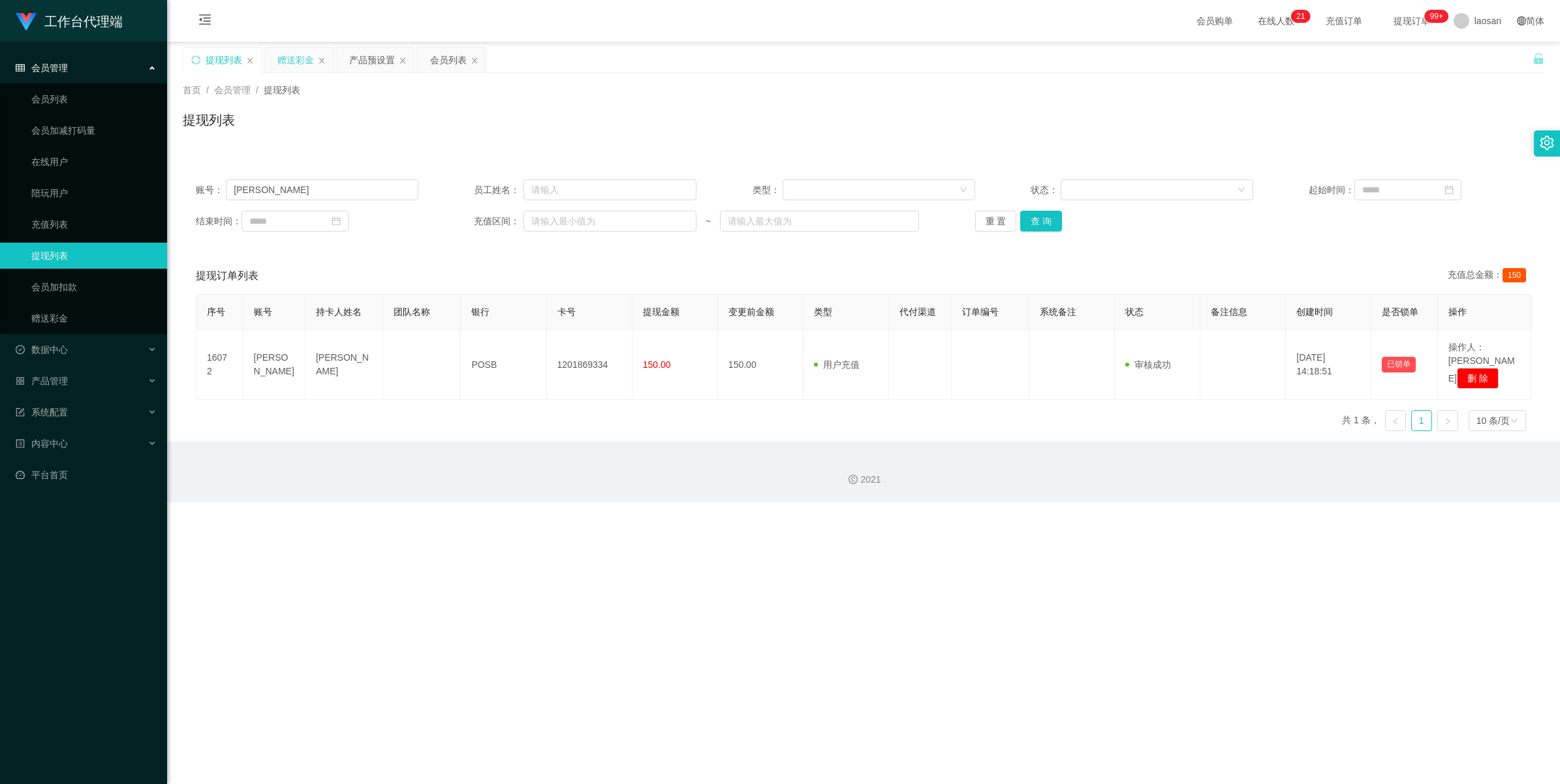
click at [297, 59] on div "赠送彩金" at bounding box center [295, 60] width 36 height 25
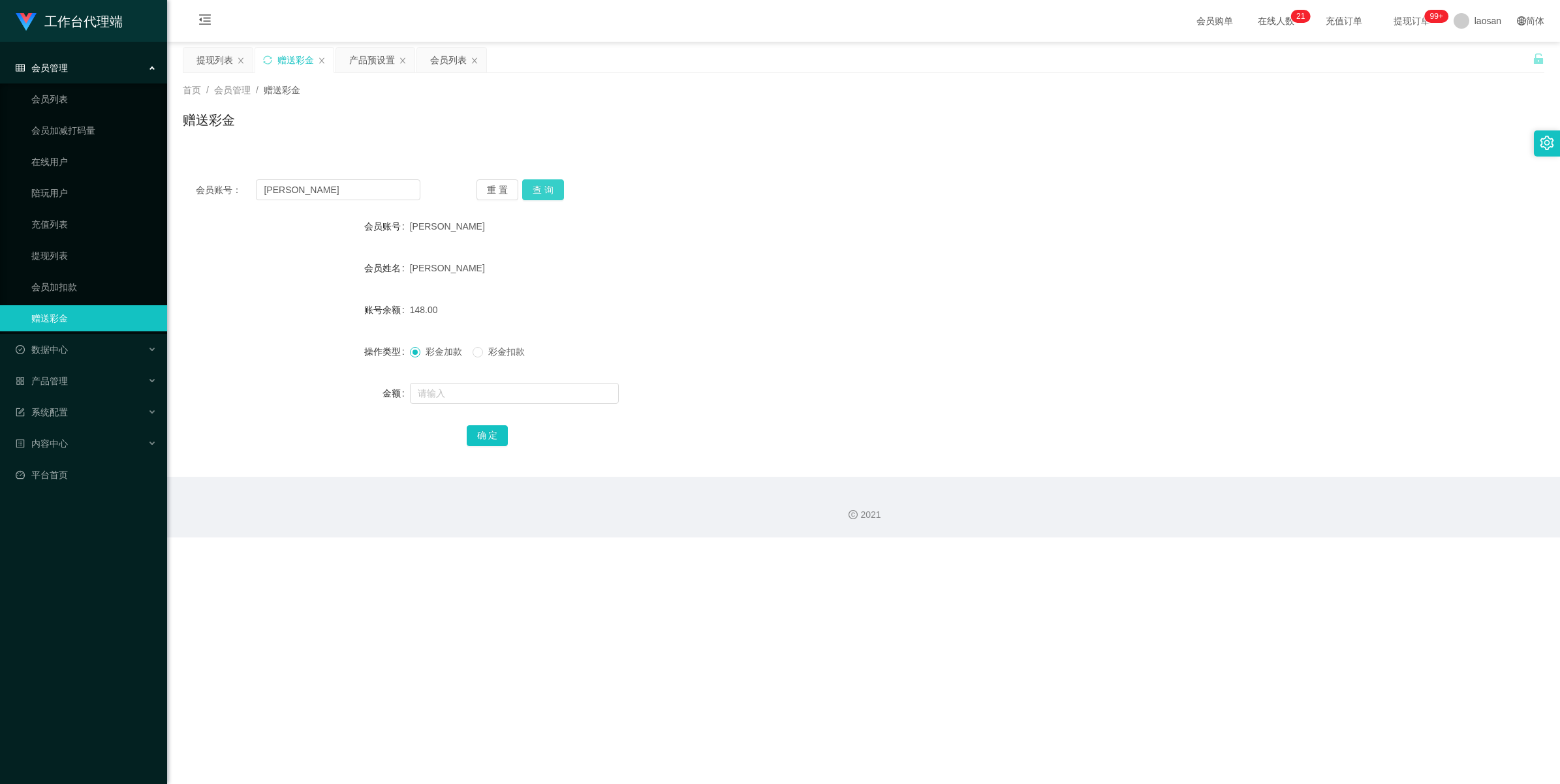
click at [546, 190] on button "查 询" at bounding box center [543, 189] width 42 height 21
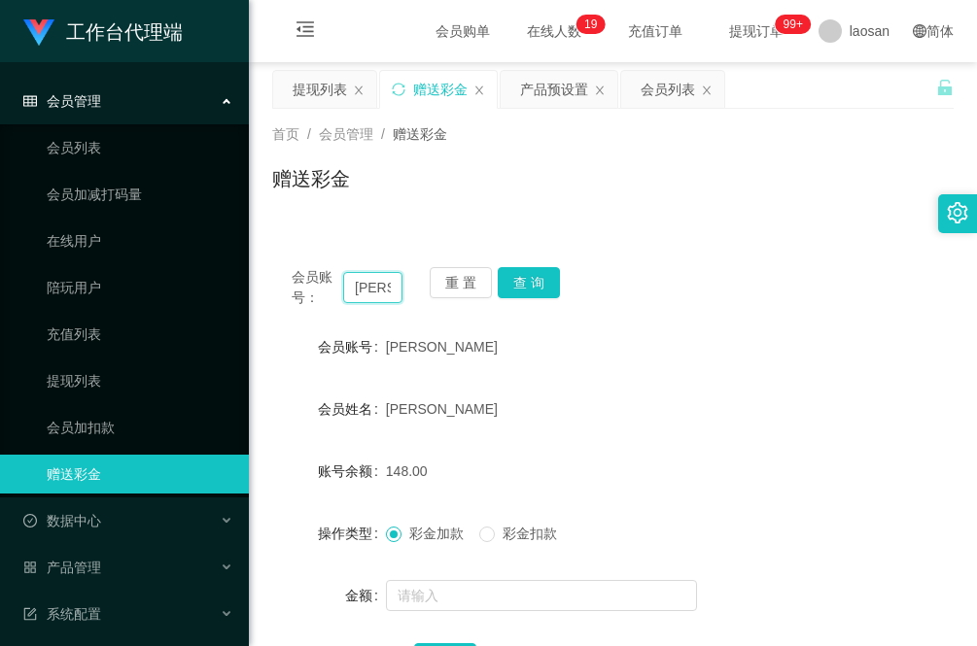
drag, startPoint x: 387, startPoint y: 289, endPoint x: 312, endPoint y: 283, distance: 75.1
click at [312, 283] on div "会员账号： [PERSON_NAME]" at bounding box center [347, 287] width 111 height 41
click at [377, 283] on input "ye" at bounding box center [372, 287] width 59 height 31
click at [390, 292] on input "yeojx" at bounding box center [372, 287] width 59 height 31
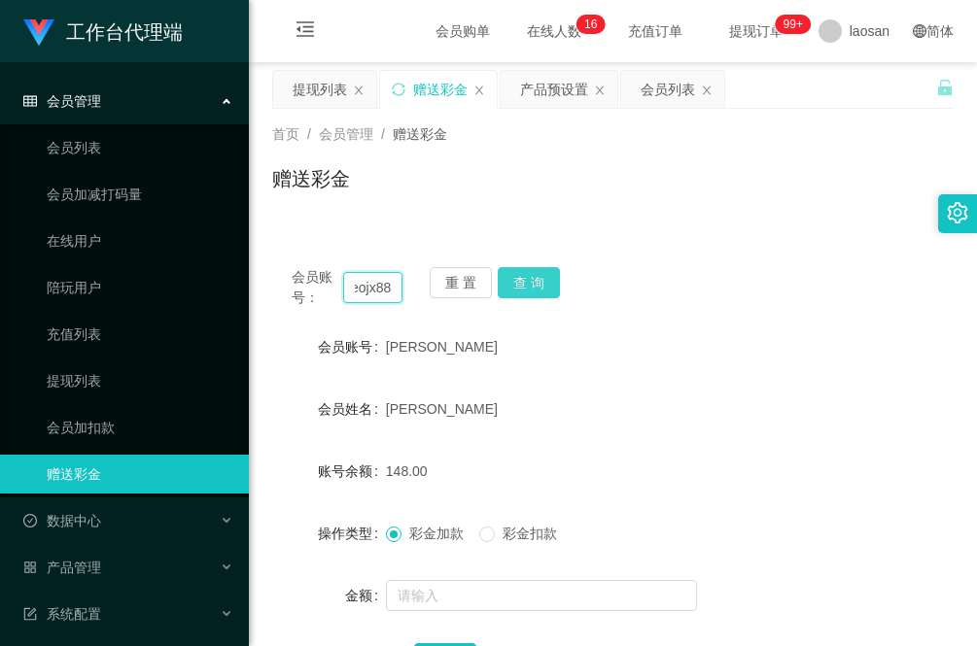
type input "yeojx88"
click at [540, 279] on button "查 询" at bounding box center [529, 282] width 62 height 31
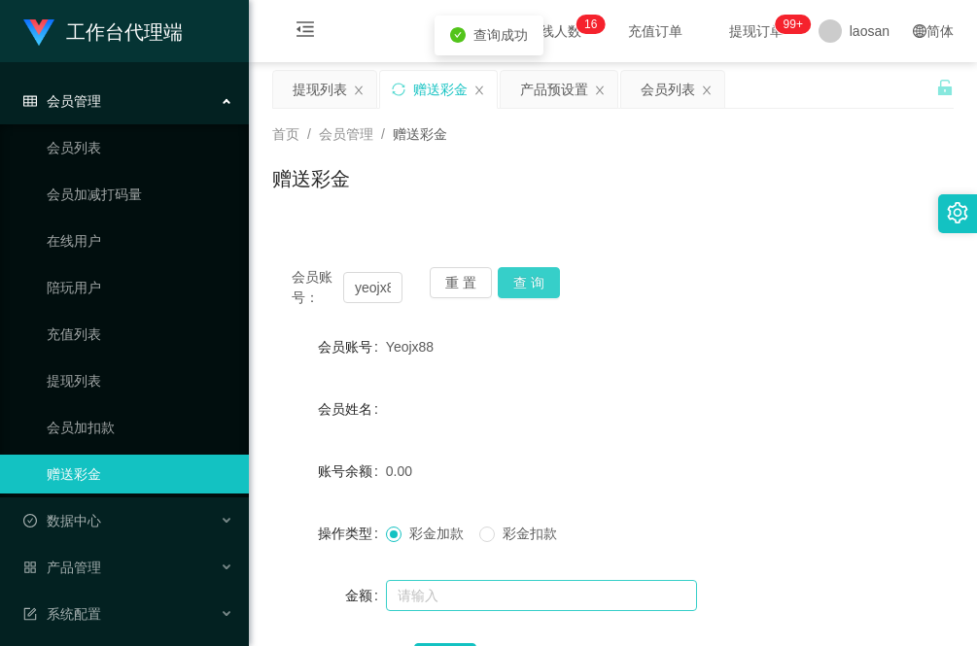
scroll to position [122, 0]
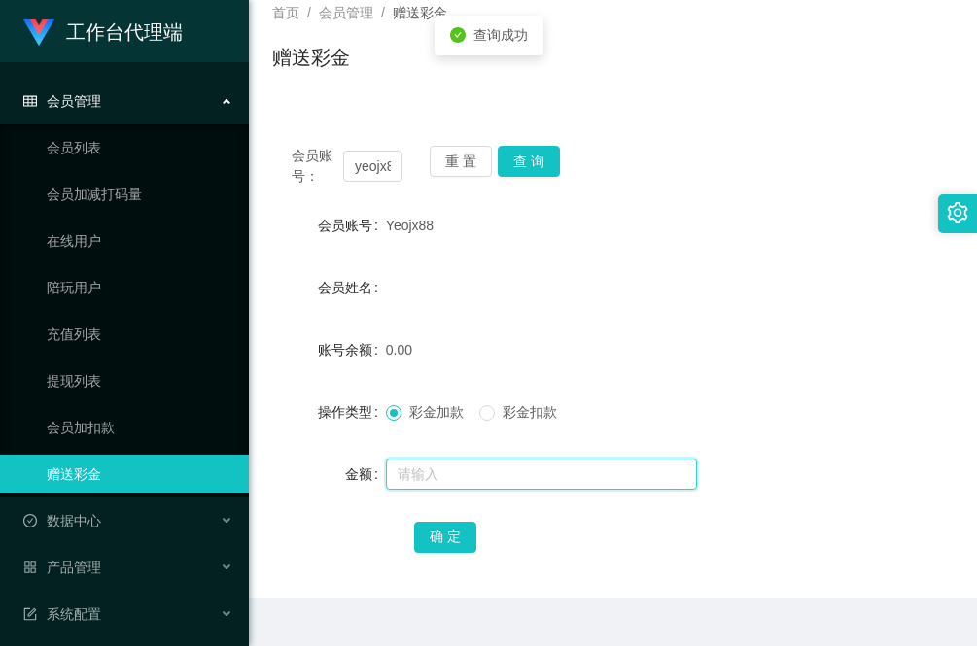
click at [477, 467] on input "text" at bounding box center [541, 474] width 311 height 31
type input "100"
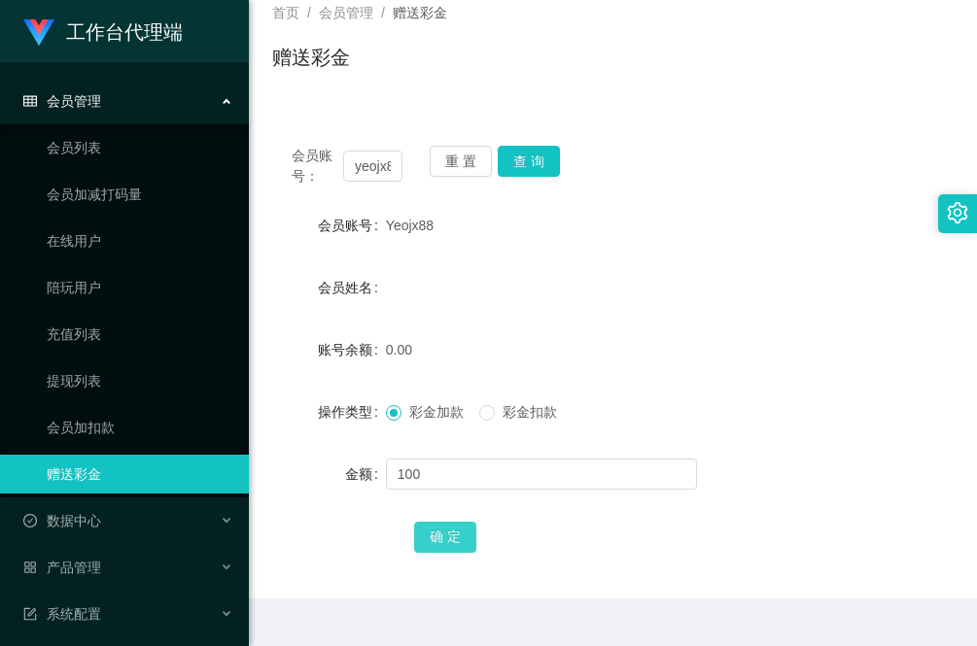
click at [459, 544] on button "确 定" at bounding box center [445, 537] width 62 height 31
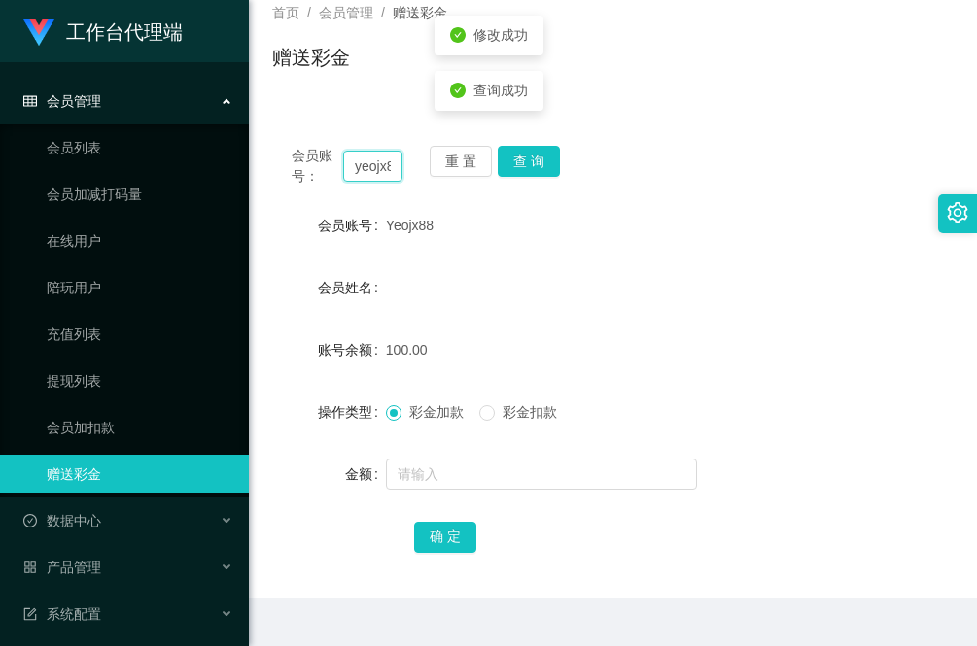
click at [371, 167] on input "yeojx88" at bounding box center [372, 166] width 59 height 31
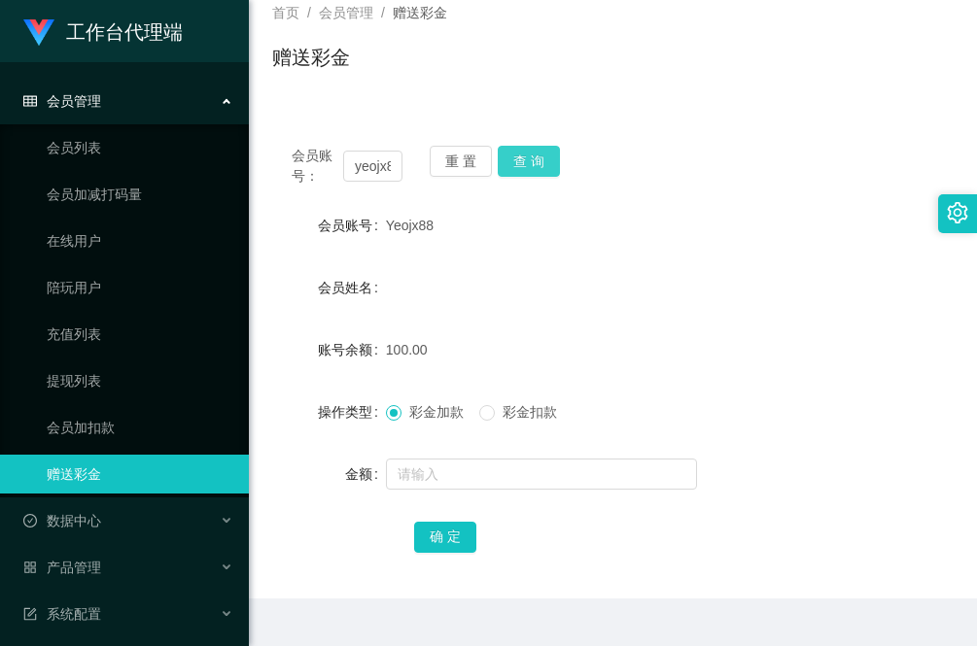
click at [539, 160] on button "查 询" at bounding box center [529, 161] width 62 height 31
click at [316, 566] on div "会员账号： yeojx88 重 置 查 询 会员账号 Yeojx88 会员姓名 账号余额 100.00 操作类型 彩金加款 彩金扣款 金额 确 定" at bounding box center [612, 362] width 681 height 472
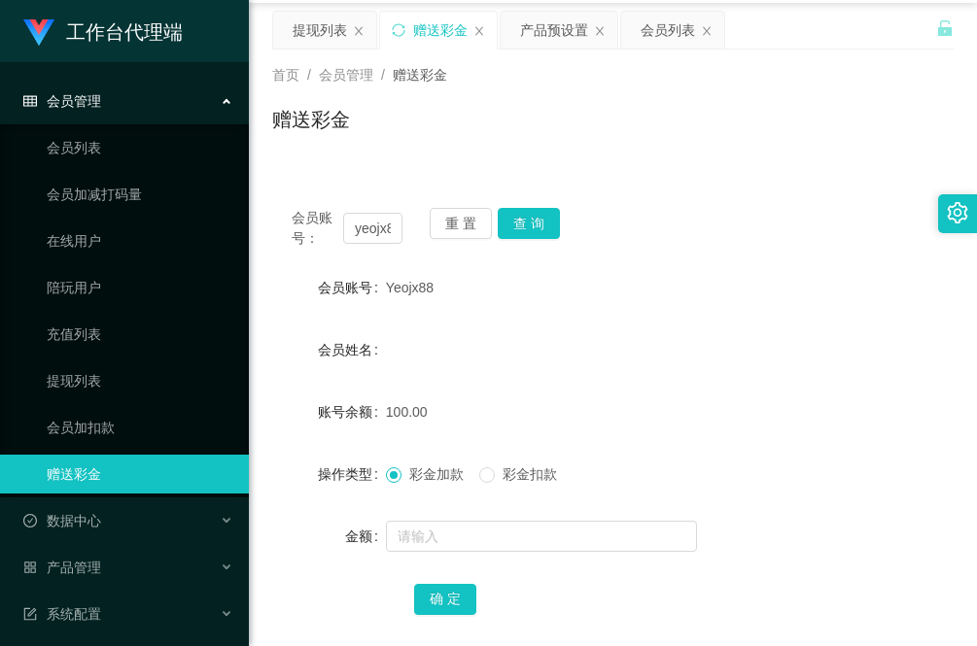
scroll to position [0, 0]
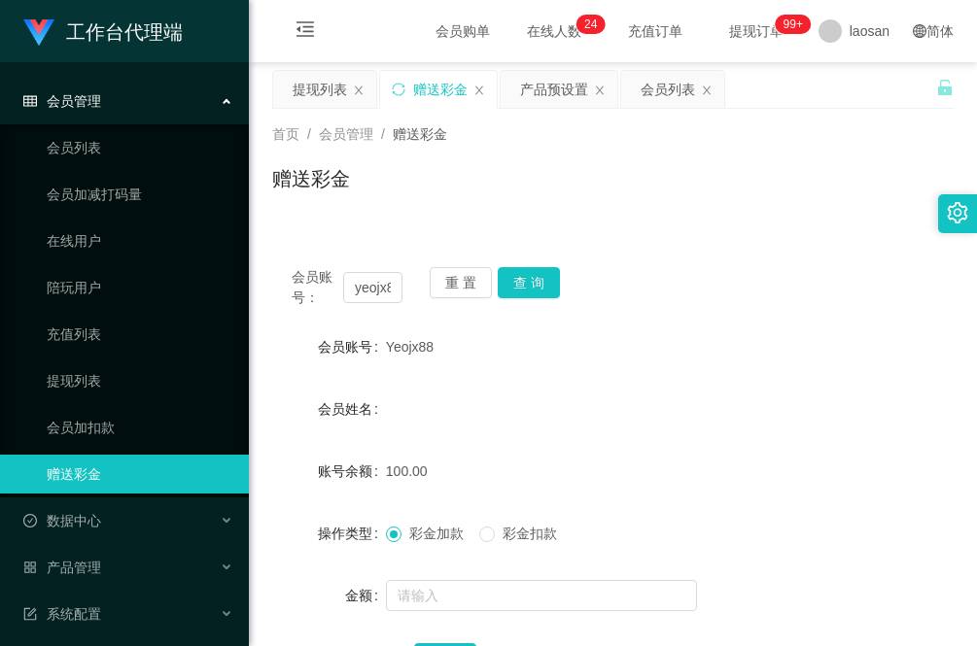
click at [107, 92] on div "会员管理" at bounding box center [124, 101] width 249 height 39
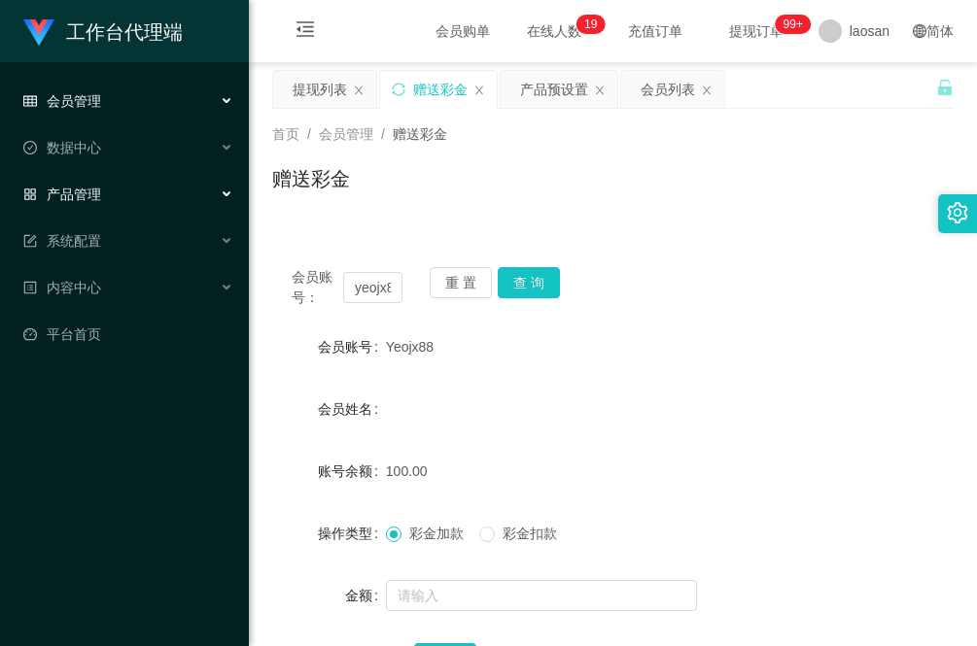
click at [134, 194] on div "产品管理" at bounding box center [124, 194] width 249 height 39
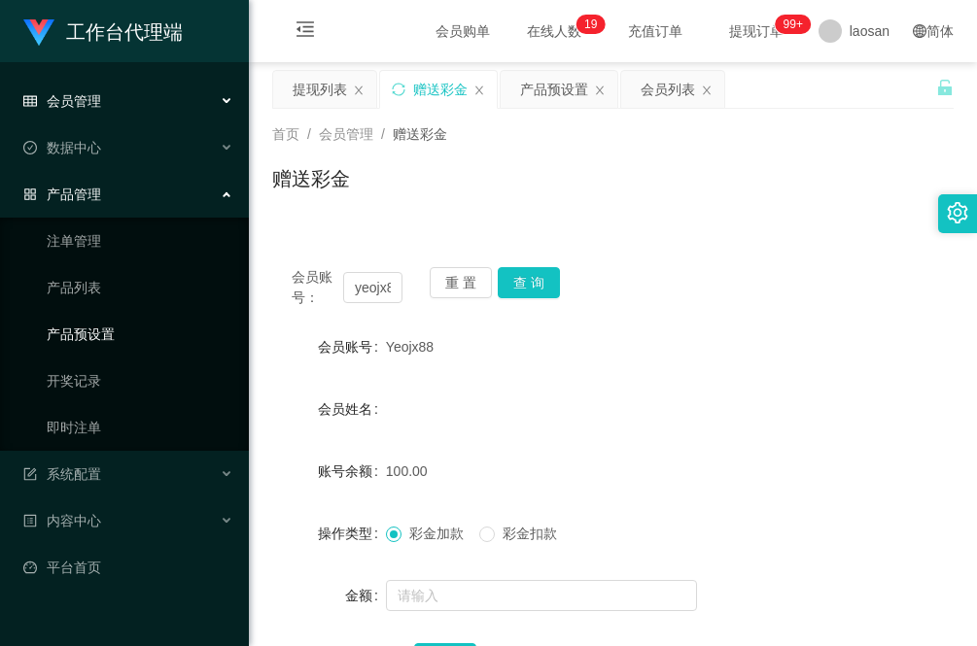
click at [113, 331] on link "产品预设置" at bounding box center [140, 334] width 187 height 39
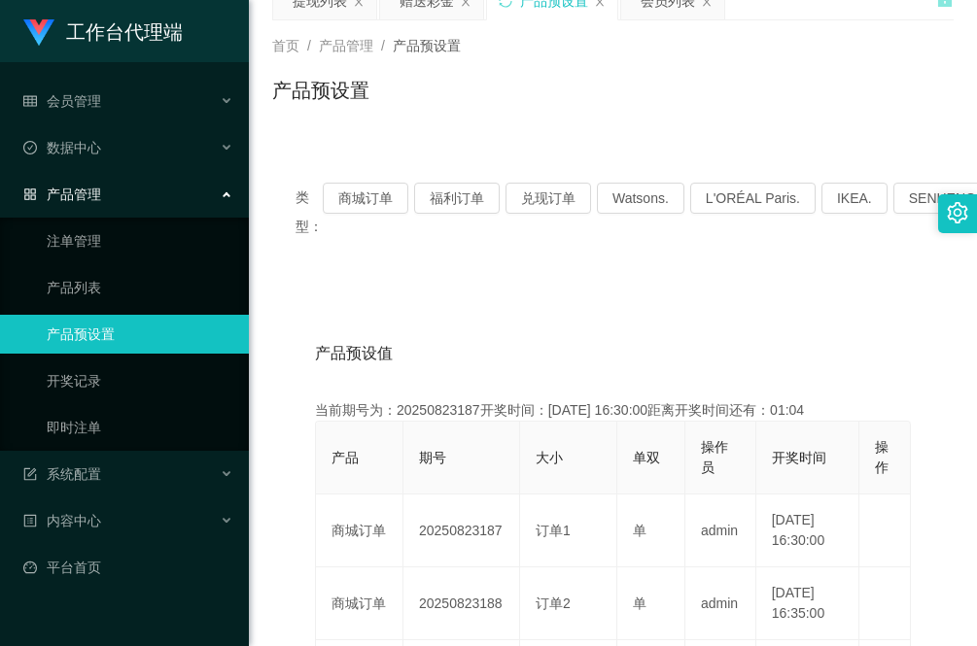
scroll to position [122, 0]
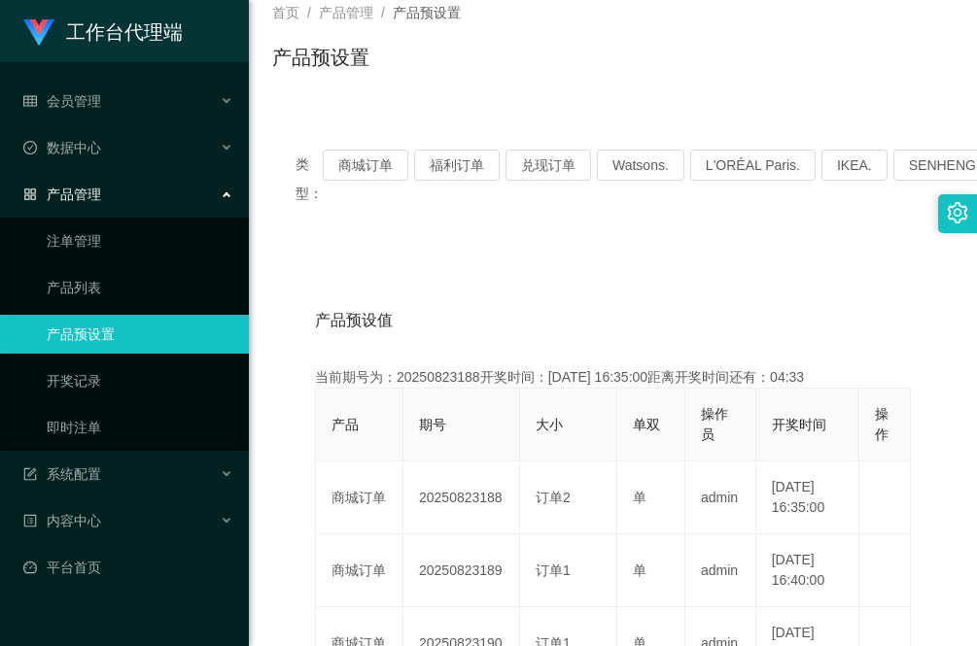
click at [397, 99] on div "首页 / 产品管理 / 产品预设置 / 产品预设置" at bounding box center [613, 45] width 728 height 116
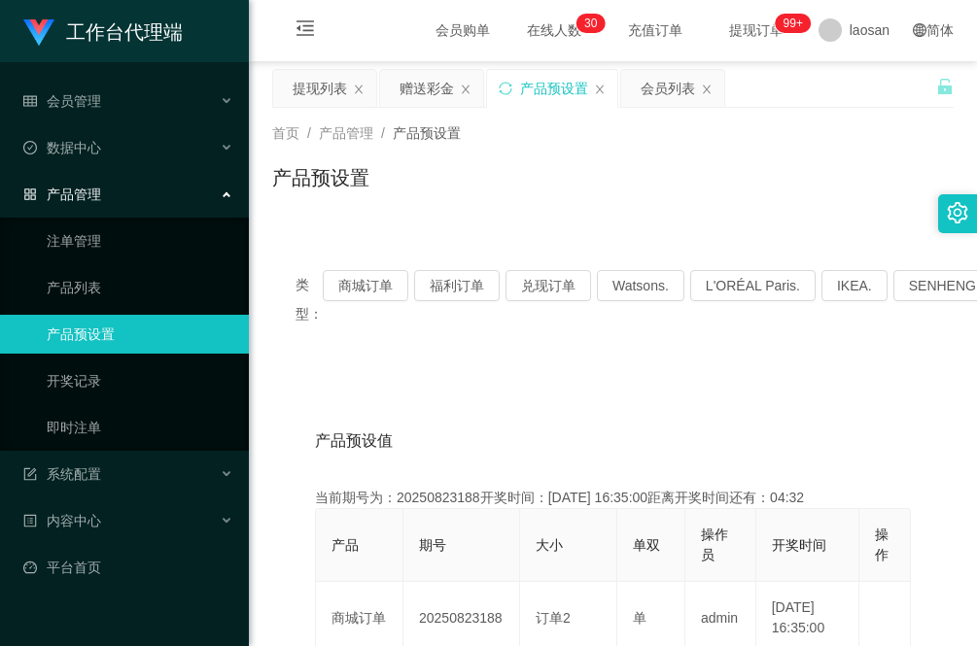
scroll to position [0, 0]
click at [312, 94] on div "提现列表" at bounding box center [320, 89] width 54 height 37
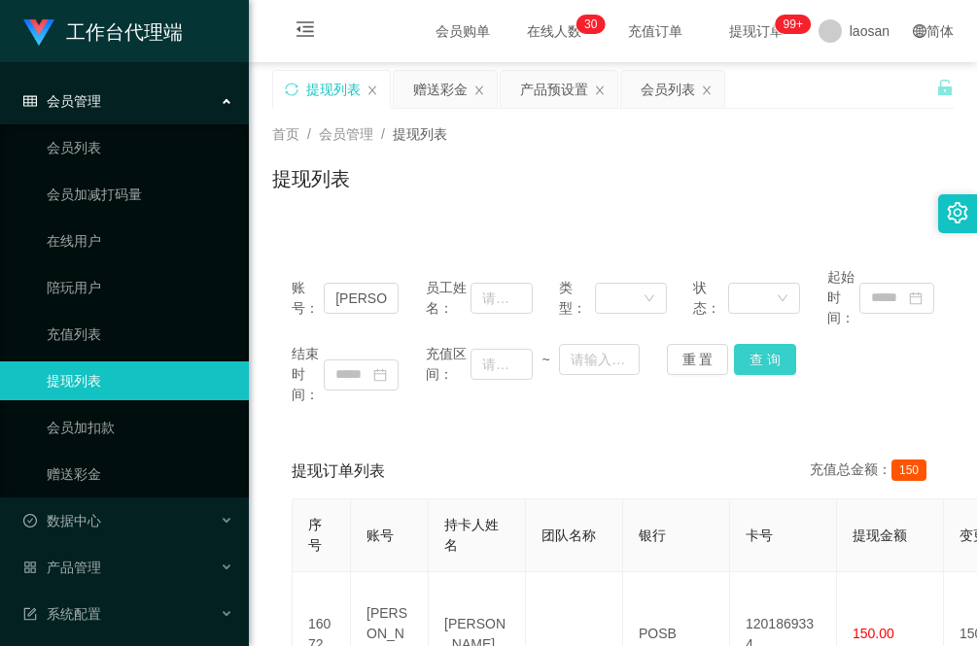
click at [770, 367] on button "查 询" at bounding box center [765, 359] width 62 height 31
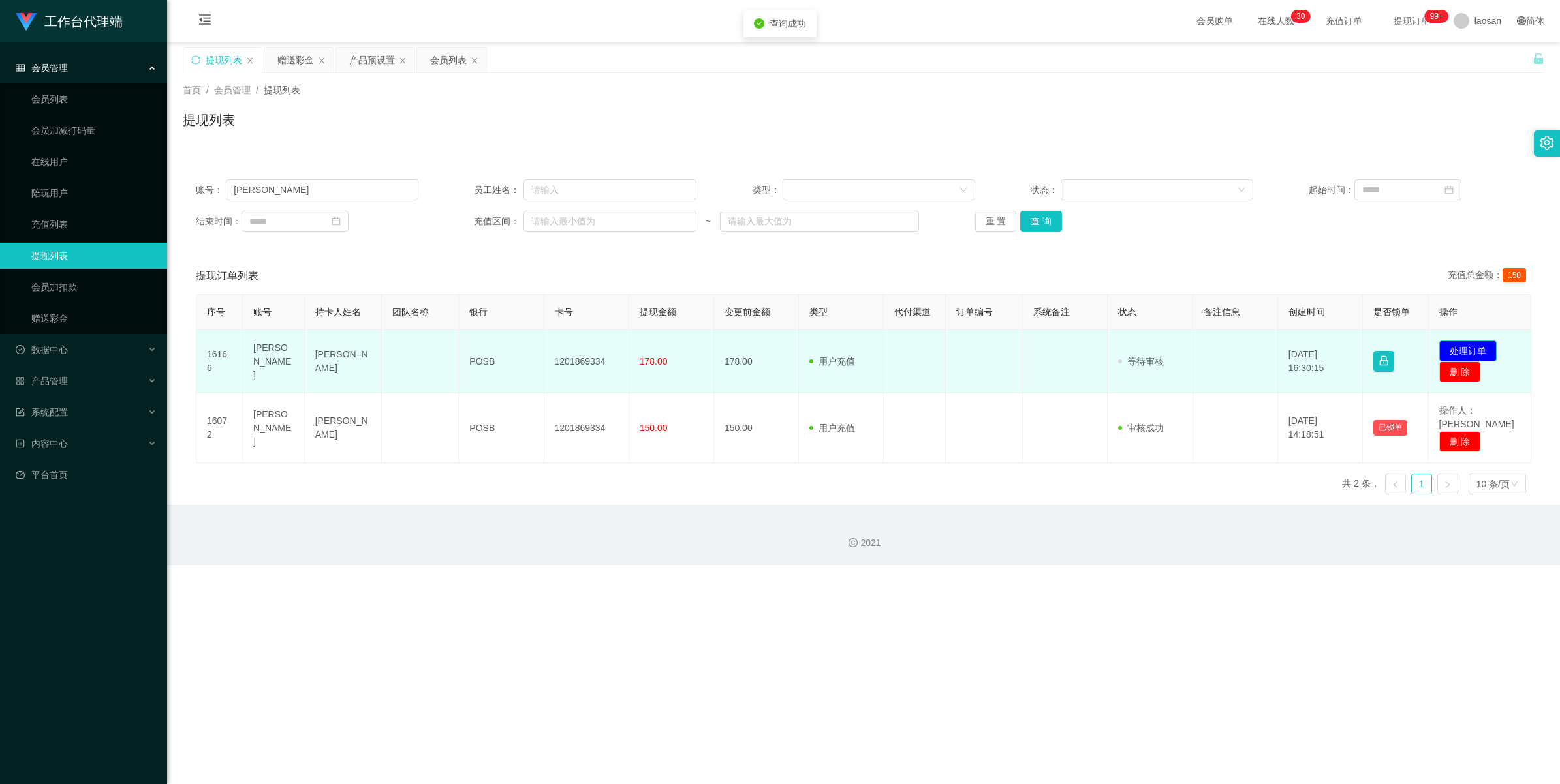
click at [655, 346] on button "处理订单" at bounding box center [1468, 350] width 58 height 21
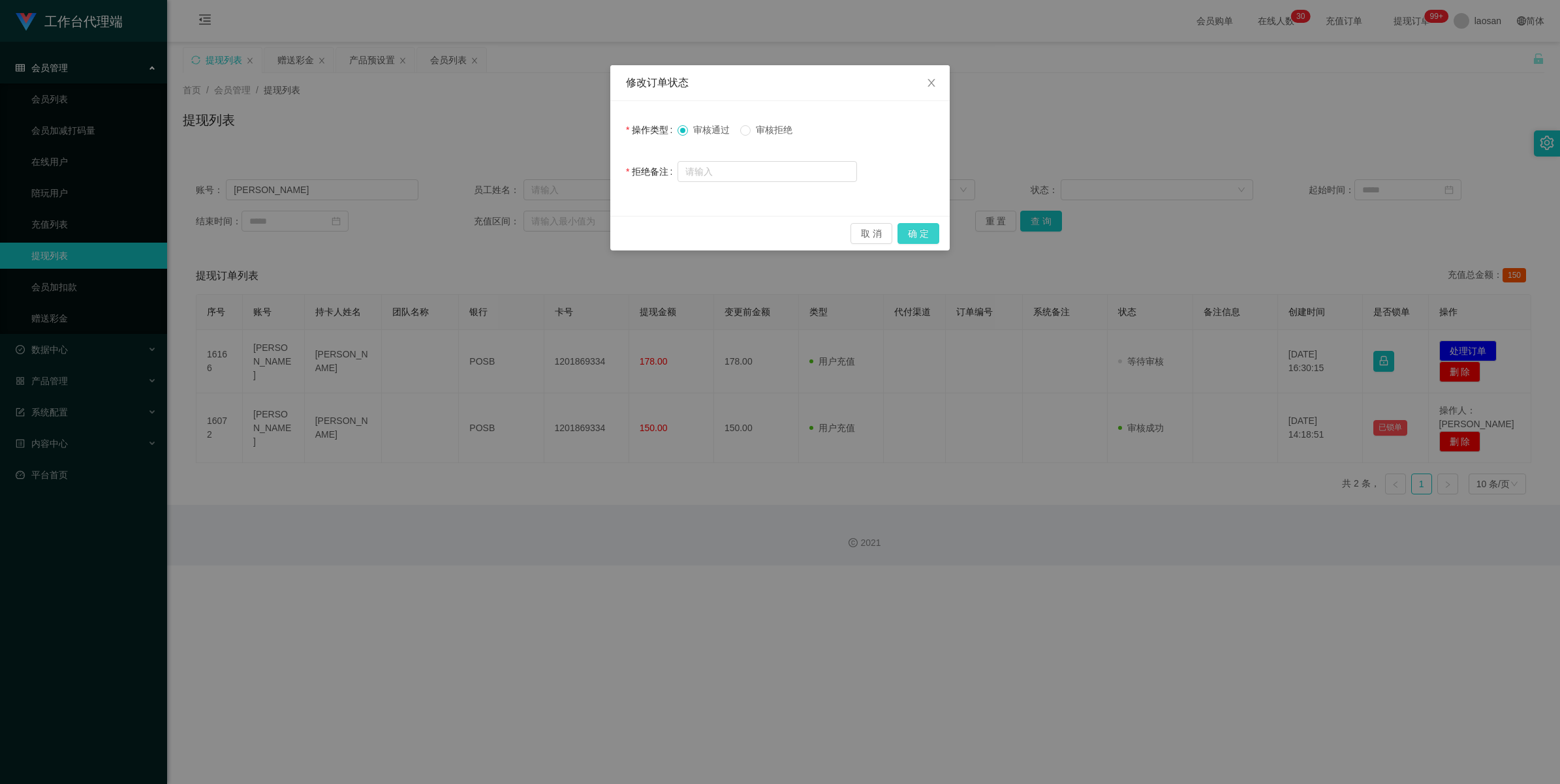
click at [655, 230] on button "确 定" at bounding box center [919, 233] width 42 height 21
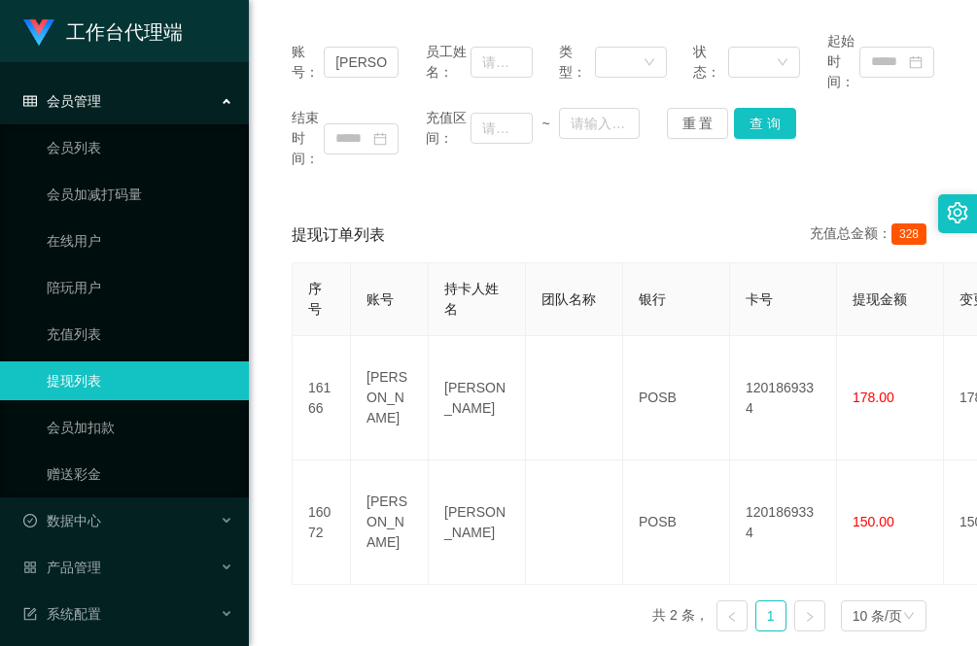
scroll to position [243, 0]
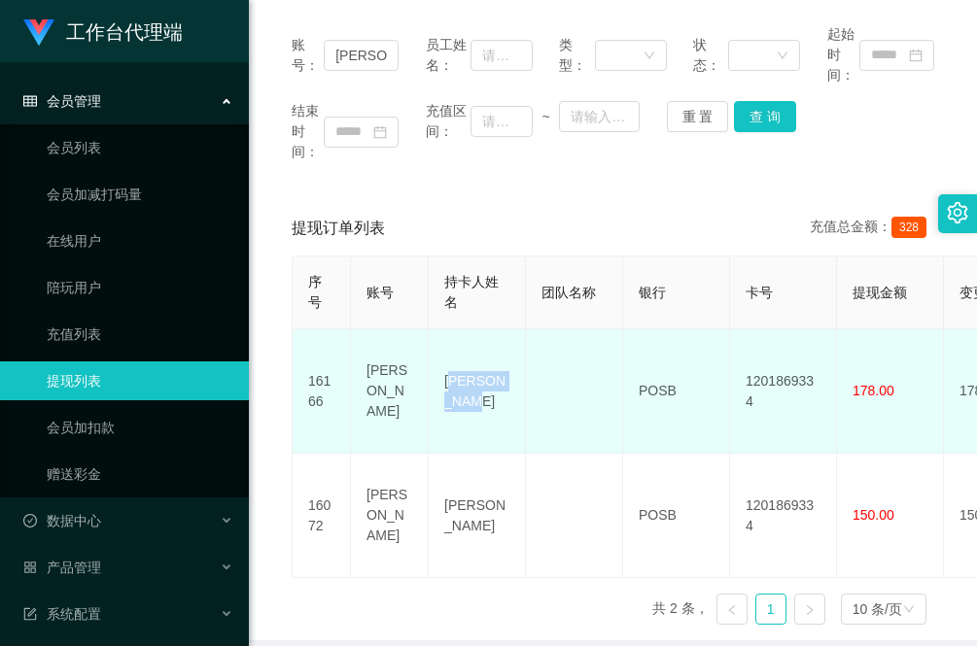
drag, startPoint x: 448, startPoint y: 367, endPoint x: 486, endPoint y: 394, distance: 46.1
click at [486, 394] on td "[PERSON_NAME]" at bounding box center [477, 392] width 97 height 124
click at [467, 414] on td "[PERSON_NAME]" at bounding box center [477, 392] width 97 height 124
click at [473, 396] on td "[PERSON_NAME]" at bounding box center [477, 392] width 97 height 124
drag, startPoint x: 479, startPoint y: 395, endPoint x: 431, endPoint y: 374, distance: 52.7
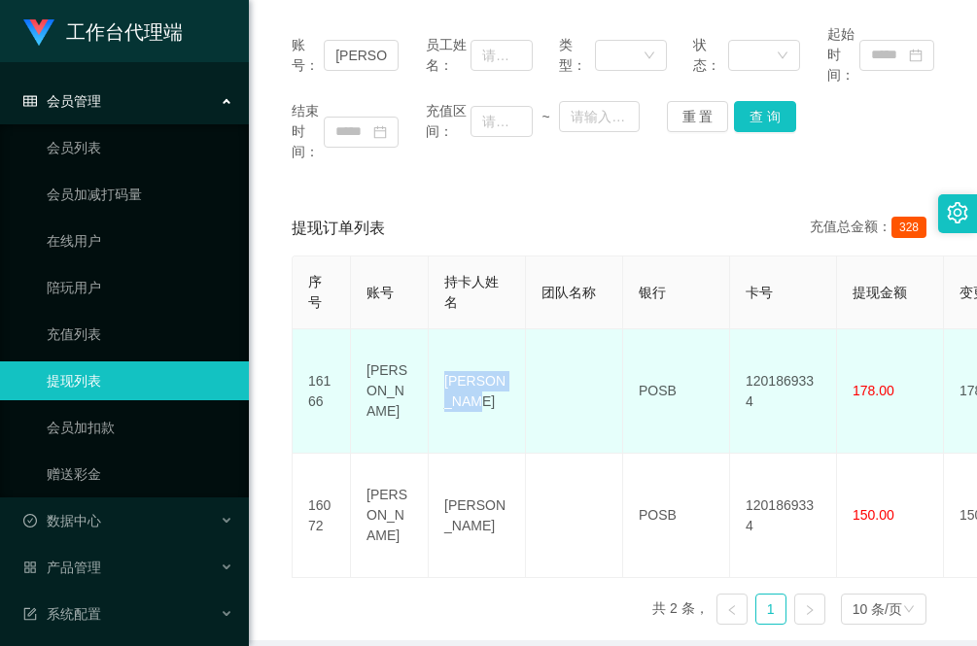
click at [431, 374] on td "[PERSON_NAME]" at bounding box center [477, 392] width 97 height 124
copy td "[PERSON_NAME]"
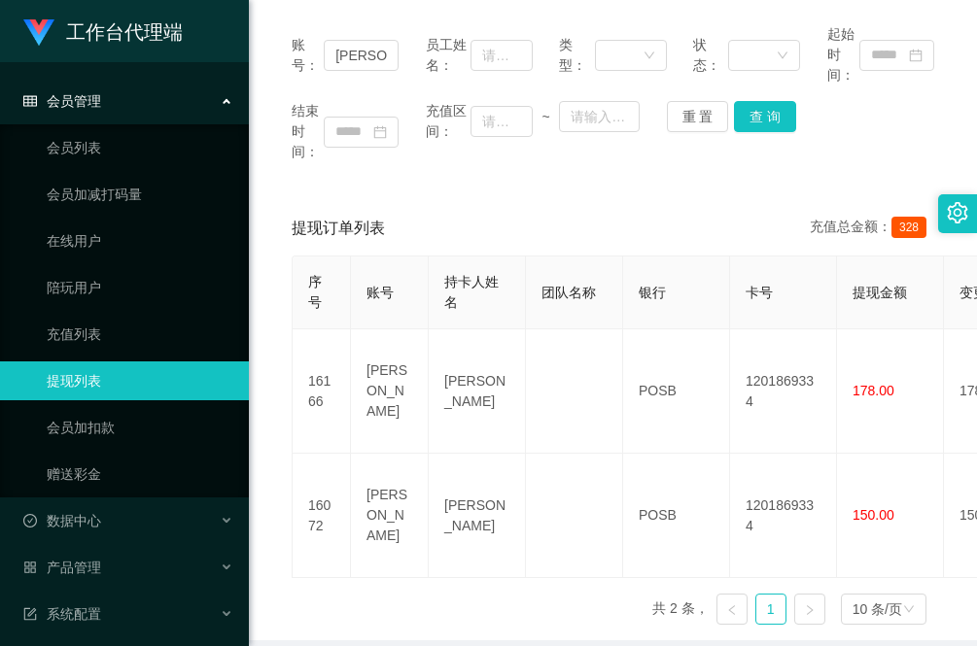
click at [308, 584] on div "序号 账号 持卡人姓名 团队名称 银行 卡号 提现金额 变更前金额 类型 代付渠道 订单编号 系统备注 状态 备注信息 创建时间 是否锁单 操作 16166 …" at bounding box center [613, 448] width 643 height 385
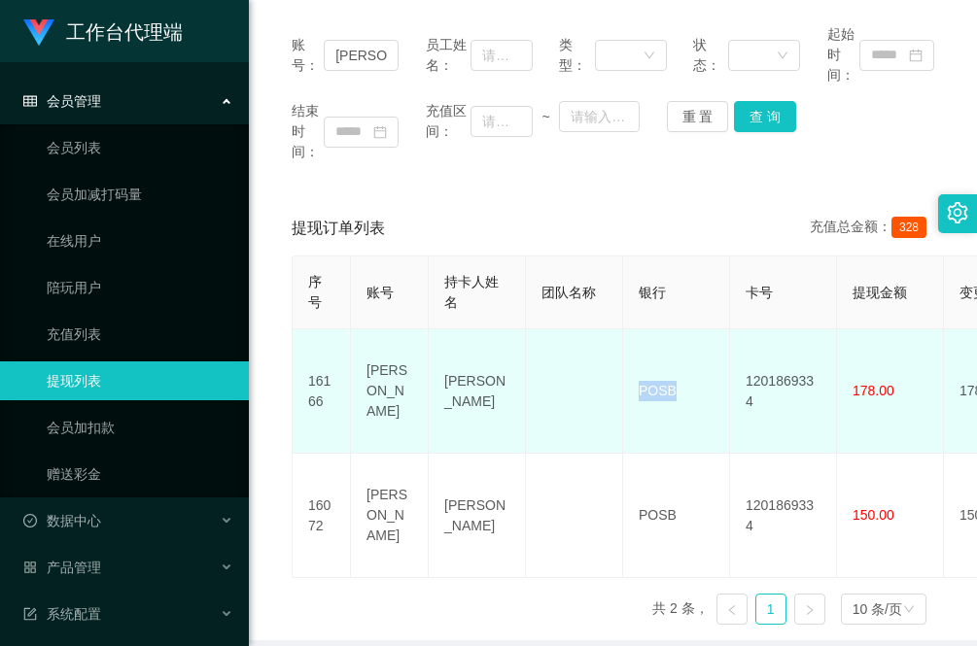
drag, startPoint x: 690, startPoint y: 380, endPoint x: 635, endPoint y: 385, distance: 55.6
click at [635, 385] on td "POSB" at bounding box center [676, 392] width 107 height 124
copy td "POSB"
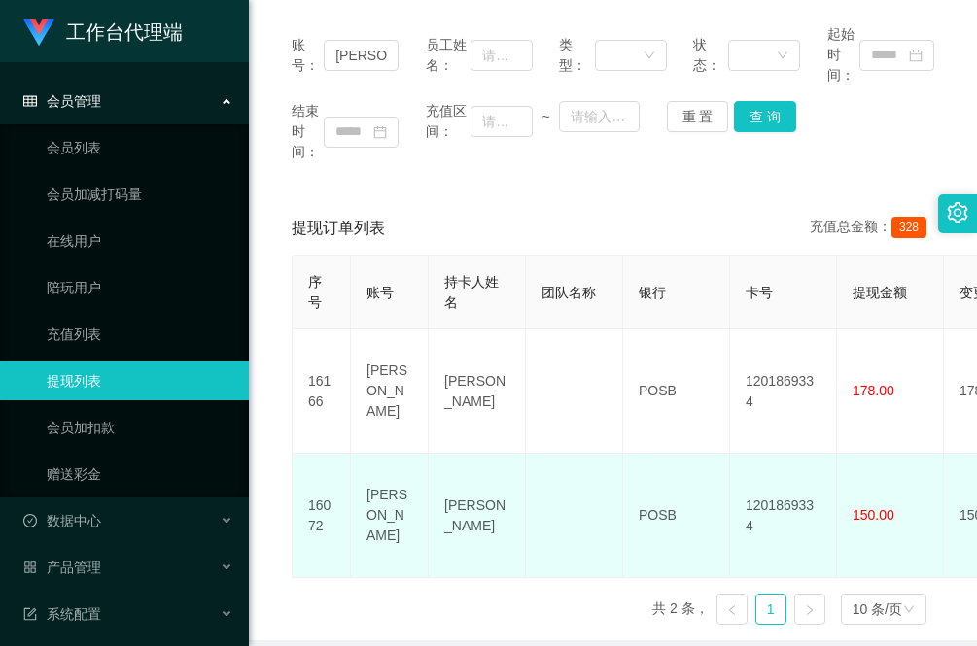
click at [309, 538] on td "16072" at bounding box center [322, 516] width 58 height 124
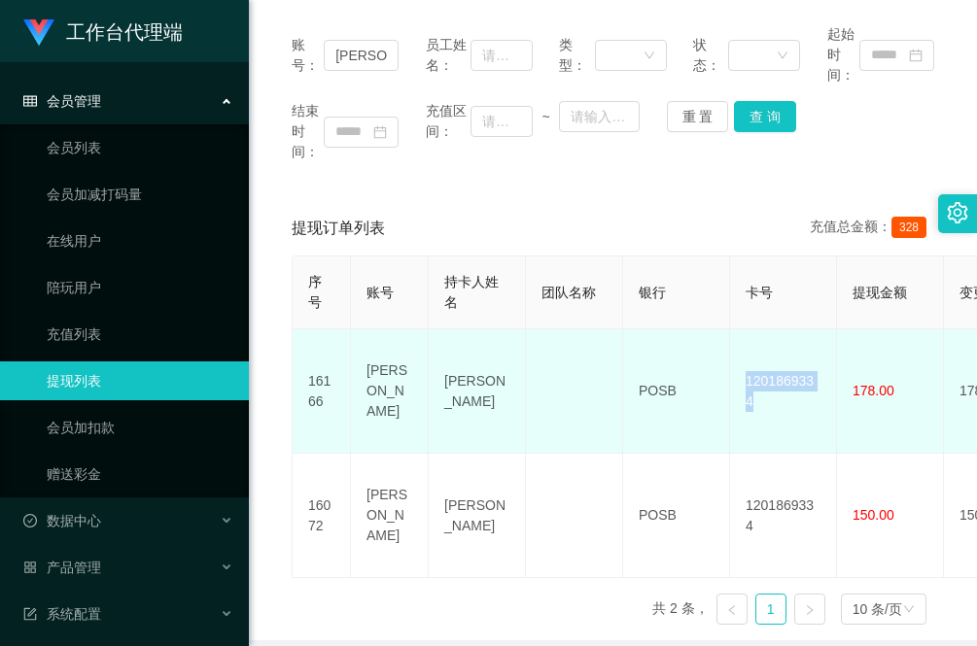
drag, startPoint x: 818, startPoint y: 381, endPoint x: 741, endPoint y: 380, distance: 77.8
click at [741, 380] on td "1201869334" at bounding box center [783, 392] width 107 height 124
copy td "1201869334"
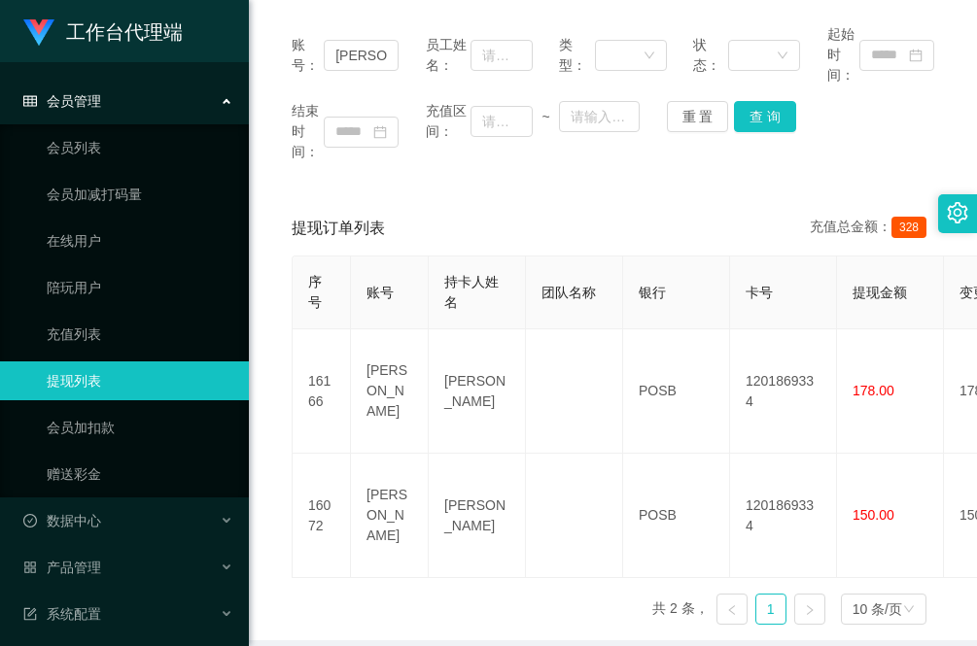
click at [306, 571] on div "序号 账号 持卡人姓名 团队名称 银行 卡号 提现金额 变更前金额 类型 代付渠道 订单编号 系统备注 状态 备注信息 创建时间 是否锁单 操作 16166 …" at bounding box center [613, 448] width 643 height 385
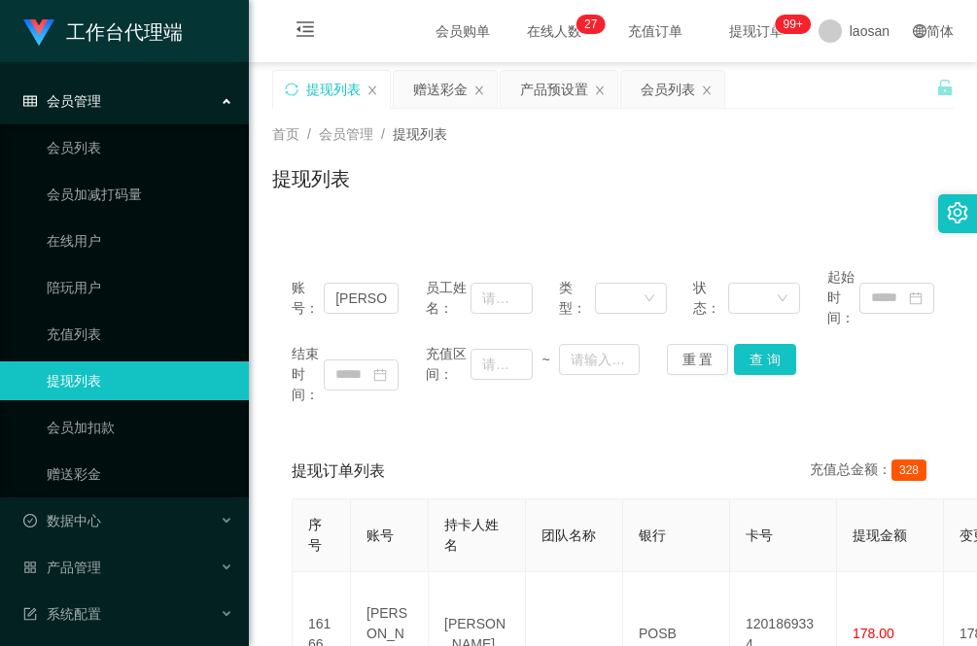
drag, startPoint x: 435, startPoint y: 94, endPoint x: 434, endPoint y: 119, distance: 24.4
click at [437, 94] on div "赠送彩金" at bounding box center [440, 89] width 54 height 37
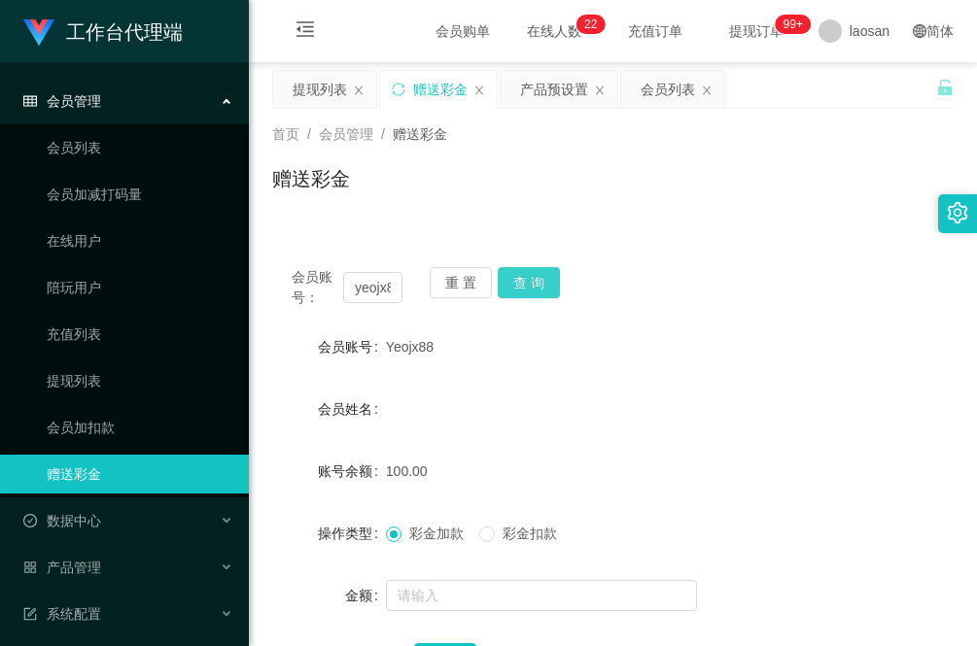
click at [540, 273] on button "查 询" at bounding box center [529, 282] width 62 height 31
click at [761, 202] on div "赠送彩金" at bounding box center [612, 186] width 681 height 45
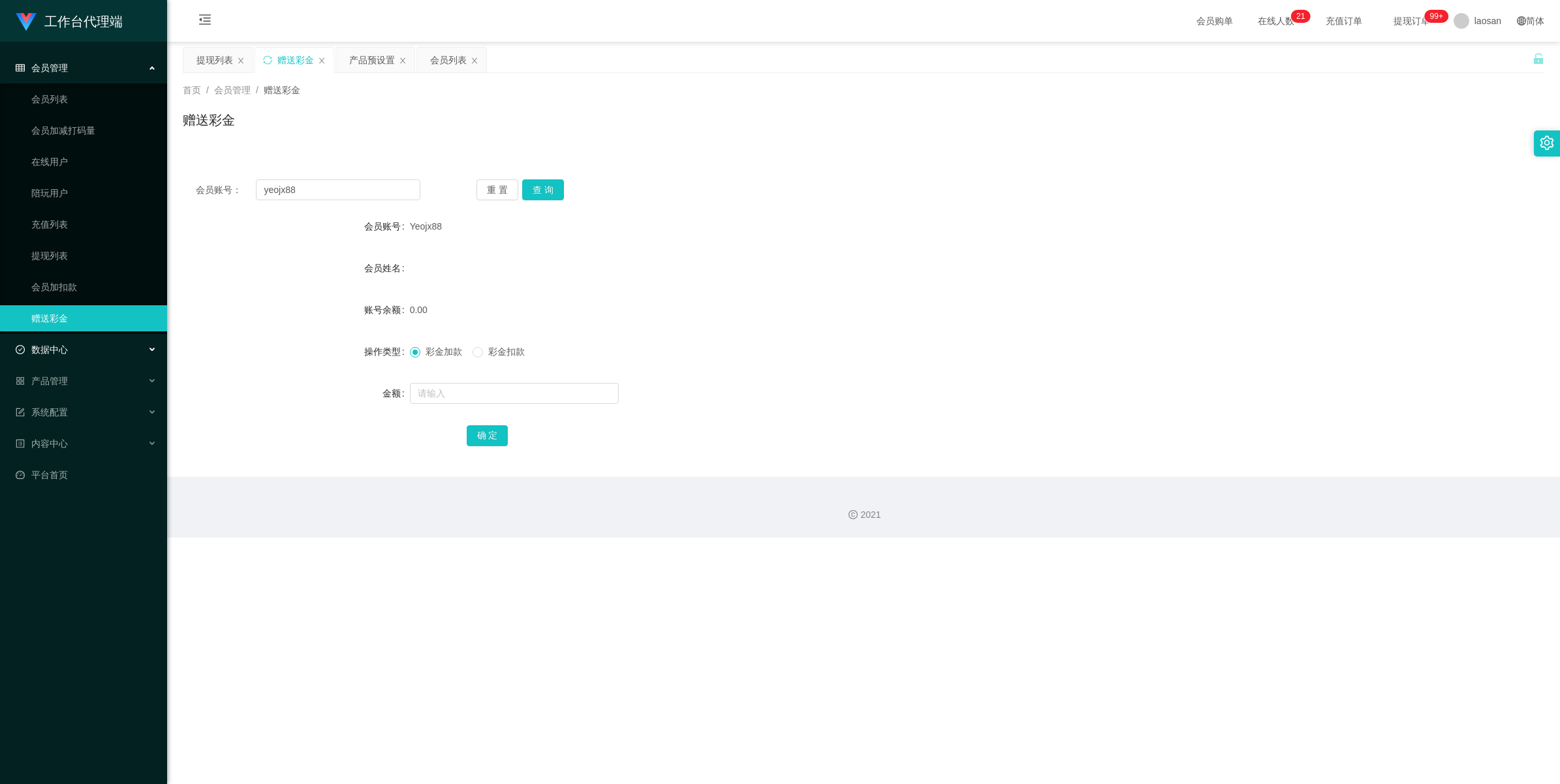
click at [76, 354] on div "数据中心" at bounding box center [83, 350] width 167 height 26
click at [73, 433] on div "产品管理" at bounding box center [83, 444] width 167 height 26
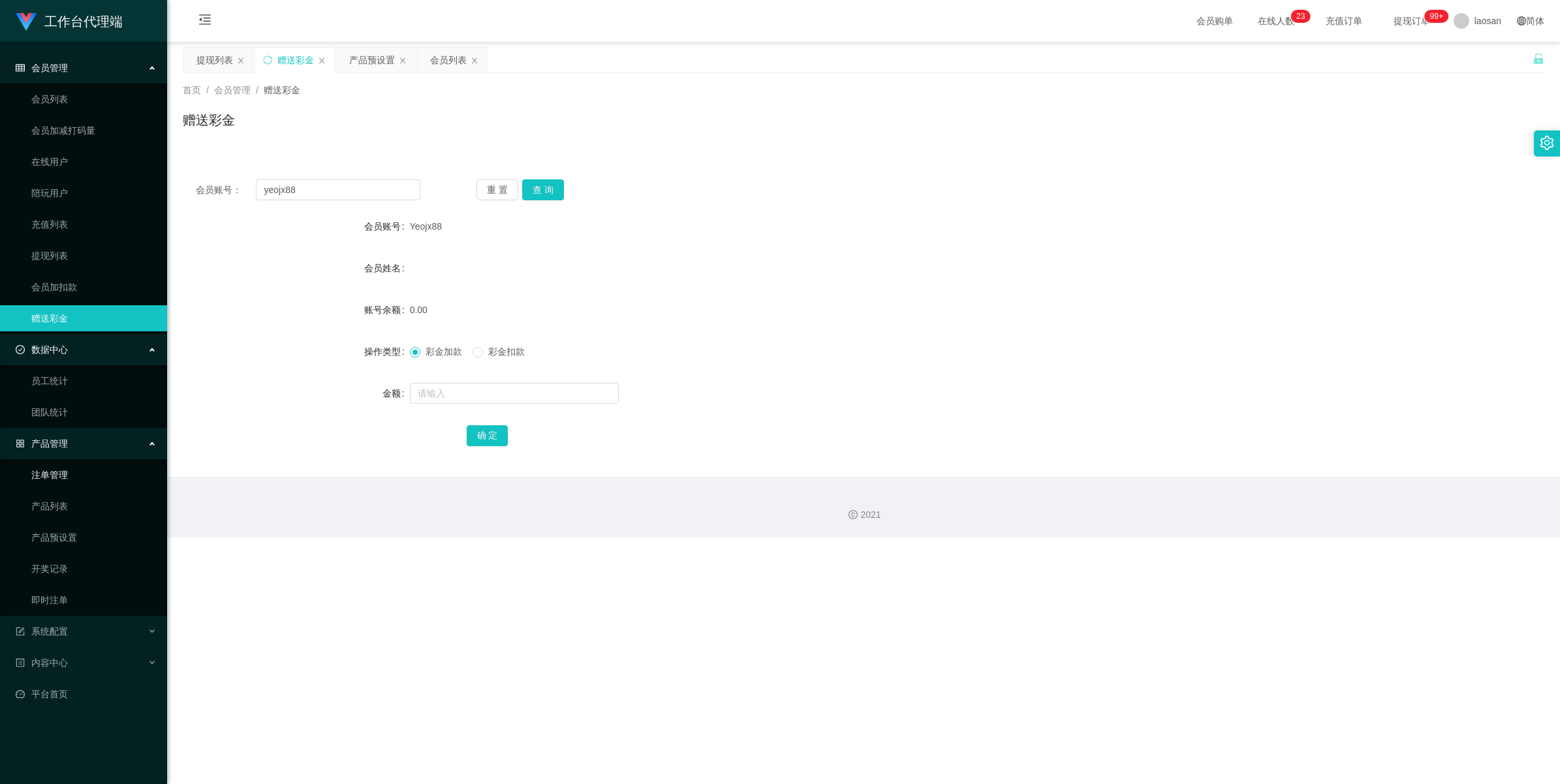
click at [75, 433] on link "注单管理" at bounding box center [94, 475] width 126 height 26
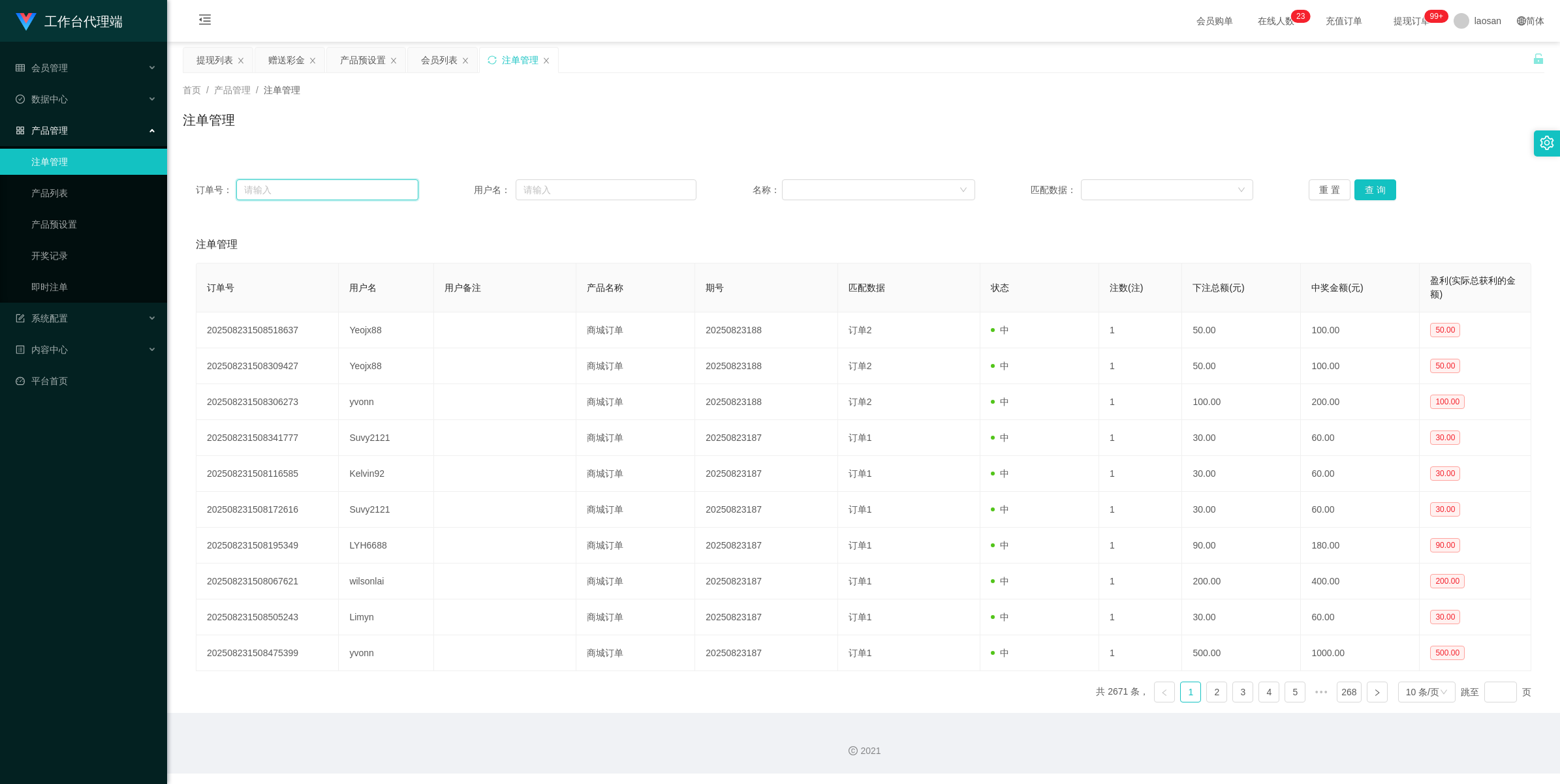
click at [314, 195] on input "text" at bounding box center [327, 189] width 182 height 21
paste input "yeojx88"
click at [655, 190] on button "查 询" at bounding box center [1375, 189] width 42 height 21
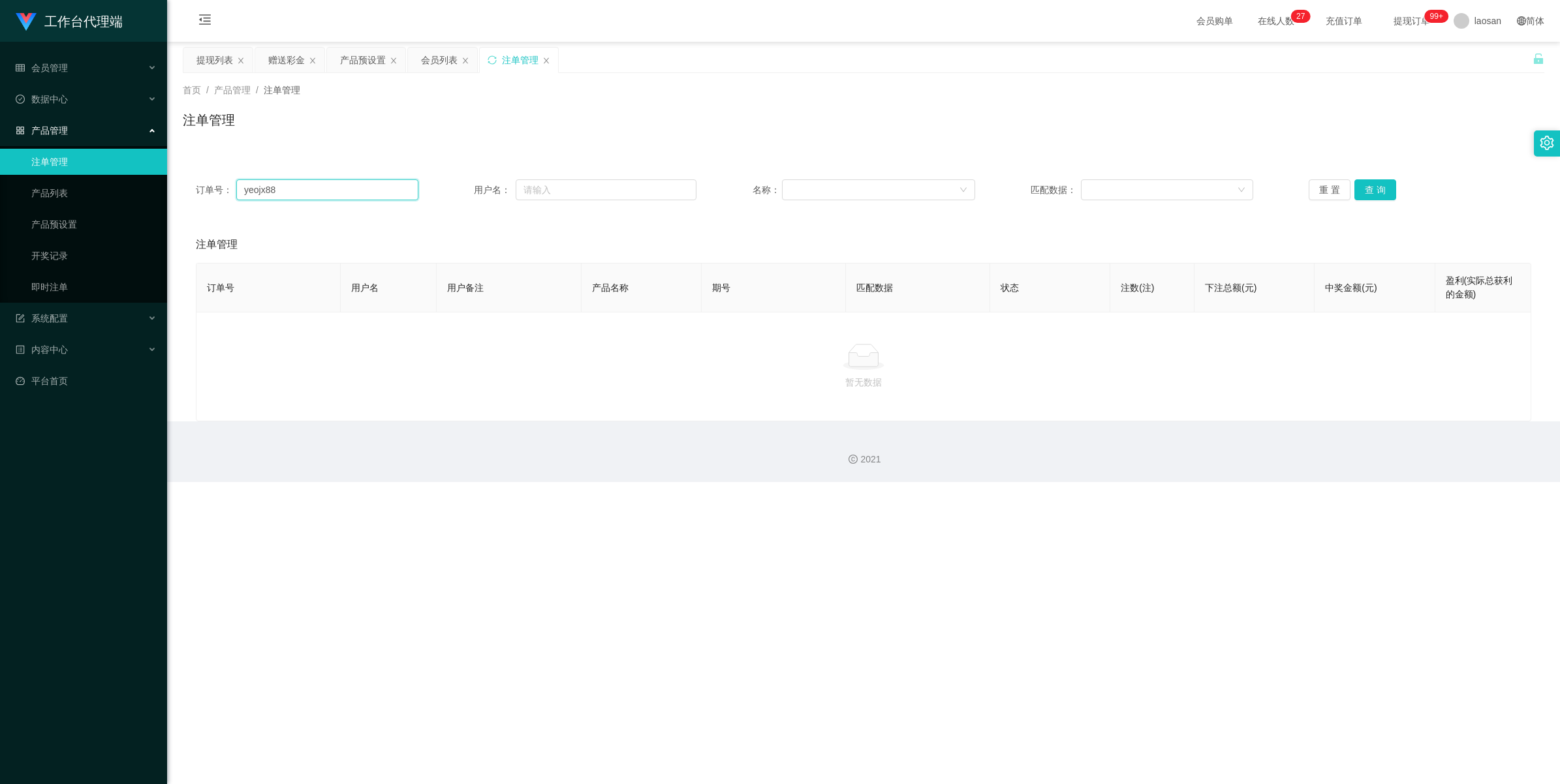
click at [302, 191] on input "yeojx88" at bounding box center [327, 189] width 182 height 21
click at [245, 188] on input "yeojx88" at bounding box center [327, 189] width 182 height 21
type input "Yeojx88"
click at [655, 187] on button "查 询" at bounding box center [1375, 189] width 42 height 21
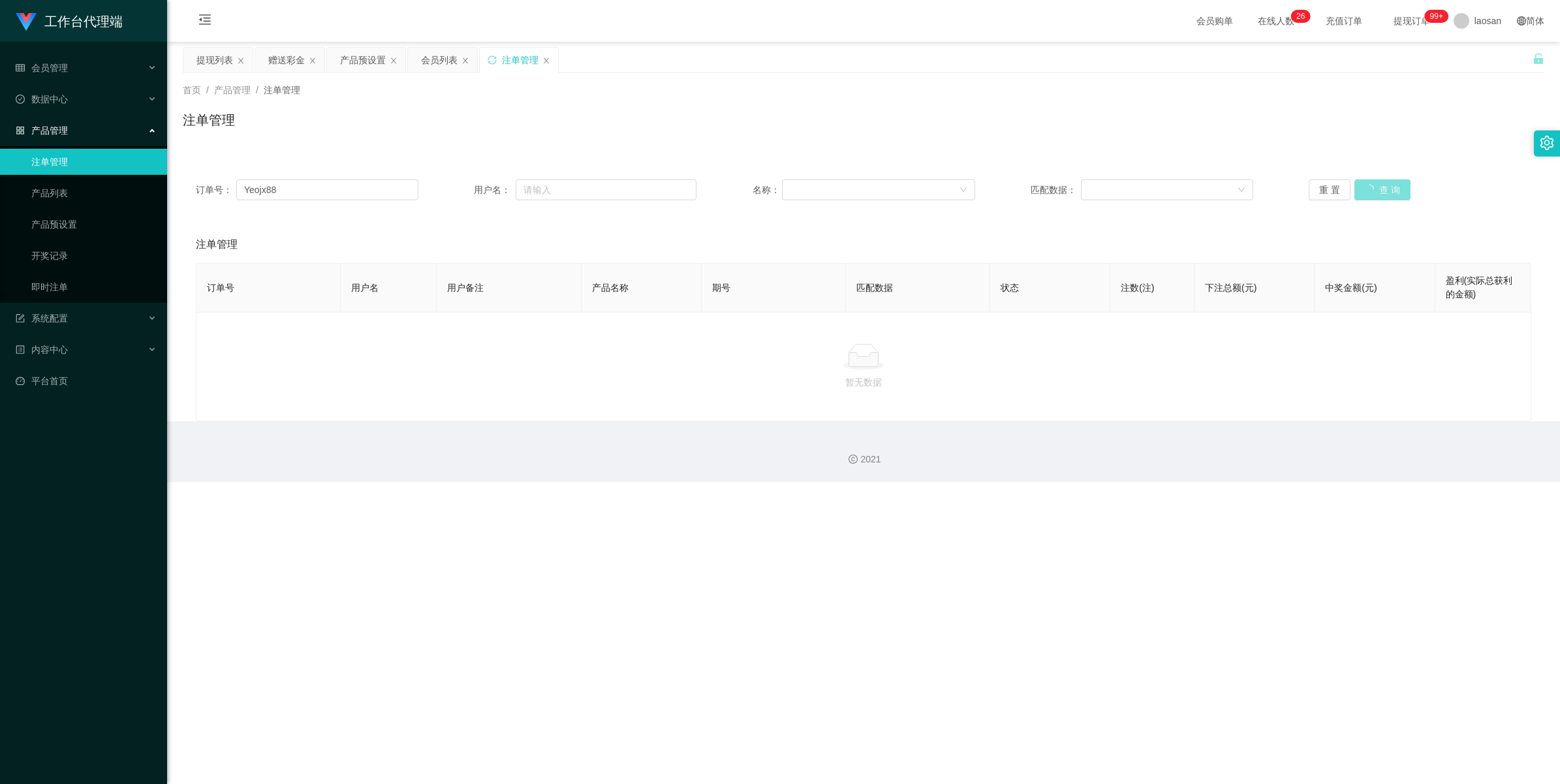
click at [655, 187] on button "查 询" at bounding box center [1383, 189] width 56 height 21
click at [655, 187] on div "重 置 查 询" at bounding box center [1420, 189] width 222 height 21
click at [655, 187] on button "查 询" at bounding box center [1375, 189] width 42 height 21
click at [655, 187] on div "重 置 查 询" at bounding box center [1420, 189] width 222 height 21
drag, startPoint x: 1376, startPoint y: 187, endPoint x: 1375, endPoint y: 195, distance: 8.1
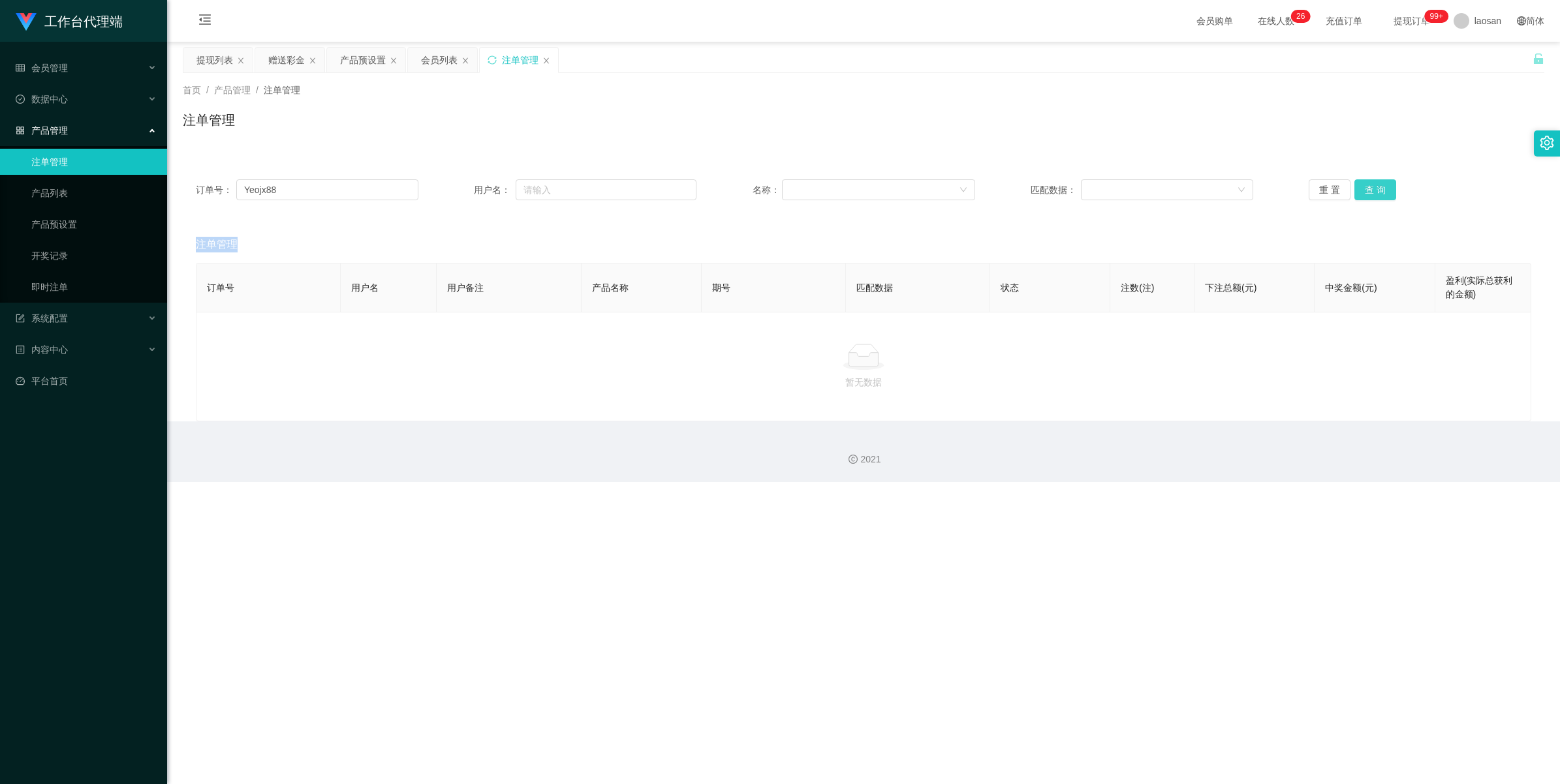
click at [655, 195] on button "查 询" at bounding box center [1375, 189] width 42 height 21
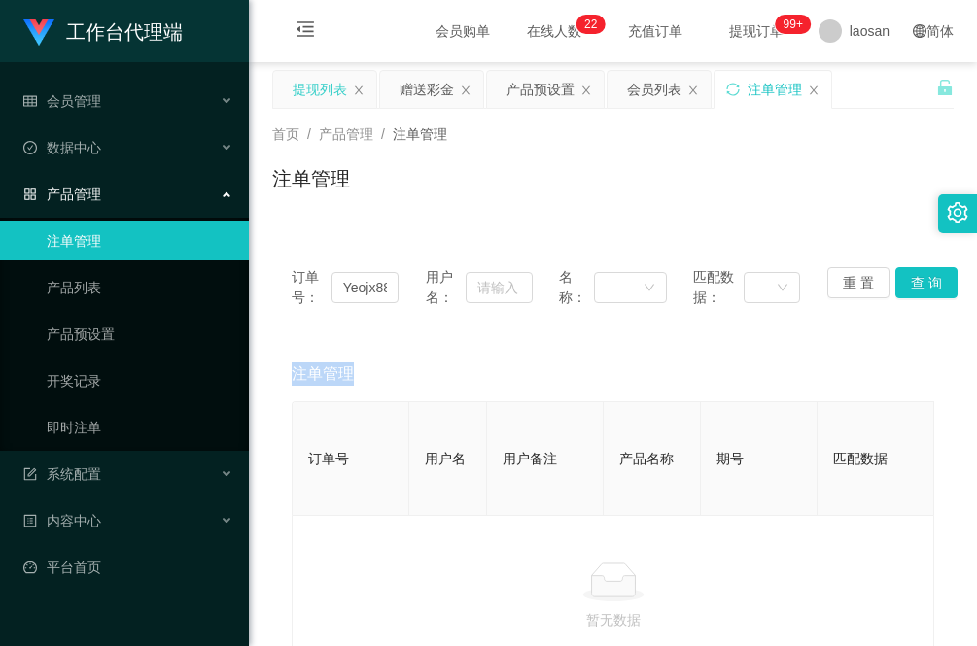
click at [302, 89] on div "提现列表" at bounding box center [320, 89] width 54 height 37
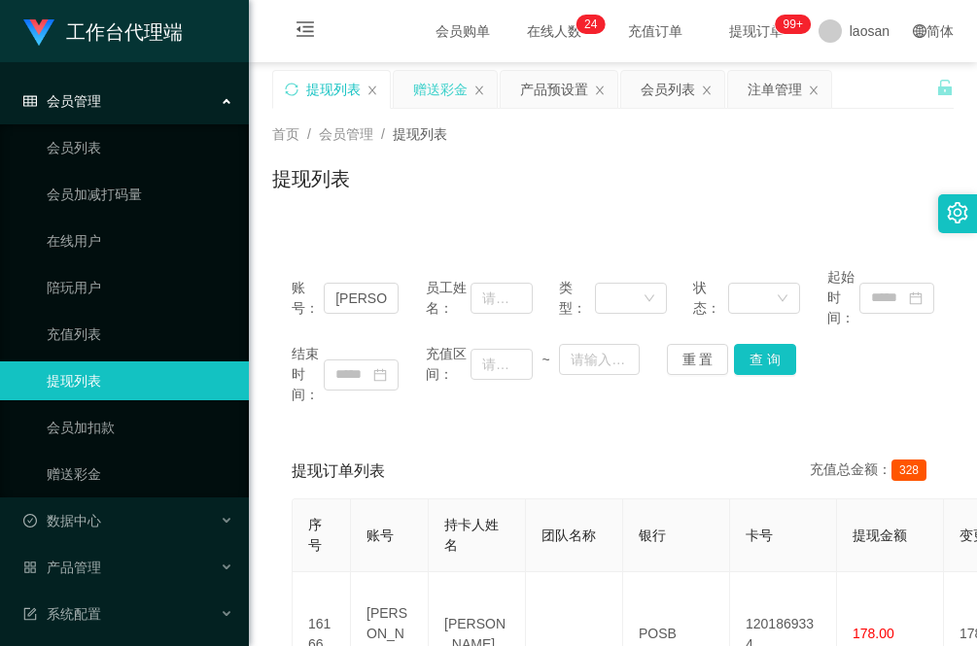
click at [439, 85] on div "赠送彩金" at bounding box center [440, 89] width 54 height 37
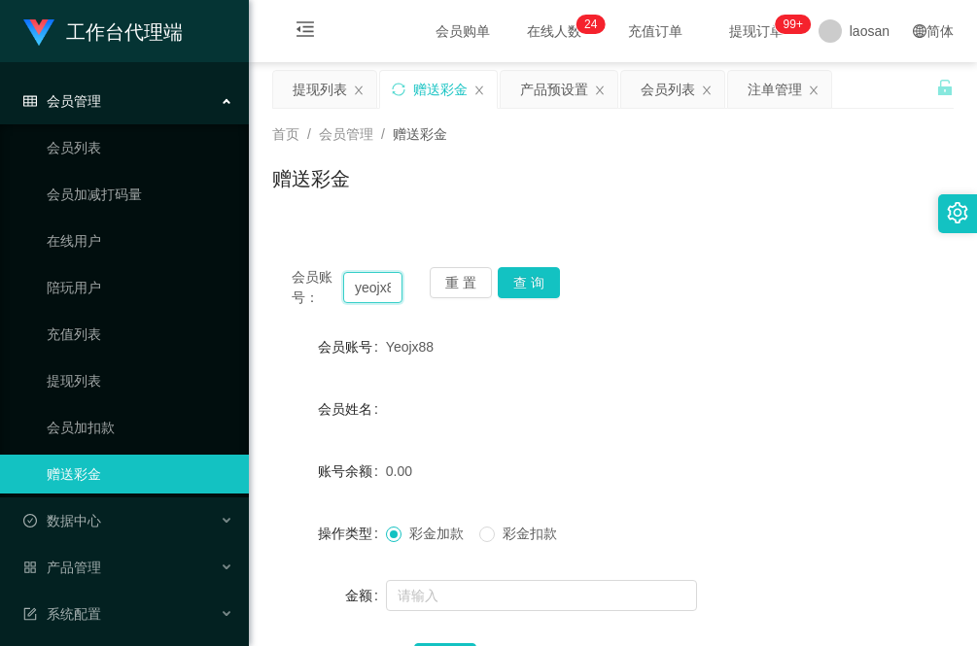
drag, startPoint x: 390, startPoint y: 288, endPoint x: 267, endPoint y: 282, distance: 122.6
click at [267, 282] on main "关闭左侧 关闭右侧 关闭其它 刷新页面 提现列表 赠送彩金 产品预设置 会员列表 注单管理 首页 / 会员管理 / 赠送彩金 / 赠送彩金 会员账号： yeo…" at bounding box center [613, 391] width 728 height 658
paste input "8"
click at [528, 284] on button "查 询" at bounding box center [529, 282] width 62 height 31
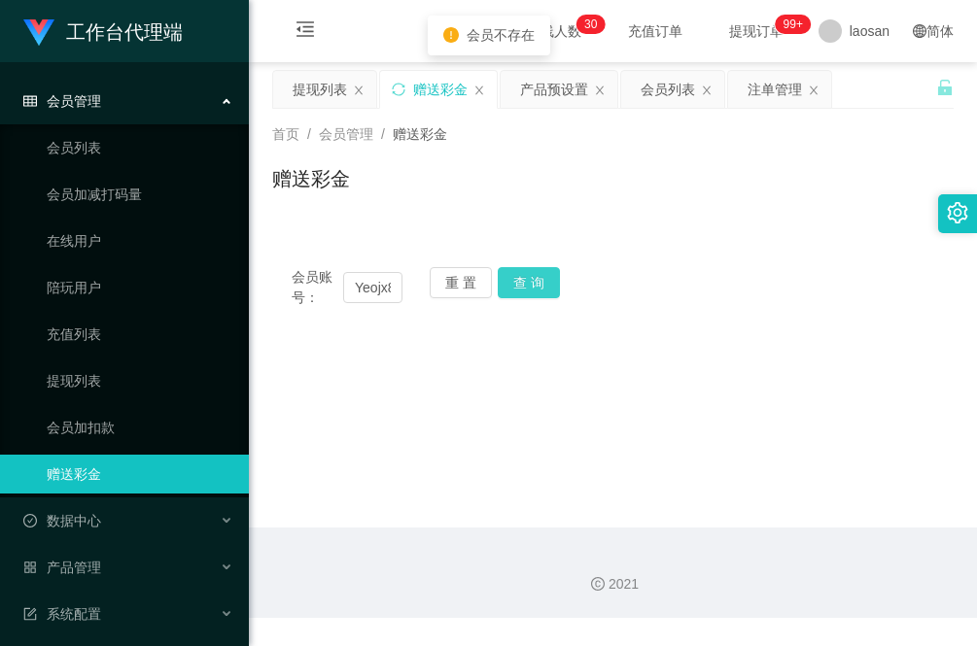
click at [528, 284] on button "查 询" at bounding box center [529, 282] width 62 height 31
click at [380, 284] on input "Yeojx888" at bounding box center [372, 287] width 59 height 31
click at [520, 279] on button "查 询" at bounding box center [529, 282] width 62 height 31
click at [525, 282] on button "查 询" at bounding box center [529, 282] width 62 height 31
drag, startPoint x: 379, startPoint y: 297, endPoint x: 401, endPoint y: 294, distance: 22.7
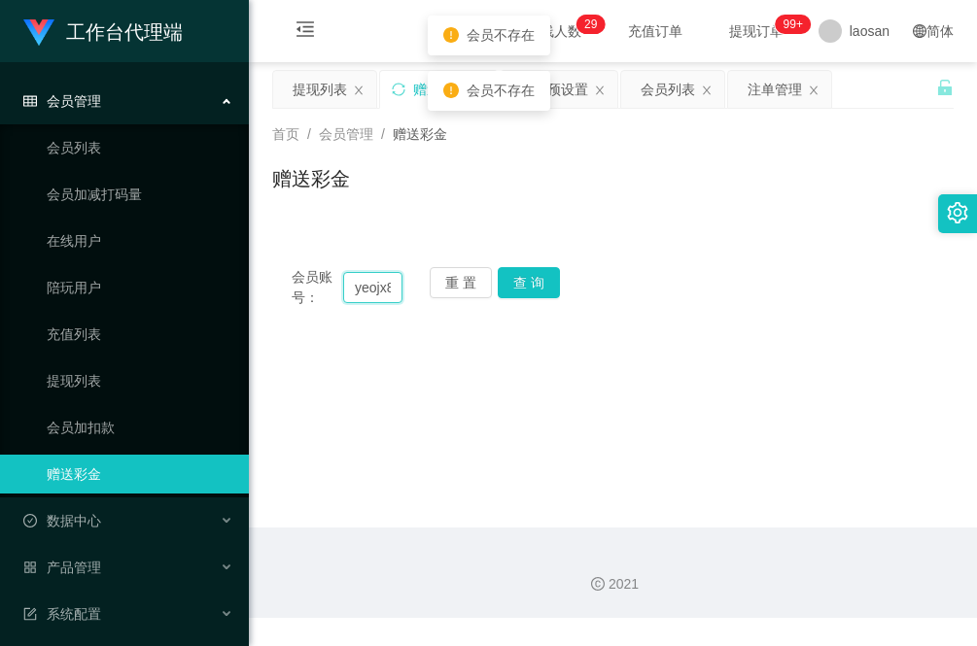
click at [380, 297] on input "yeojx888" at bounding box center [372, 287] width 59 height 31
drag, startPoint x: 387, startPoint y: 294, endPoint x: 306, endPoint y: 294, distance: 80.7
click at [306, 294] on div "会员账号： yeojx888" at bounding box center [347, 287] width 111 height 41
type input "Y"
type input "y"
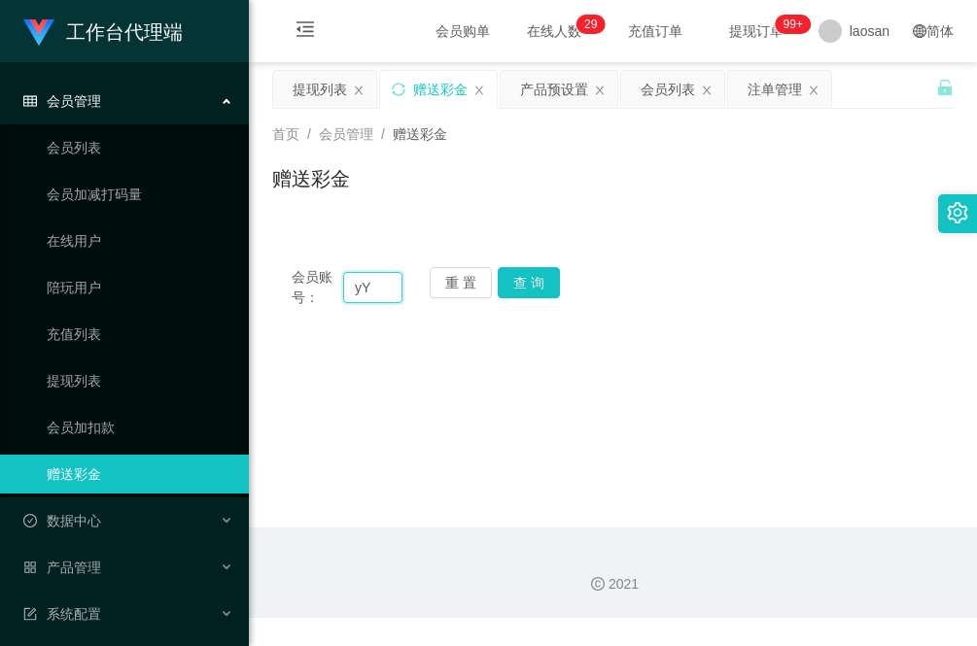
type input "y"
type input "Yeojx88"
click at [523, 269] on button "查 询" at bounding box center [529, 282] width 62 height 31
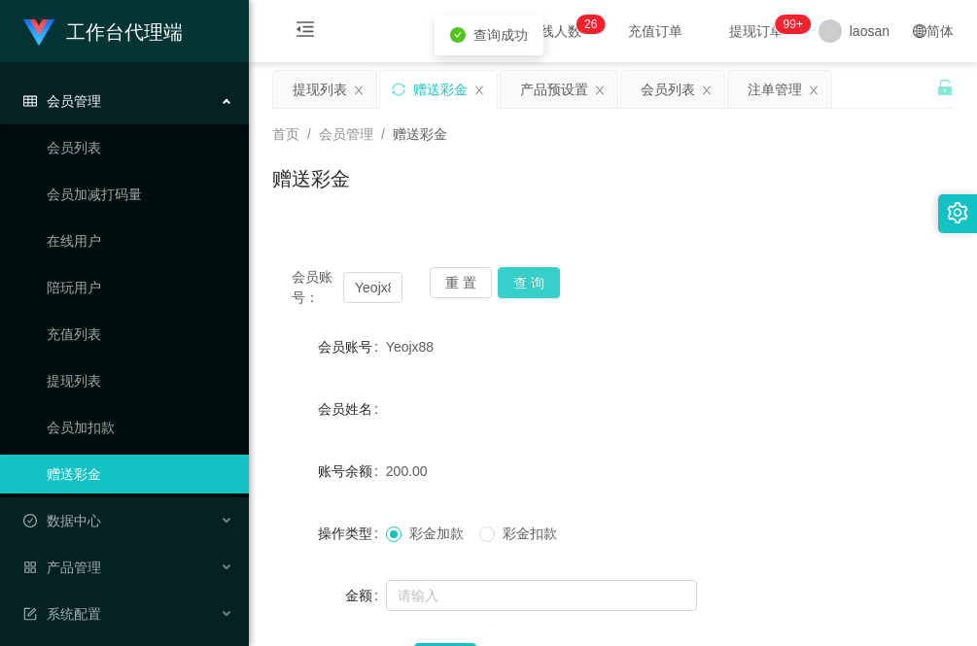
click at [532, 279] on button "查 询" at bounding box center [529, 282] width 62 height 31
drag, startPoint x: 439, startPoint y: 347, endPoint x: 382, endPoint y: 355, distance: 57.9
click at [386, 355] on div "Yeojx88" at bounding box center [585, 347] width 398 height 39
copy span "Yeojx88"
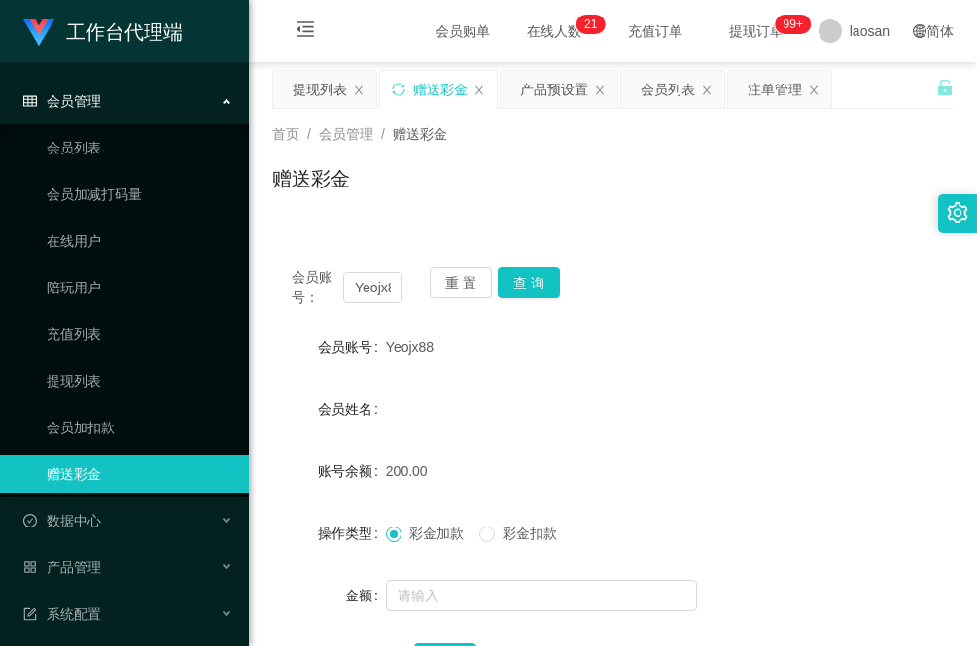
click at [696, 395] on div "会员姓名" at bounding box center [612, 409] width 681 height 39
click at [464, 603] on input "text" at bounding box center [541, 595] width 311 height 31
type input "50"
click at [497, 535] on span "彩金扣款" at bounding box center [530, 534] width 70 height 16
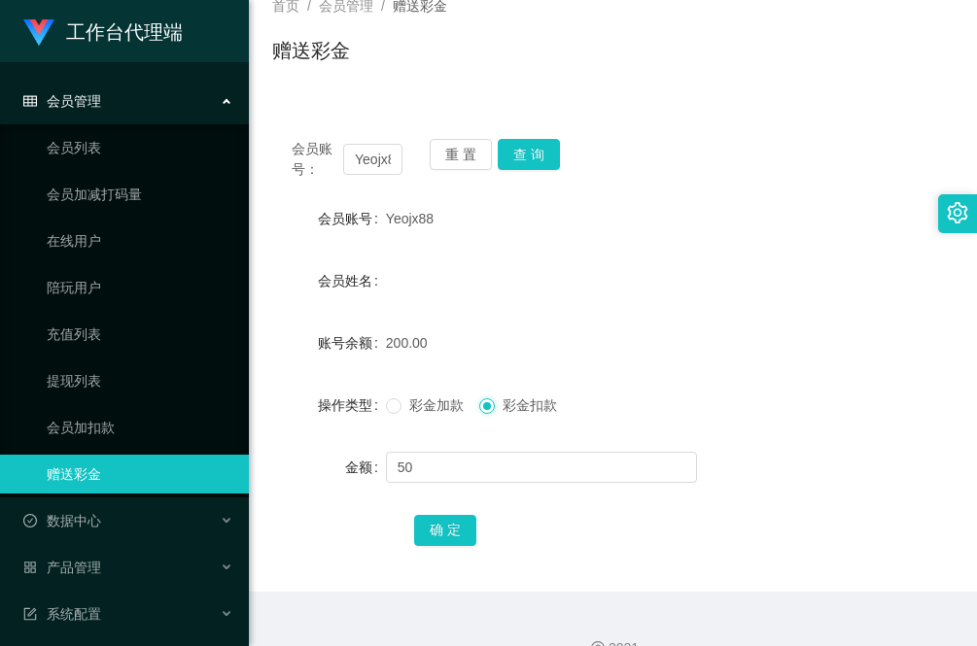
scroll to position [163, 0]
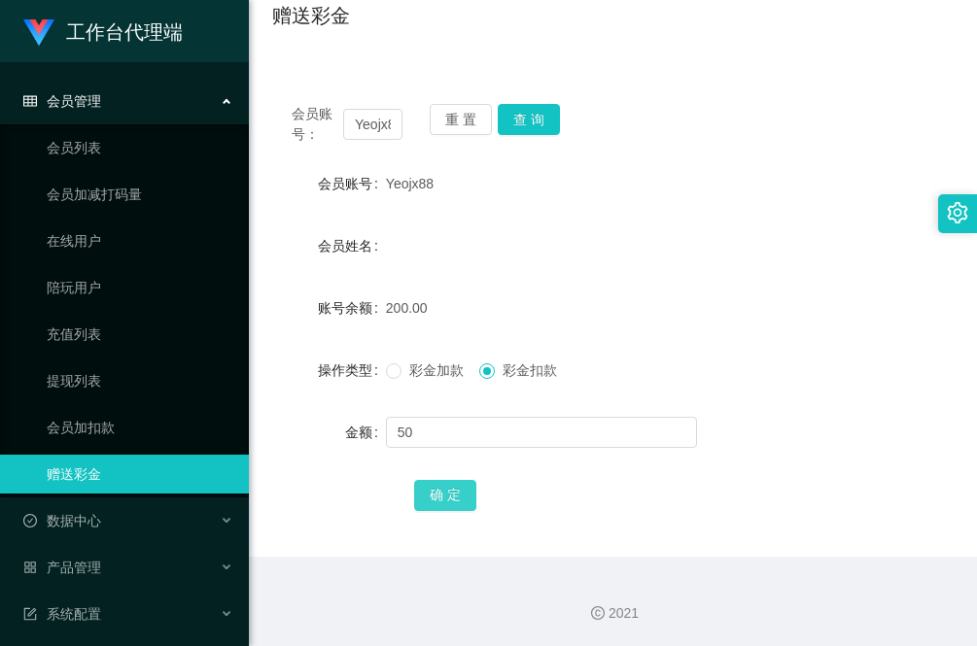
click at [454, 499] on button "确 定" at bounding box center [445, 495] width 62 height 31
click at [440, 499] on button "确 定" at bounding box center [445, 495] width 62 height 31
click at [615, 264] on form "会员账号 Yeojx88 会员姓名 账号余额 150.00 操作类型 彩金加款 彩金扣款 金额 确 定" at bounding box center [612, 339] width 681 height 350
click at [530, 113] on button "查 询" at bounding box center [529, 119] width 62 height 31
click at [536, 120] on button "查 询" at bounding box center [529, 119] width 62 height 31
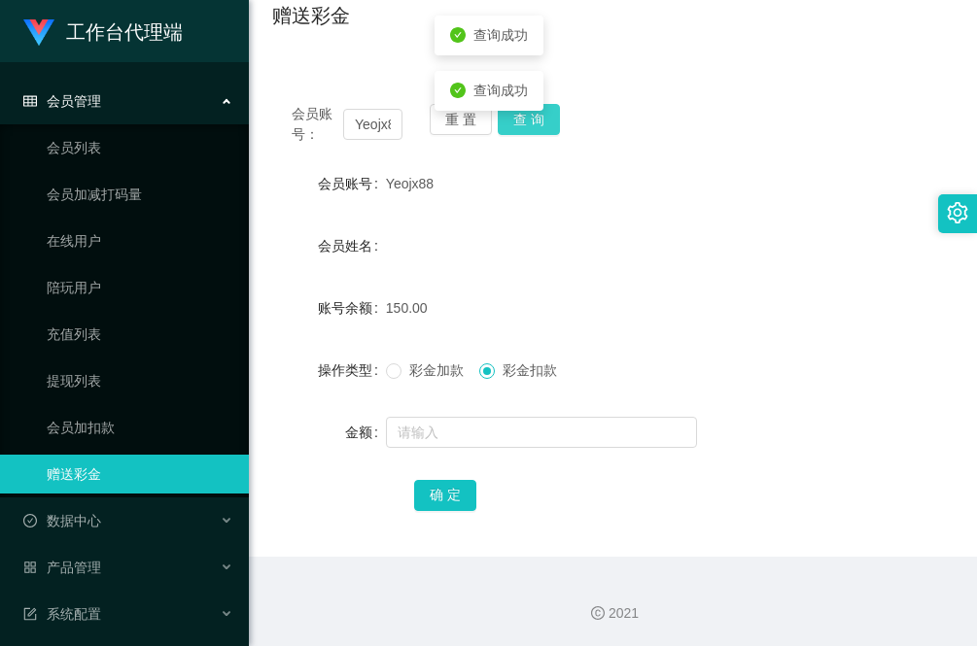
click at [536, 120] on button "查 询" at bounding box center [529, 119] width 62 height 31
click at [536, 120] on body "工作台代理端 会员管理 会员列表 会员加减打码量 在线用户 陪玩用户 充值列表 提现列表 会员加扣款 赠送彩金 数据中心 员工统计 团队统计 产品管理 注单管…" at bounding box center [488, 323] width 977 height 646
click at [550, 122] on button "查 询" at bounding box center [529, 119] width 62 height 31
click at [541, 119] on button "查 询" at bounding box center [529, 119] width 62 height 31
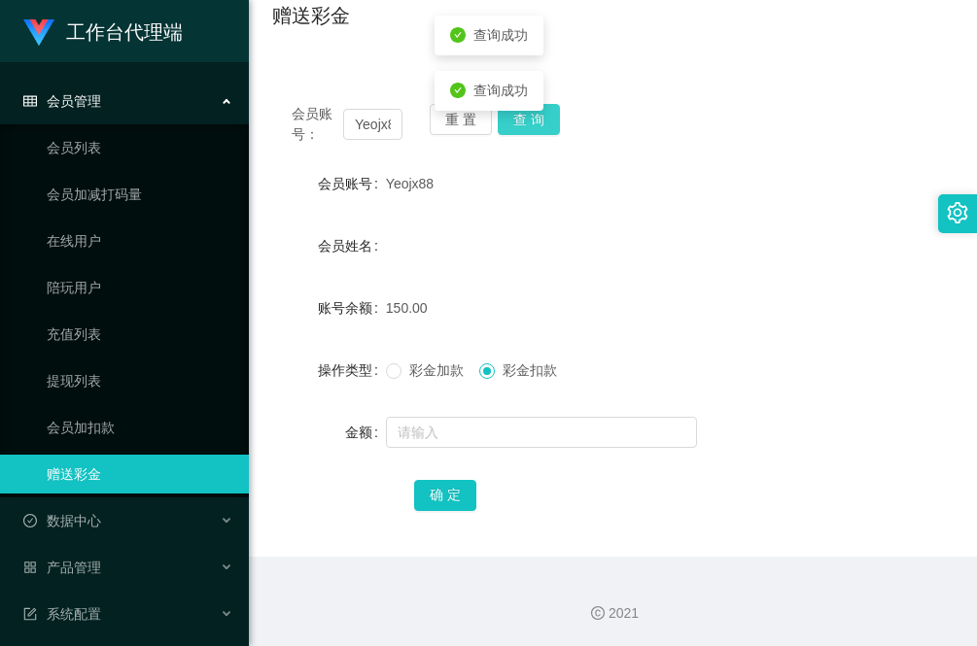
click at [541, 119] on button "查 询" at bounding box center [529, 119] width 62 height 31
click at [541, 119] on button "查 询" at bounding box center [540, 119] width 84 height 31
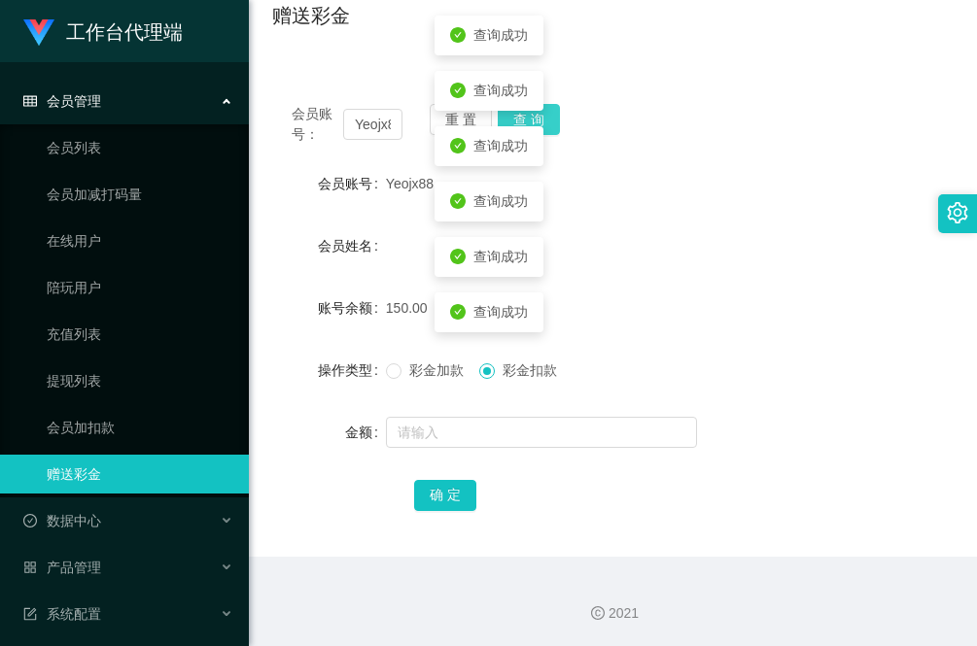
click at [541, 119] on button "查 询" at bounding box center [529, 119] width 62 height 31
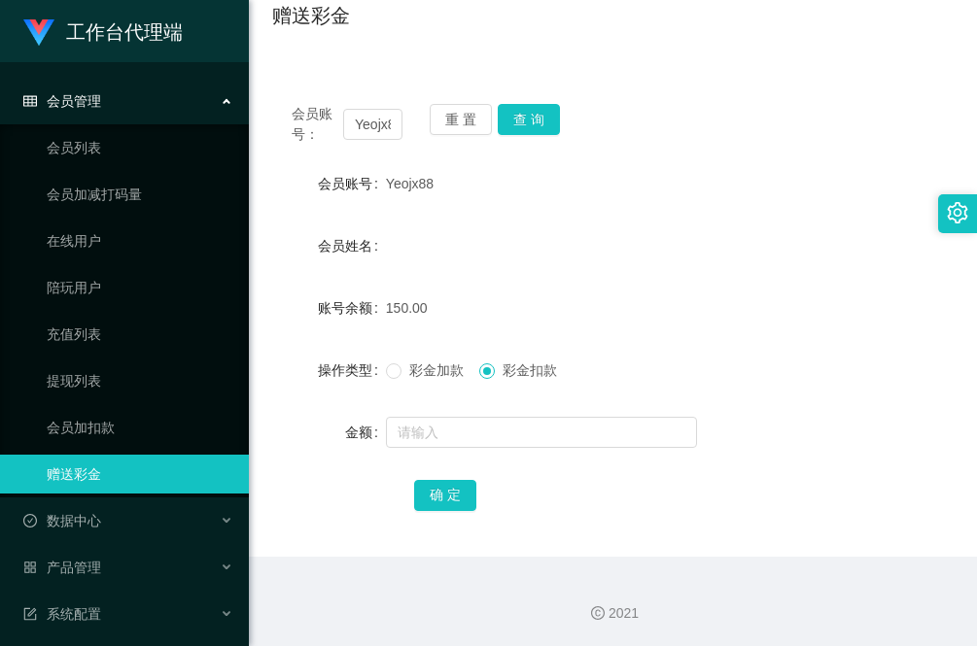
drag, startPoint x: 306, startPoint y: 502, endPoint x: 369, endPoint y: 469, distance: 71.3
click at [306, 502] on div "确 定" at bounding box center [612, 494] width 681 height 39
click at [527, 122] on button "查 询" at bounding box center [529, 119] width 62 height 31
click at [533, 123] on button "查 询" at bounding box center [529, 119] width 62 height 31
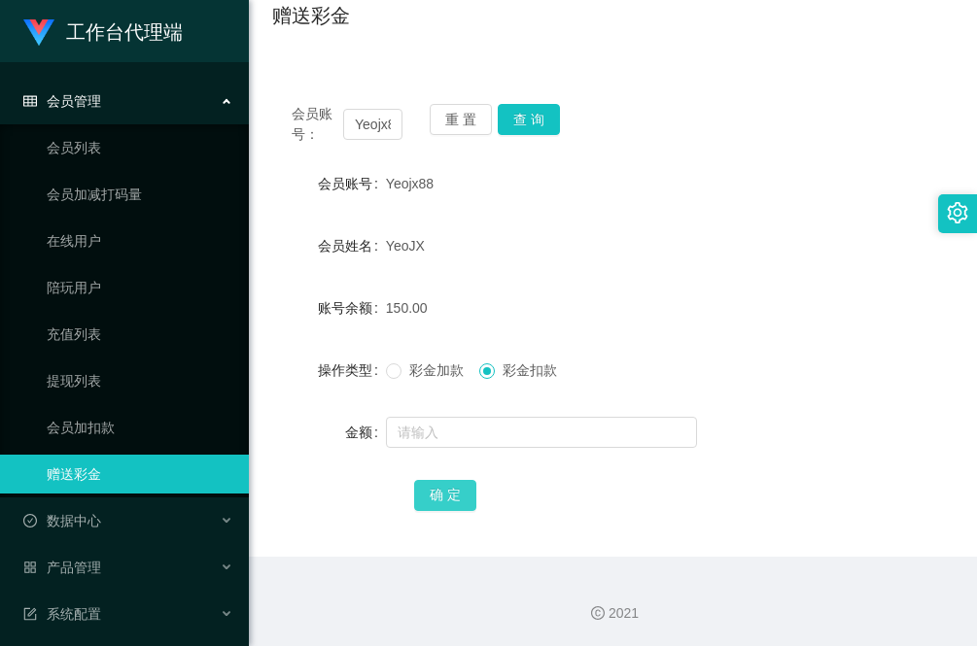
click at [457, 487] on button "确 定" at bounding box center [445, 495] width 62 height 31
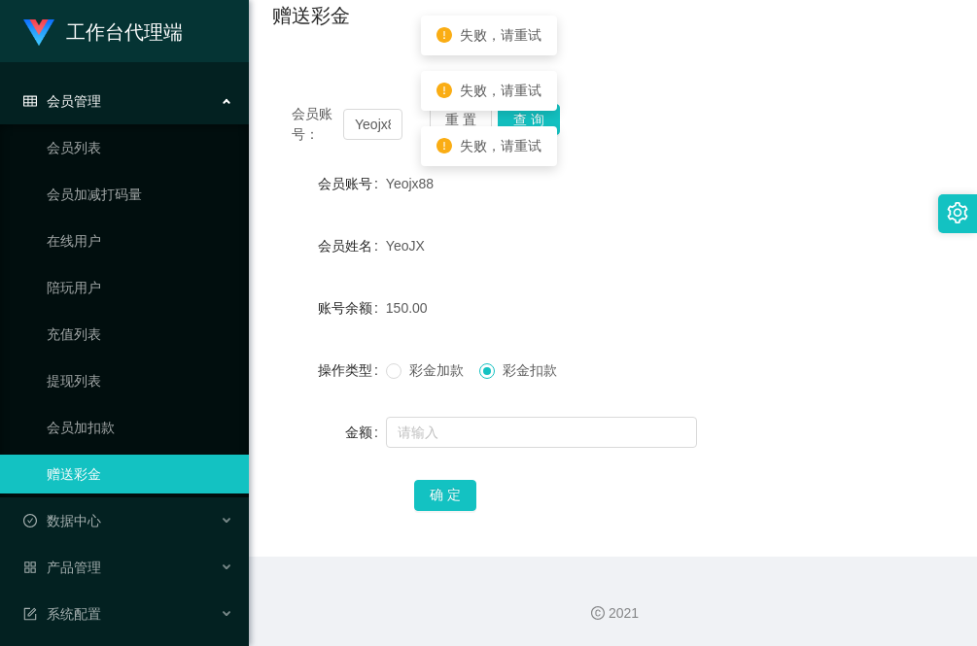
click at [639, 250] on div "YeoJX" at bounding box center [585, 245] width 398 height 39
click at [539, 122] on button "查 询" at bounding box center [529, 119] width 62 height 31
click at [538, 115] on button "查 询" at bounding box center [529, 119] width 62 height 31
click at [377, 122] on input "Yeojx88" at bounding box center [372, 124] width 59 height 31
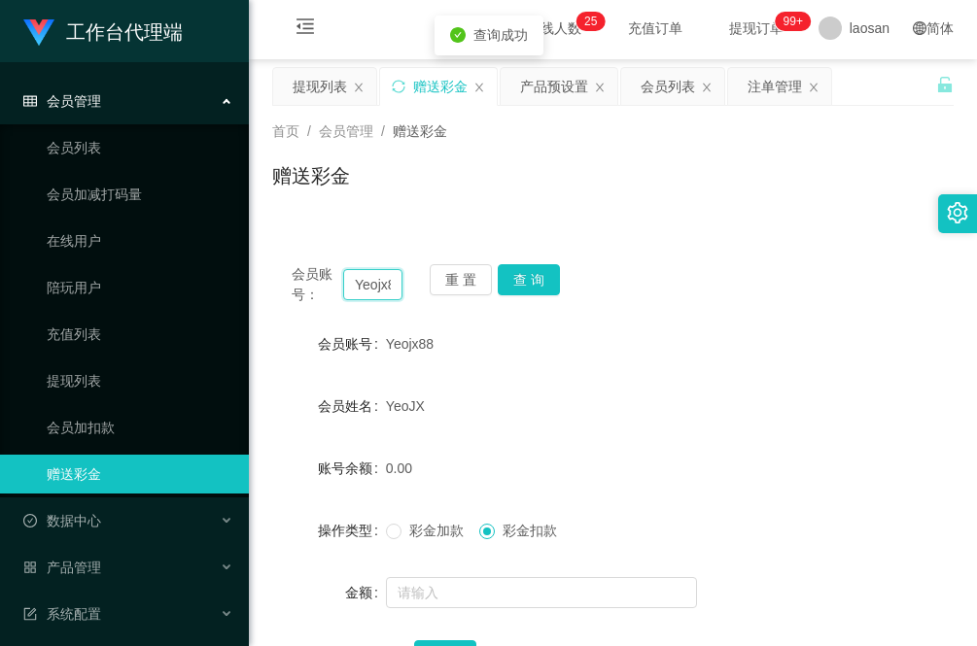
scroll to position [0, 0]
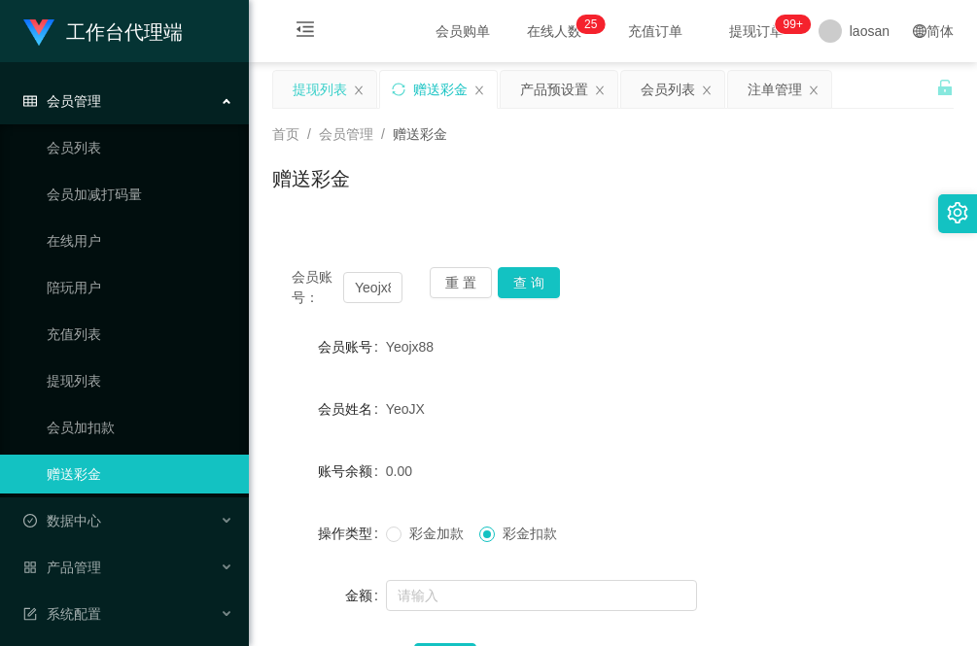
click at [337, 86] on div "提现列表" at bounding box center [320, 89] width 54 height 37
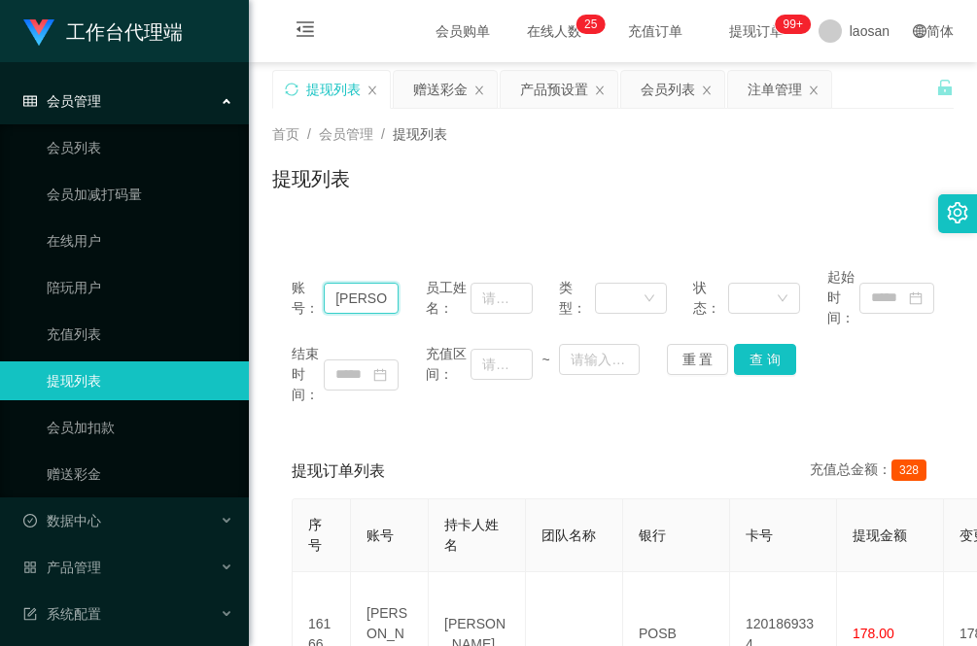
click at [352, 297] on input "[PERSON_NAME]" at bounding box center [361, 298] width 75 height 31
paste input "Yeojx88"
type input "Yeojx88"
click at [759, 358] on button "查 询" at bounding box center [765, 359] width 62 height 31
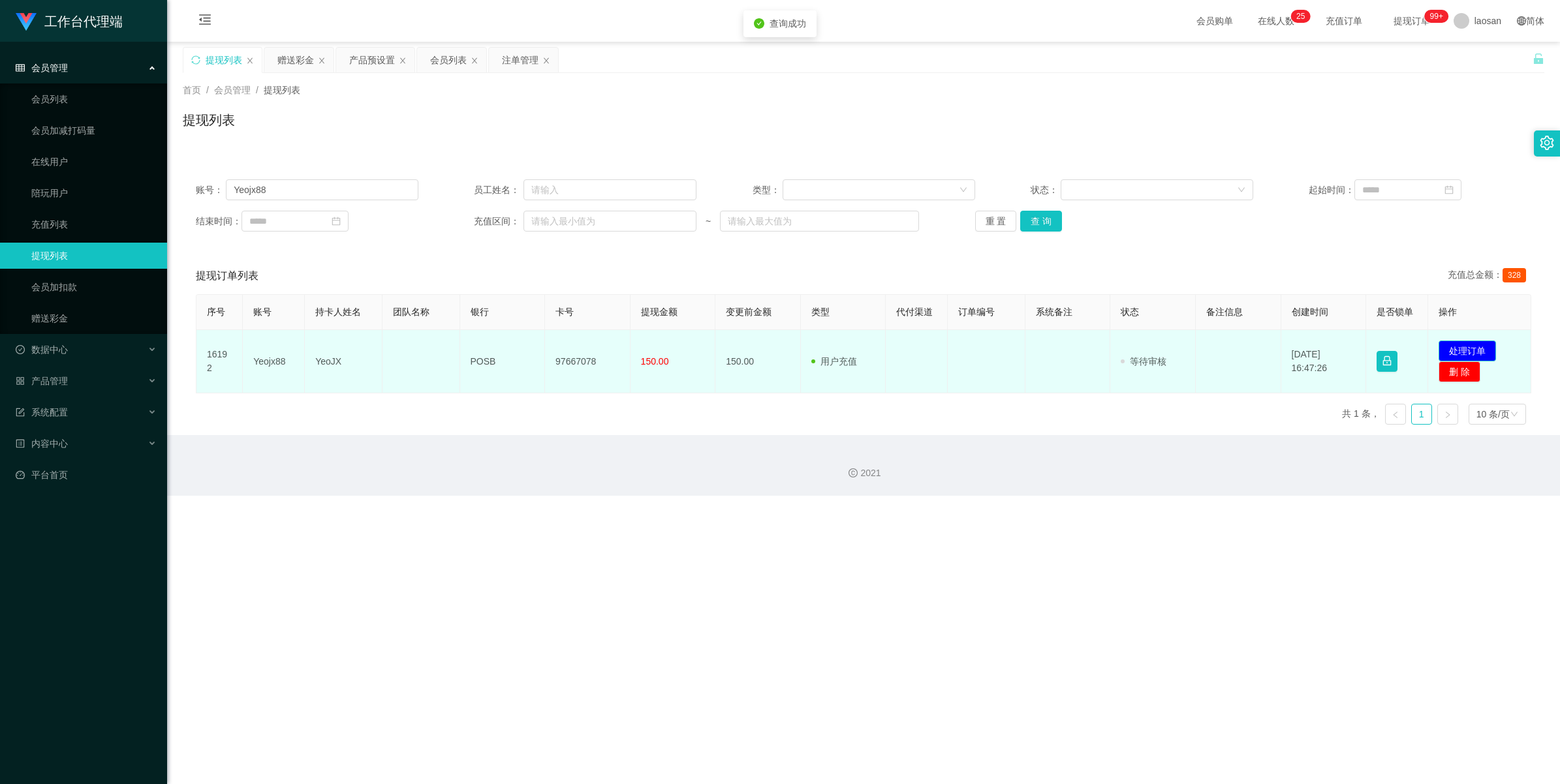
click at [655, 347] on button "处理订单" at bounding box center [1467, 350] width 58 height 21
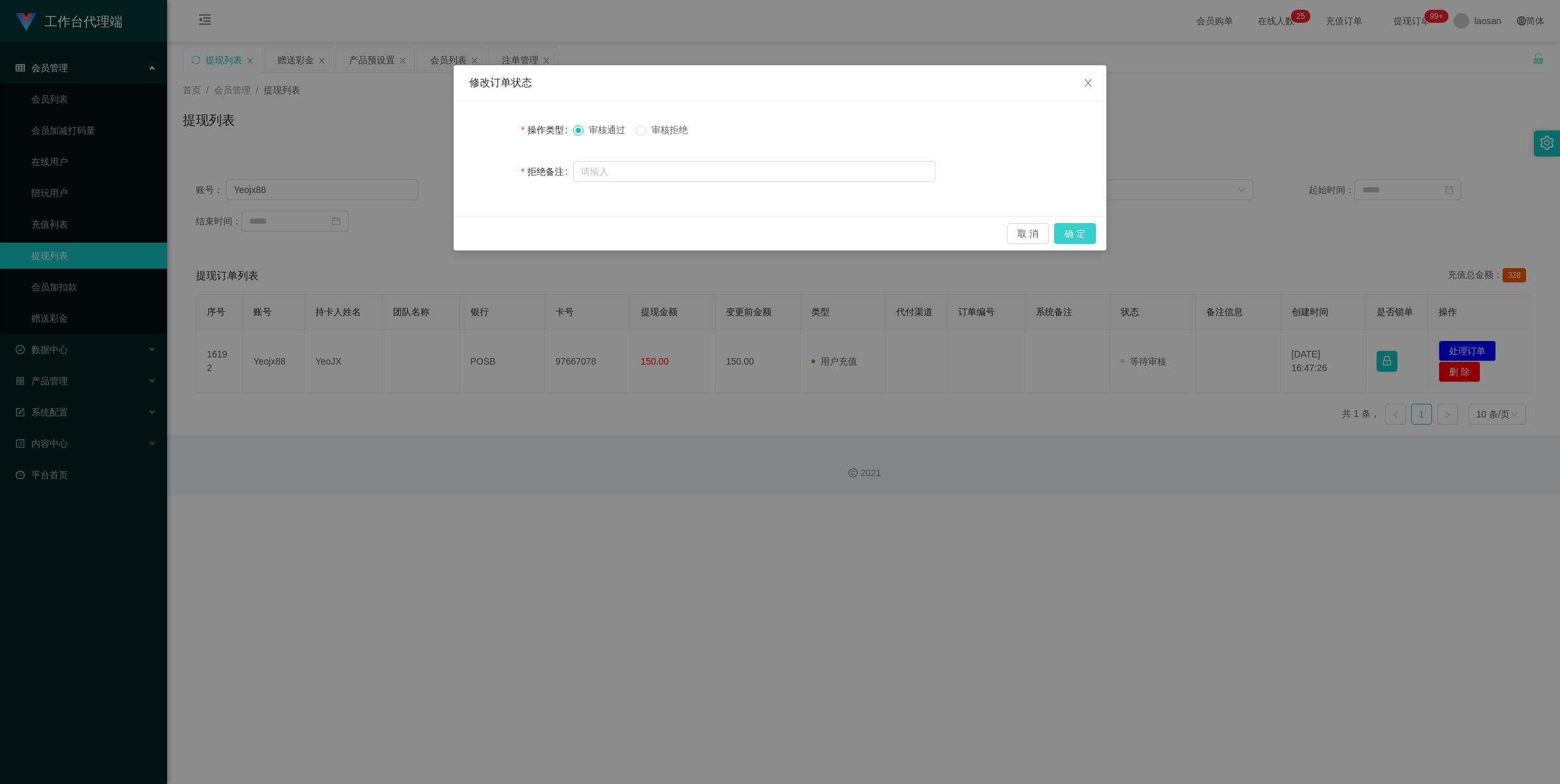
click at [655, 236] on button "确 定" at bounding box center [1075, 233] width 42 height 21
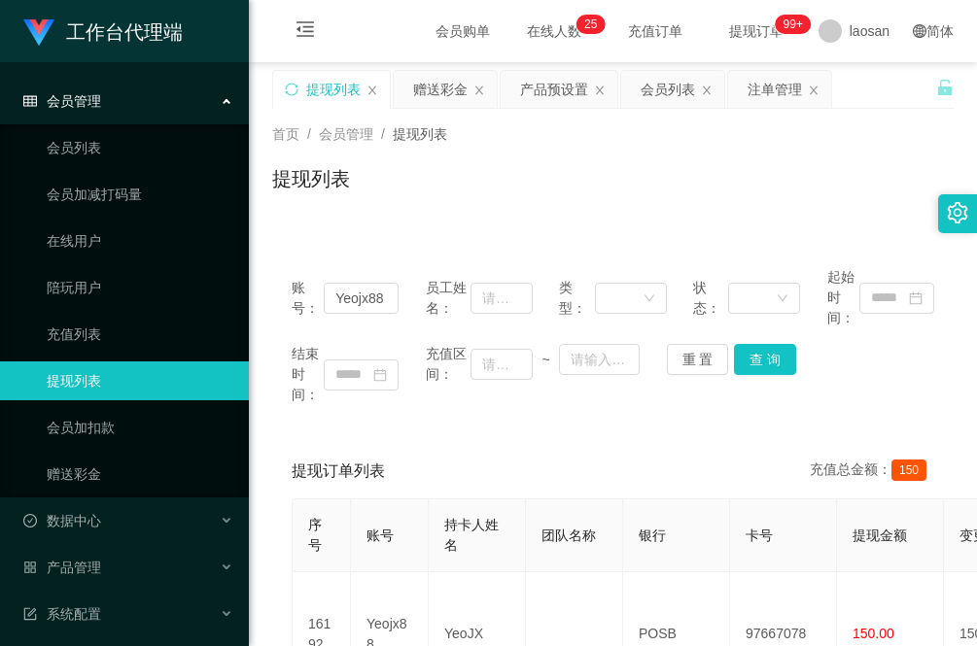
click at [278, 578] on div "提现订单列表 充值总金额： 150 序号 账号 持卡人姓名 团队名称 银行 卡号 提现金额 变更前金额 类型 代付渠道 订单编号 系统备注 状态 备注信息 创…" at bounding box center [612, 601] width 681 height 315
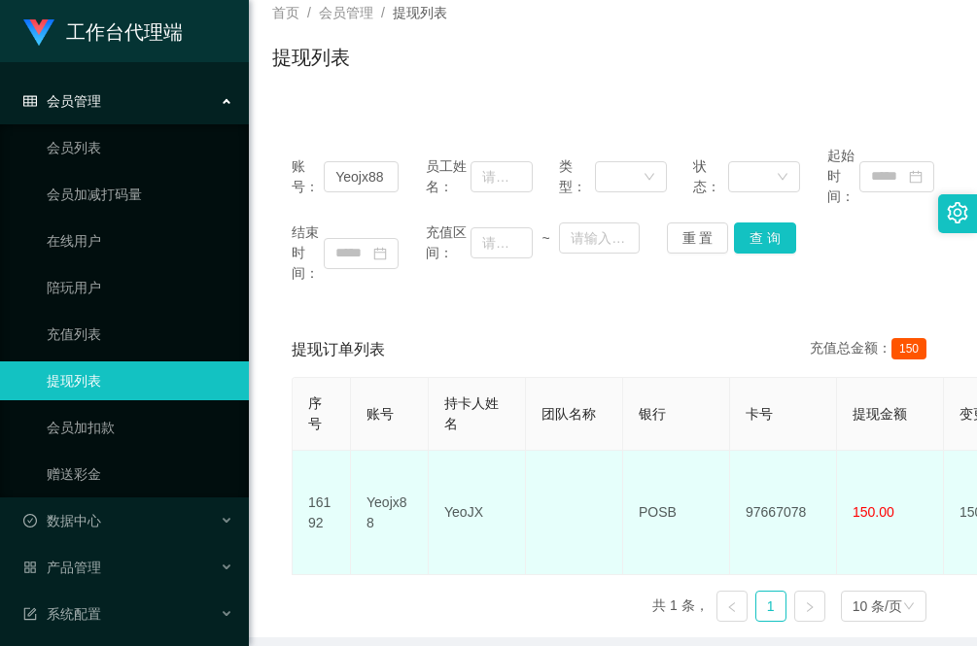
click at [471, 508] on td "YeoJX" at bounding box center [477, 513] width 97 height 124
drag, startPoint x: 488, startPoint y: 505, endPoint x: 434, endPoint y: 502, distance: 54.6
click at [434, 502] on td "YeoJX" at bounding box center [477, 513] width 97 height 124
copy td "YeoJX"
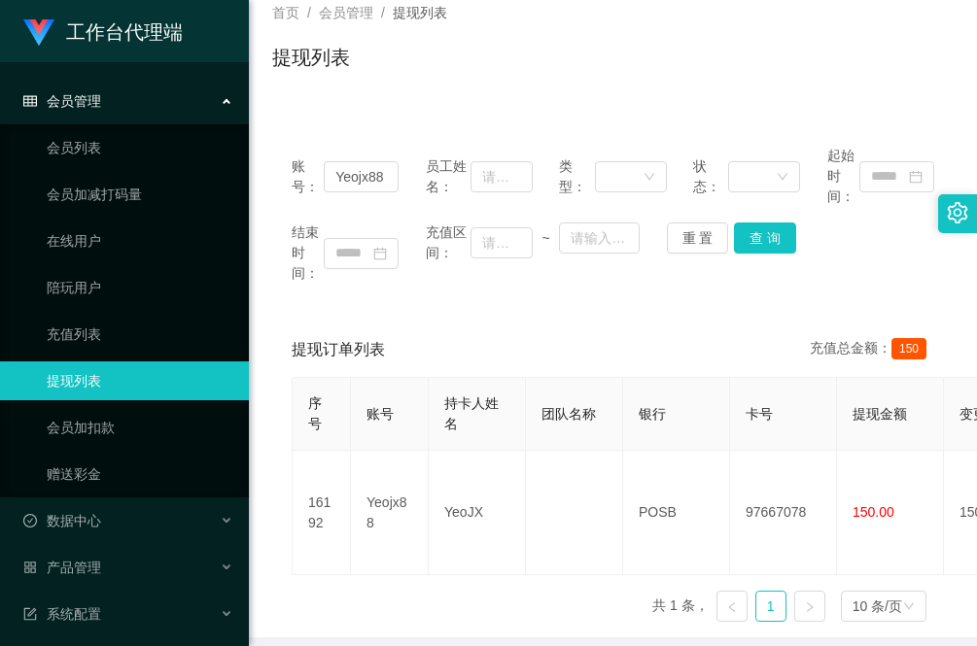
click at [295, 567] on div "序号 账号 持卡人姓名 团队名称 银行 卡号 提现金额 变更前金额 类型 代付渠道 订单编号 系统备注 状态 备注信息 创建时间 是否锁单 操作 16192 …" at bounding box center [613, 507] width 643 height 261
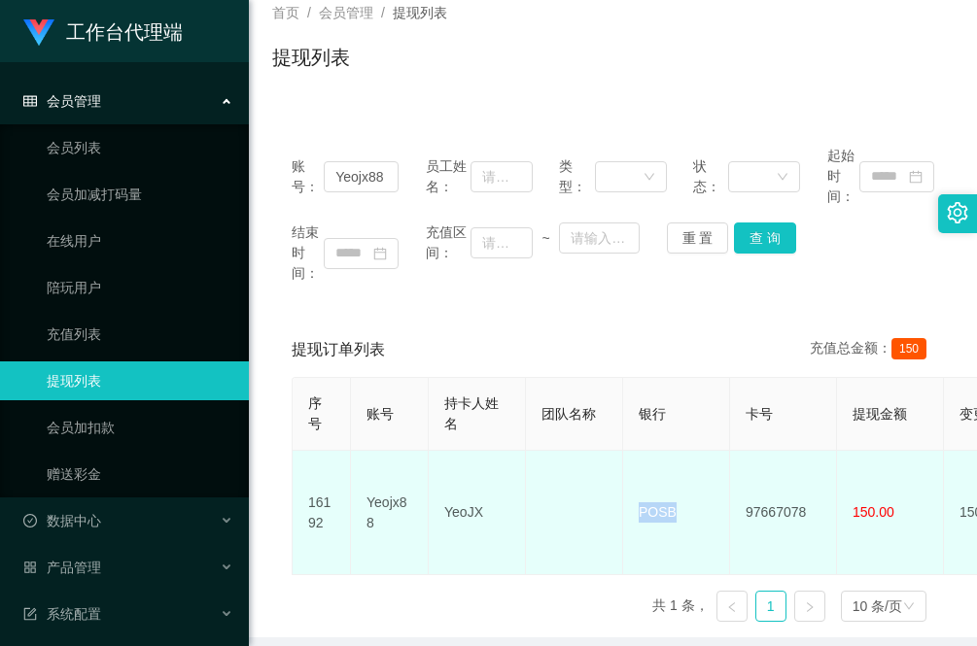
drag, startPoint x: 701, startPoint y: 503, endPoint x: 623, endPoint y: 502, distance: 77.8
click at [623, 502] on td "POSB" at bounding box center [676, 513] width 107 height 124
copy td "POSB"
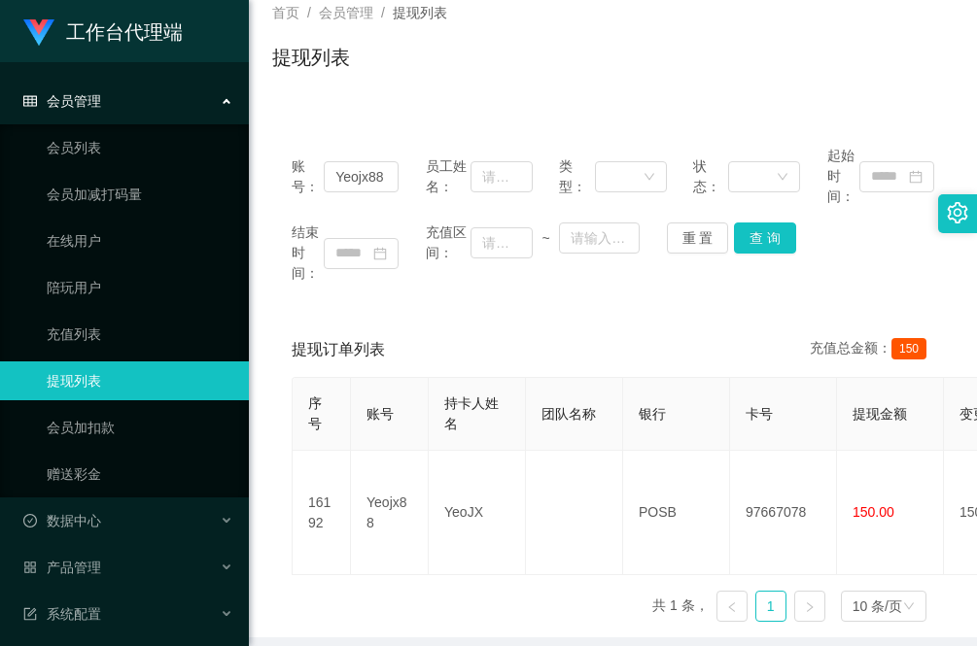
click at [317, 584] on div "序号 账号 持卡人姓名 团队名称 银行 卡号 提现金额 变更前金额 类型 代付渠道 订单编号 系统备注 状态 备注信息 创建时间 是否锁单 操作 16192 …" at bounding box center [613, 507] width 643 height 261
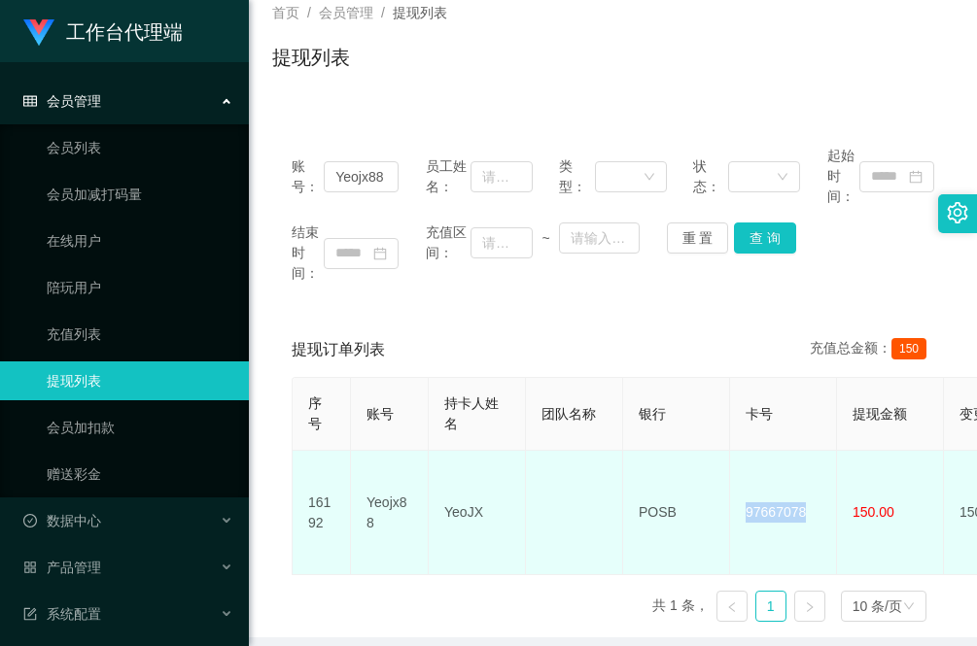
drag, startPoint x: 812, startPoint y: 501, endPoint x: 739, endPoint y: 496, distance: 73.1
click at [739, 496] on td "97667078" at bounding box center [783, 513] width 107 height 124
copy td "97667078"
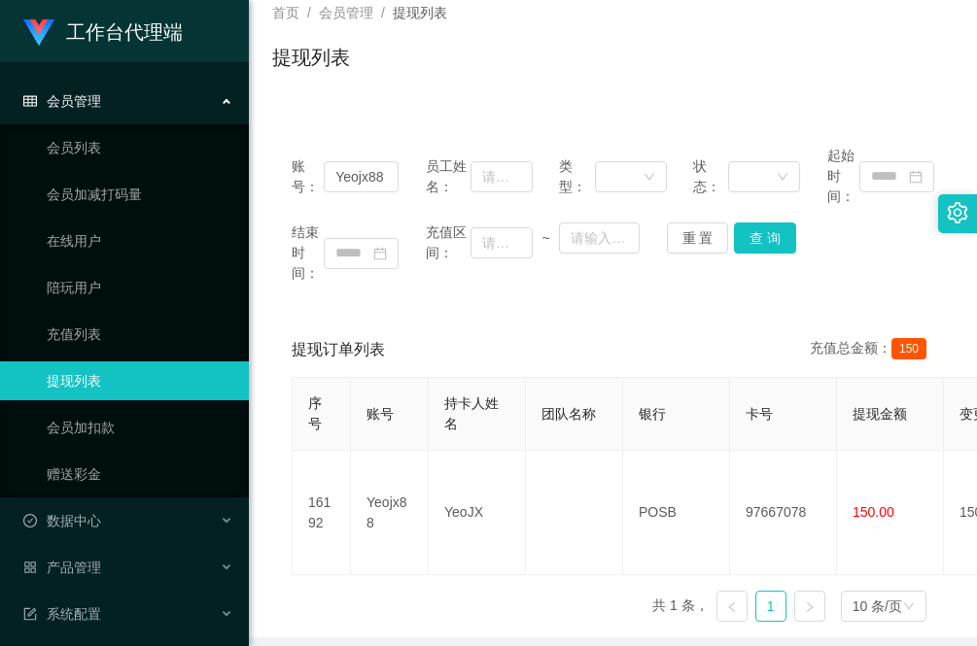
click at [258, 151] on main "关闭左侧 关闭右侧 关闭其它 刷新页面 提现列表 赠送彩金 产品预设置 会员列表 注单管理 首页 / 会员管理 / 提现列表 / 提现列表 账号： Yeojx…" at bounding box center [613, 289] width 728 height 697
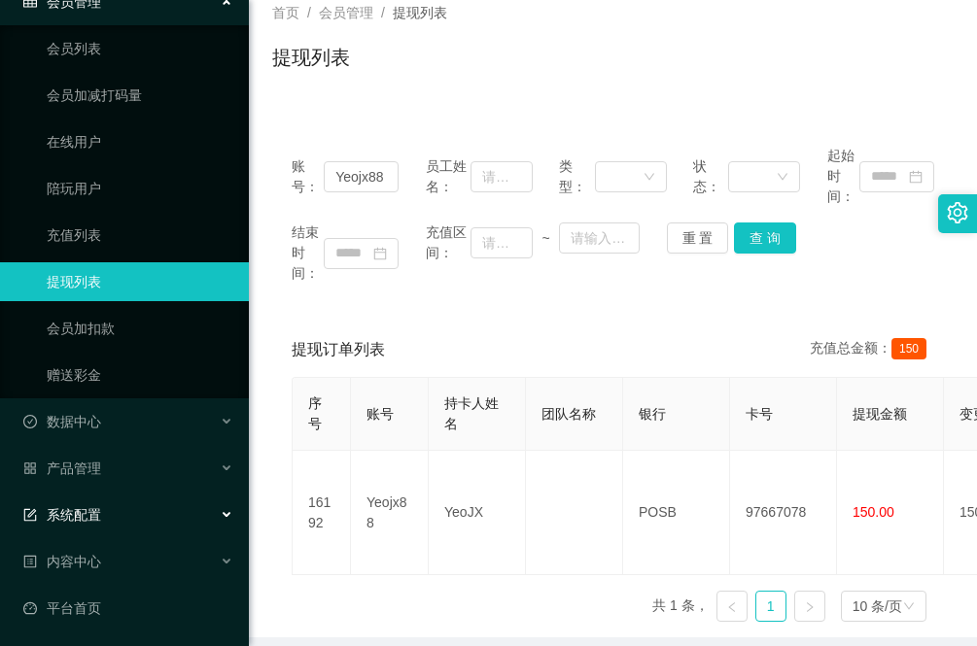
scroll to position [0, 0]
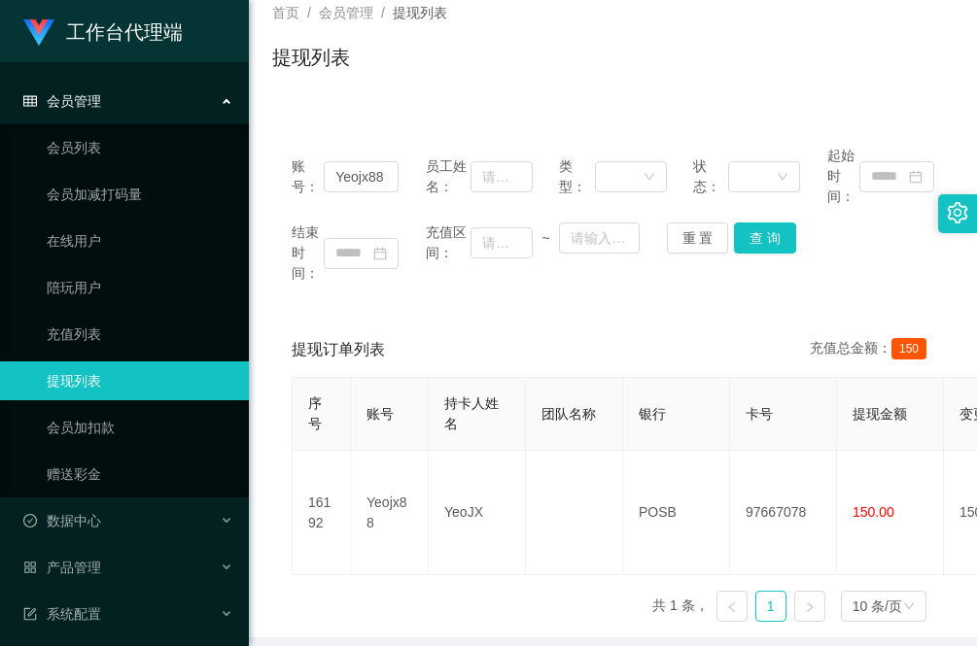
click at [366, 221] on div "账号： Yeojx88 员工姓名： 类型： 状态： 起始时间： 结束时间： 充值区间： ~ 重 置 查 询" at bounding box center [612, 214] width 681 height 177
click at [285, 108] on div "账号： Yeojx88 员工姓名： 类型： 状态： 起始时间： 结束时间： 充值区间： ~ 重 置 查 询 提现订单列表 充值总金额： 150 序号 账号 持…" at bounding box center [612, 370] width 681 height 535
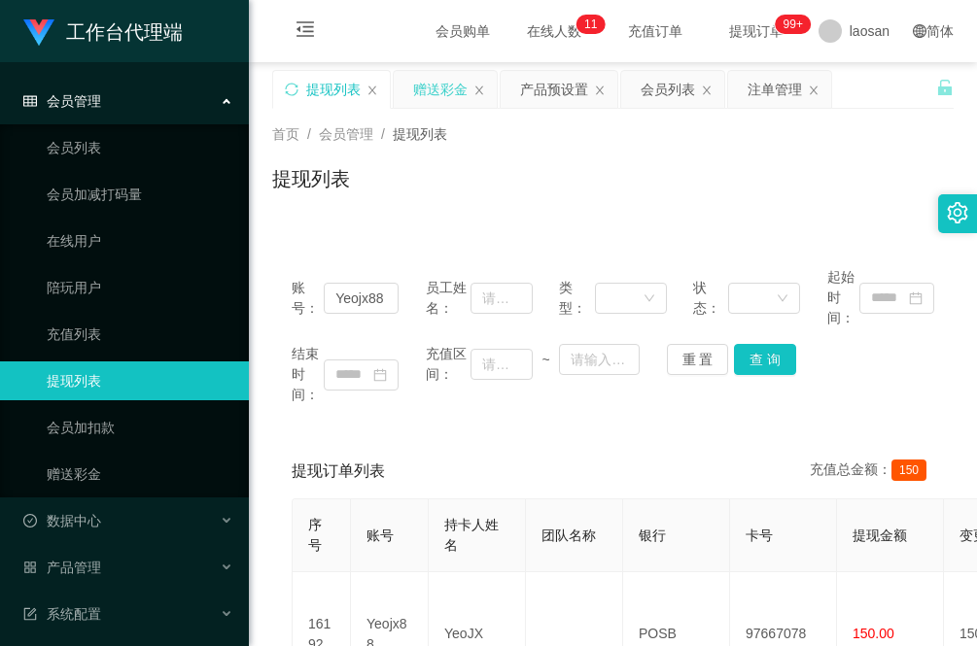
click at [447, 78] on div "赠送彩金" at bounding box center [440, 89] width 54 height 37
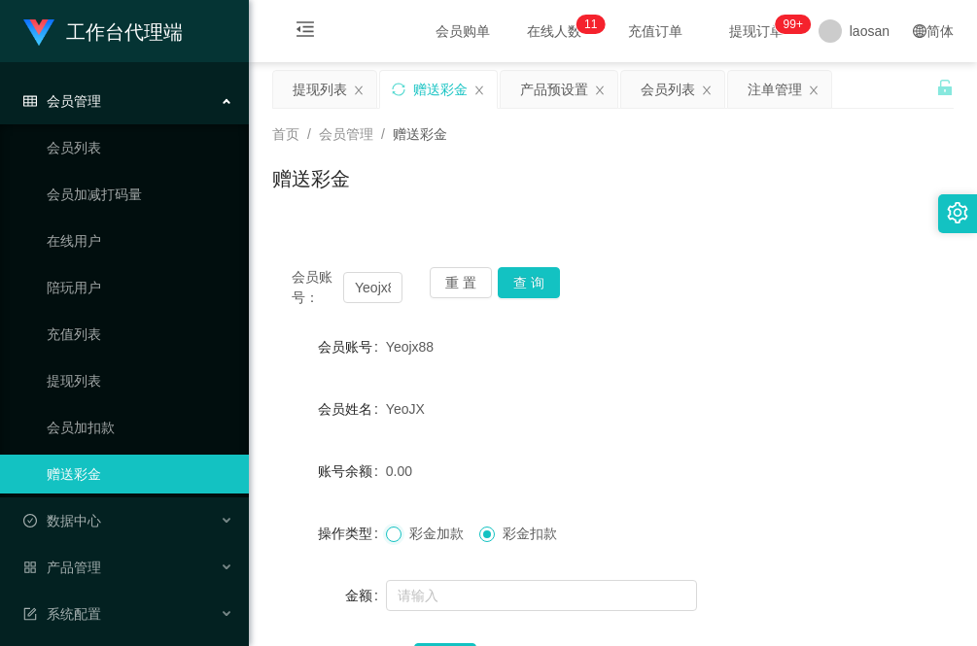
click at [397, 535] on span at bounding box center [394, 535] width 16 height 16
click at [437, 594] on input "text" at bounding box center [541, 595] width 311 height 31
click at [532, 287] on button "查 询" at bounding box center [529, 282] width 62 height 31
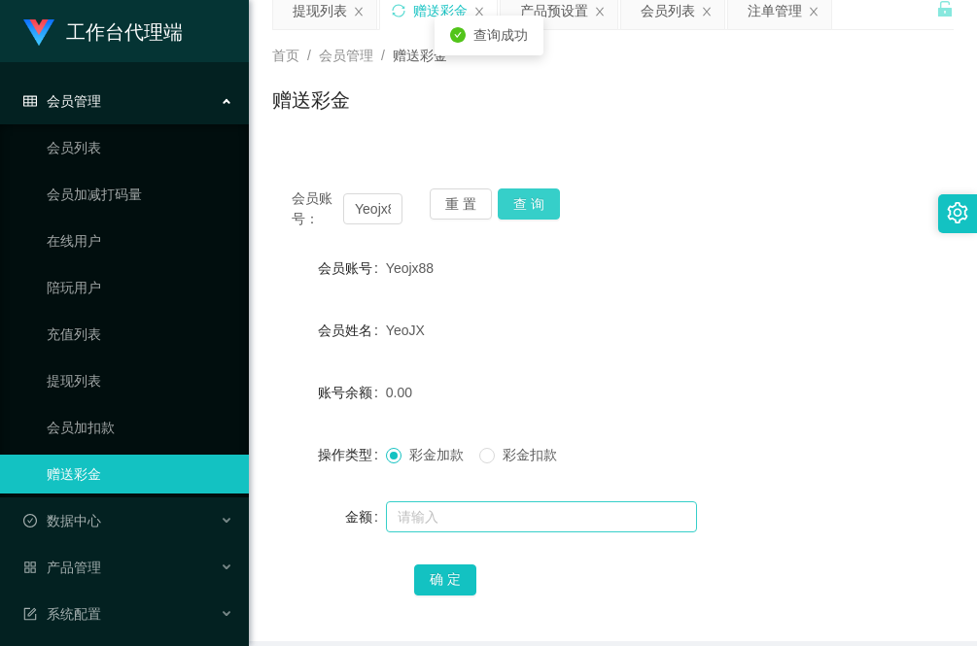
scroll to position [122, 0]
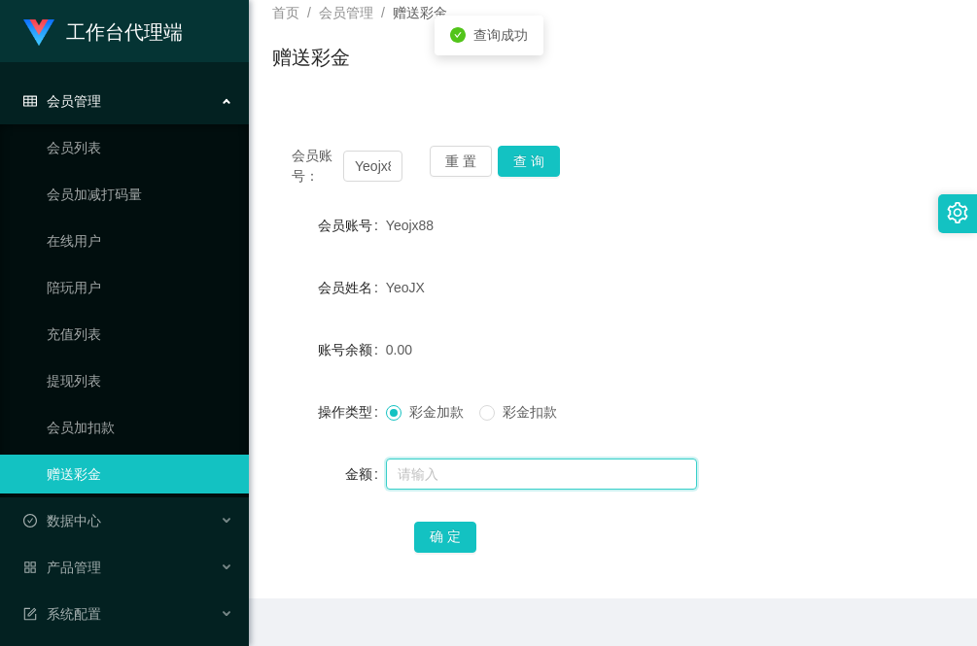
click at [434, 479] on input "text" at bounding box center [541, 474] width 311 height 31
type input "56"
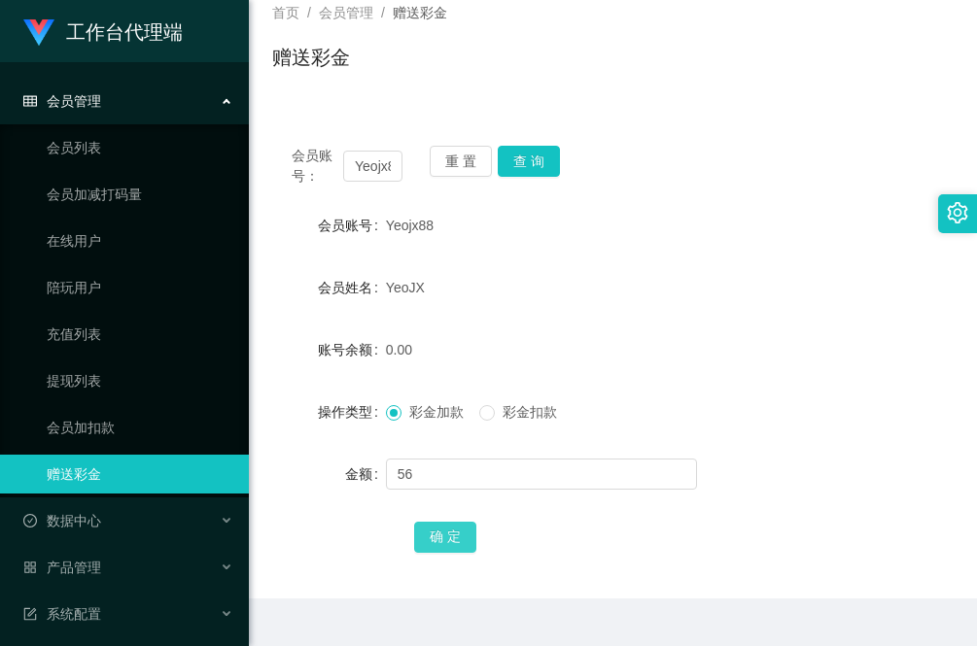
click at [448, 535] on button "确 定" at bounding box center [445, 537] width 62 height 31
click at [297, 537] on div "确 定" at bounding box center [612, 536] width 681 height 39
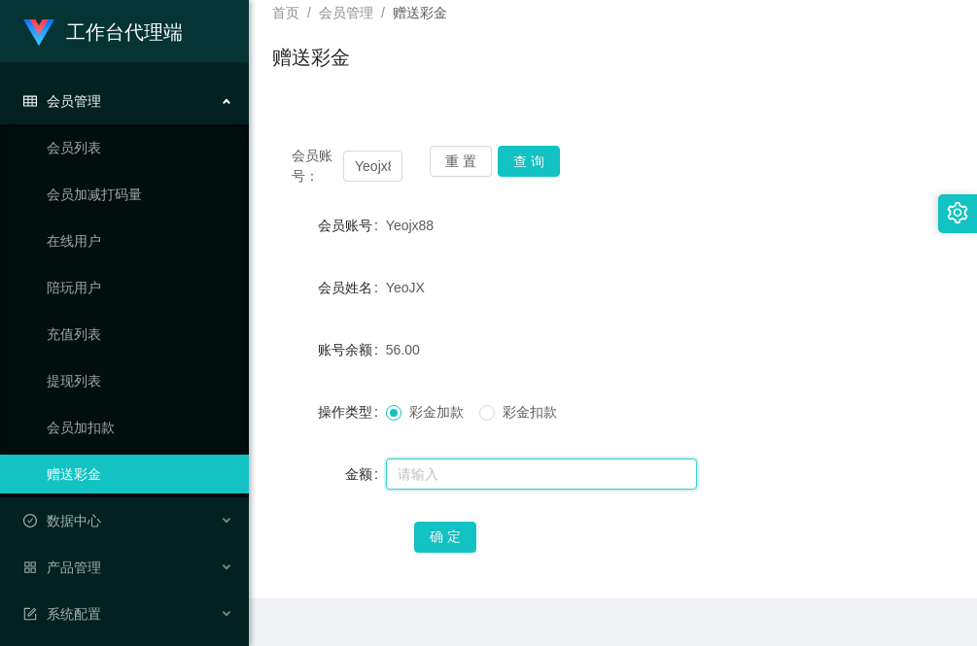
click at [434, 469] on input "text" at bounding box center [541, 474] width 311 height 31
type input "100"
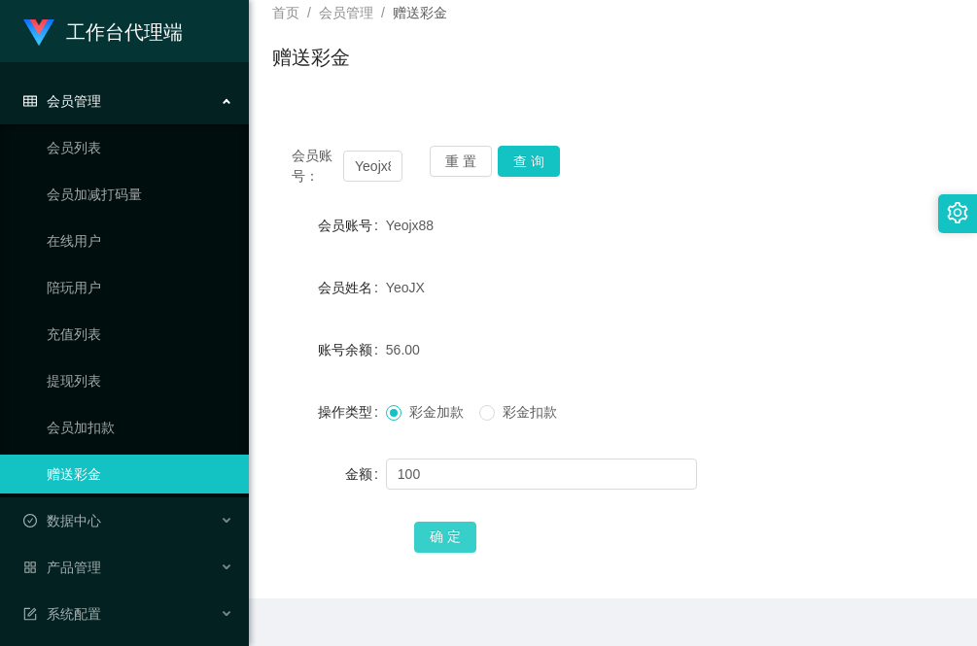
click at [440, 535] on button "确 定" at bounding box center [445, 537] width 62 height 31
click at [369, 165] on input "Yeojx88" at bounding box center [372, 166] width 59 height 31
click at [533, 166] on button "查 询" at bounding box center [529, 161] width 62 height 31
click at [287, 513] on form "会员账号 Yeojx88 会员姓名 YeoJX 账号余额 156.00 操作类型 彩金加款 彩金扣款 金额 确 定" at bounding box center [612, 381] width 681 height 350
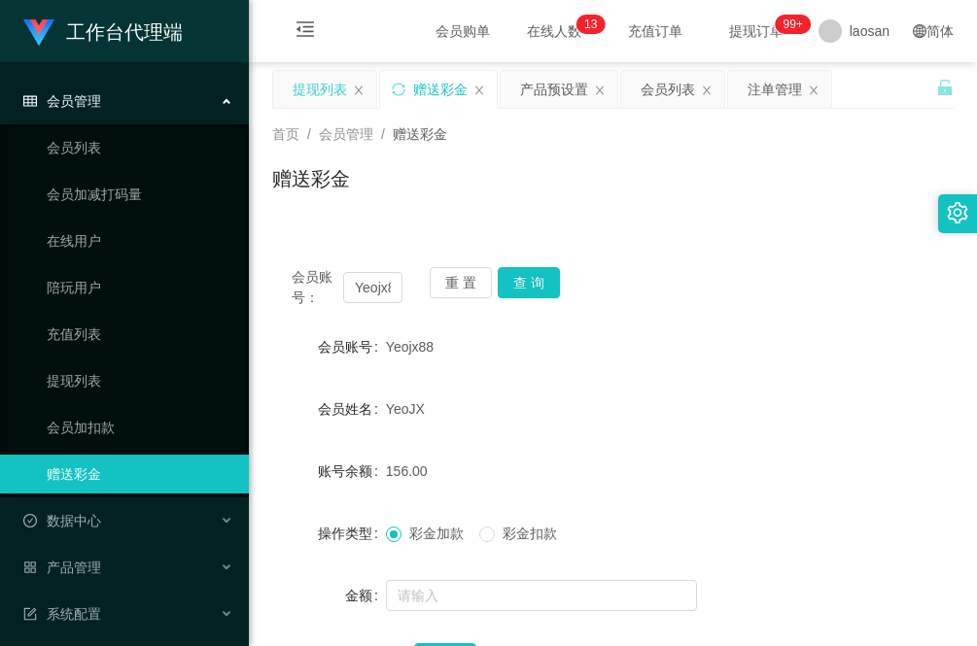
click at [318, 89] on div "提现列表" at bounding box center [320, 89] width 54 height 37
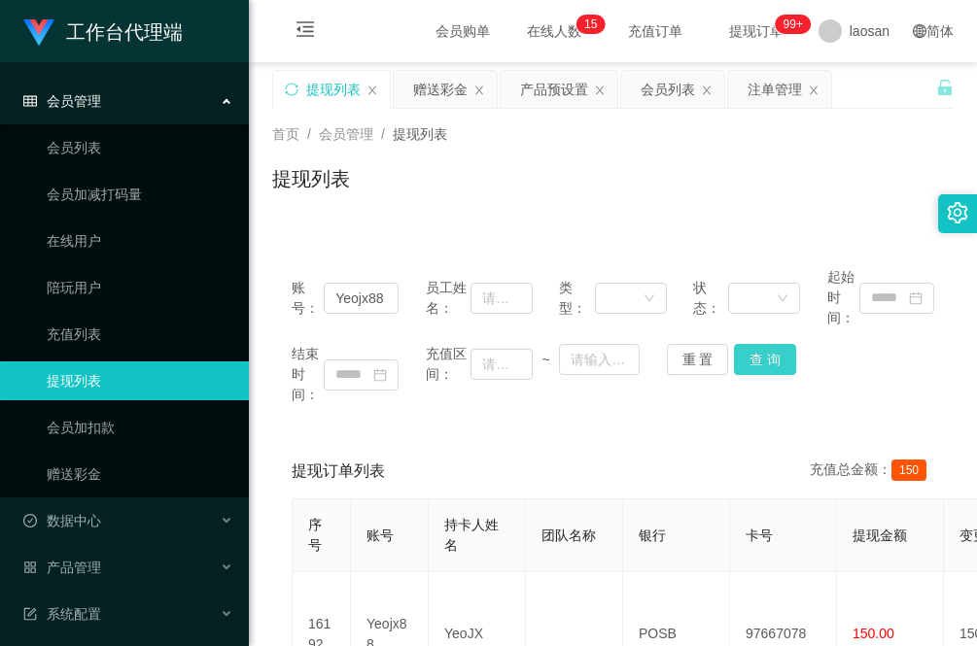
click at [747, 355] on button "查 询" at bounding box center [765, 359] width 62 height 31
drag, startPoint x: 380, startPoint y: 297, endPoint x: 319, endPoint y: 299, distance: 61.3
click at [319, 299] on div "账号： Yeojx88" at bounding box center [345, 297] width 107 height 61
click at [759, 358] on button "查 询" at bounding box center [765, 359] width 62 height 31
click at [437, 88] on div "赠送彩金" at bounding box center [440, 89] width 54 height 37
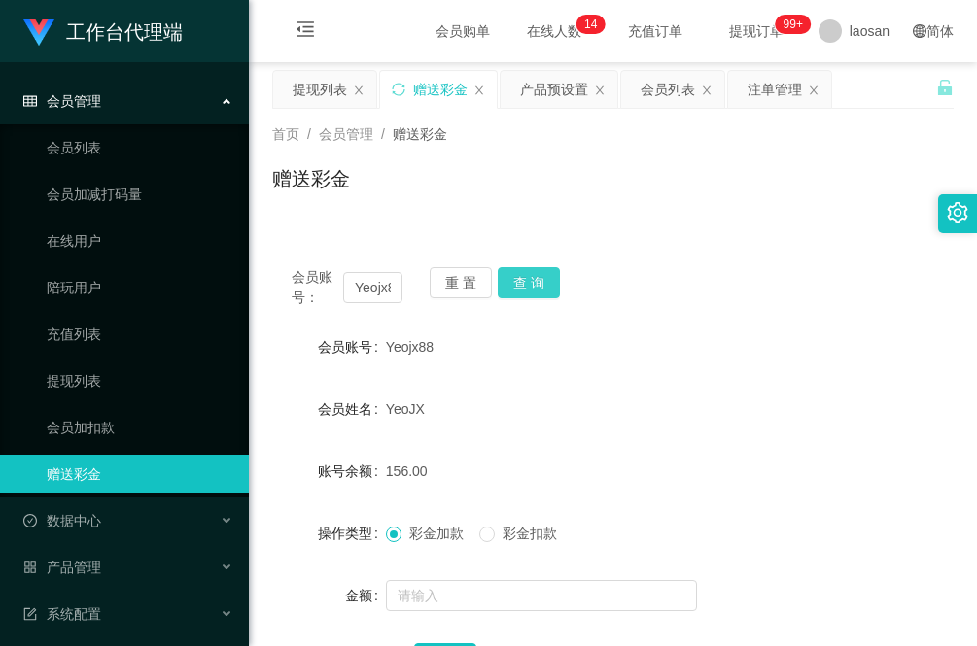
click at [536, 288] on button "查 询" at bounding box center [529, 282] width 62 height 31
click at [643, 420] on div "YeoJX" at bounding box center [585, 409] width 398 height 39
click at [522, 282] on button "查 询" at bounding box center [529, 282] width 62 height 31
click at [528, 278] on button "查 询" at bounding box center [529, 282] width 62 height 31
click at [531, 288] on button "查 询" at bounding box center [529, 282] width 62 height 31
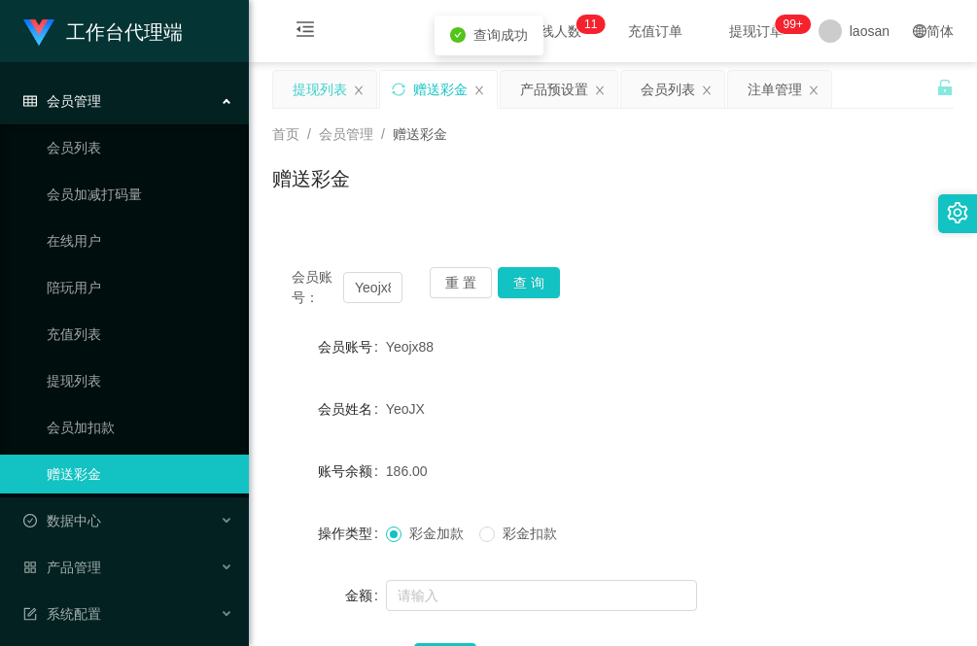
click at [317, 85] on div "提现列表" at bounding box center [320, 89] width 54 height 37
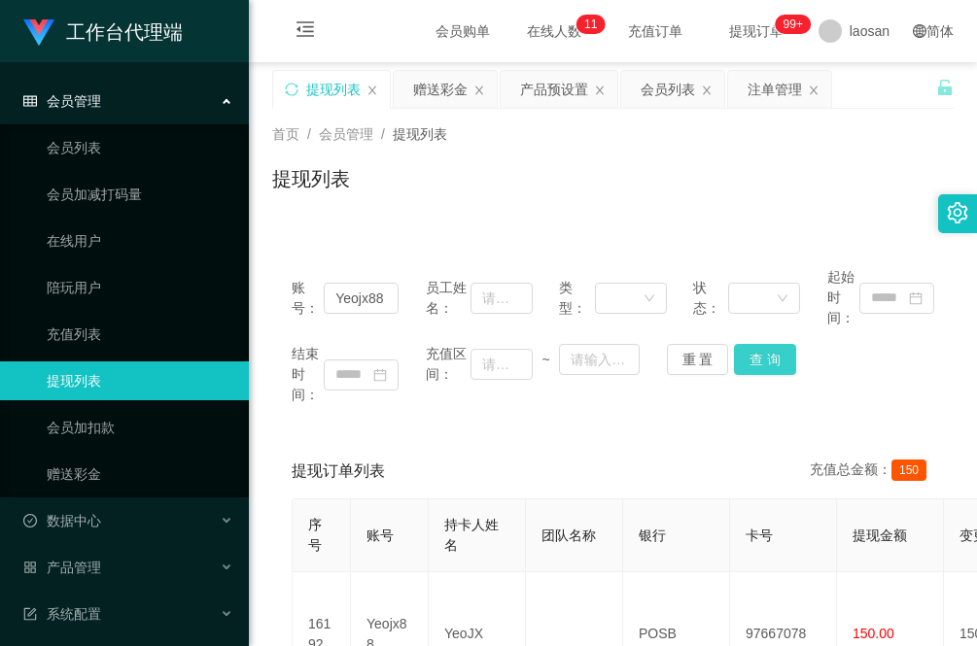
click at [761, 357] on button "查 询" at bounding box center [765, 359] width 62 height 31
click at [769, 356] on button "查 询" at bounding box center [765, 359] width 62 height 31
click at [433, 92] on div "赠送彩金" at bounding box center [440, 89] width 54 height 37
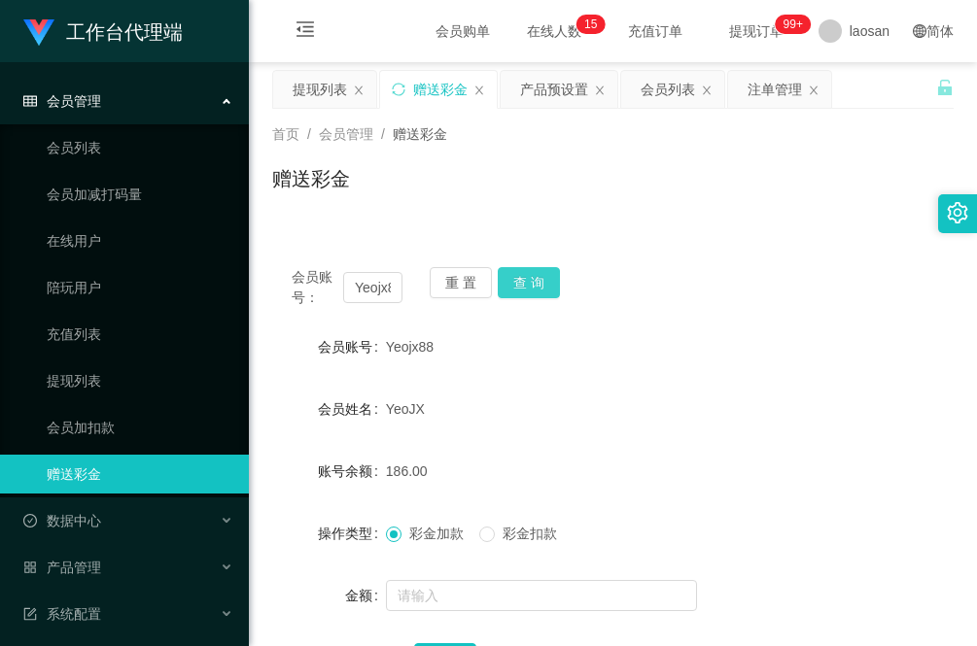
click at [525, 280] on button "查 询" at bounding box center [529, 282] width 62 height 31
click at [263, 532] on main "关闭左侧 关闭右侧 关闭其它 刷新页面 提现列表 赠送彩金 产品预设置 会员列表 注单管理 首页 / 会员管理 / 赠送彩金 / 赠送彩金 会员账号： Yeo…" at bounding box center [613, 391] width 728 height 658
click at [308, 66] on main "关闭左侧 关闭右侧 关闭其它 刷新页面 提现列表 赠送彩金 产品预设置 会员列表 注单管理 首页 / 会员管理 / 赠送彩金 / 赠送彩金 会员账号： Yeo…" at bounding box center [613, 391] width 728 height 658
click at [307, 83] on div "提现列表" at bounding box center [320, 89] width 54 height 37
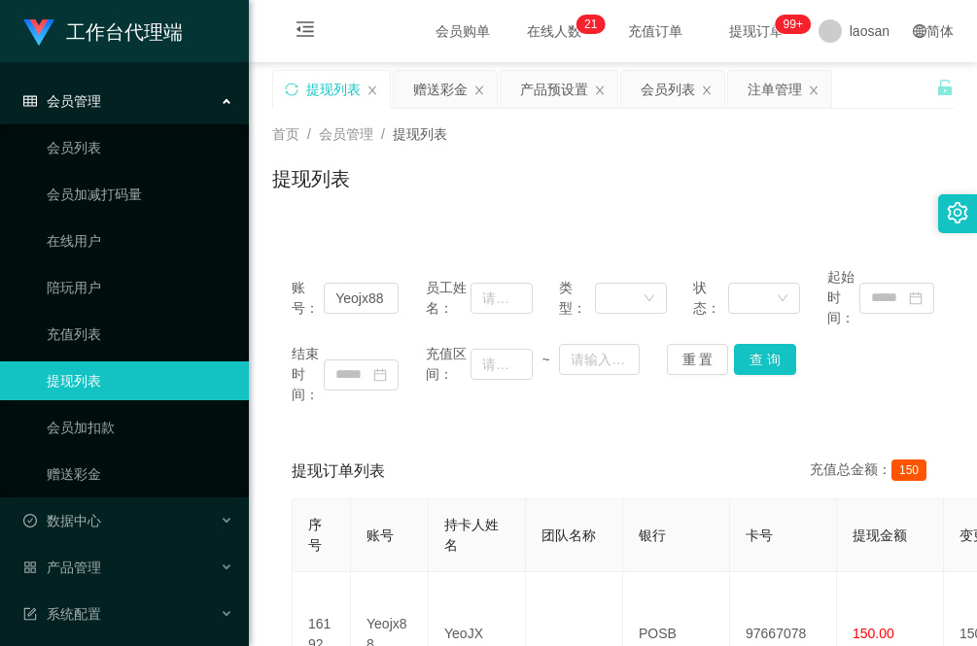
drag, startPoint x: 448, startPoint y: 428, endPoint x: 488, endPoint y: 439, distance: 41.5
click at [449, 428] on div "账号： Yeojx88 员工姓名： 类型： 状态： 起始时间： 结束时间： 充值区间： ~ 重 置 查 询 提现订单列表 充值总金额： 150 序号 账号 持…" at bounding box center [612, 503] width 681 height 511
click at [760, 355] on button "查 询" at bounding box center [765, 359] width 62 height 31
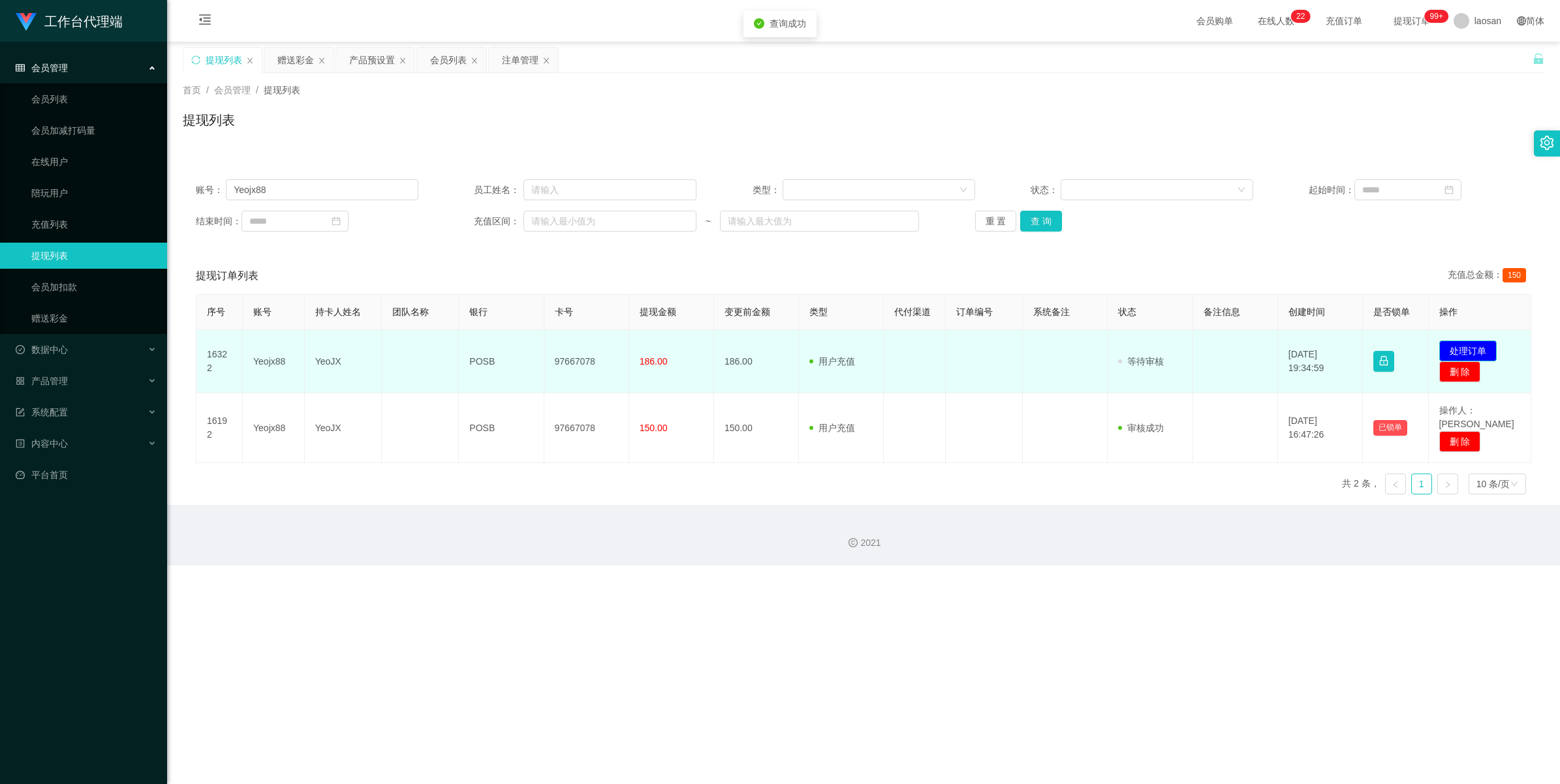
click at [655, 344] on button "处理订单" at bounding box center [1468, 350] width 58 height 21
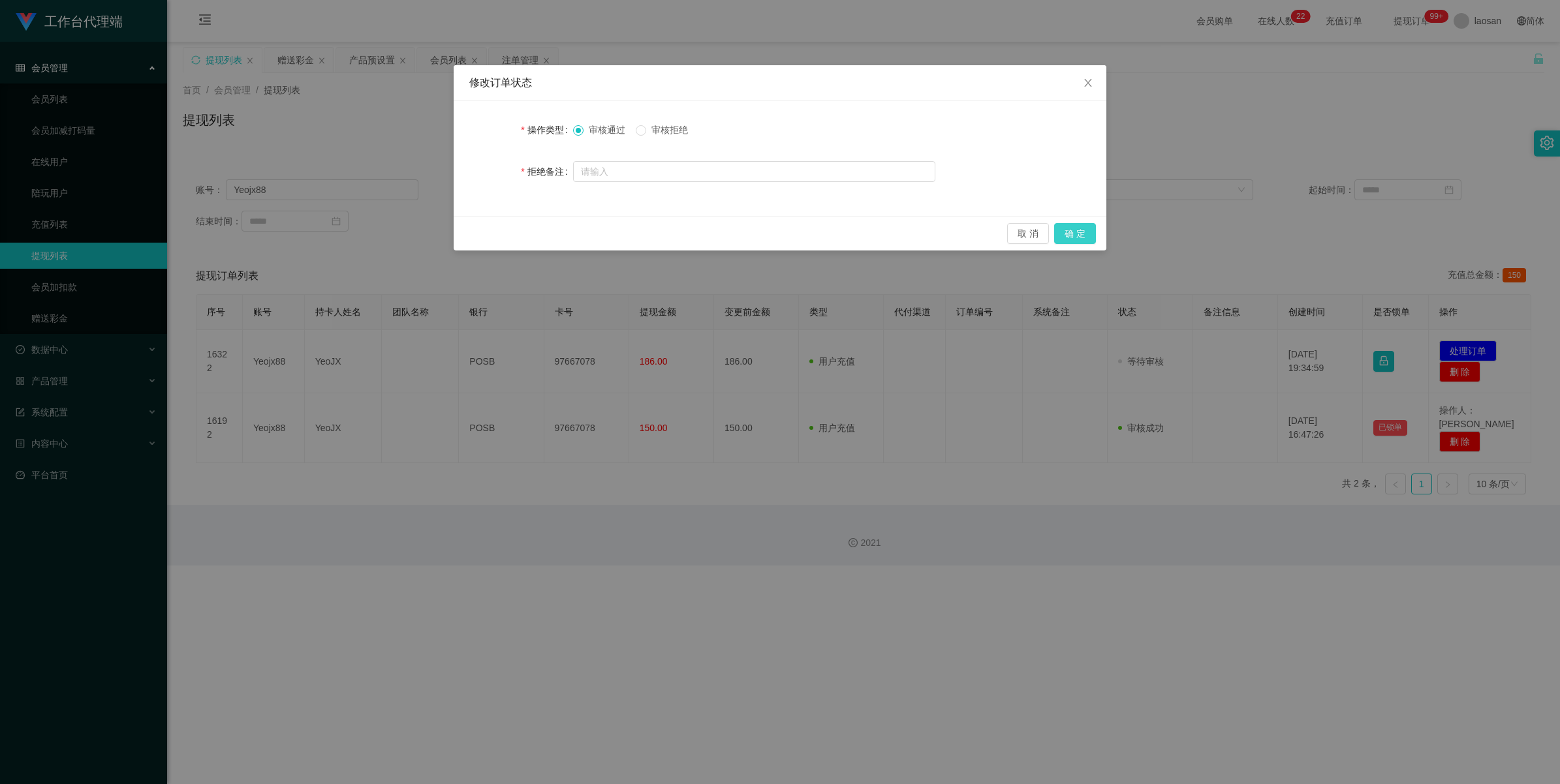
click at [655, 229] on button "确 定" at bounding box center [1075, 233] width 42 height 21
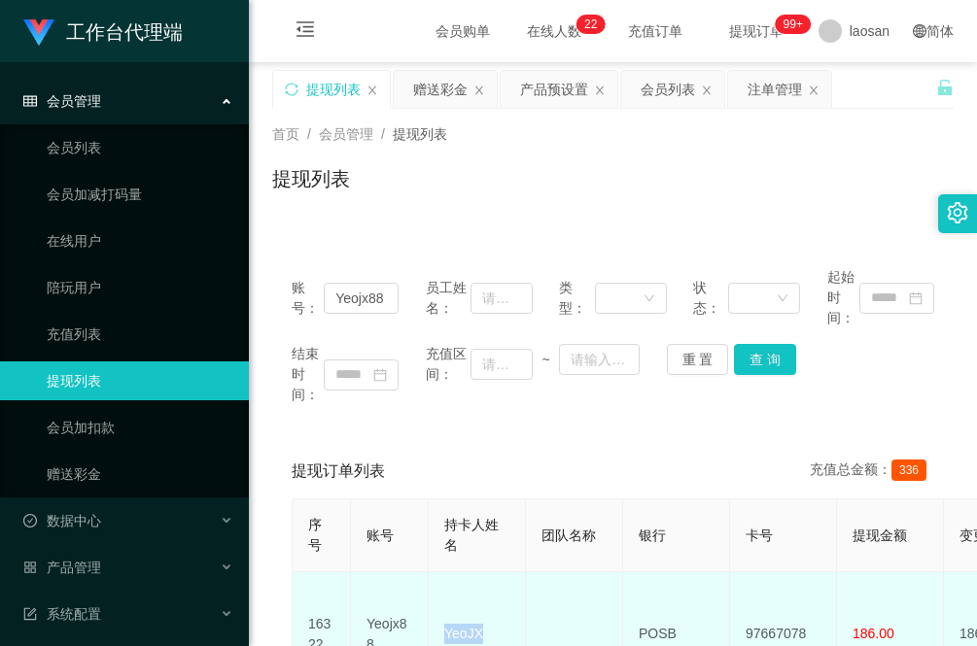
drag, startPoint x: 505, startPoint y: 623, endPoint x: 438, endPoint y: 612, distance: 67.9
click at [438, 612] on td "YeoJX" at bounding box center [477, 635] width 97 height 124
copy td "YeoJX"
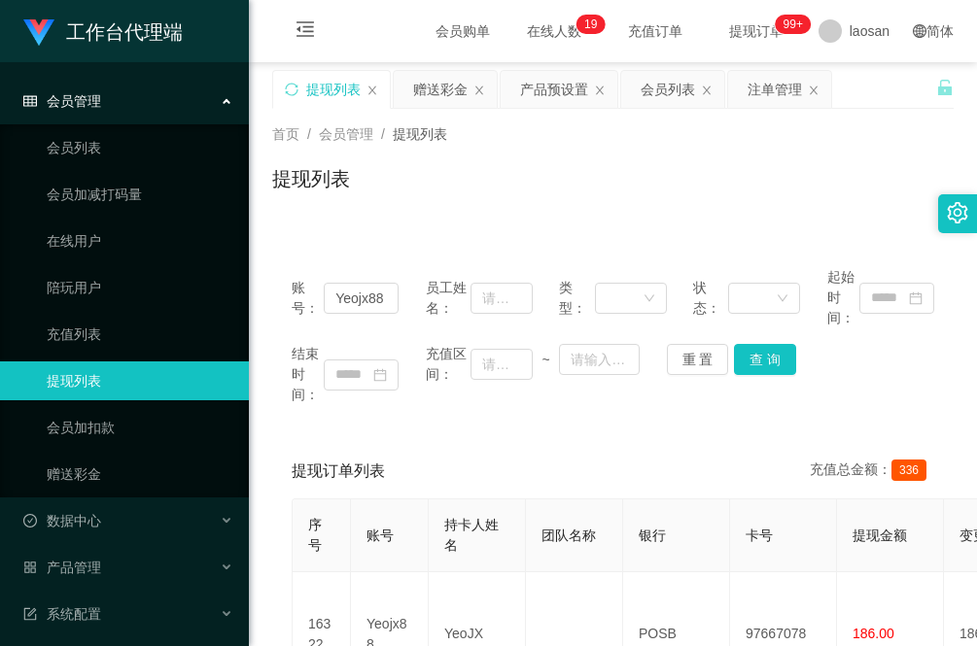
click at [277, 425] on div "账号： Yeojx88 员工姓名： 类型： 状态： 起始时间： 结束时间： 充值区间： ~ 重 置 查 询 提现订单列表 充值总金额： 336 序号 账号 持…" at bounding box center [612, 566] width 681 height 636
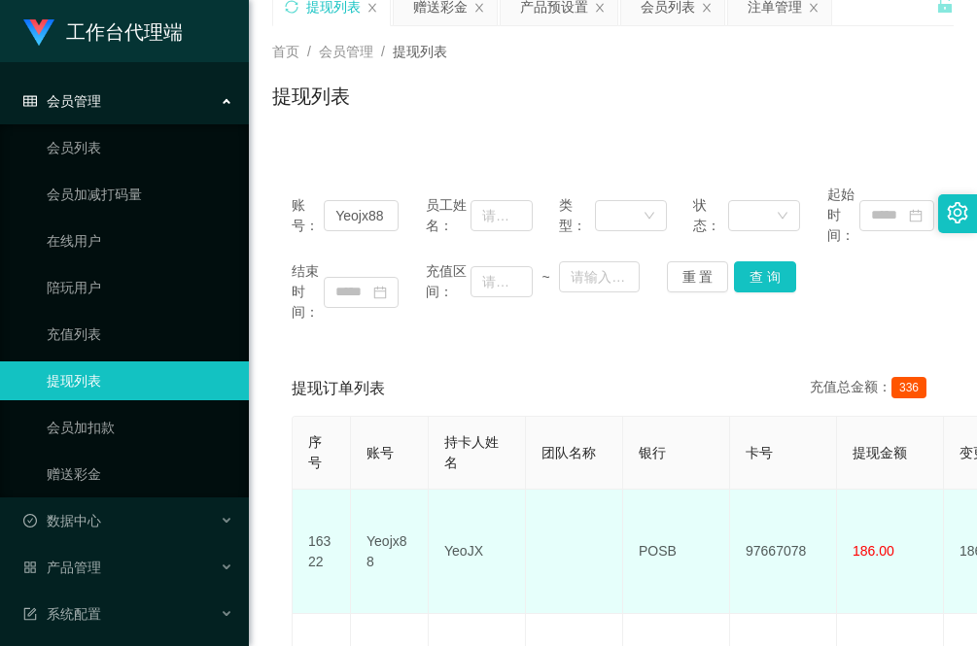
scroll to position [122, 0]
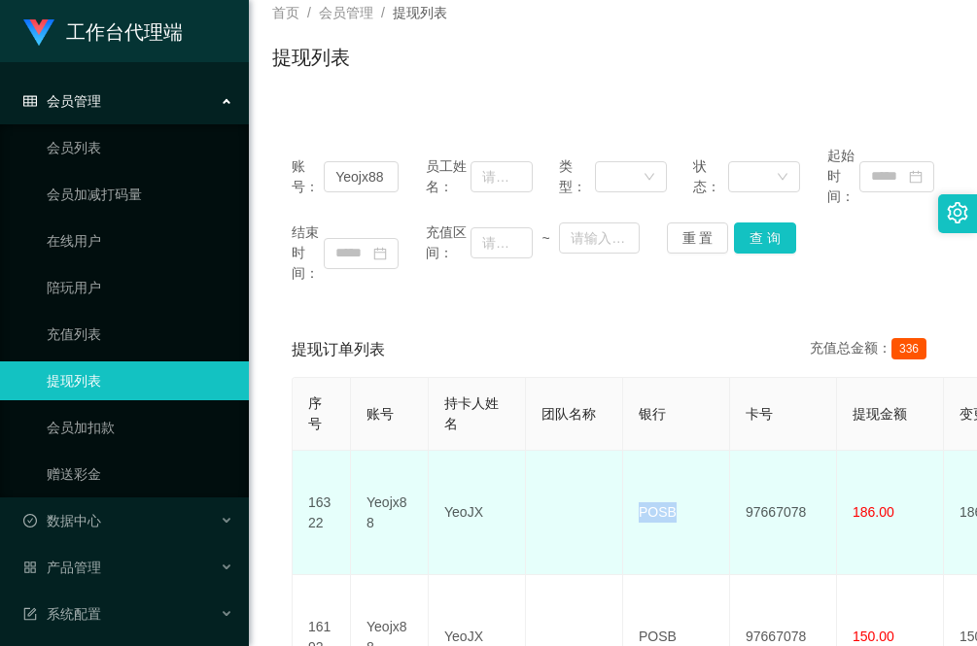
drag, startPoint x: 692, startPoint y: 507, endPoint x: 635, endPoint y: 504, distance: 57.5
click at [635, 504] on td "POSB" at bounding box center [676, 513] width 107 height 124
copy td "POSB"
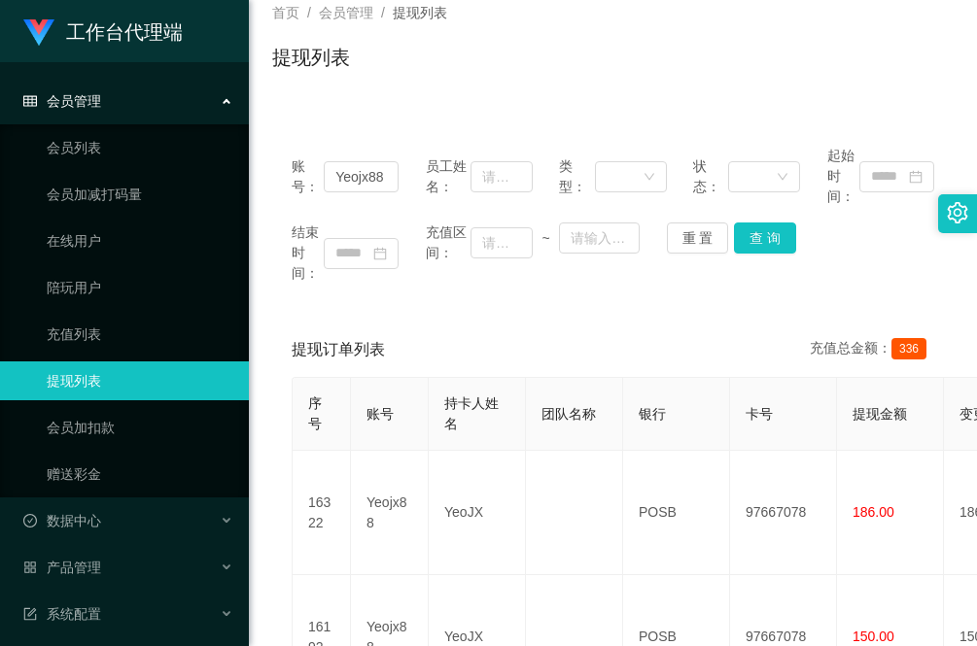
click at [264, 527] on main "关闭左侧 关闭右侧 关闭其它 刷新页面 提现列表 赠送彩金 产品预设置 会员列表 注单管理 首页 / 会员管理 / 提现列表 / 提现列表 账号： Yeojx…" at bounding box center [613, 351] width 728 height 821
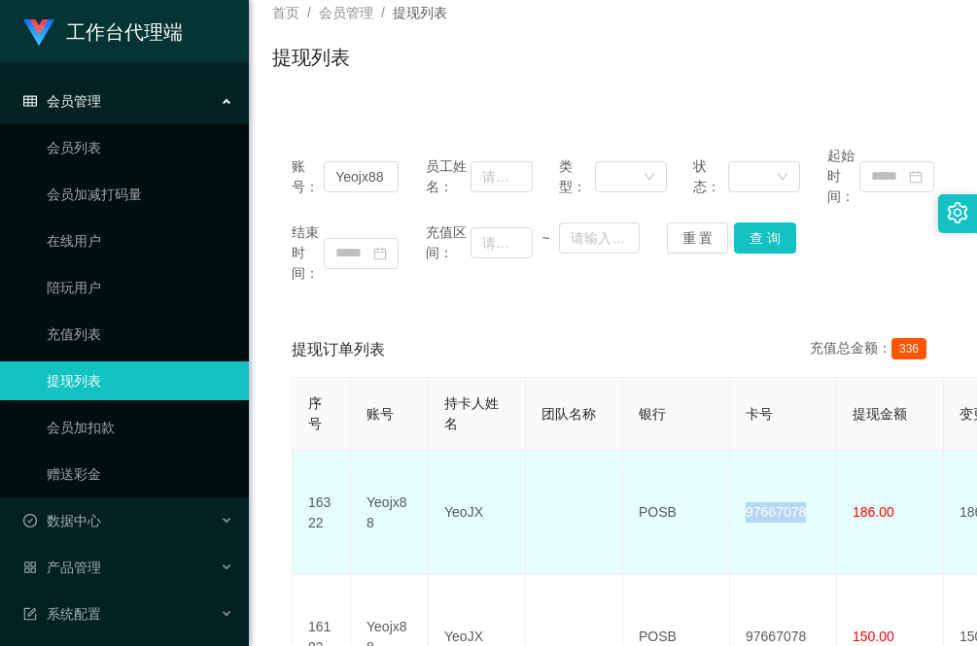
drag, startPoint x: 813, startPoint y: 507, endPoint x: 742, endPoint y: 511, distance: 71.1
click at [742, 511] on td "97667078" at bounding box center [783, 513] width 107 height 124
copy td "97667078"
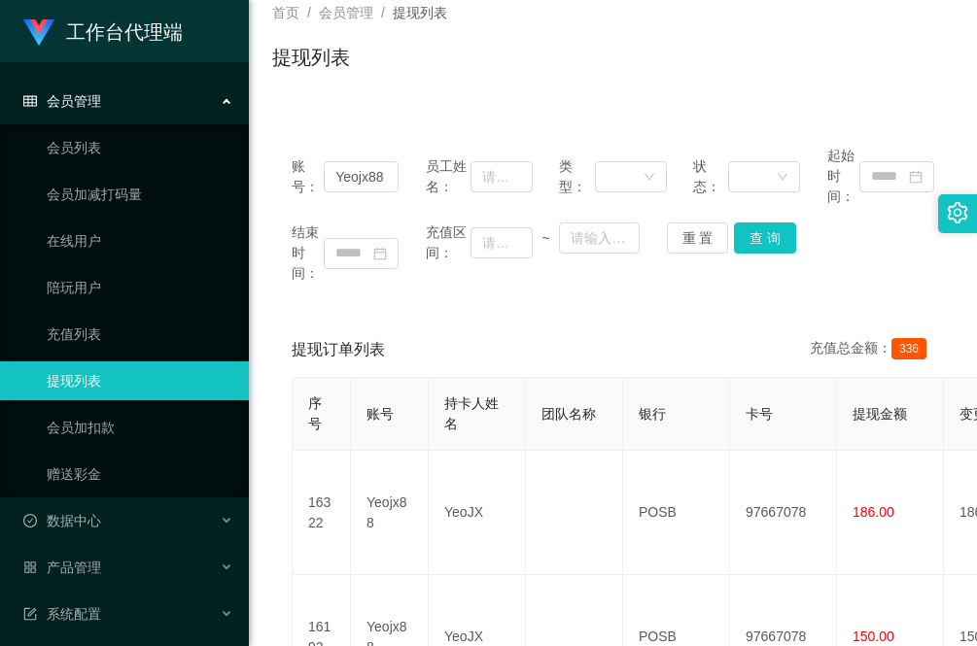
click at [259, 530] on main "关闭左侧 关闭右侧 关闭其它 刷新页面 提现列表 赠送彩金 产品预设置 会员列表 注单管理 首页 / 会员管理 / 提现列表 / 提现列表 账号： Yeojx…" at bounding box center [613, 351] width 728 height 821
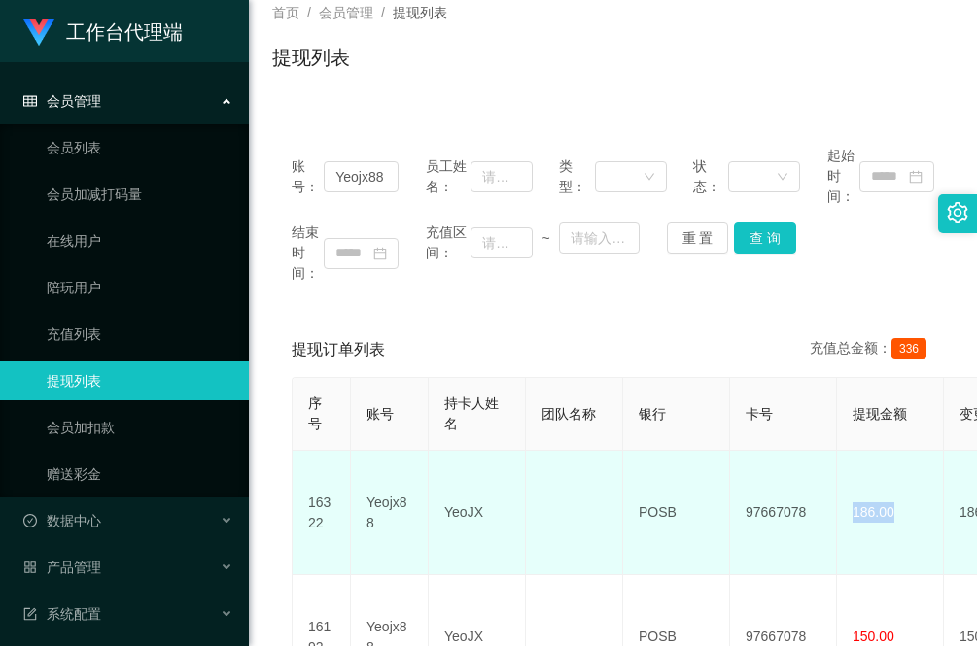
drag, startPoint x: 915, startPoint y: 497, endPoint x: 849, endPoint y: 503, distance: 66.4
click at [849, 503] on td "186.00" at bounding box center [890, 513] width 107 height 124
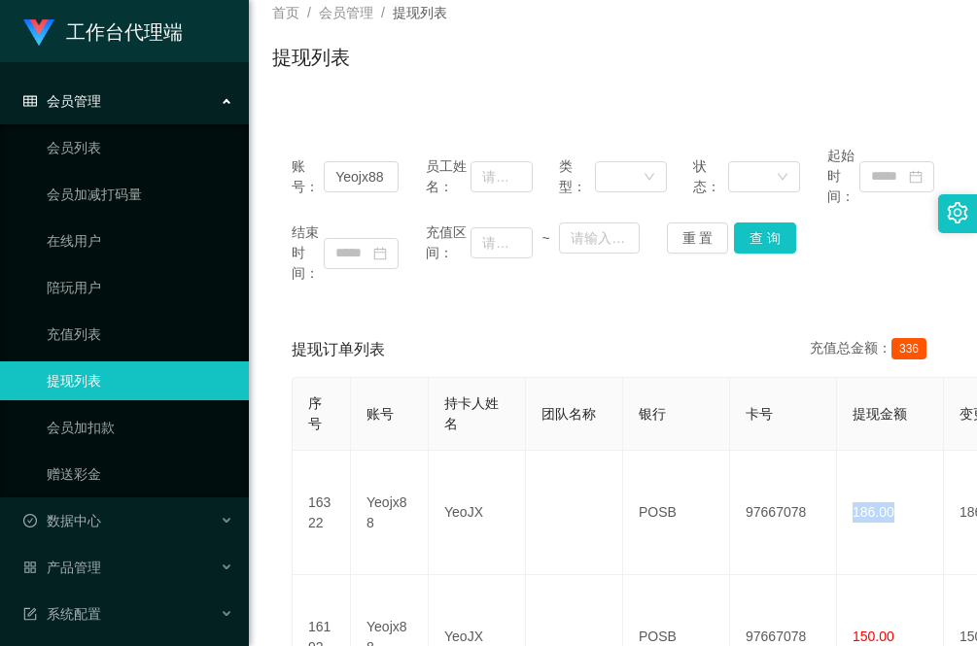
drag, startPoint x: 311, startPoint y: 98, endPoint x: 406, endPoint y: 185, distance: 128.7
click at [311, 98] on div "首页 / 会员管理 / 提现列表 / 提现列表" at bounding box center [613, 45] width 728 height 116
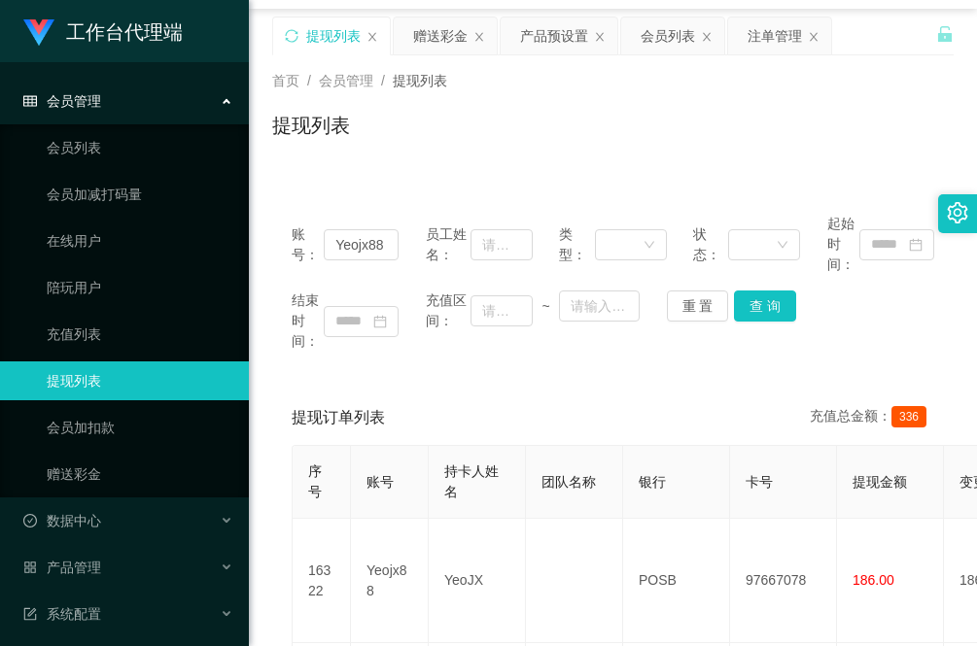
scroll to position [0, 0]
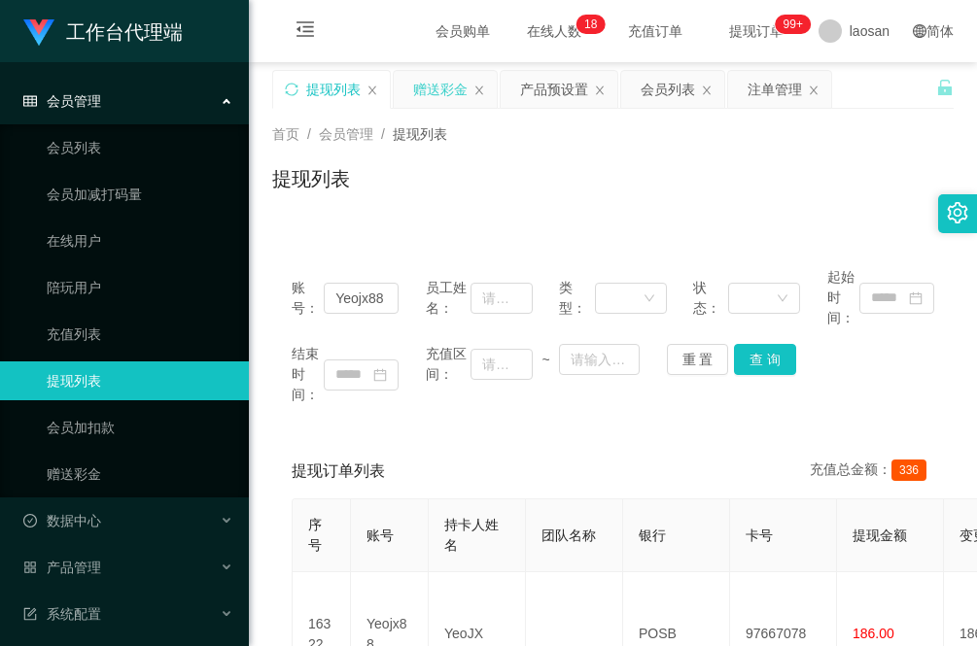
click at [449, 88] on div "赠送彩金" at bounding box center [440, 89] width 54 height 37
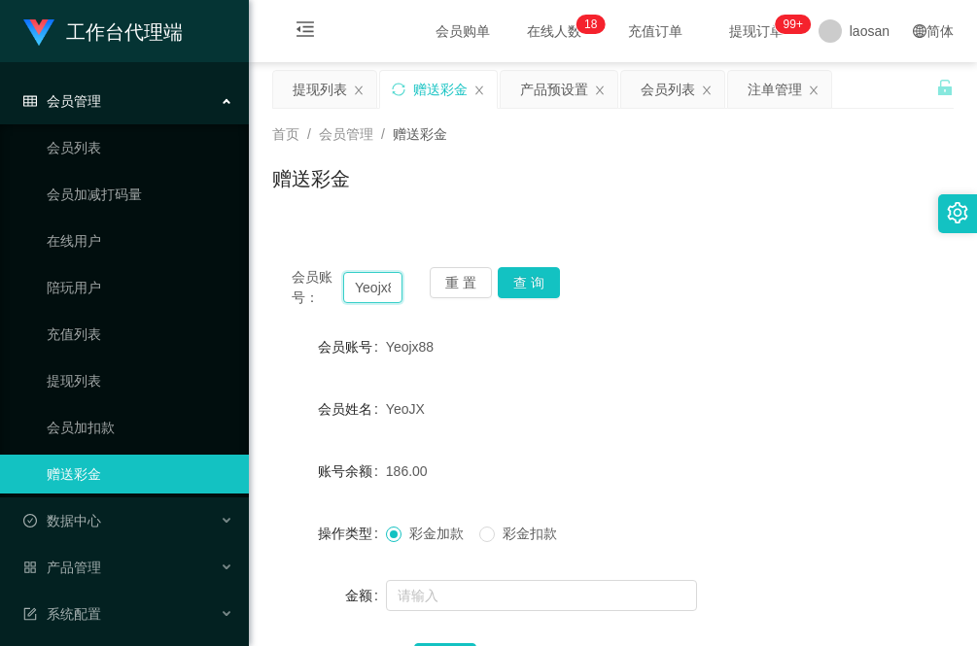
click at [380, 287] on input "Yeojx88" at bounding box center [372, 287] width 59 height 31
paste input "[PERSON_NAME]"
type input "[PERSON_NAME]"
click at [527, 277] on button "查 询" at bounding box center [529, 282] width 62 height 31
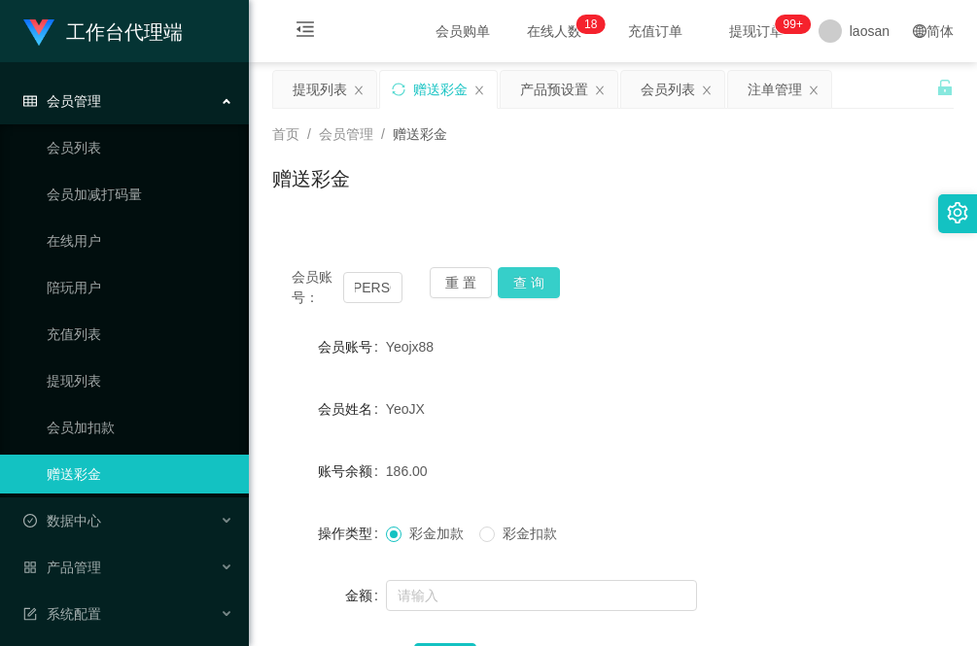
scroll to position [0, 0]
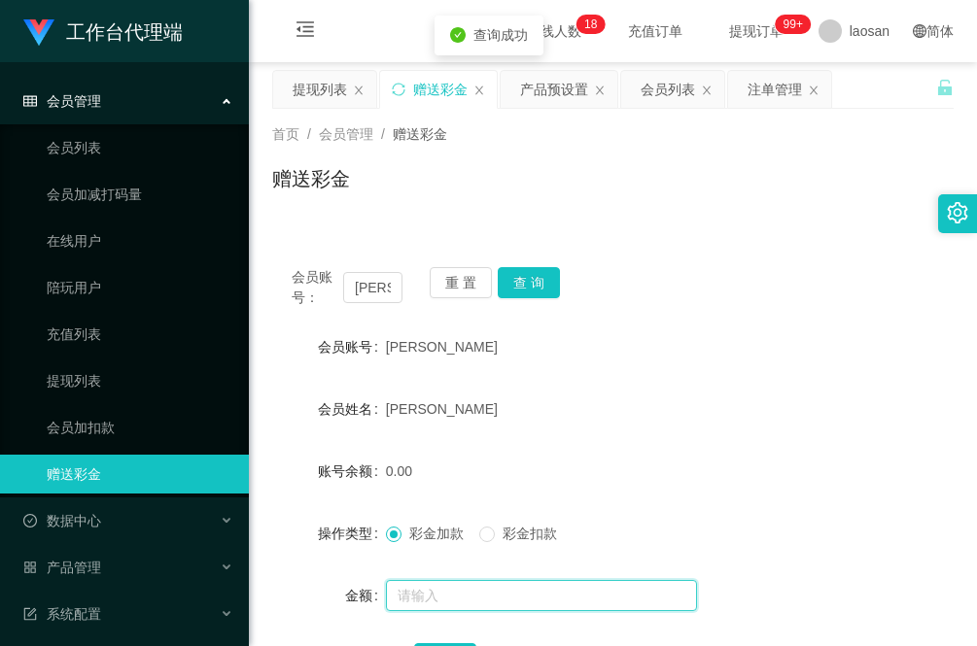
click at [458, 590] on input "text" at bounding box center [541, 595] width 311 height 31
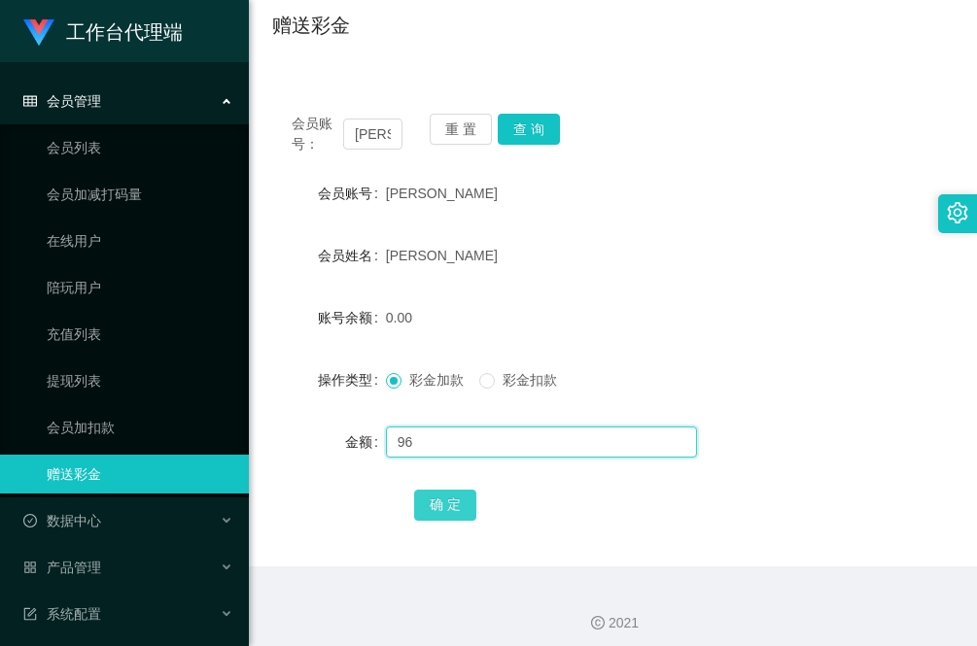
scroll to position [163, 0]
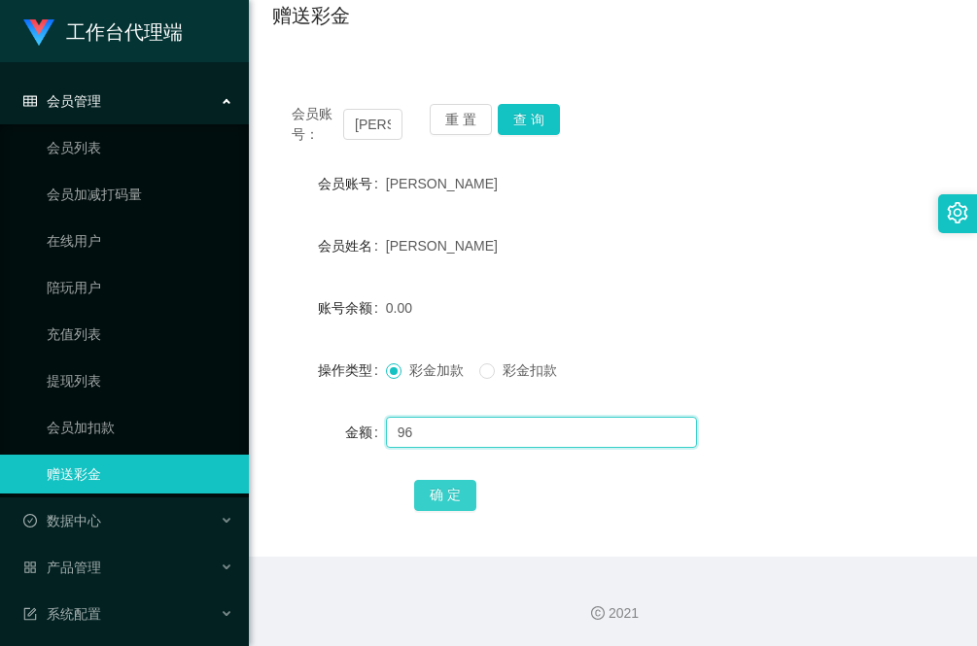
type input "96"
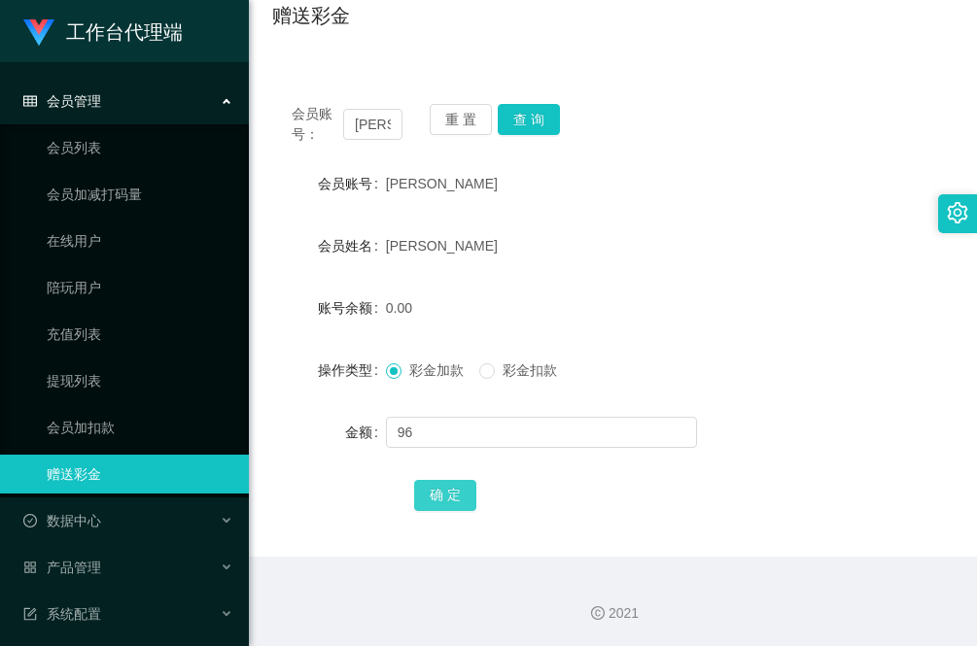
drag, startPoint x: 448, startPoint y: 494, endPoint x: 410, endPoint y: 506, distance: 40.0
click at [448, 494] on button "确 定" at bounding box center [445, 495] width 62 height 31
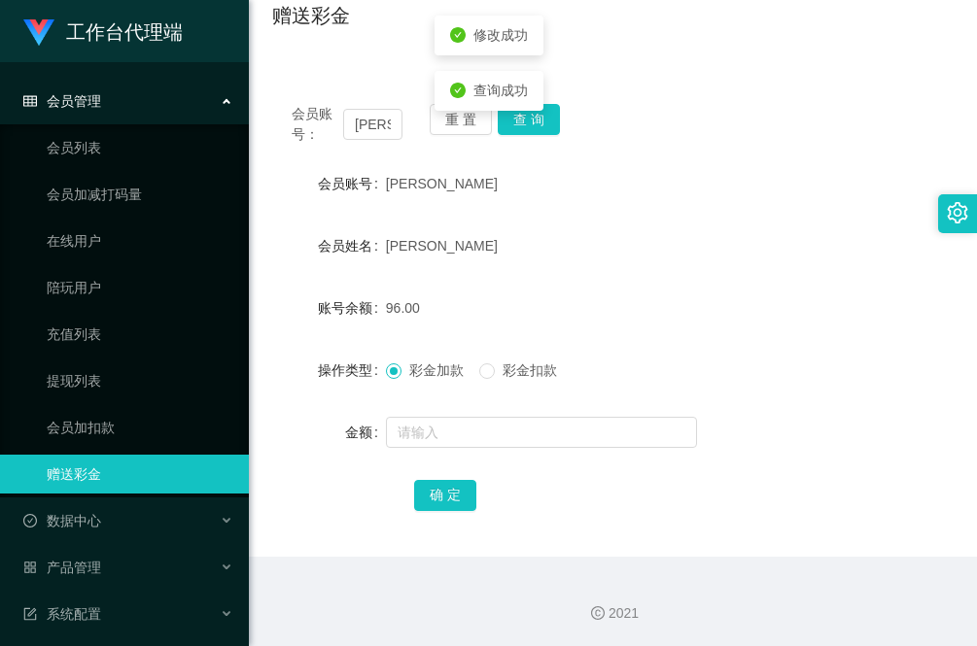
click at [712, 246] on div "[PERSON_NAME]" at bounding box center [585, 245] width 398 height 39
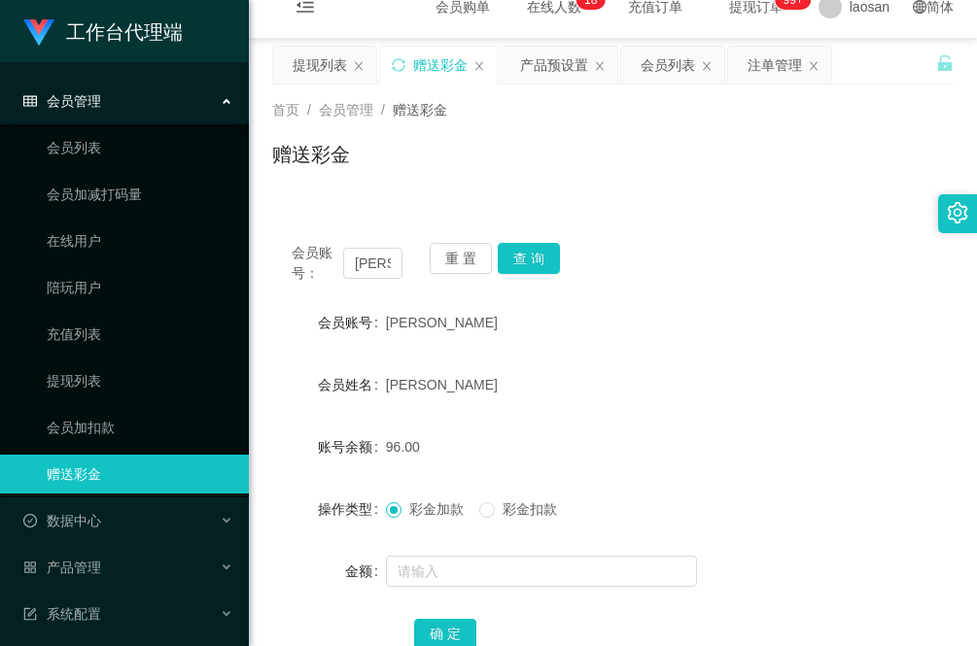
scroll to position [0, 0]
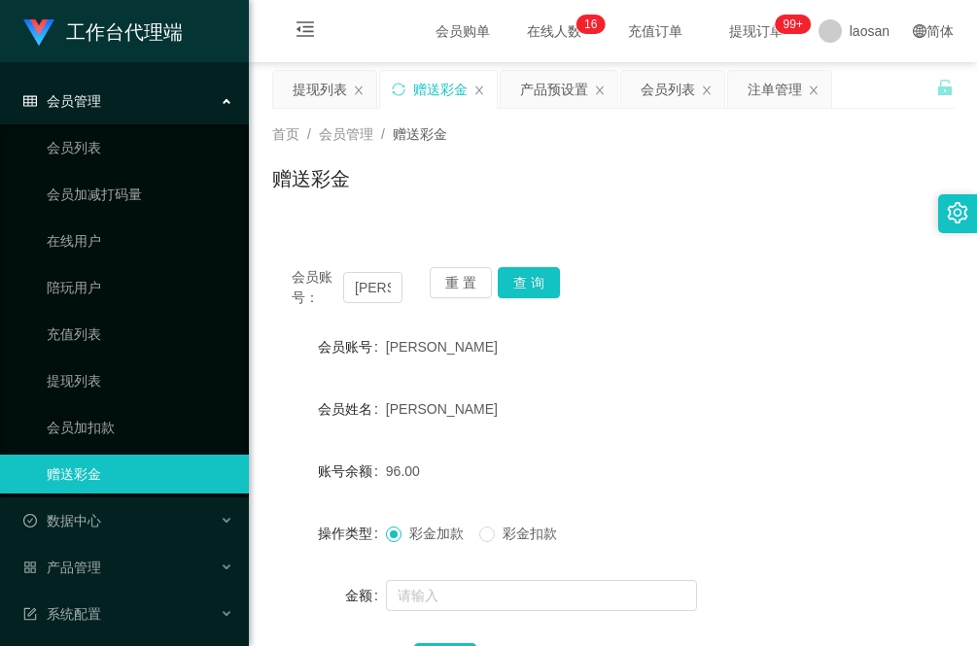
click at [347, 219] on div "首页 / 会员管理 / 赠送彩金 / 赠送彩金" at bounding box center [613, 167] width 728 height 116
click at [377, 289] on input "[PERSON_NAME]" at bounding box center [372, 287] width 59 height 31
paste input "janefocusy"
type input "janefocusy"
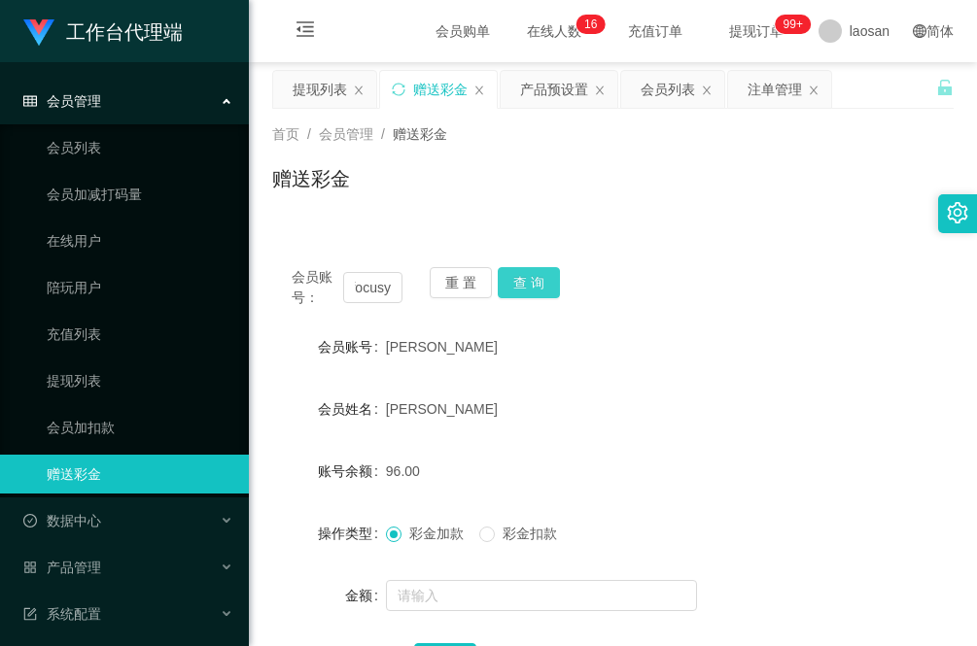
click at [537, 284] on button "查 询" at bounding box center [529, 282] width 62 height 31
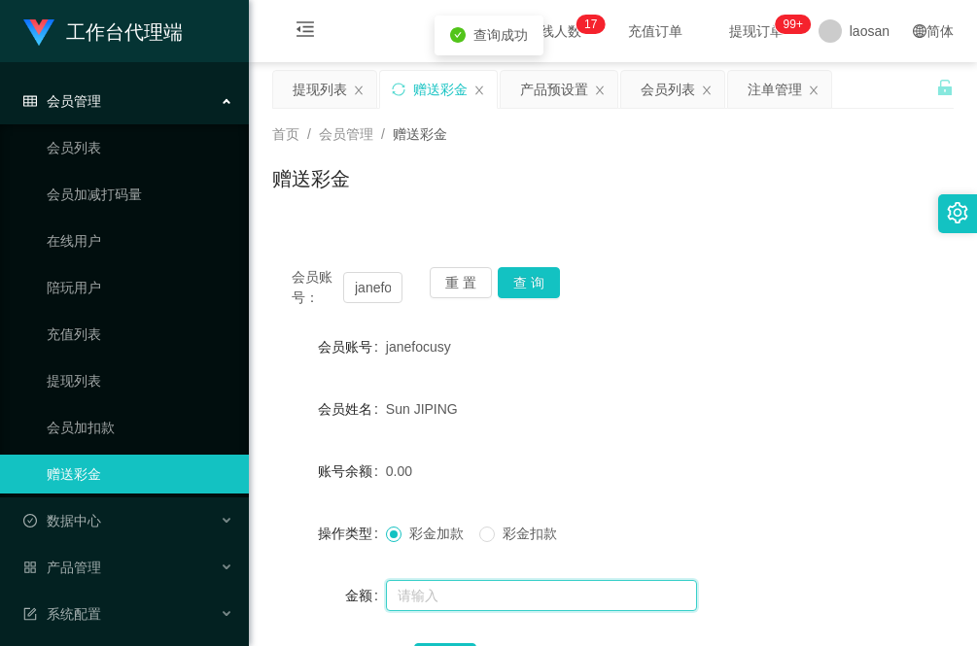
click at [455, 591] on input "text" at bounding box center [541, 595] width 311 height 31
type input "64"
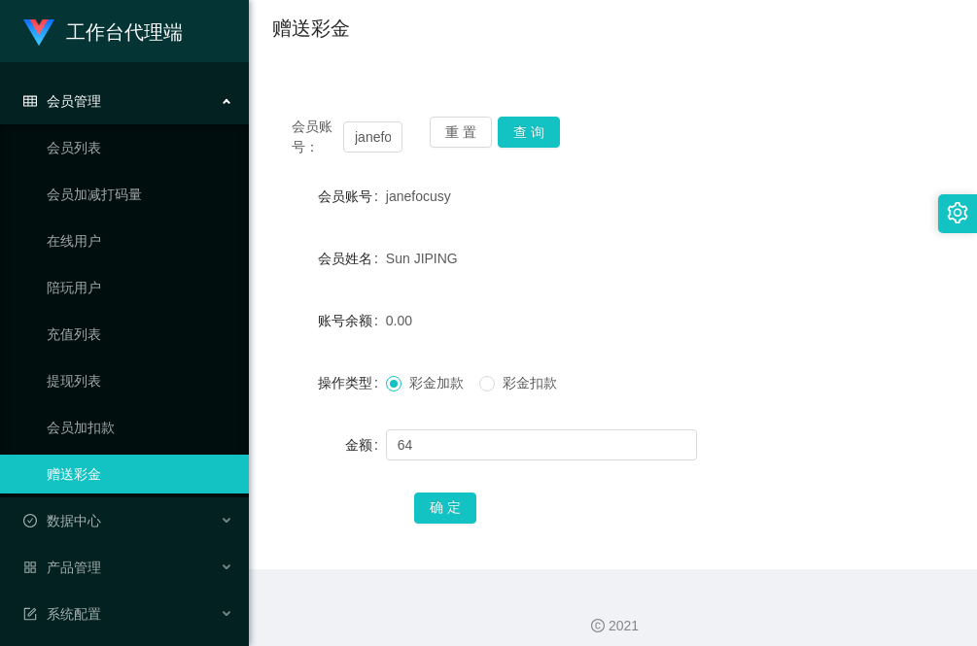
scroll to position [163, 0]
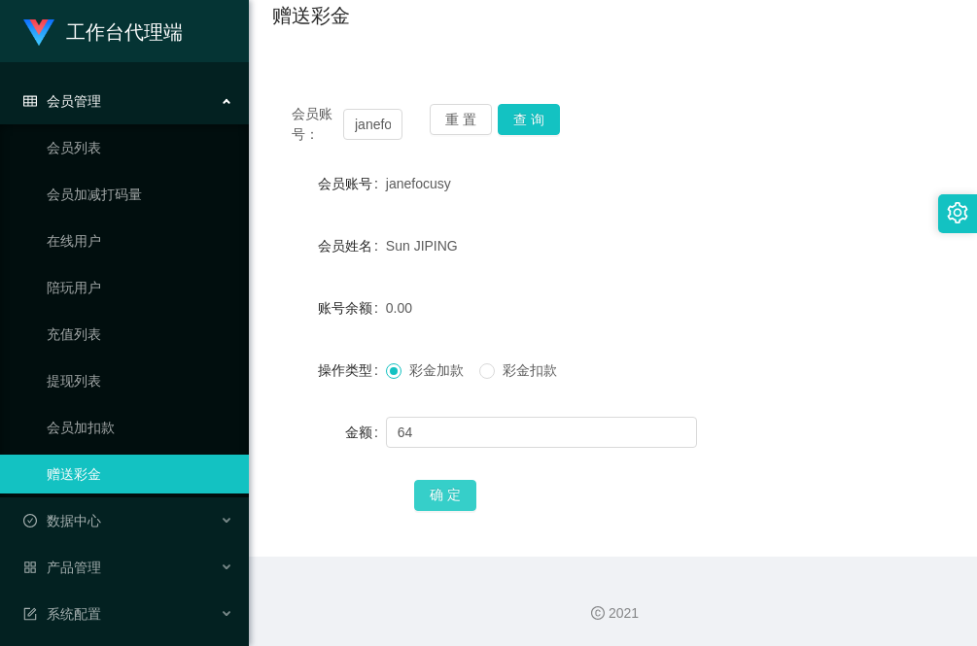
click at [444, 503] on button "确 定" at bounding box center [445, 495] width 62 height 31
drag, startPoint x: 391, startPoint y: 120, endPoint x: 366, endPoint y: 124, distance: 24.8
click at [366, 124] on input "janefocusy" at bounding box center [372, 124] width 59 height 31
paste input "Yeojx88"
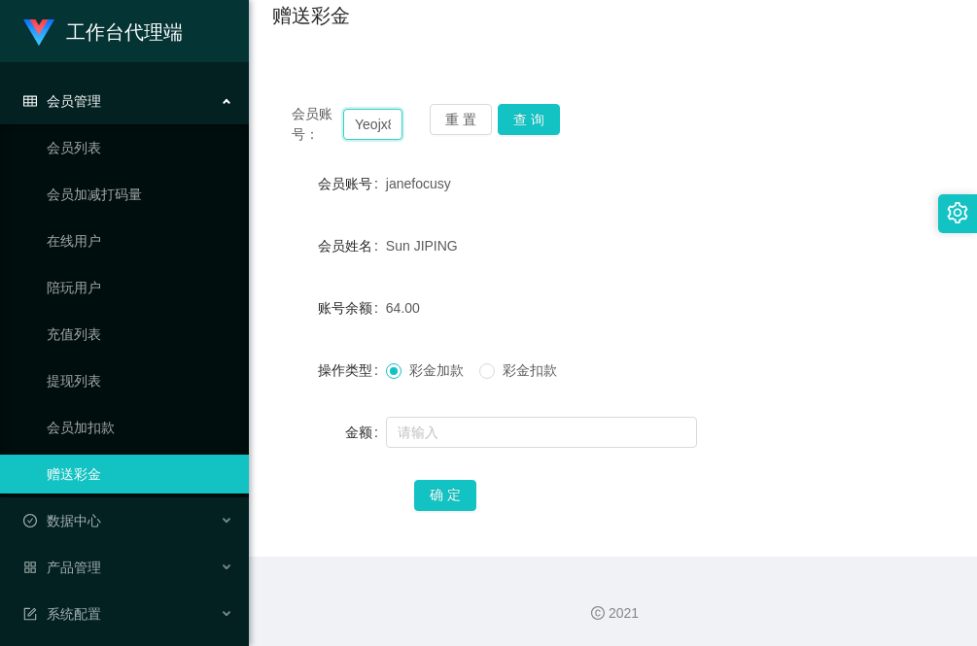
scroll to position [0, 12]
type input "Yeojx88"
click at [542, 120] on button "查 询" at bounding box center [529, 119] width 62 height 31
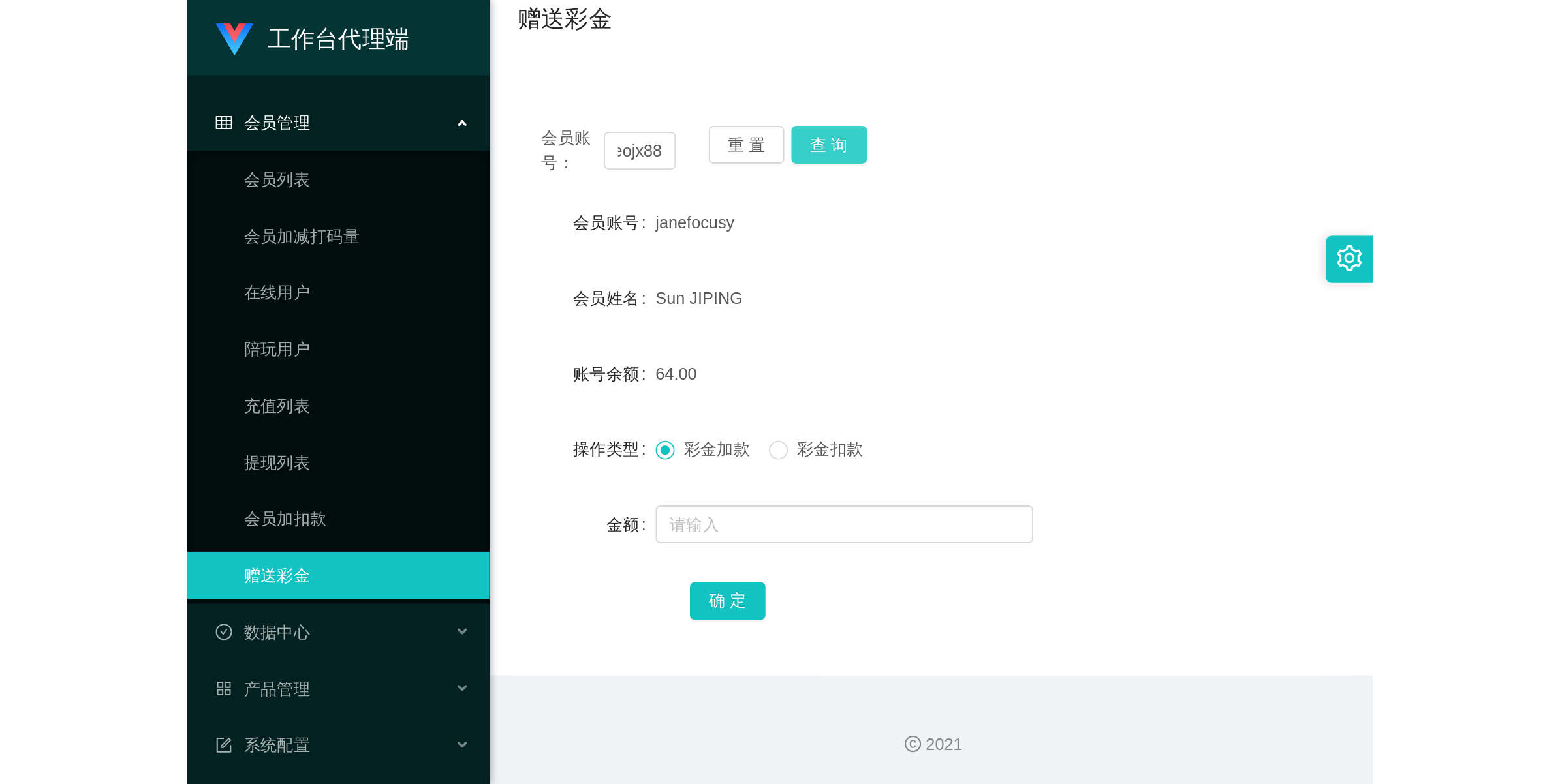
scroll to position [0, 0]
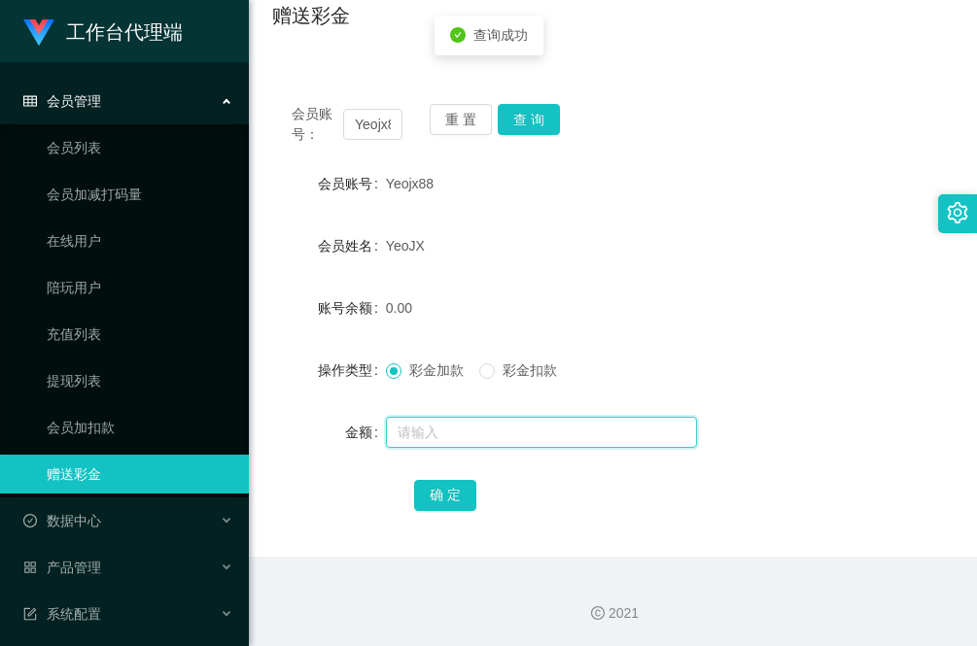
click at [507, 434] on input "text" at bounding box center [541, 432] width 311 height 31
type input "40"
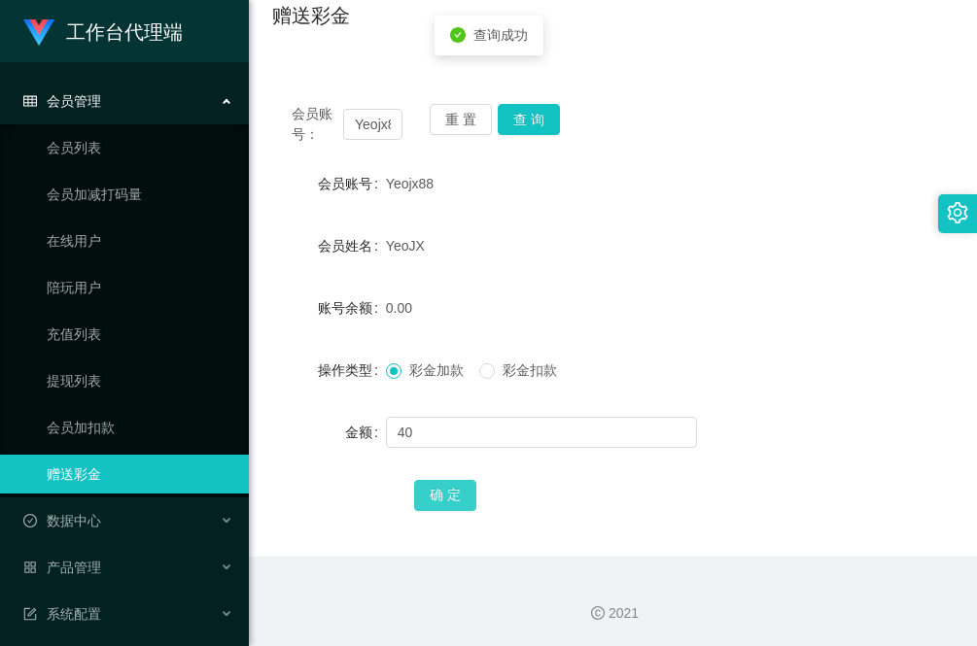
click at [469, 496] on button "确 定" at bounding box center [445, 495] width 62 height 31
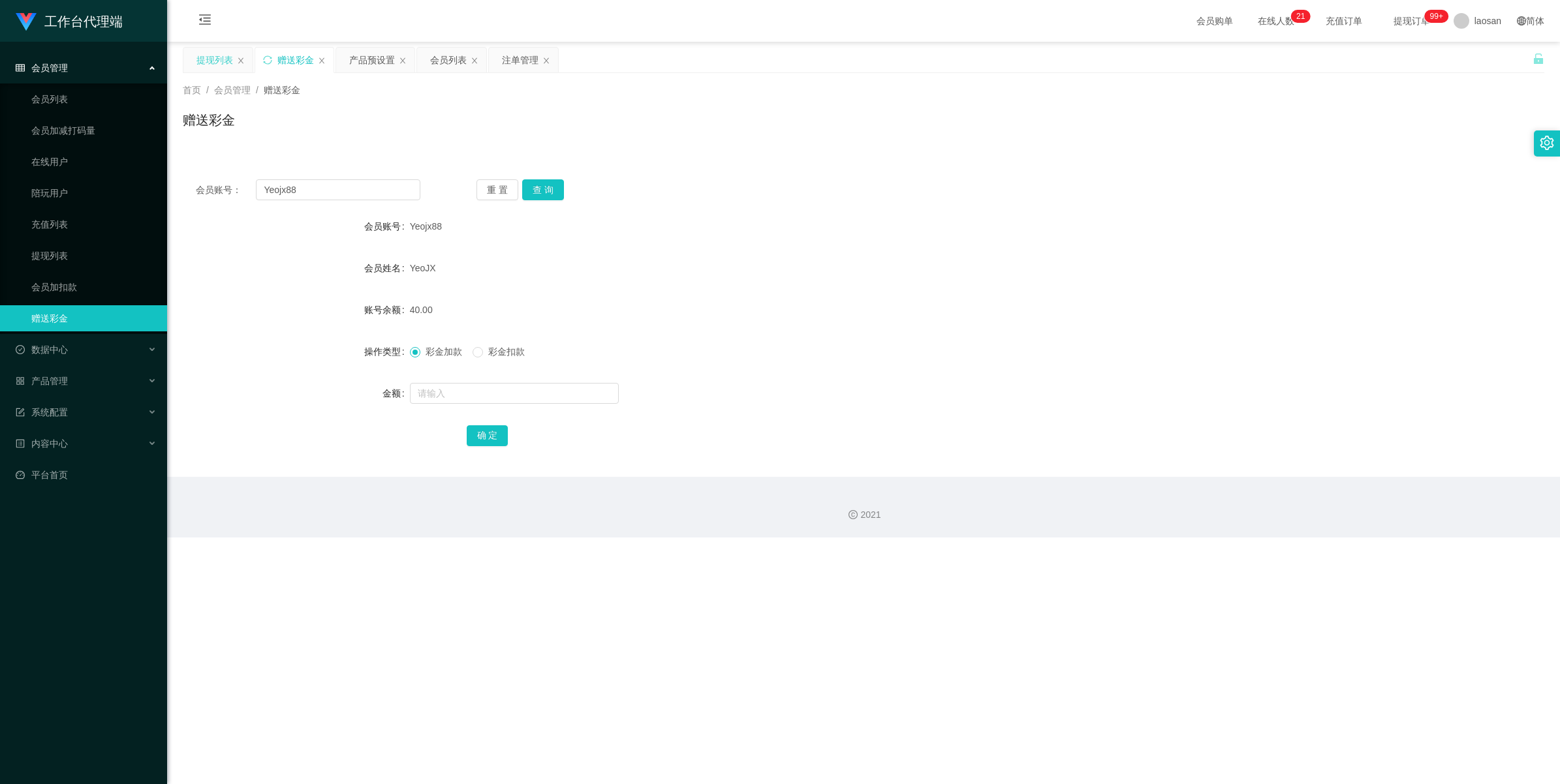
click at [213, 59] on div "提现列表" at bounding box center [215, 60] width 36 height 25
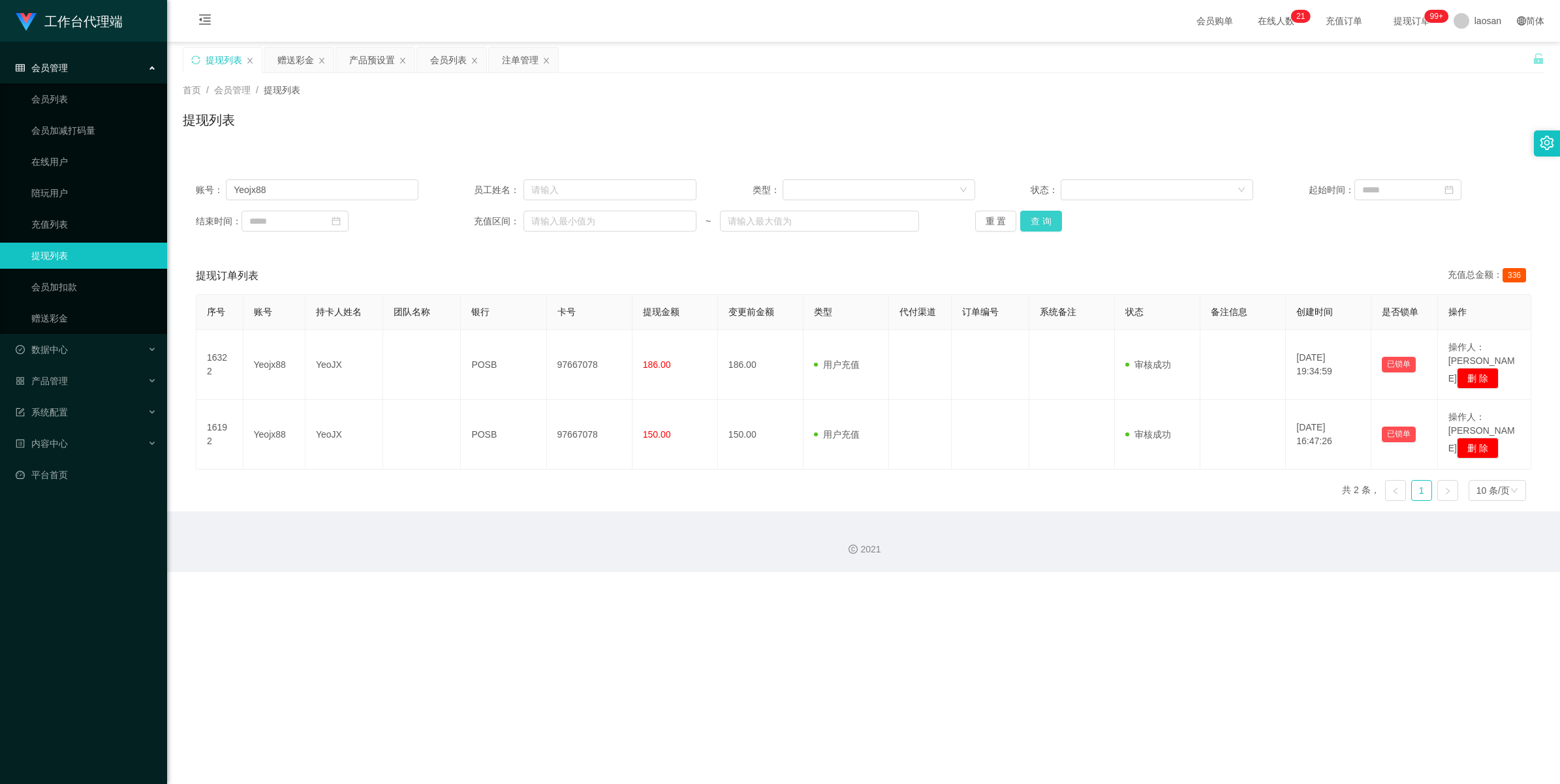
click at [655, 223] on button "查 询" at bounding box center [1041, 221] width 42 height 21
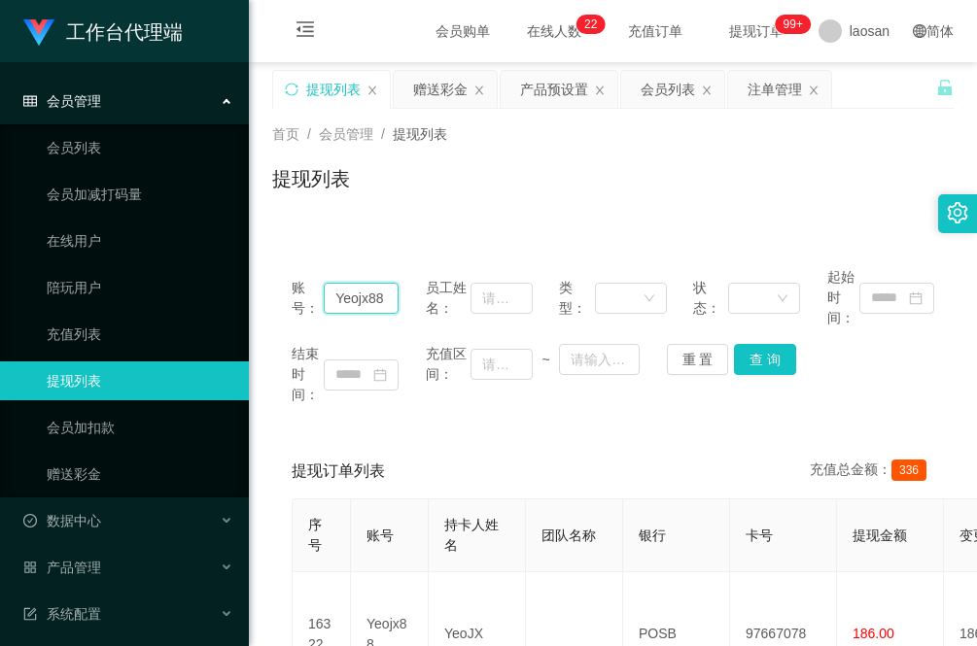
drag, startPoint x: 391, startPoint y: 297, endPoint x: 318, endPoint y: 299, distance: 72.9
click at [318, 299] on div "账号： Yeojx88" at bounding box center [345, 297] width 107 height 61
paste input "[PERSON_NAME]"
type input "[PERSON_NAME]"
click at [760, 355] on button "查 询" at bounding box center [765, 359] width 62 height 31
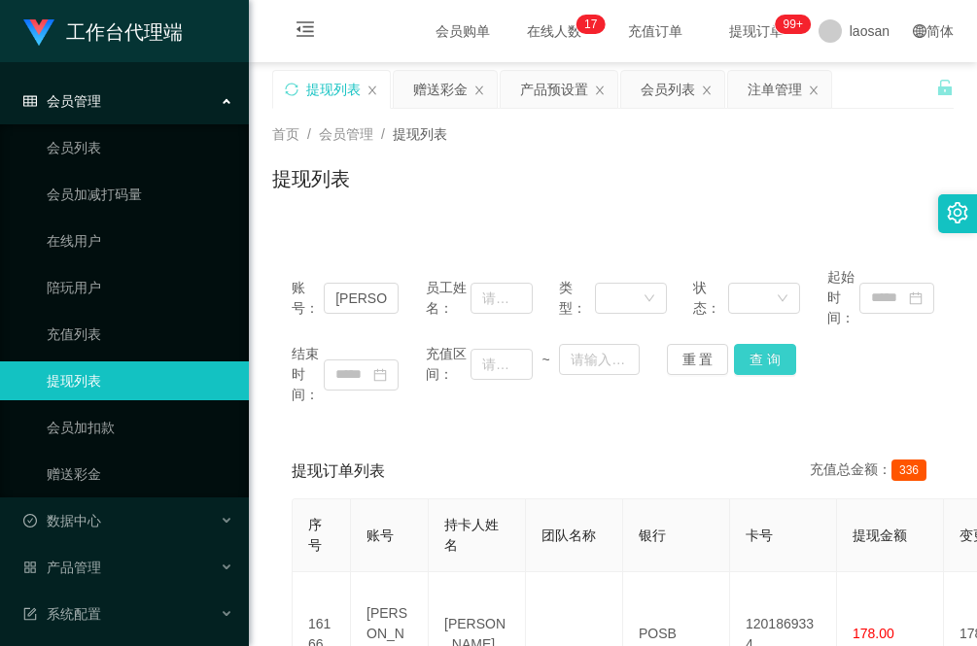
click at [763, 350] on button "查 询" at bounding box center [765, 359] width 62 height 31
click at [760, 358] on button "查 询" at bounding box center [765, 359] width 62 height 31
drag, startPoint x: 380, startPoint y: 299, endPoint x: 287, endPoint y: 297, distance: 93.3
click at [287, 297] on div "账号： [PERSON_NAME] 员工姓名： 类型： 状态： 起始时间： 结束时间： 充值区间： ~ 重 置 查 询" at bounding box center [612, 336] width 681 height 177
paste input "Yeojx88"
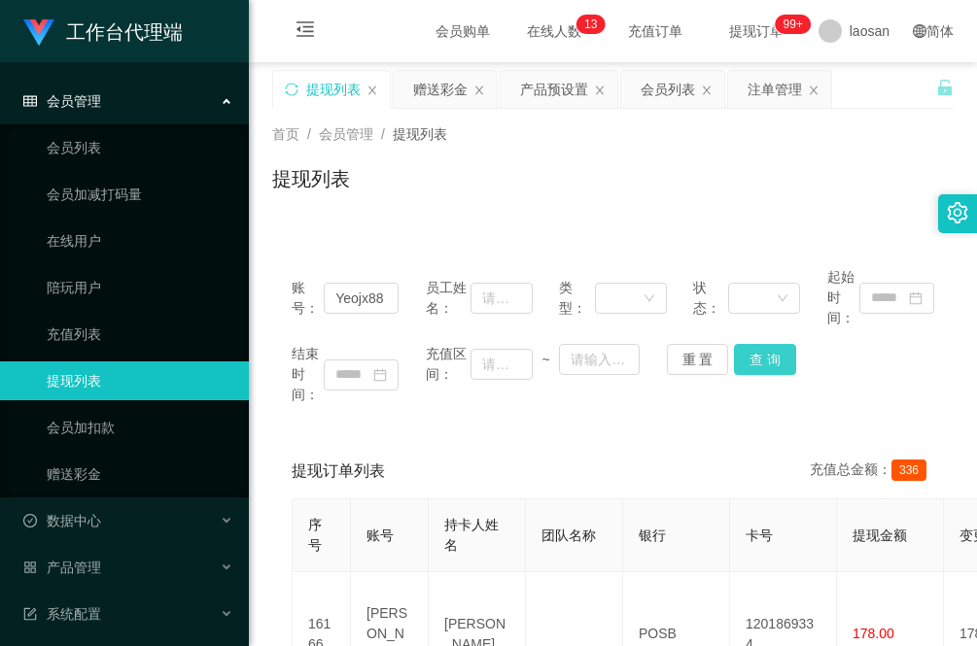
click at [771, 374] on button "查 询" at bounding box center [765, 359] width 62 height 31
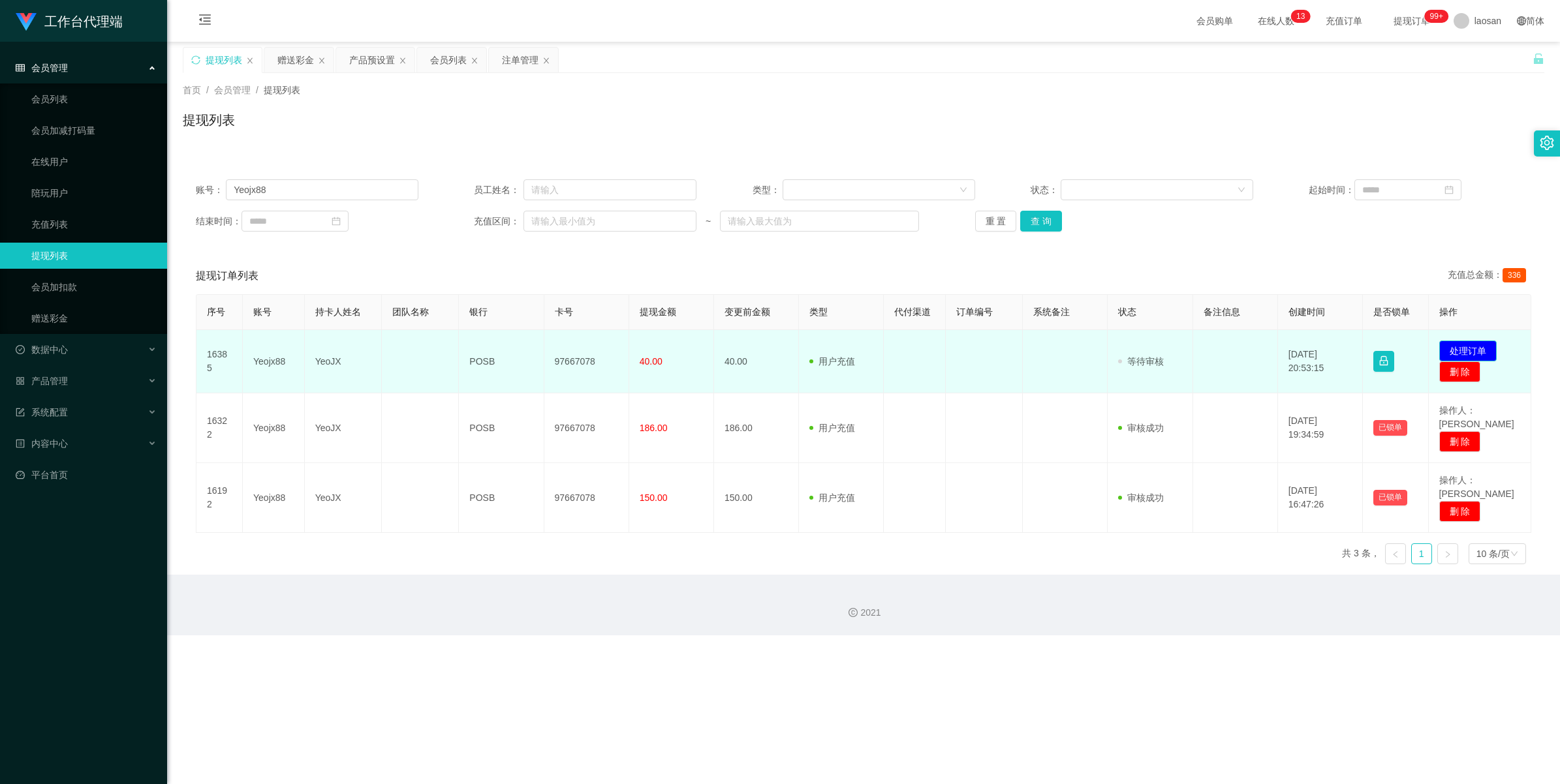
click at [655, 344] on button "处理订单" at bounding box center [1468, 350] width 58 height 21
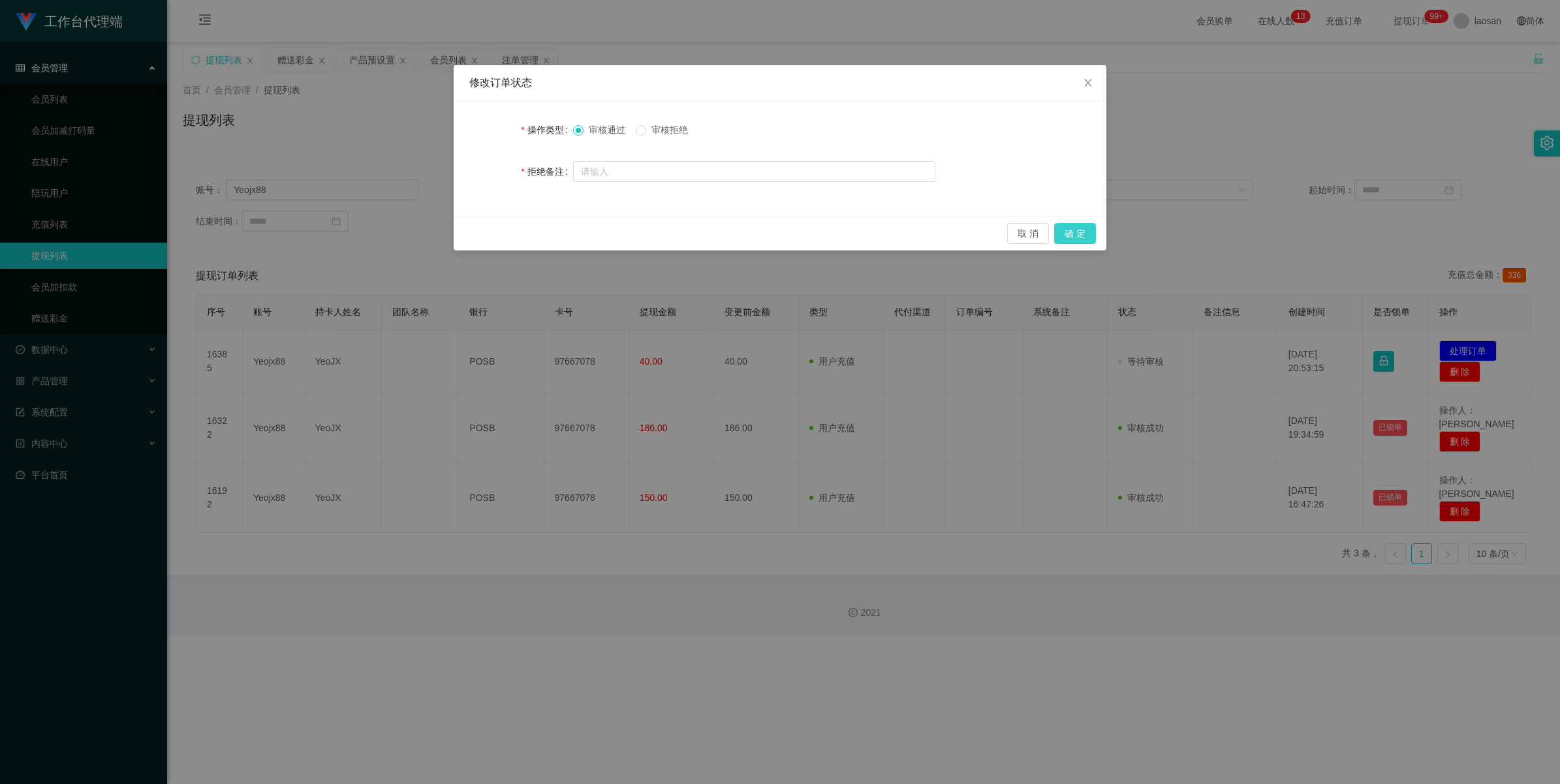
click at [655, 232] on button "确 定" at bounding box center [1075, 233] width 42 height 21
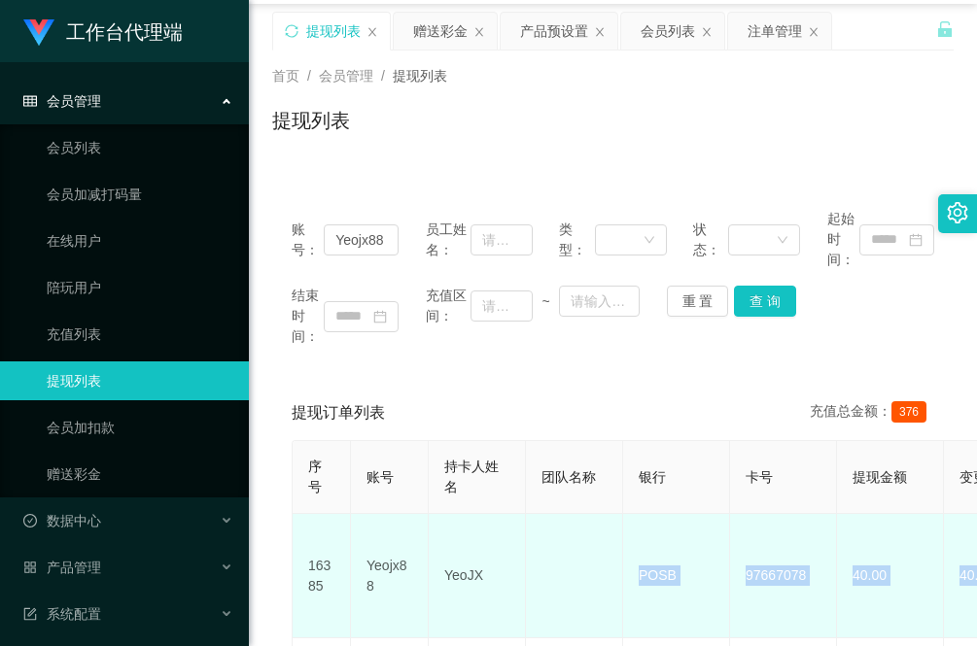
scroll to position [60, 0]
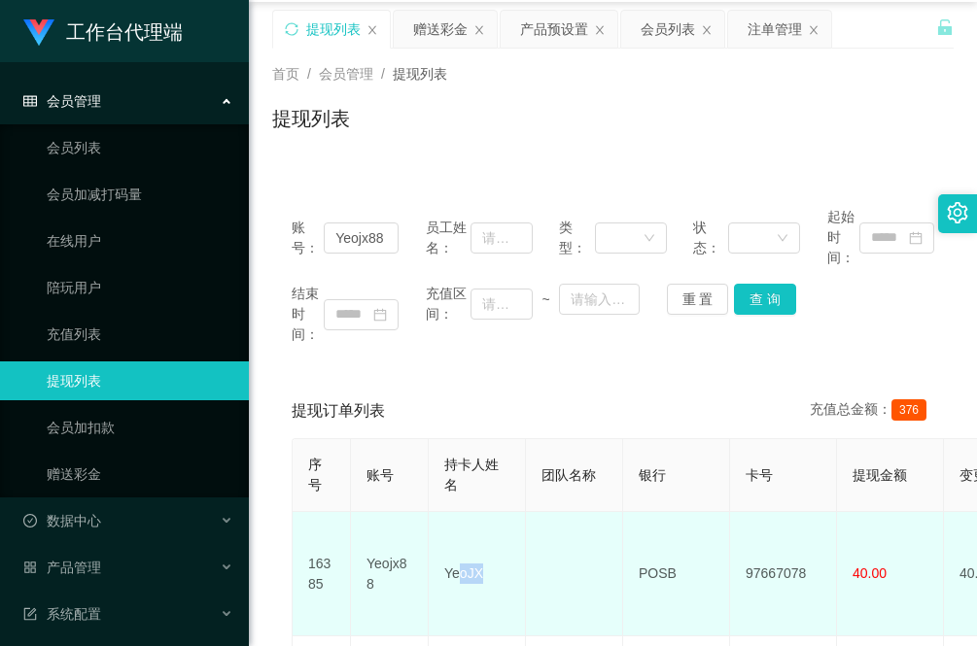
drag, startPoint x: 488, startPoint y: 625, endPoint x: 455, endPoint y: 605, distance: 38.8
click at [455, 605] on td "YeoJX" at bounding box center [477, 574] width 97 height 124
drag, startPoint x: 455, startPoint y: 605, endPoint x: 454, endPoint y: 591, distance: 13.6
click at [442, 595] on td "YeoJX" at bounding box center [477, 574] width 97 height 124
drag, startPoint x: 460, startPoint y: 564, endPoint x: 447, endPoint y: 564, distance: 12.6
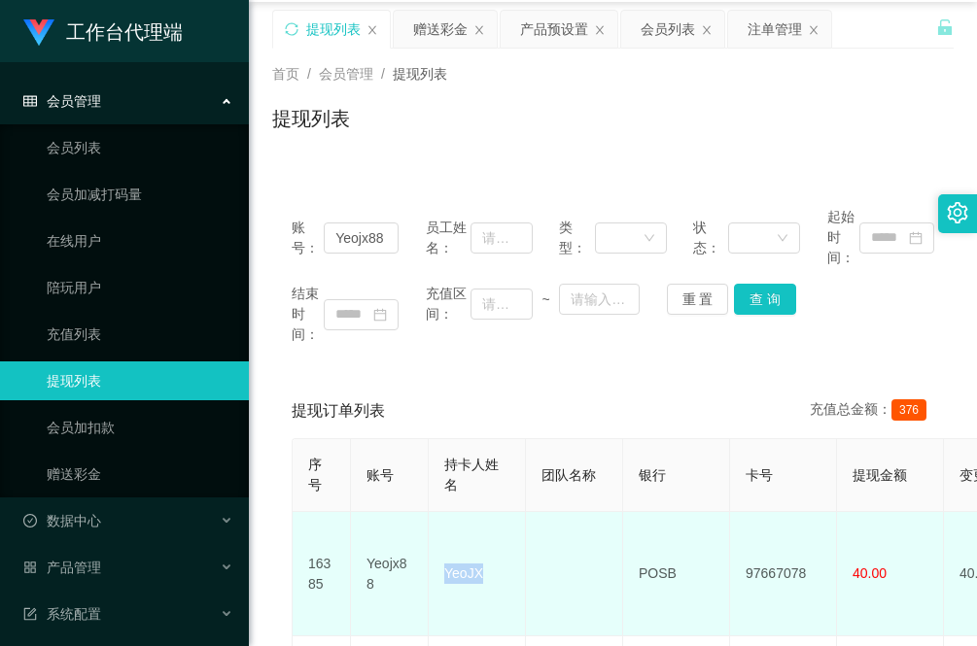
click at [447, 564] on td "YeoJX" at bounding box center [477, 574] width 97 height 124
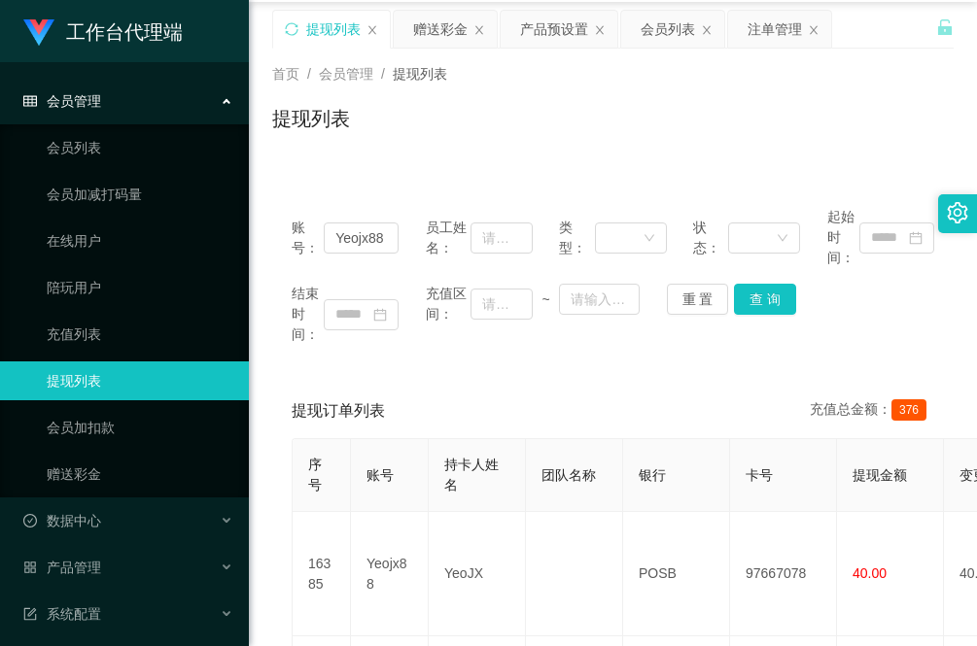
click at [350, 363] on div "账号： Yeojx88 员工姓名： 类型： 状态： 起始时间： 结束时间： 充值区间： ~ 重 置 查 询" at bounding box center [612, 276] width 681 height 177
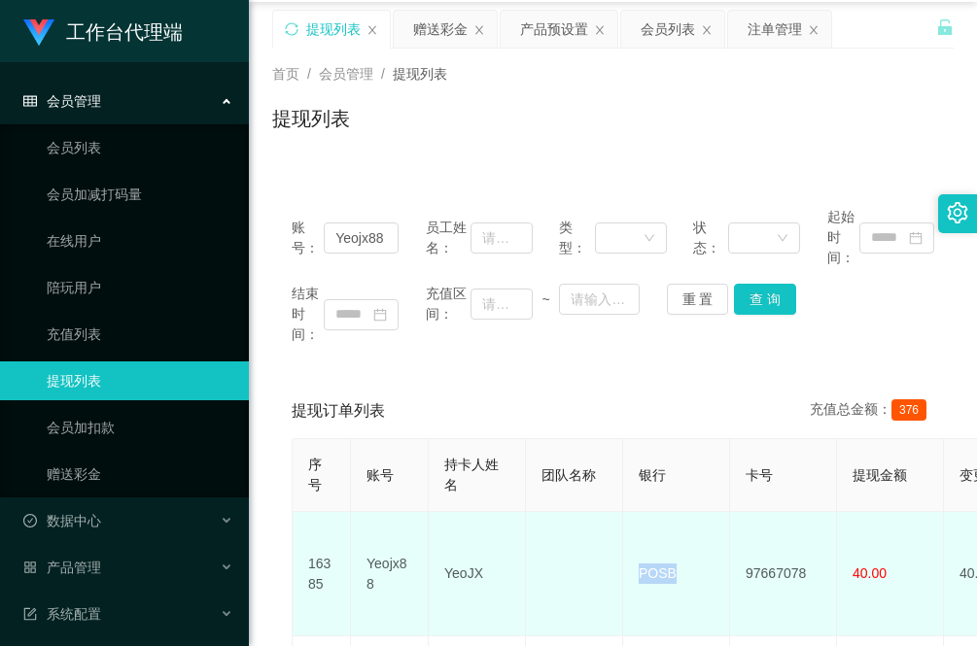
drag, startPoint x: 682, startPoint y: 560, endPoint x: 632, endPoint y: 565, distance: 50.8
click at [632, 565] on td "POSB" at bounding box center [676, 574] width 107 height 124
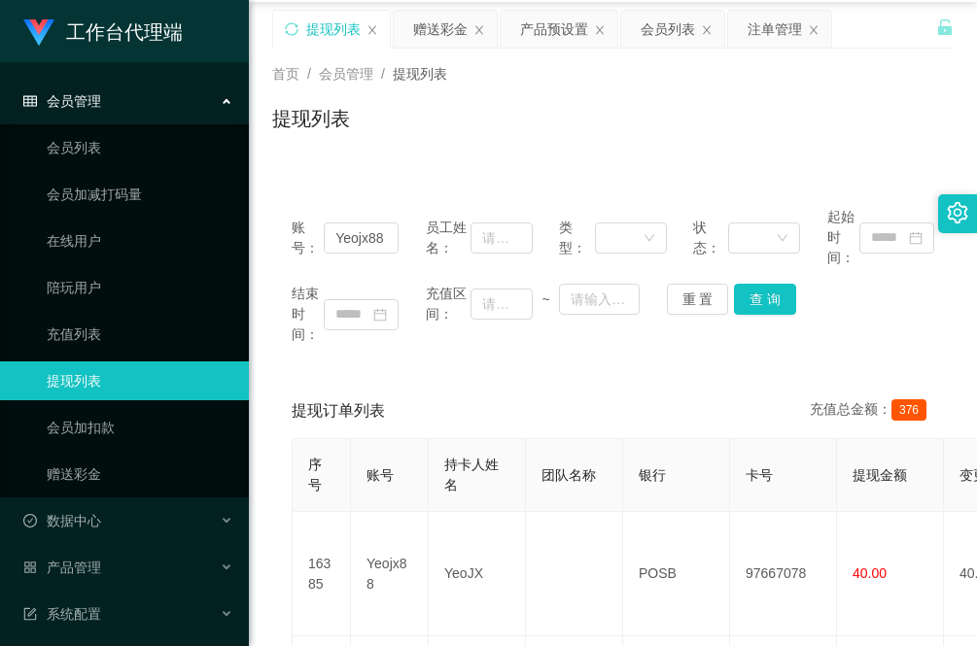
click at [311, 385] on div "提现订单列表 充值总金额： 376" at bounding box center [613, 411] width 643 height 54
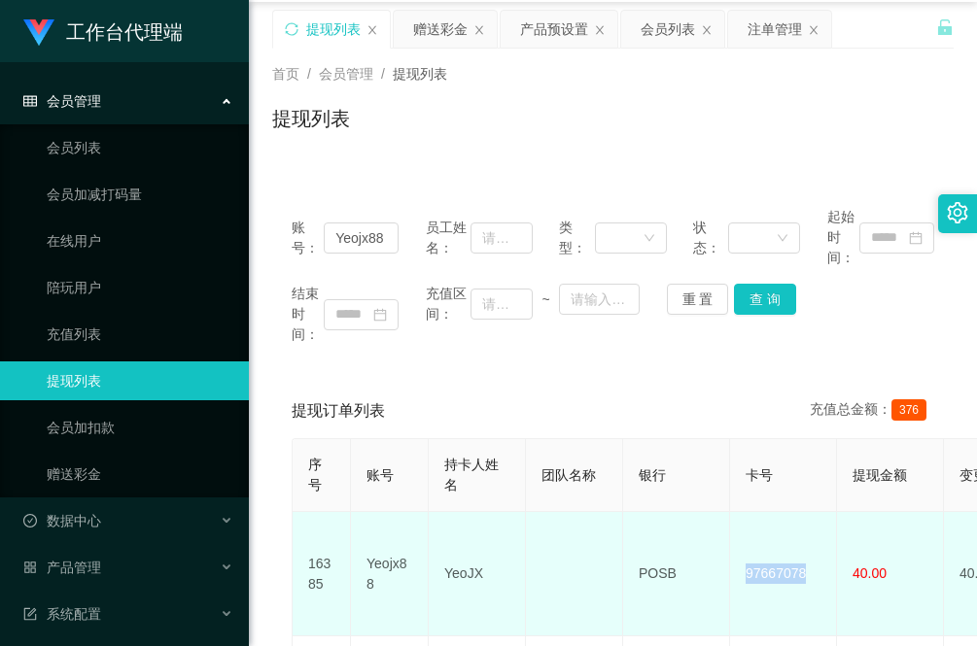
drag, startPoint x: 813, startPoint y: 565, endPoint x: 742, endPoint y: 556, distance: 71.5
click at [742, 556] on td "97667078" at bounding box center [783, 574] width 107 height 124
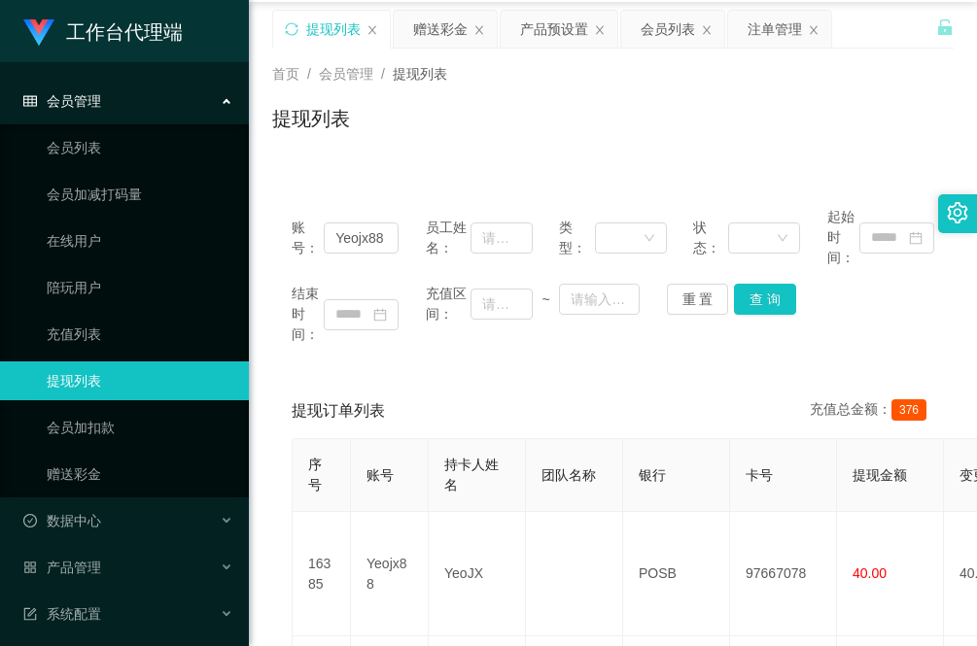
click at [303, 356] on div "账号： Yeojx88 员工姓名： 类型： 状态： 起始时间： 结束时间： 充值区间： ~ 重 置 查 询" at bounding box center [612, 276] width 681 height 177
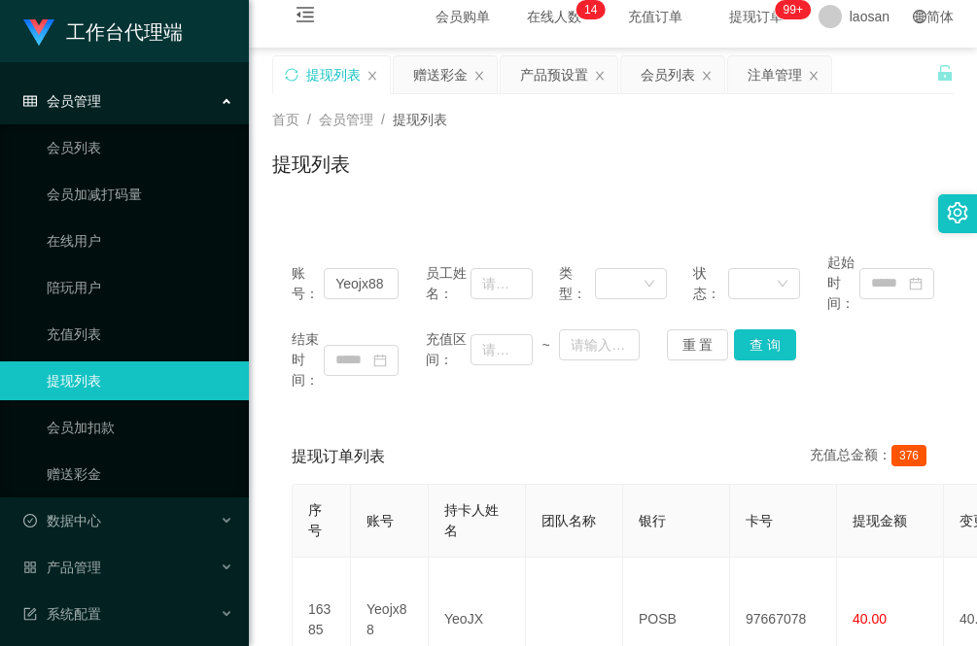
scroll to position [0, 0]
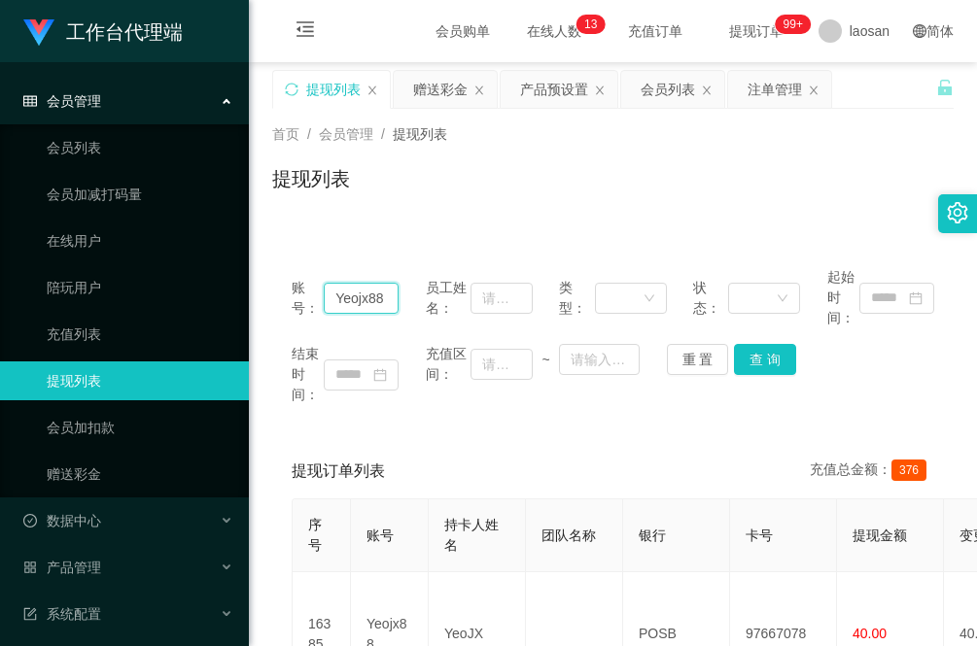
drag, startPoint x: 391, startPoint y: 295, endPoint x: 263, endPoint y: 295, distance: 127.3
click at [264, 295] on main "关闭左侧 关闭右侧 关闭其它 刷新页面 提现列表 赠送彩金 产品预设置 会员列表 注单管理 首页 / 会员管理 / 提现列表 / 提现列表 账号： Yeojx…" at bounding box center [613, 535] width 728 height 946
paste input "[PERSON_NAME]"
type input "[PERSON_NAME]"
click at [760, 361] on button "查 询" at bounding box center [765, 359] width 62 height 31
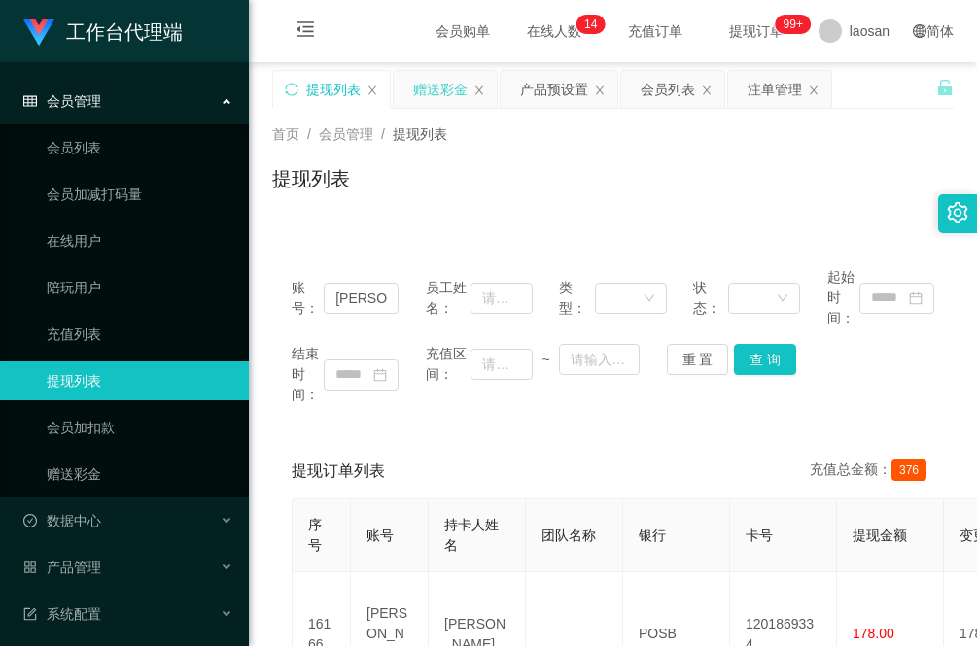
click at [458, 85] on div "赠送彩金" at bounding box center [440, 89] width 54 height 37
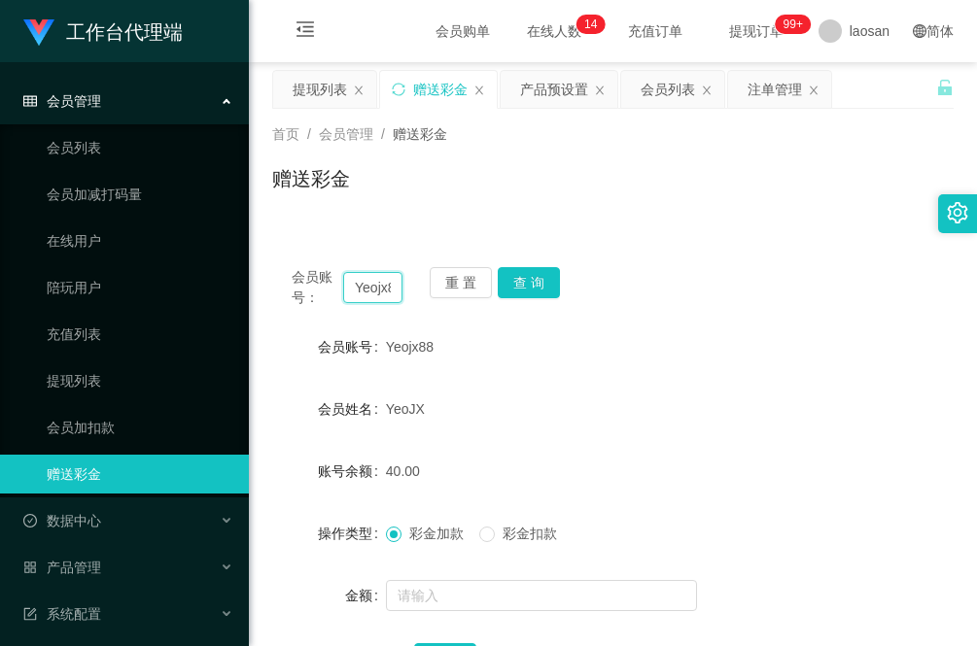
drag, startPoint x: 392, startPoint y: 293, endPoint x: 297, endPoint y: 292, distance: 94.3
click at [298, 292] on div "会员账号： Yeojx88" at bounding box center [347, 287] width 111 height 41
paste input "[PERSON_NAME]"
type input "[PERSON_NAME]"
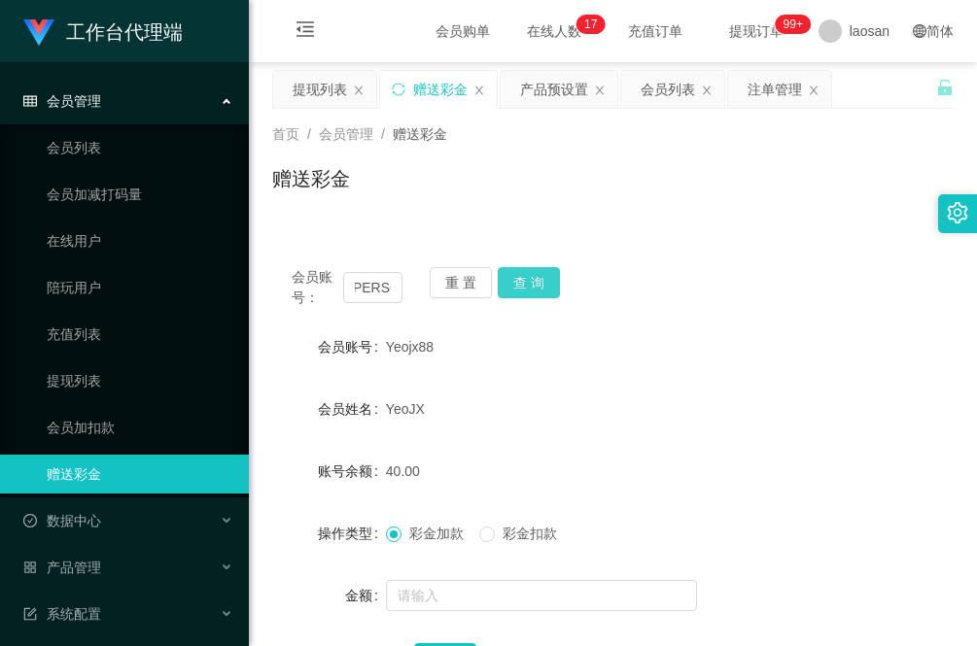
click at [532, 279] on button "查 询" at bounding box center [529, 282] width 62 height 31
click at [322, 217] on div "首页 / 会员管理 / 赠送彩金 / 赠送彩金" at bounding box center [613, 167] width 728 height 116
click at [306, 88] on div "提现列表" at bounding box center [320, 89] width 54 height 37
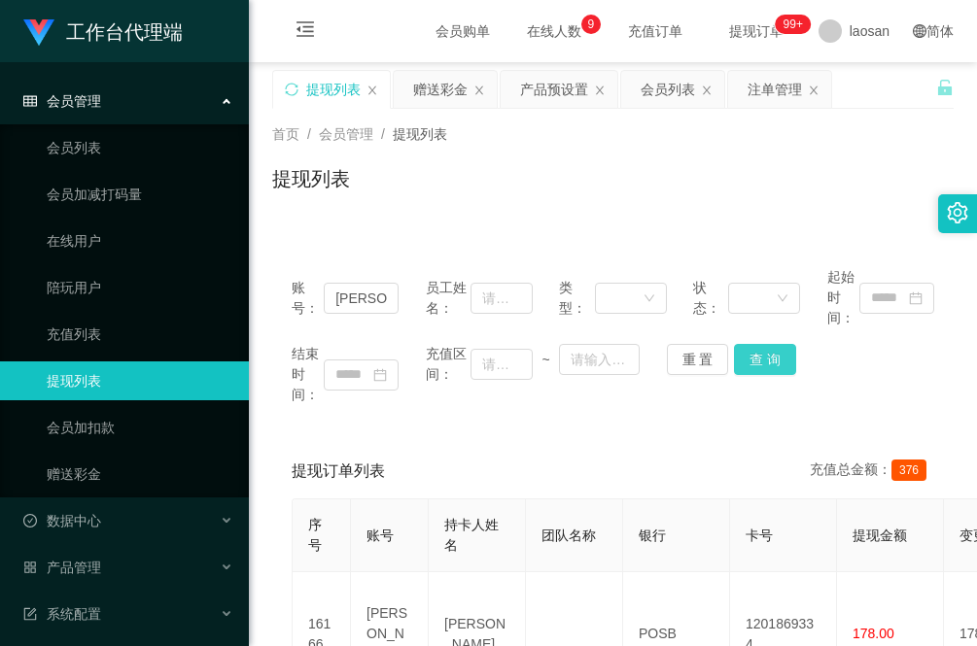
click at [759, 365] on button "查 询" at bounding box center [765, 359] width 62 height 31
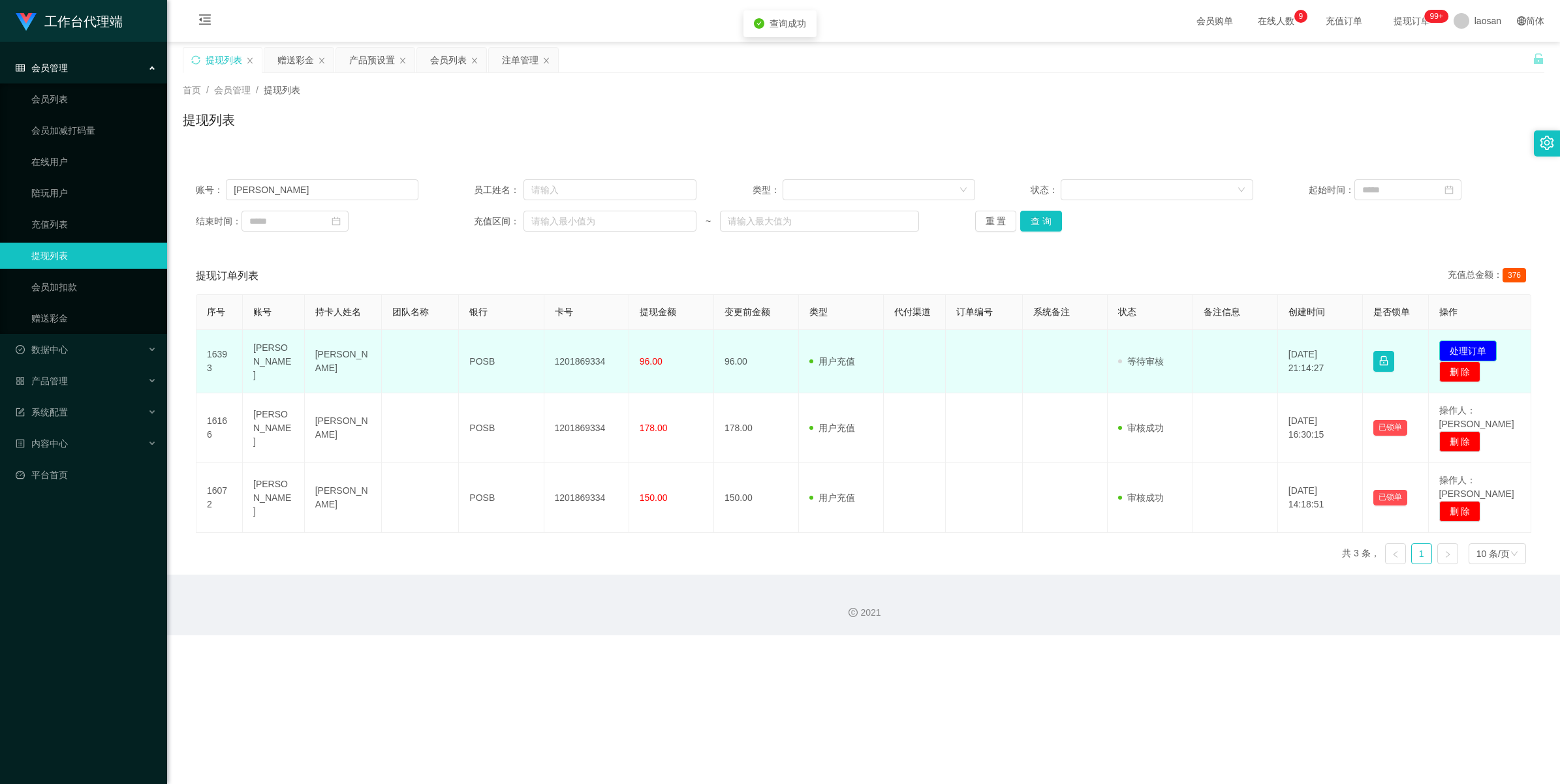
click at [655, 343] on button "处理订单" at bounding box center [1468, 350] width 58 height 21
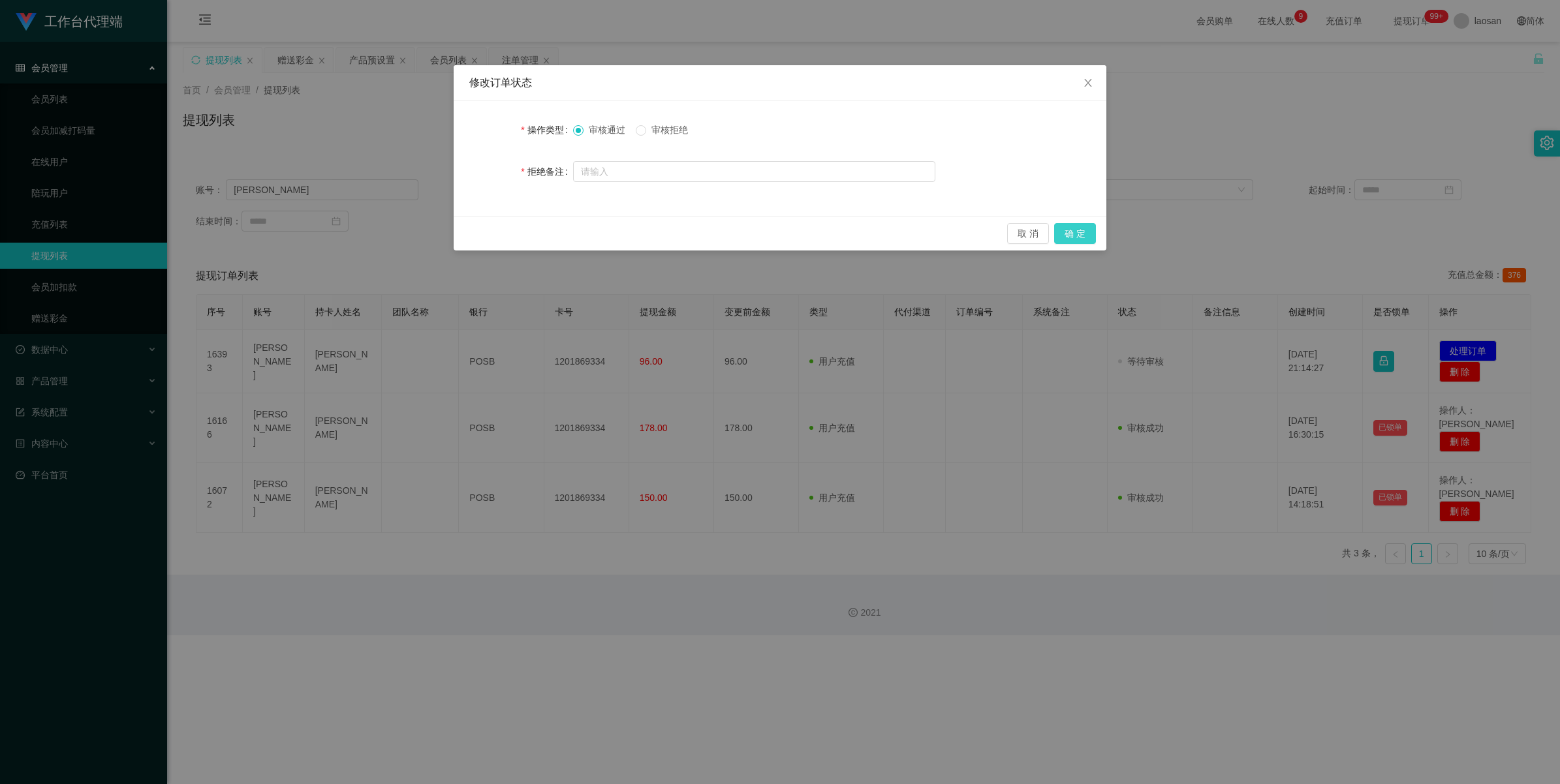
click at [655, 228] on button "确 定" at bounding box center [1075, 233] width 42 height 21
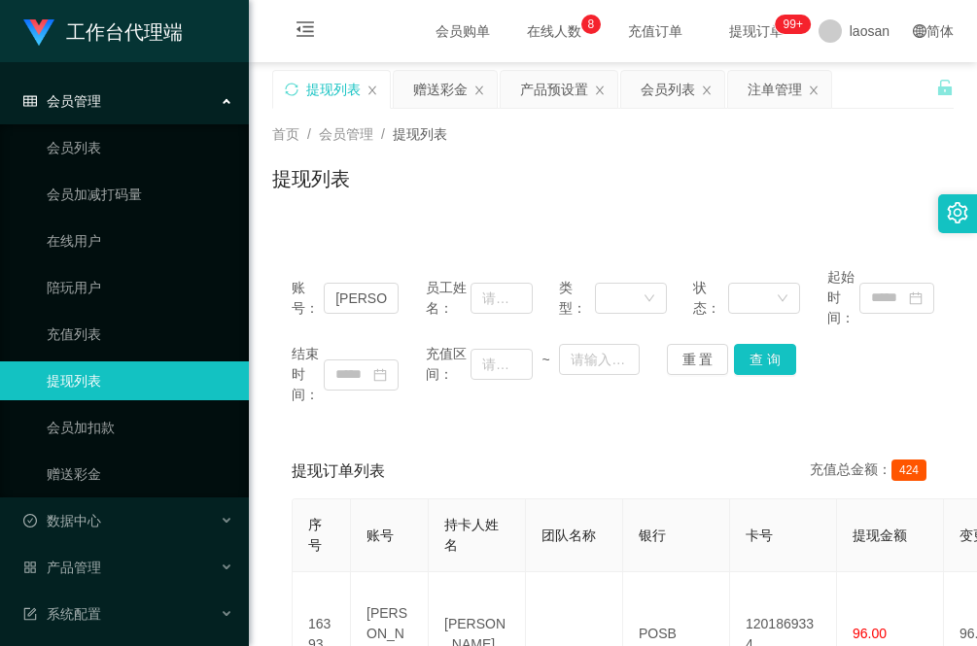
click at [327, 430] on div "账号： [PERSON_NAME] 员工姓名： 类型： 状态： 起始时间： 结束时间： 充值区间： ~ 重 置 查 询 提现订单列表 充值总金额： 424 序…" at bounding box center [612, 628] width 681 height 760
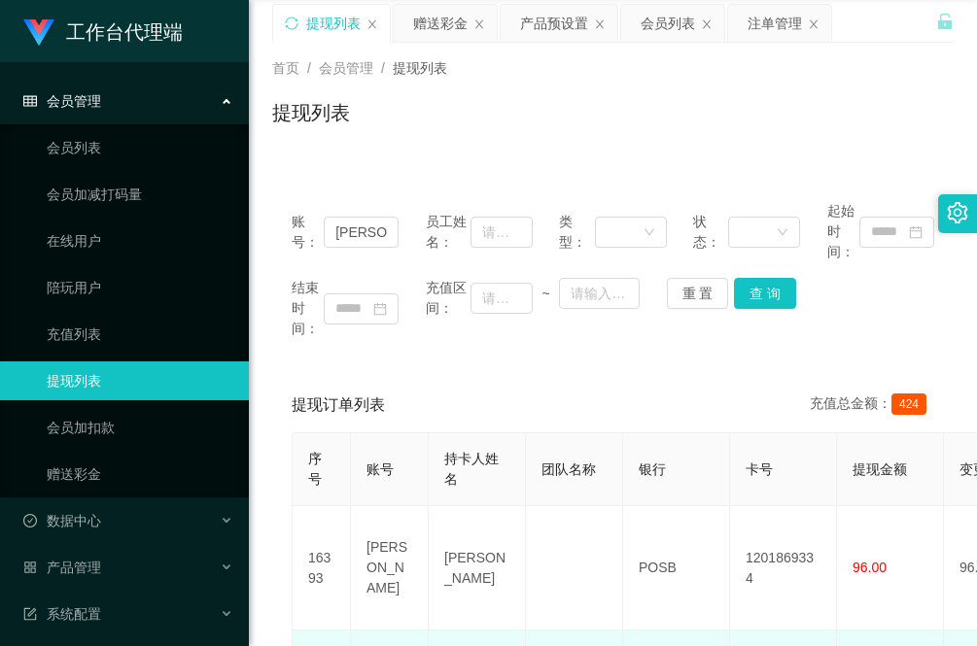
scroll to position [122, 0]
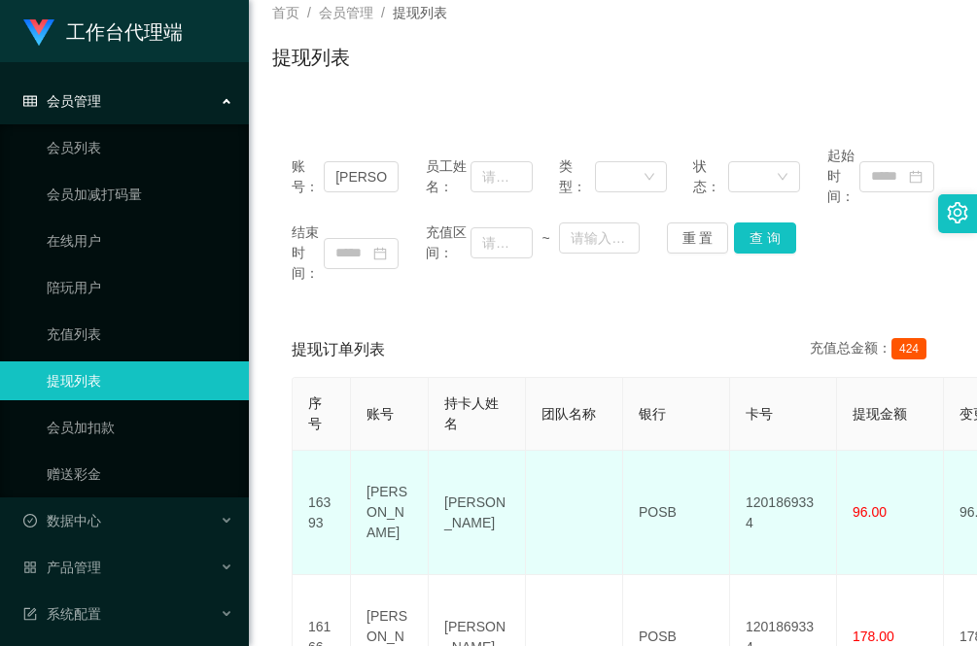
click at [476, 515] on td "[PERSON_NAME]" at bounding box center [477, 513] width 97 height 124
drag, startPoint x: 476, startPoint y: 513, endPoint x: 428, endPoint y: 493, distance: 52.7
click at [429, 493] on td "[PERSON_NAME]" at bounding box center [477, 513] width 97 height 124
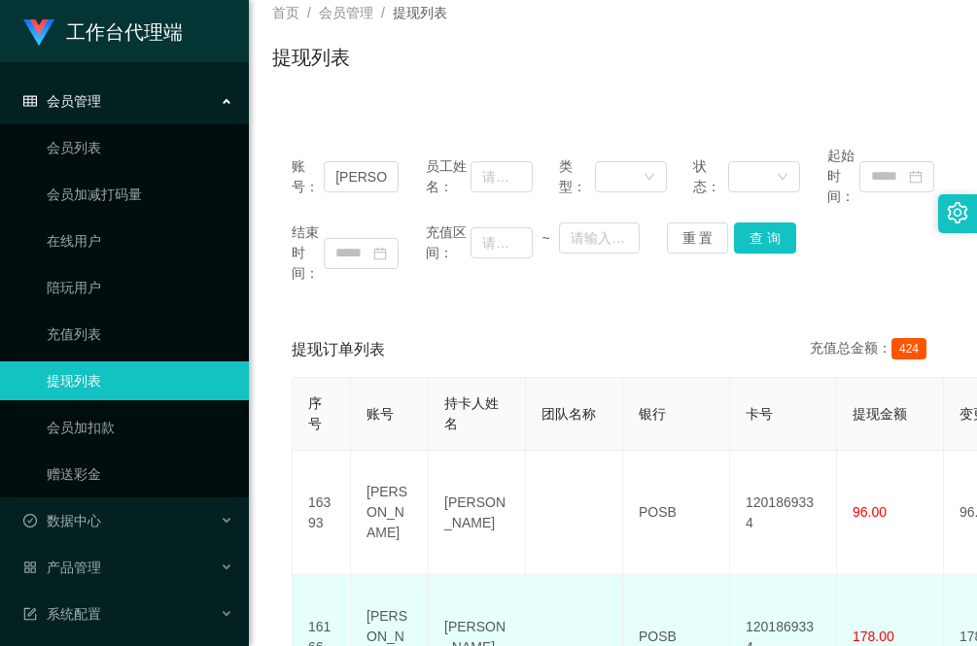
drag, startPoint x: 260, startPoint y: 544, endPoint x: 301, endPoint y: 556, distance: 43.4
click at [260, 544] on main "关闭左侧 关闭右侧 关闭其它 刷新页面 提现列表 赠送彩金 产品预设置 会员列表 注单管理 首页 / 会员管理 / 提现列表 / 提现列表 账号： [PERS…" at bounding box center [613, 414] width 728 height 946
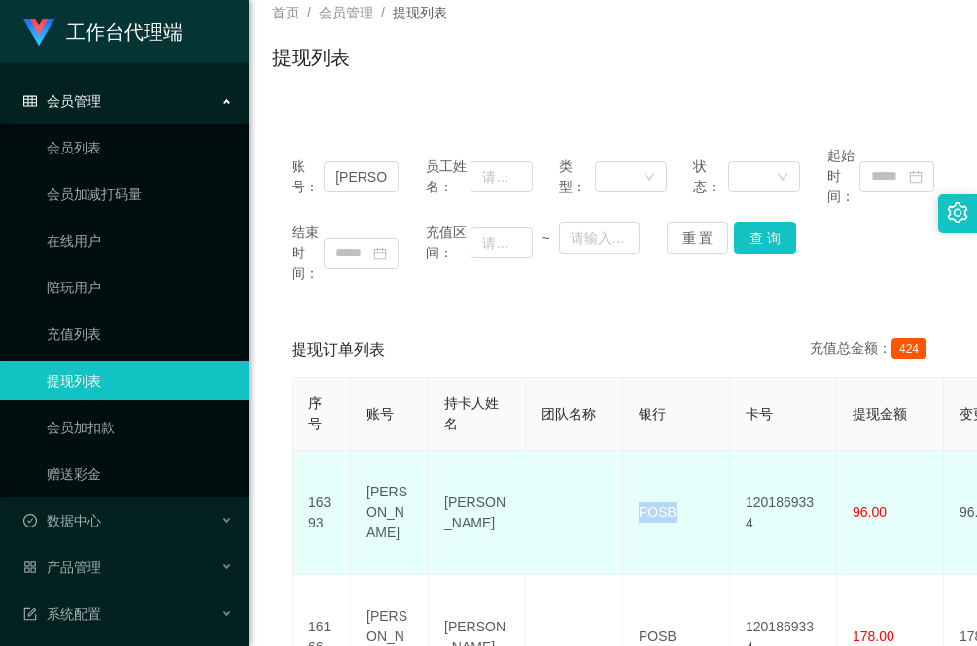
drag, startPoint x: 691, startPoint y: 517, endPoint x: 639, endPoint y: 508, distance: 53.2
click at [639, 508] on td "POSB" at bounding box center [676, 513] width 107 height 124
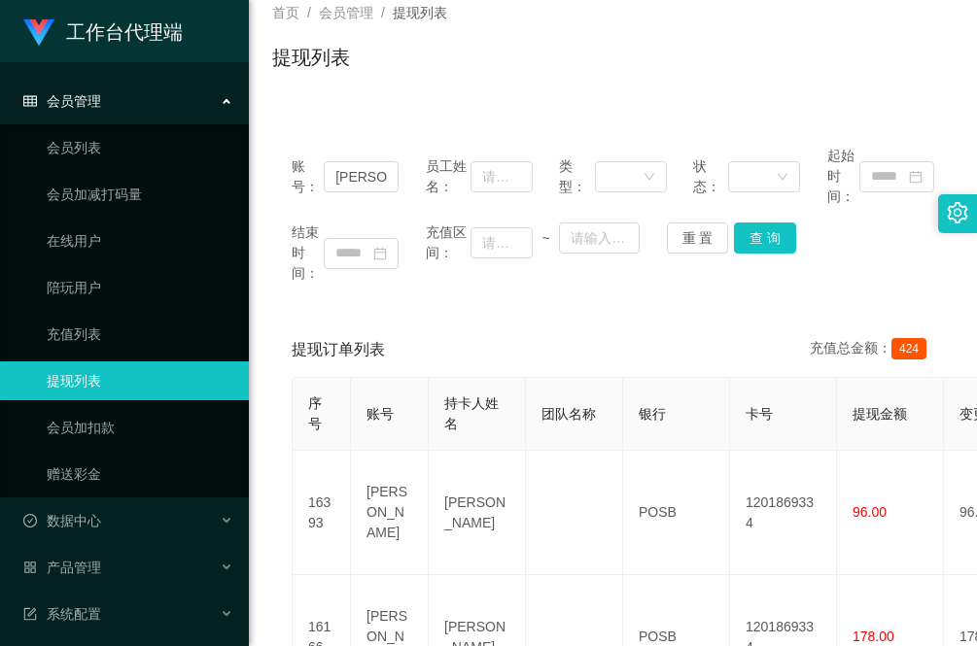
click at [261, 551] on main "关闭左侧 关闭右侧 关闭其它 刷新页面 提现列表 赠送彩金 产品预设置 会员列表 注单管理 首页 / 会员管理 / 提现列表 / 提现列表 账号： [PERS…" at bounding box center [613, 414] width 728 height 946
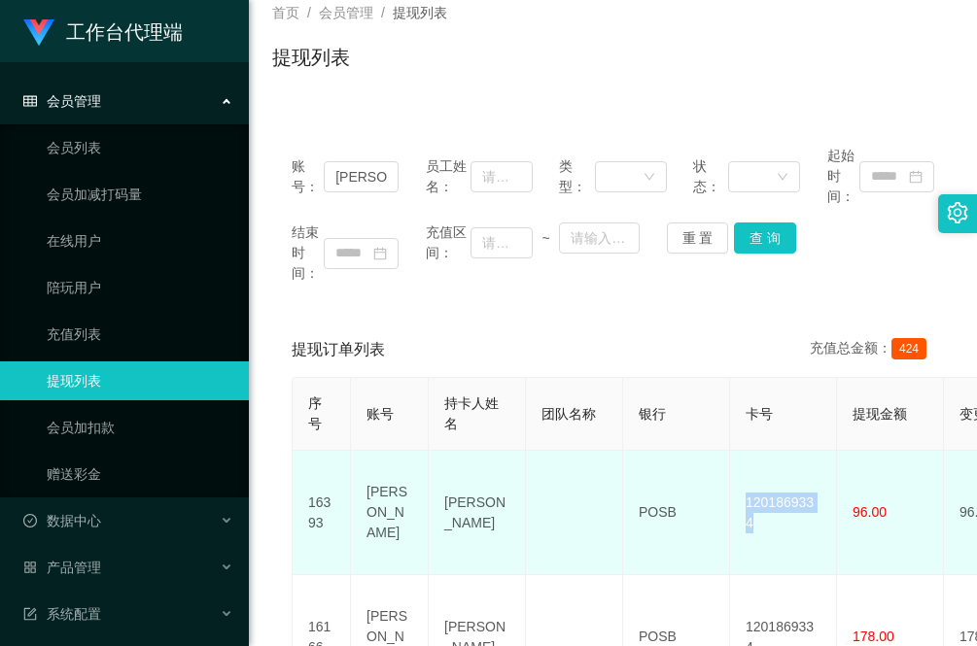
drag, startPoint x: 824, startPoint y: 502, endPoint x: 717, endPoint y: 510, distance: 107.3
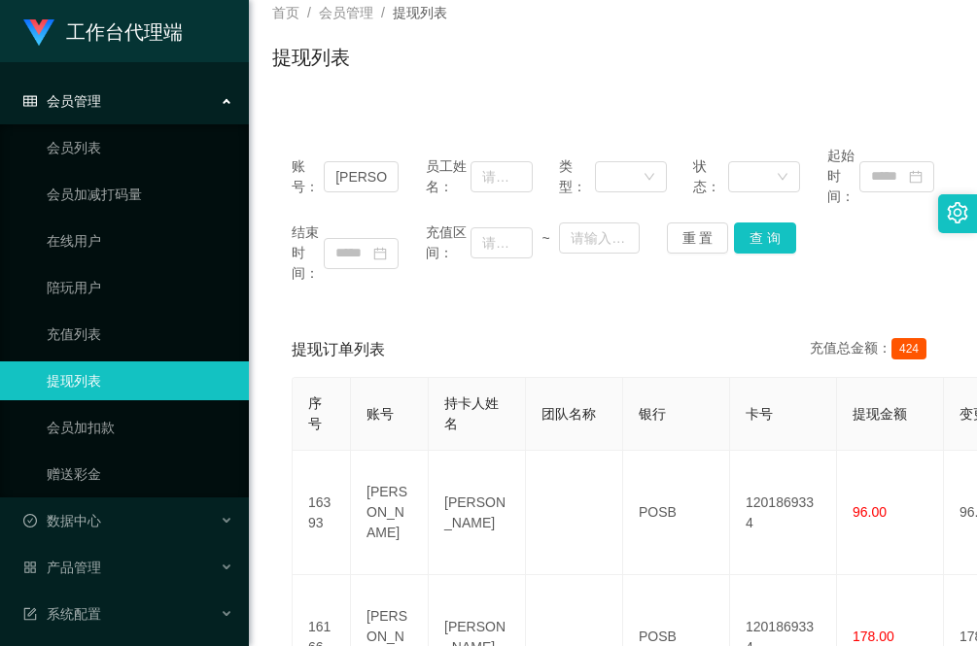
click at [265, 541] on main "关闭左侧 关闭右侧 关闭其它 刷新页面 提现列表 赠送彩金 产品预设置 会员列表 注单管理 首页 / 会员管理 / 提现列表 / 提现列表 账号： [PERS…" at bounding box center [613, 414] width 728 height 946
click at [314, 113] on div "账号： [PERSON_NAME] 员工姓名： 类型： 状态： 起始时间： 结束时间： 充值区间： ~ 重 置 查 询 提现订单列表 充值总金额： 424 序…" at bounding box center [612, 494] width 681 height 783
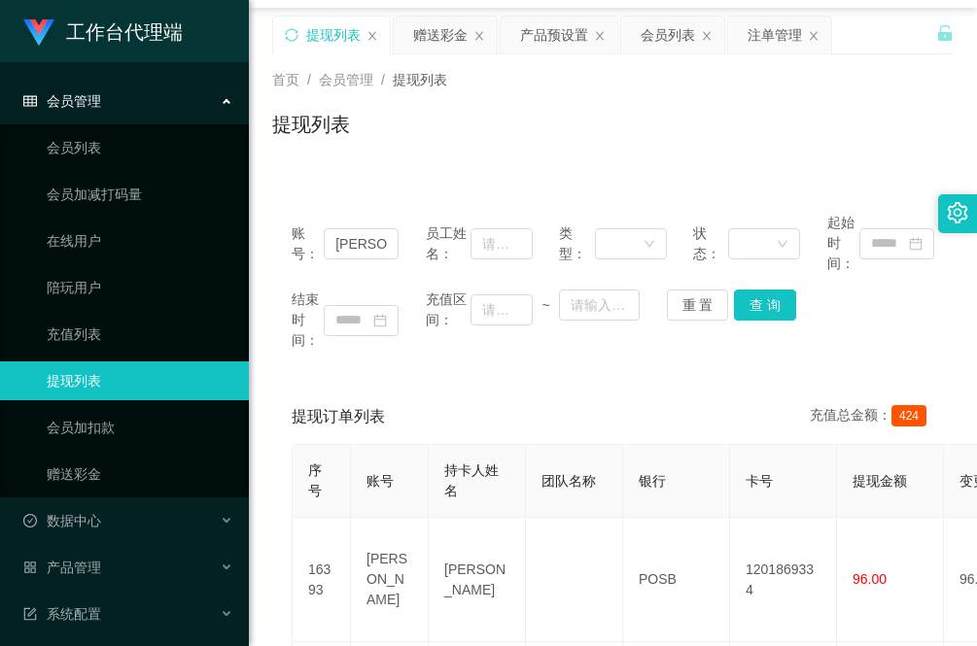
scroll to position [0, 0]
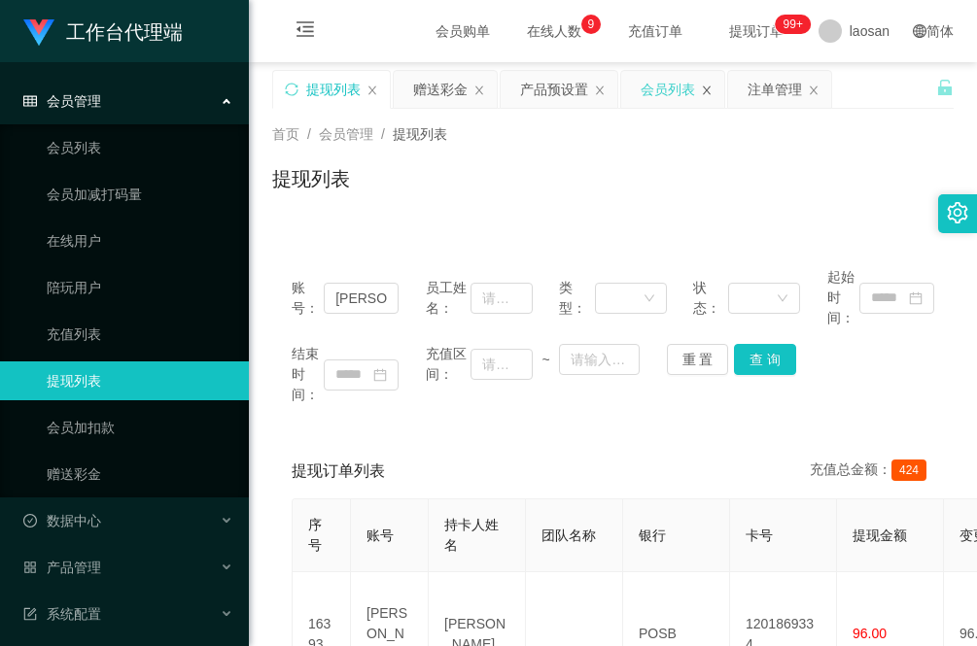
click at [711, 86] on icon "图标: close" at bounding box center [707, 90] width 8 height 9
click at [673, 92] on div "注单管理" at bounding box center [668, 89] width 54 height 37
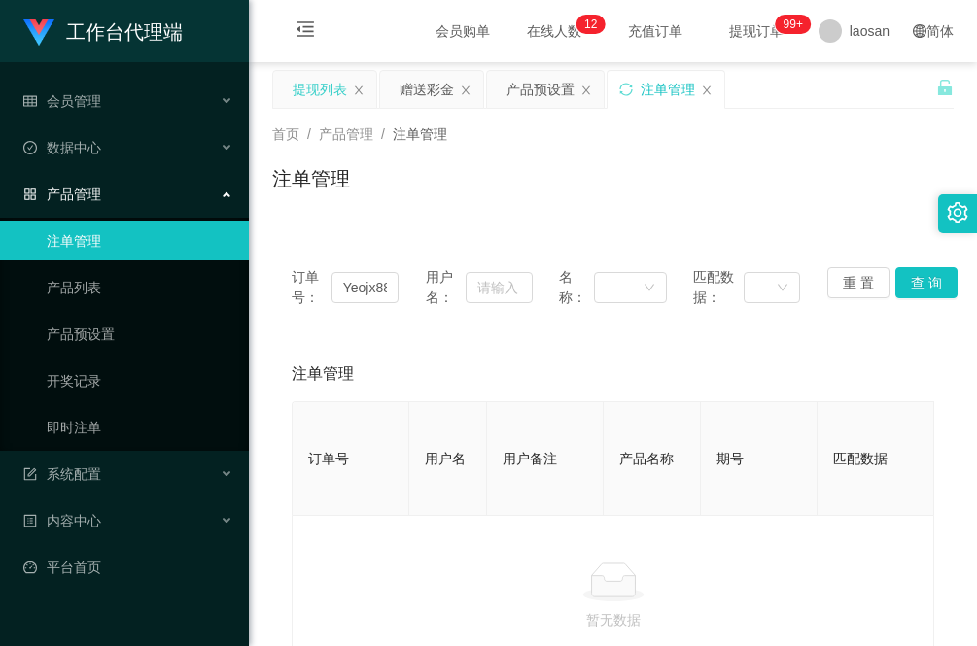
click at [323, 85] on div "提现列表" at bounding box center [320, 89] width 54 height 37
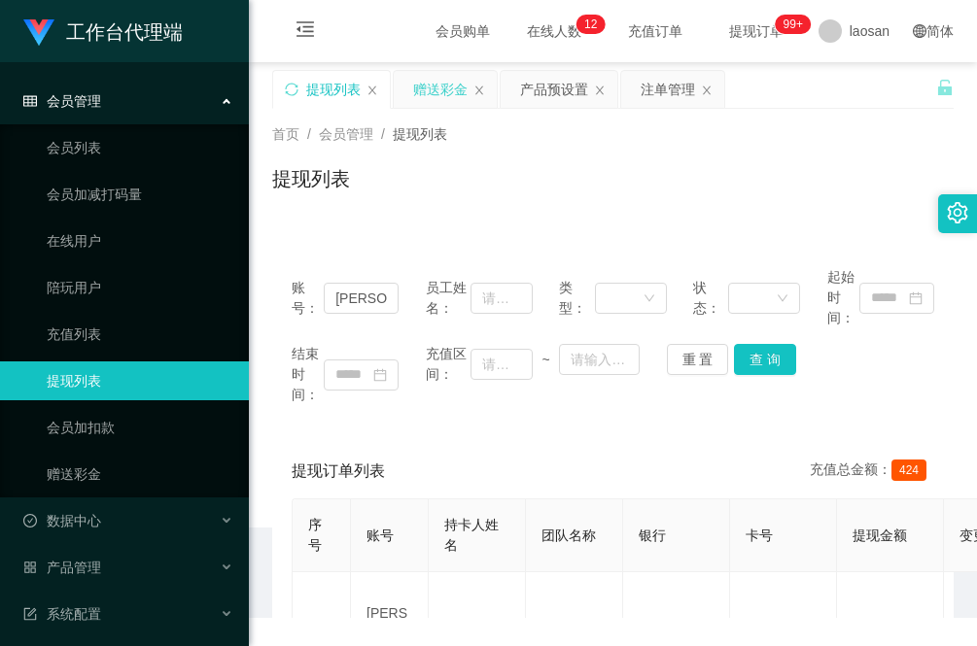
click at [453, 93] on div "赠送彩金" at bounding box center [440, 89] width 54 height 37
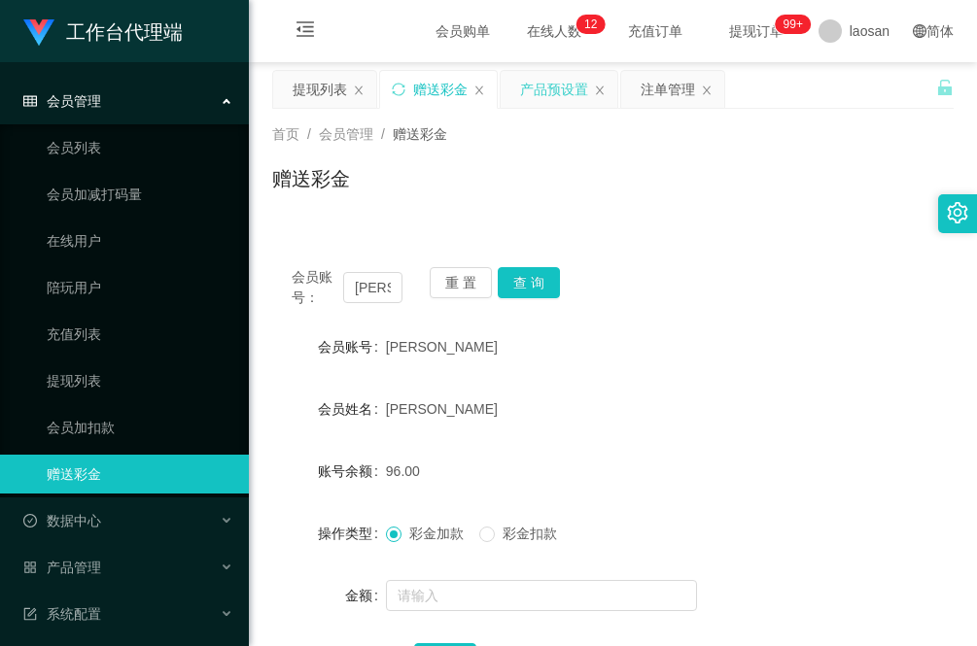
click at [551, 95] on div "产品预设置" at bounding box center [554, 89] width 68 height 37
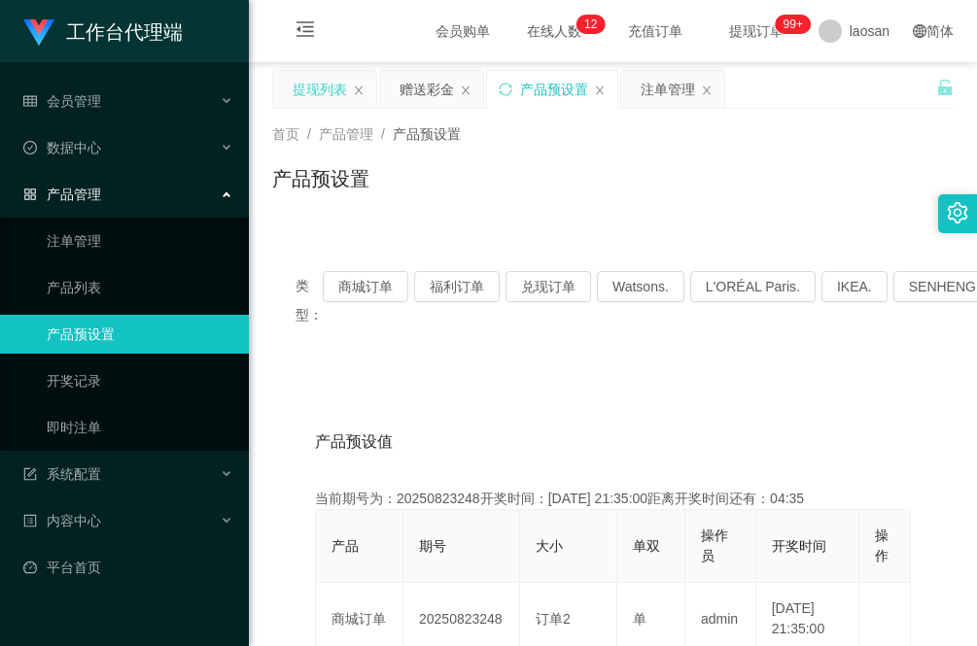
click at [304, 98] on div "提现列表" at bounding box center [320, 89] width 54 height 37
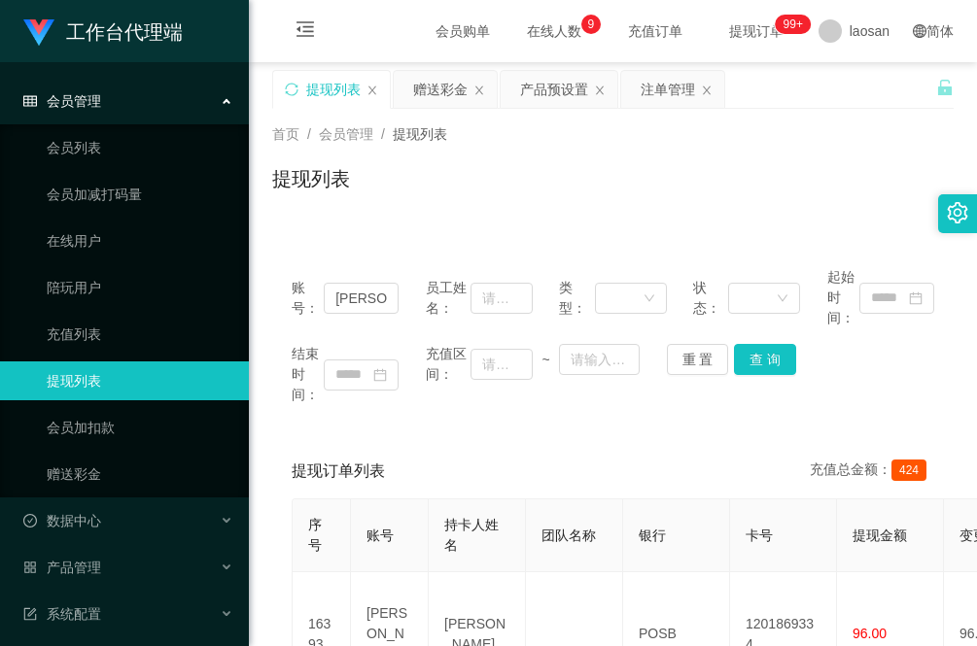
click at [440, 226] on div "账号： [PERSON_NAME] 员工姓名： 类型： 状态： 起始时间： 结束时间： 充值区间： ~ 重 置 查 询 提现订单列表 充值总金额： 424 序…" at bounding box center [612, 616] width 681 height 783
click at [526, 30] on span "在线人数 0 1 2 3 4 5 6 7 8 9 0 1 2 3 4 5 6 7 8 9 0 1 2 3 4 5 6 7 8 9 0 1 2 3 4 5 6 …" at bounding box center [554, 31] width 74 height 14
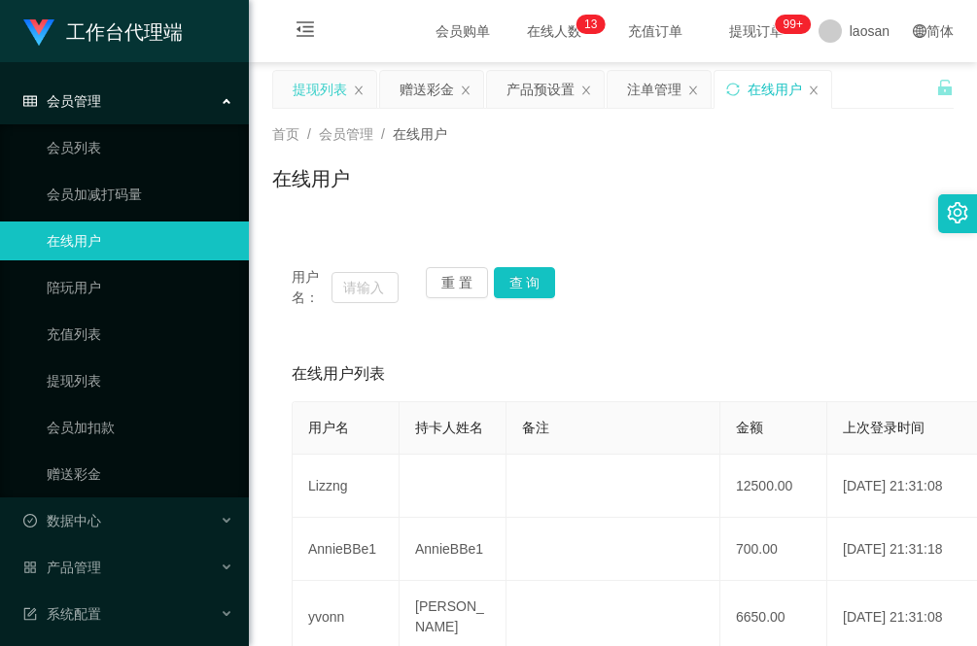
click at [328, 90] on div "提现列表" at bounding box center [320, 89] width 54 height 37
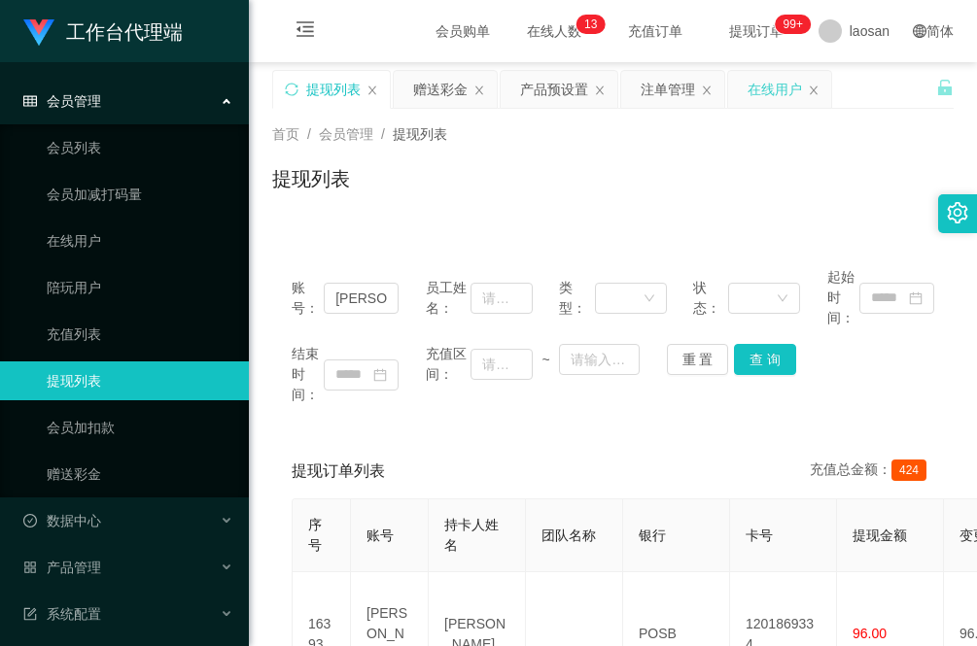
click at [824, 90] on div "在线用户" at bounding box center [779, 89] width 103 height 37
click at [819, 87] on icon "图标: close" at bounding box center [814, 91] width 12 height 12
click at [527, 221] on div "首页 / 会员管理 / 提现列表 / 提现列表" at bounding box center [613, 167] width 728 height 116
